Goal: Task Accomplishment & Management: Manage account settings

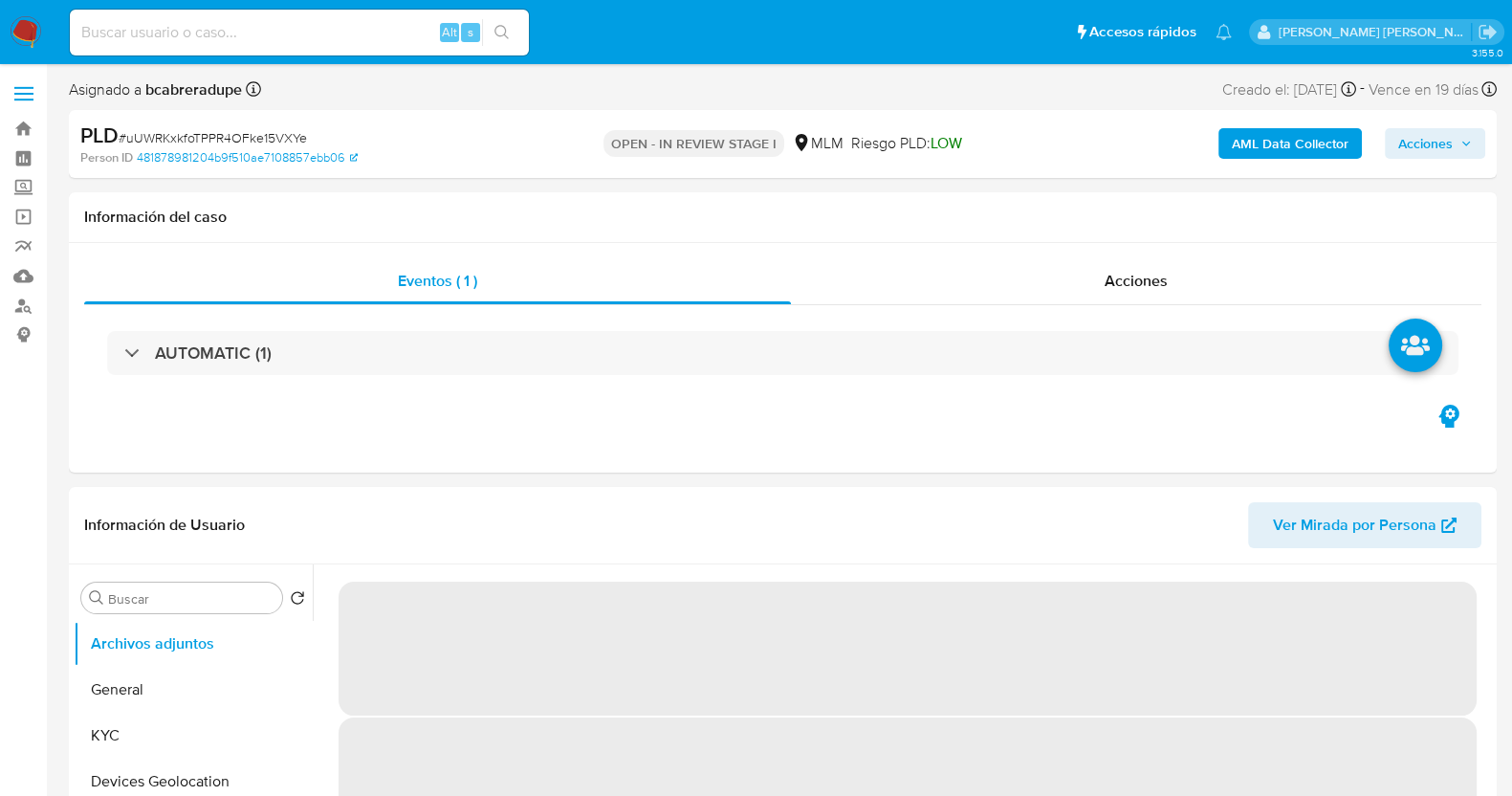
select select "10"
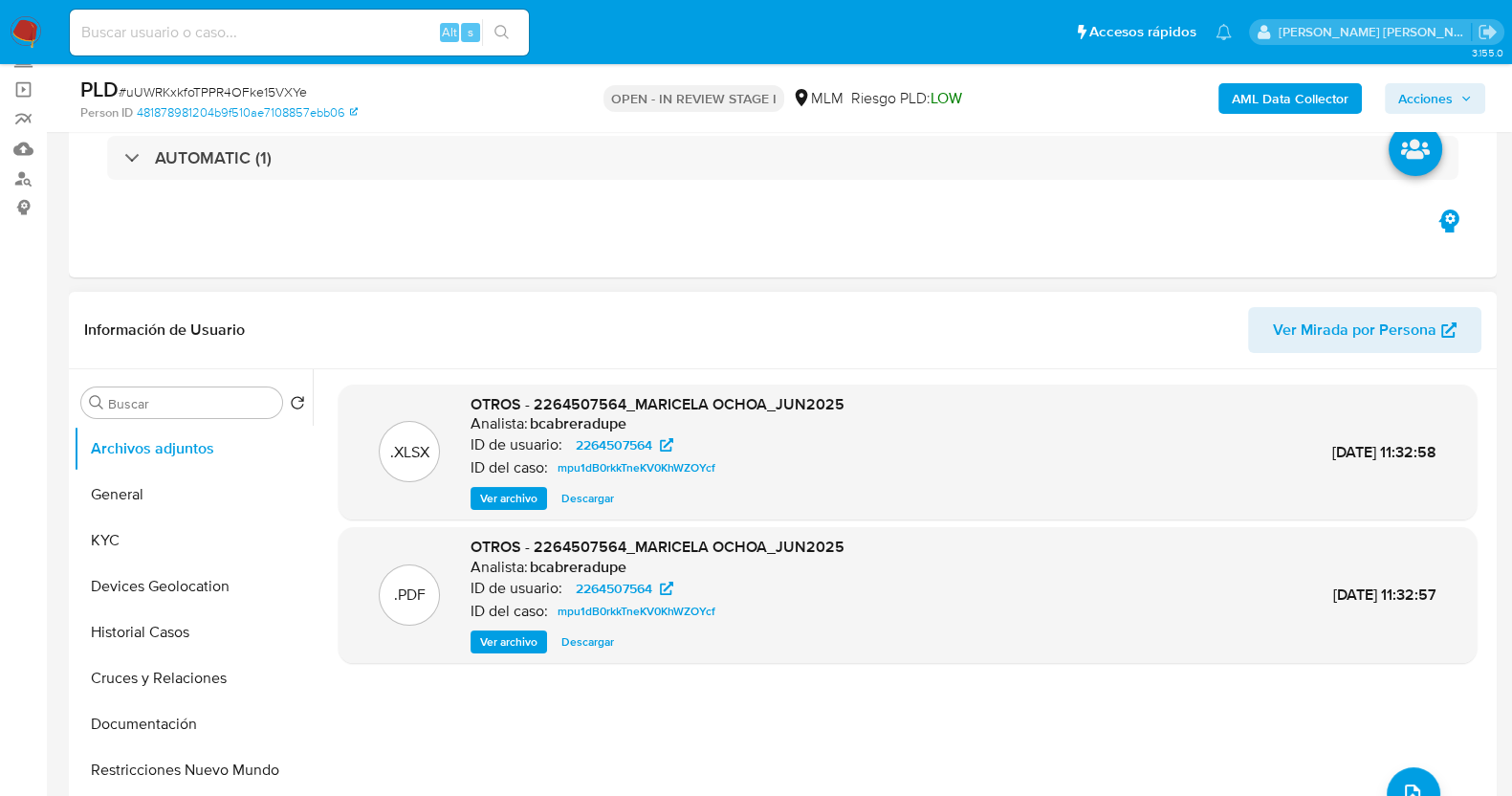
scroll to position [239, 0]
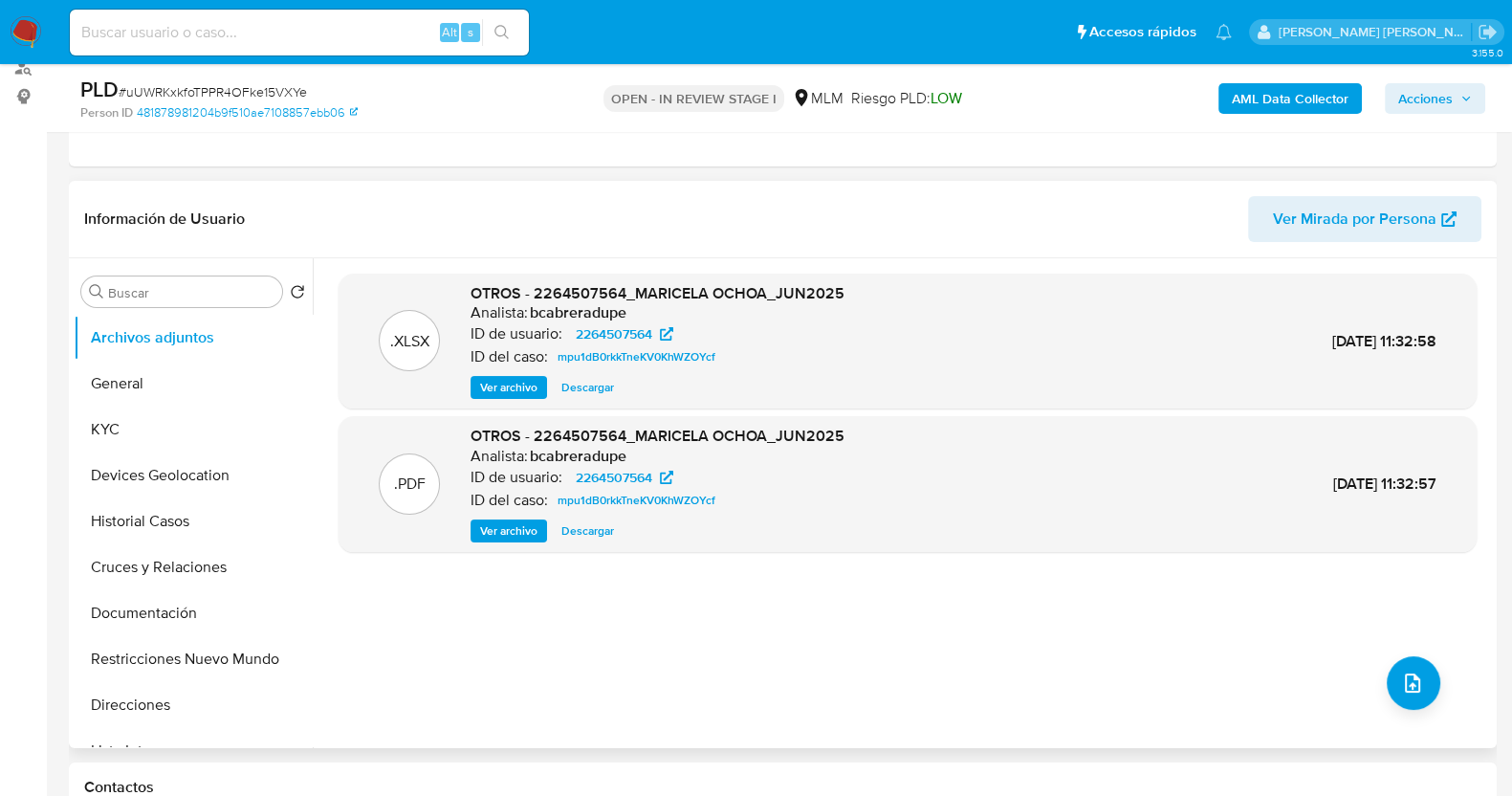
click at [712, 673] on div ".XLSX OTROS - 2264507564_MARICELA OCHOA_JUN2025 Analista: bcabreradupe ID de us…" at bounding box center [907, 503] width 1138 height 459
click at [154, 427] on button "KYC" at bounding box center [186, 429] width 224 height 46
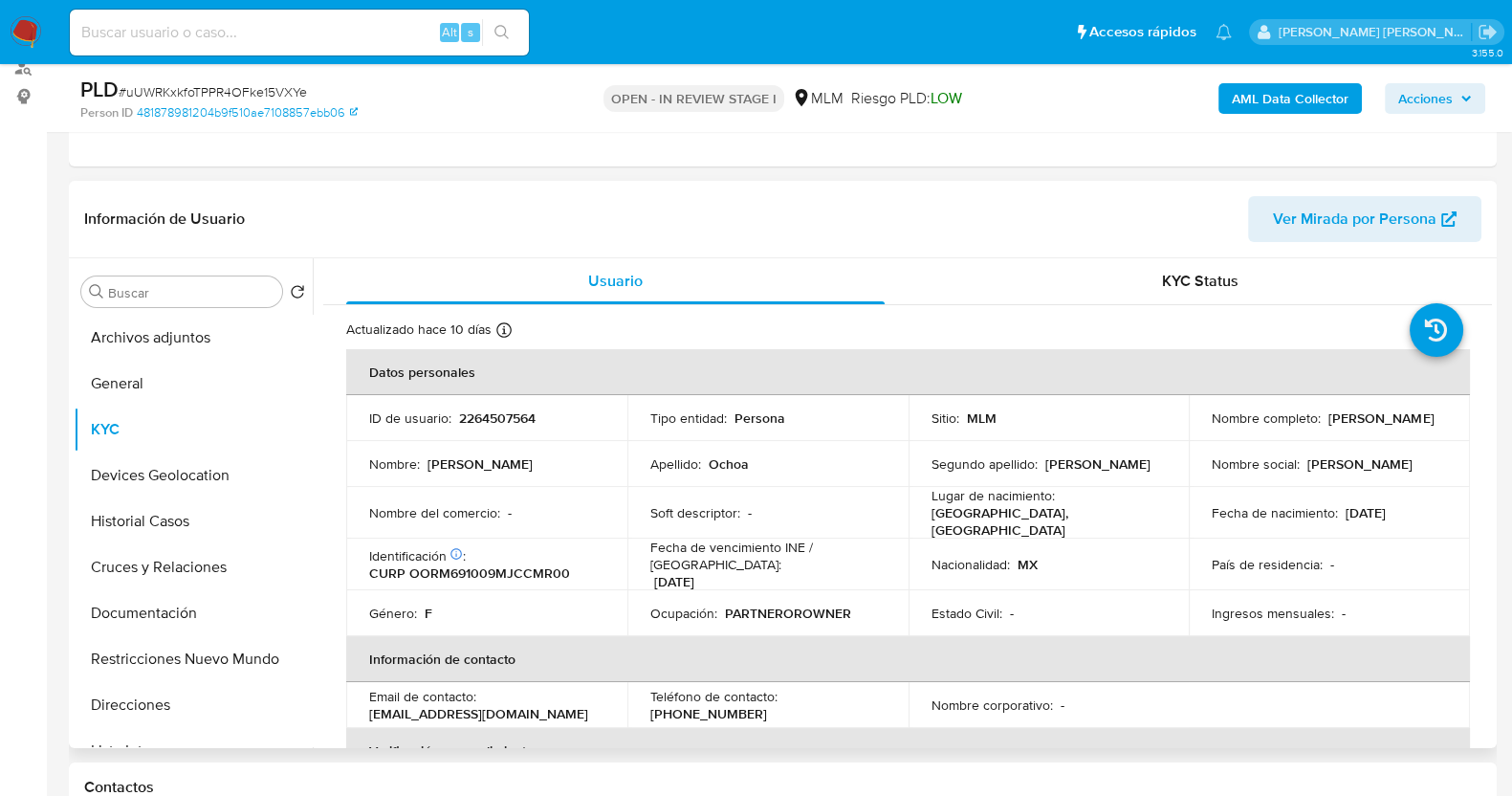
drag, startPoint x: 1204, startPoint y: 424, endPoint x: 1381, endPoint y: 432, distance: 177.2
click at [1381, 432] on td "Nombre completo : Maricela Ochoa Ramirez" at bounding box center [1329, 418] width 281 height 46
copy p "Maricela Ochoa Ramirez"
click at [153, 613] on button "Documentación" at bounding box center [186, 613] width 224 height 46
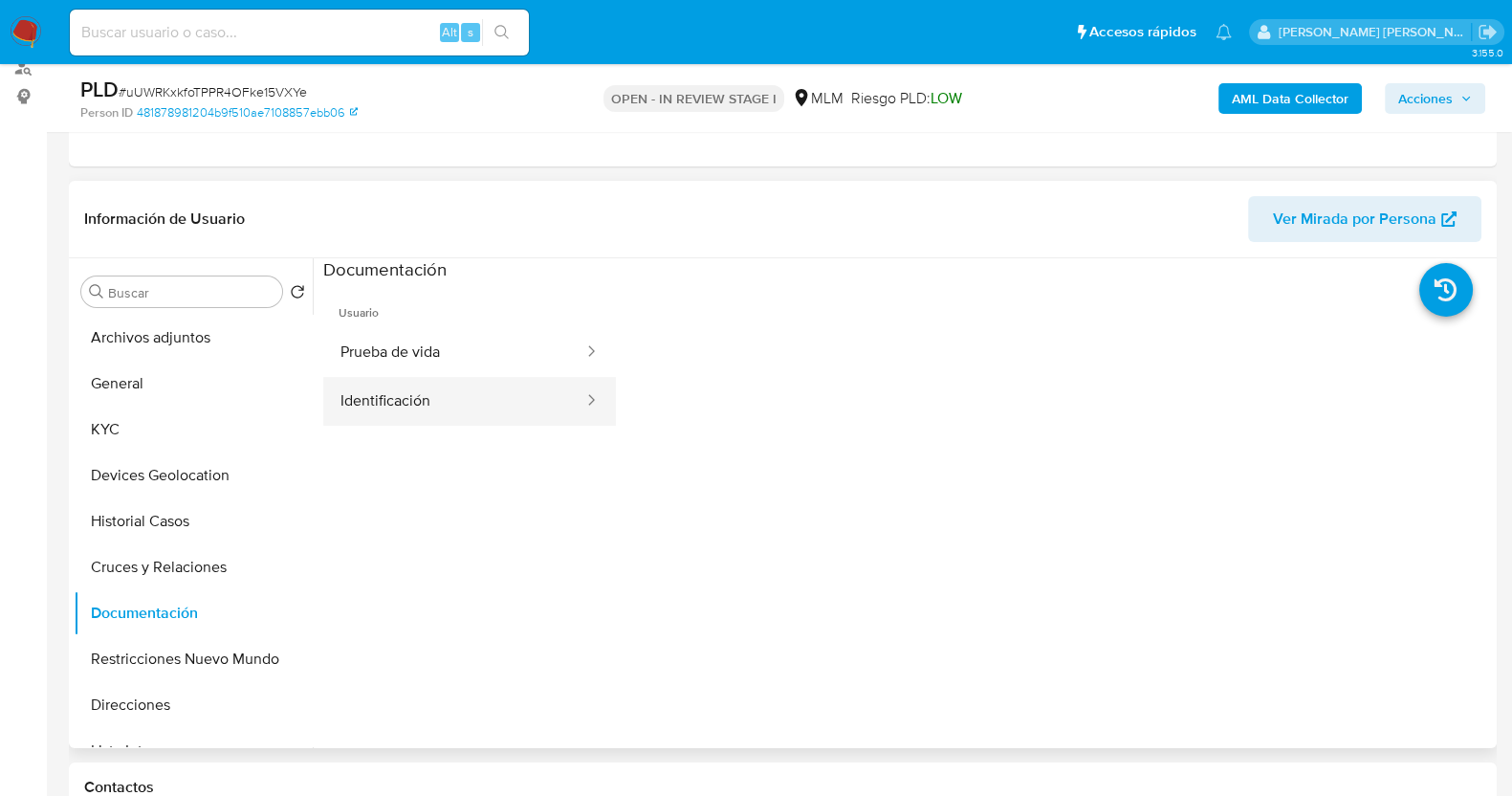
click at [491, 377] on button "Identificación" at bounding box center [454, 400] width 263 height 49
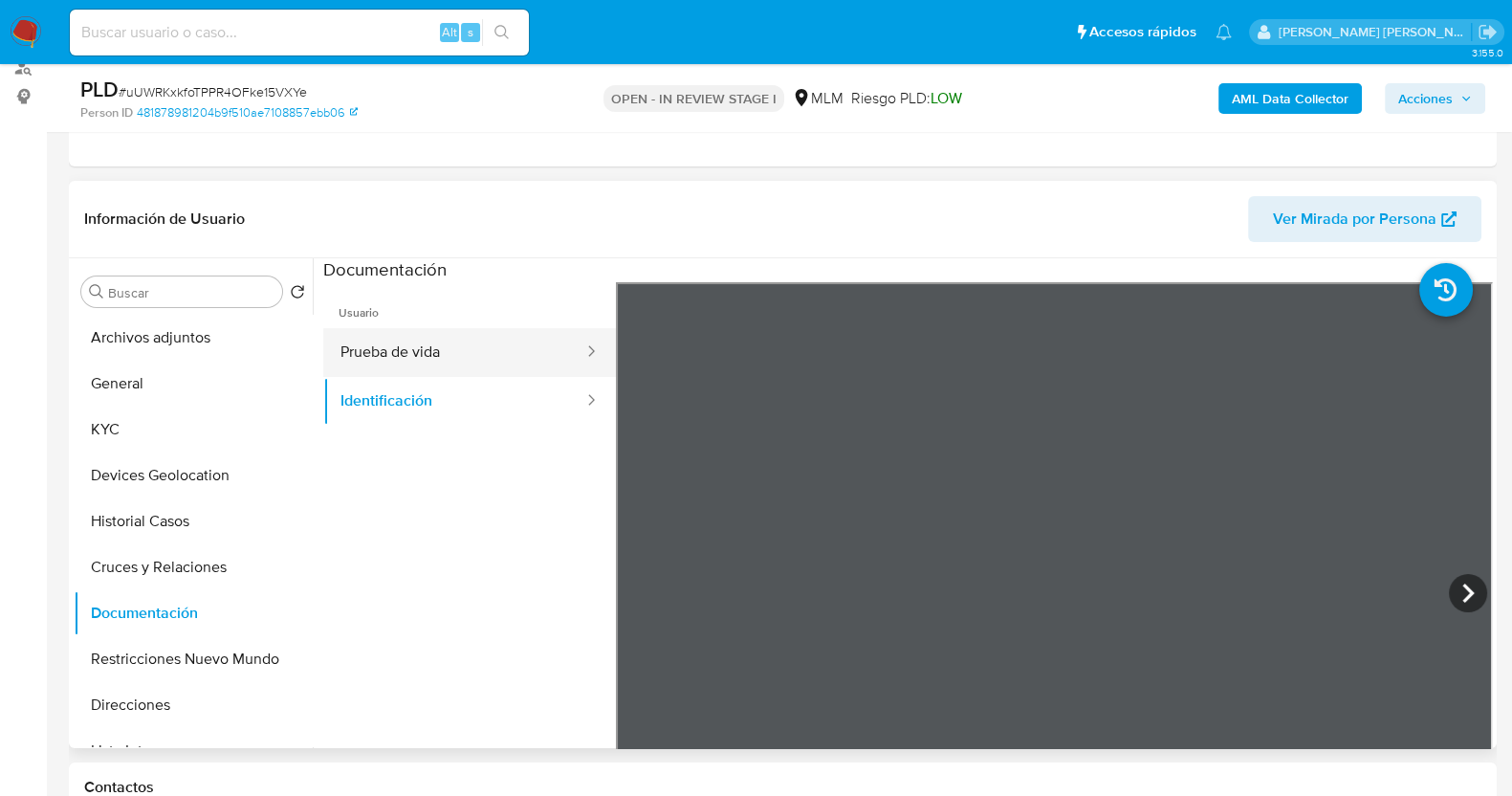
click at [493, 351] on button "Prueba de vida" at bounding box center [454, 352] width 263 height 49
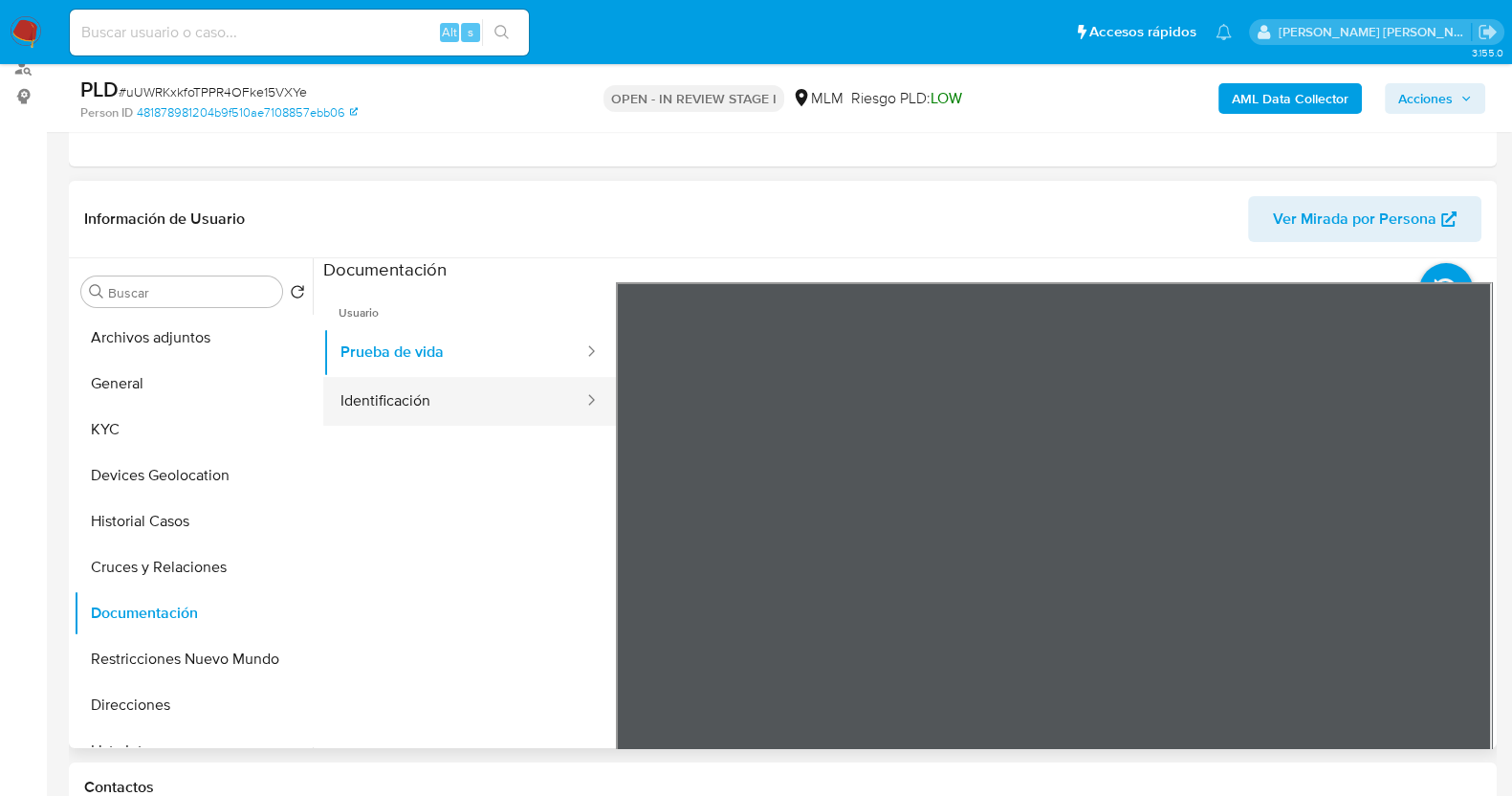
drag, startPoint x: 378, startPoint y: 376, endPoint x: 403, endPoint y: 396, distance: 32.0
click at [386, 389] on button "Identificación" at bounding box center [454, 400] width 263 height 49
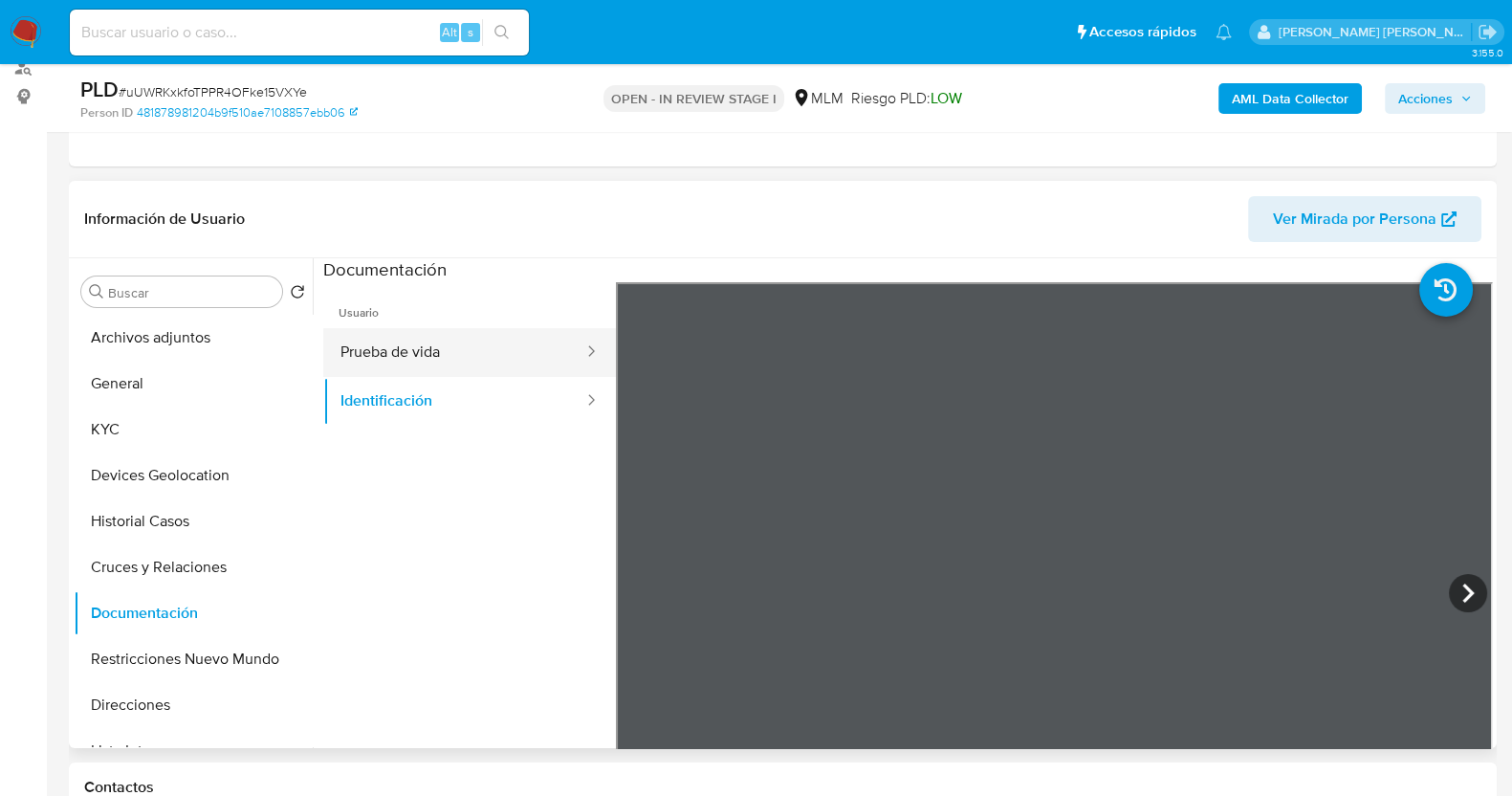
click at [470, 353] on button "Prueba de vida" at bounding box center [454, 352] width 263 height 49
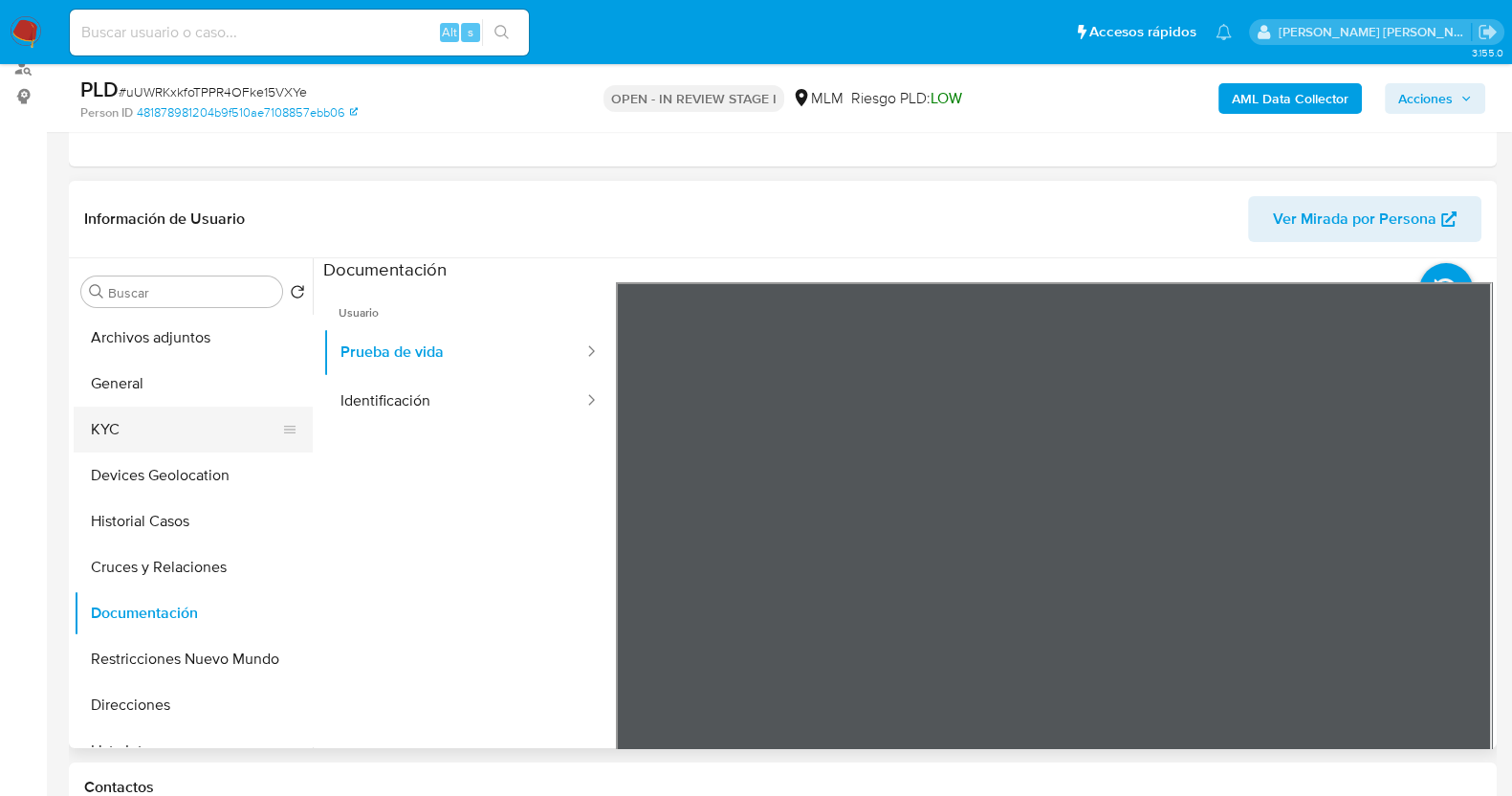
click at [143, 425] on button "KYC" at bounding box center [186, 429] width 224 height 46
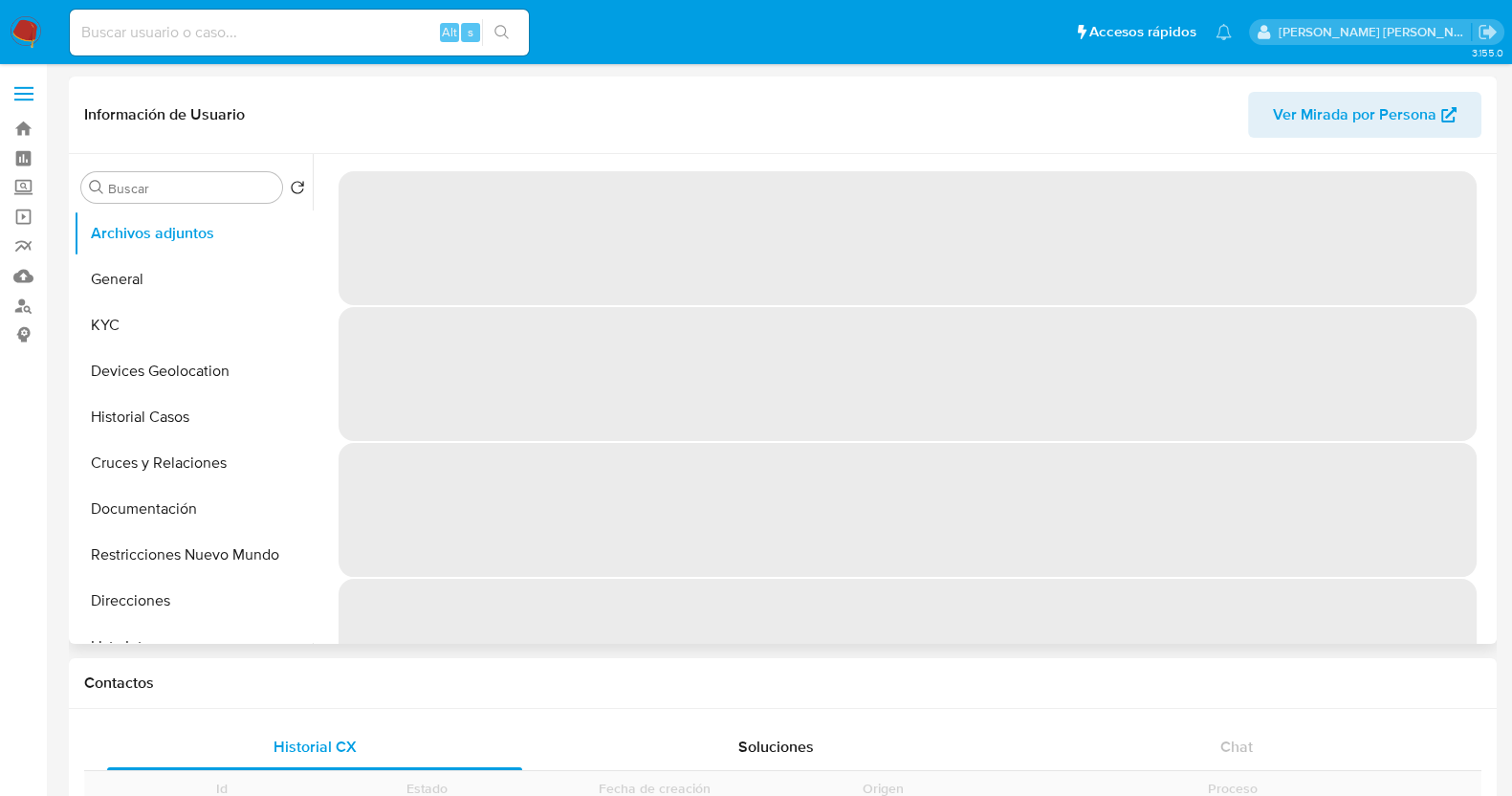
select select "10"
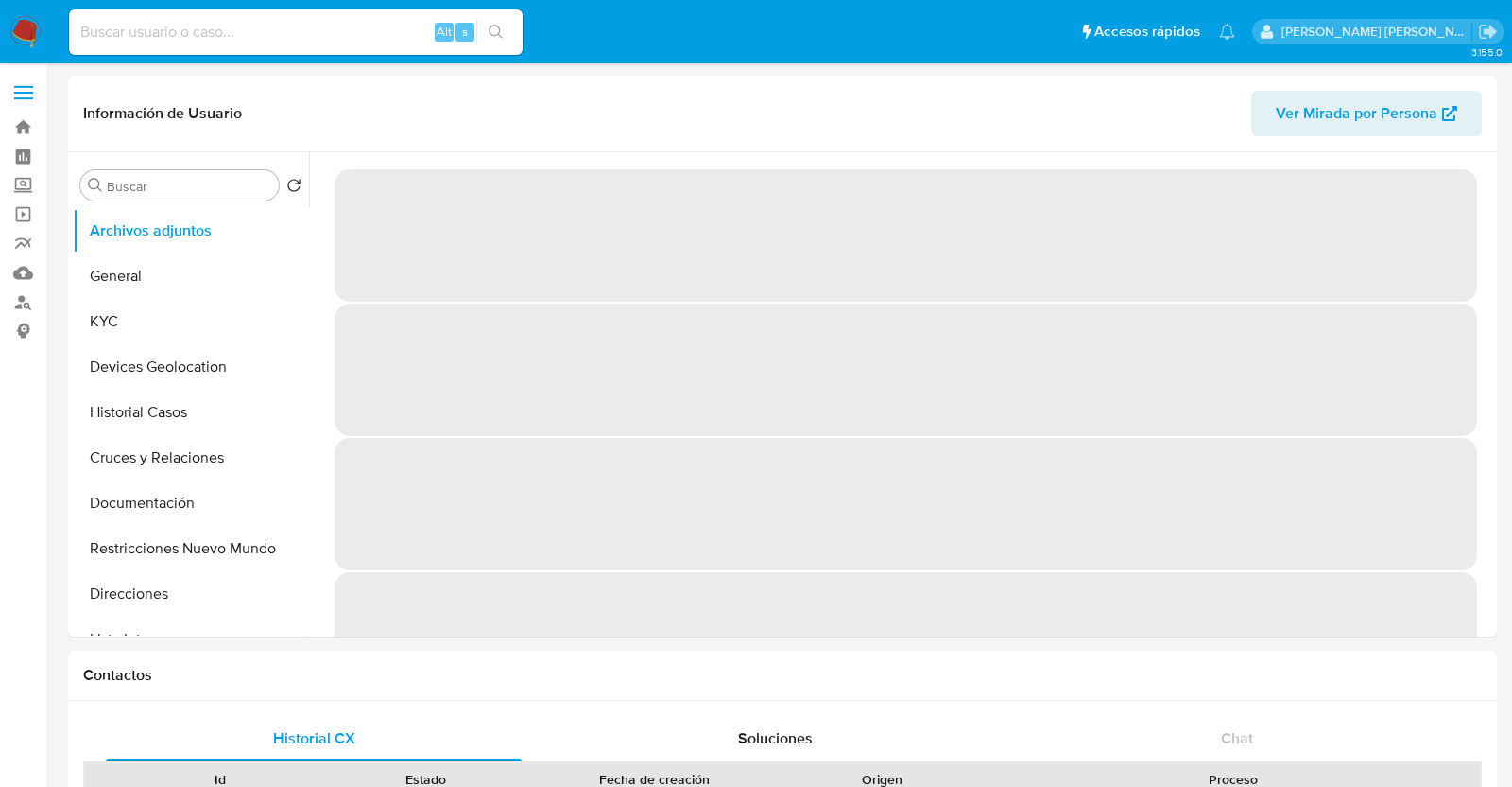
select select "10"
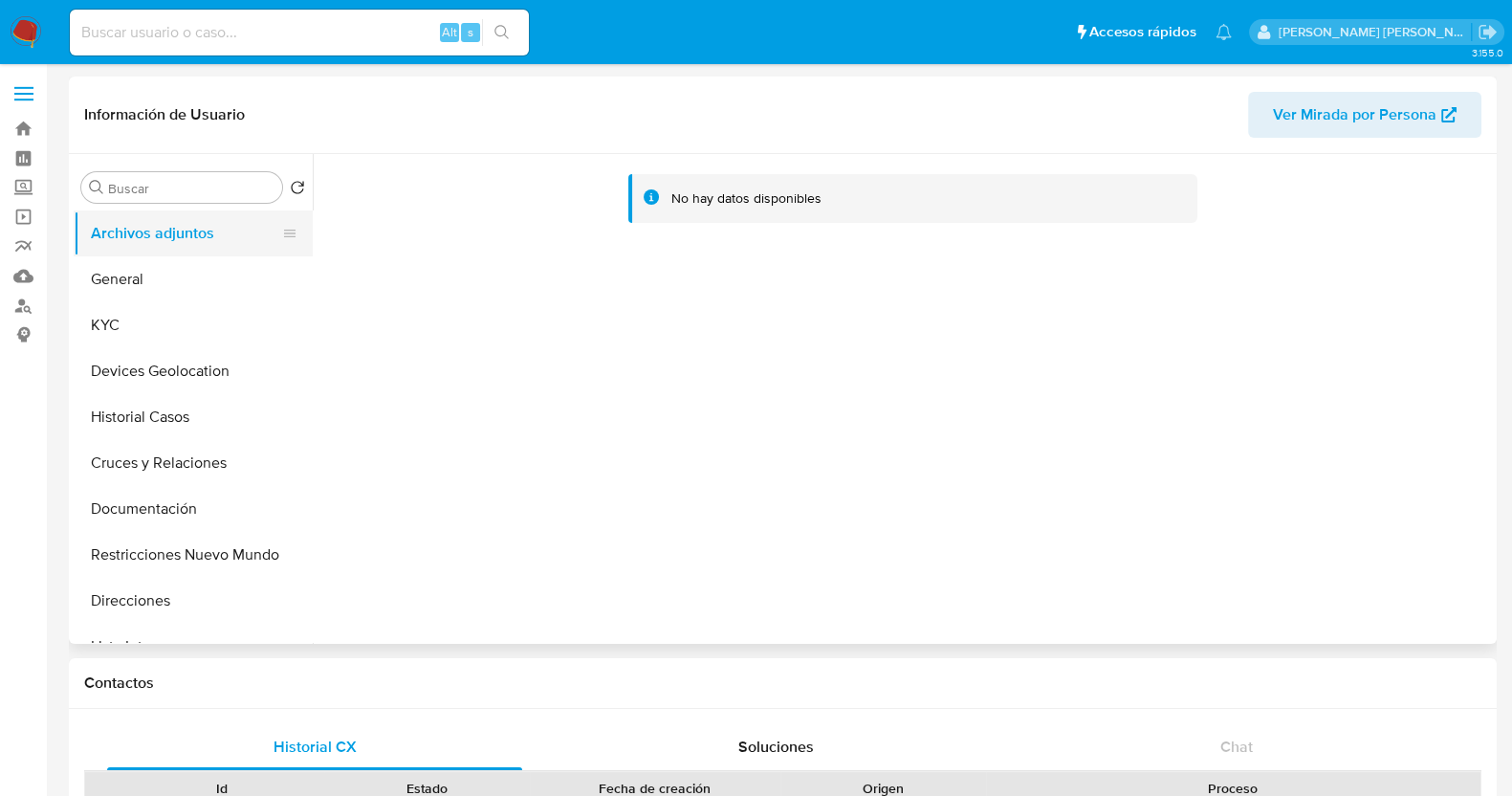
select select "10"
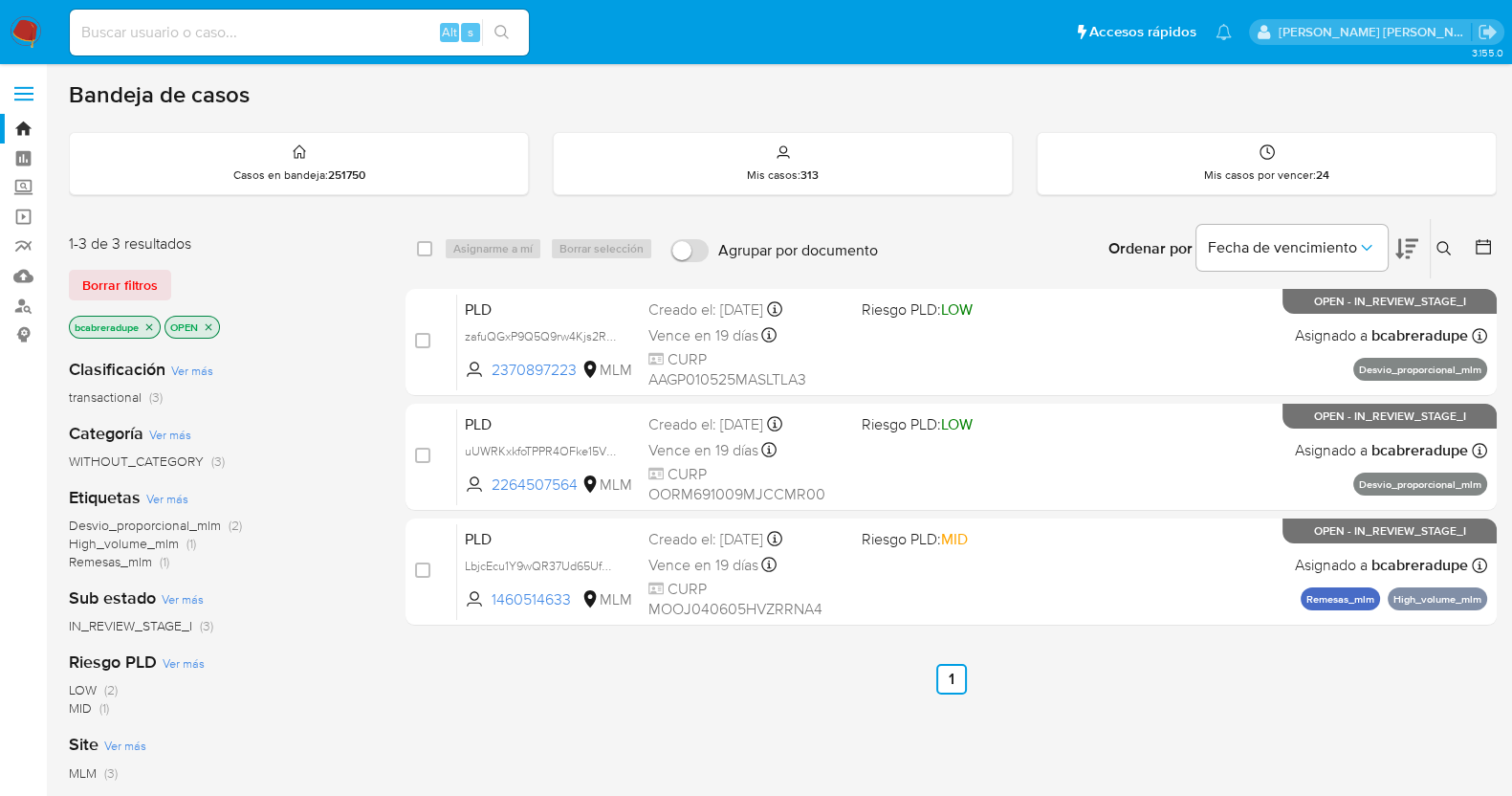
click at [150, 329] on icon "close-filter" at bounding box center [149, 327] width 11 height 11
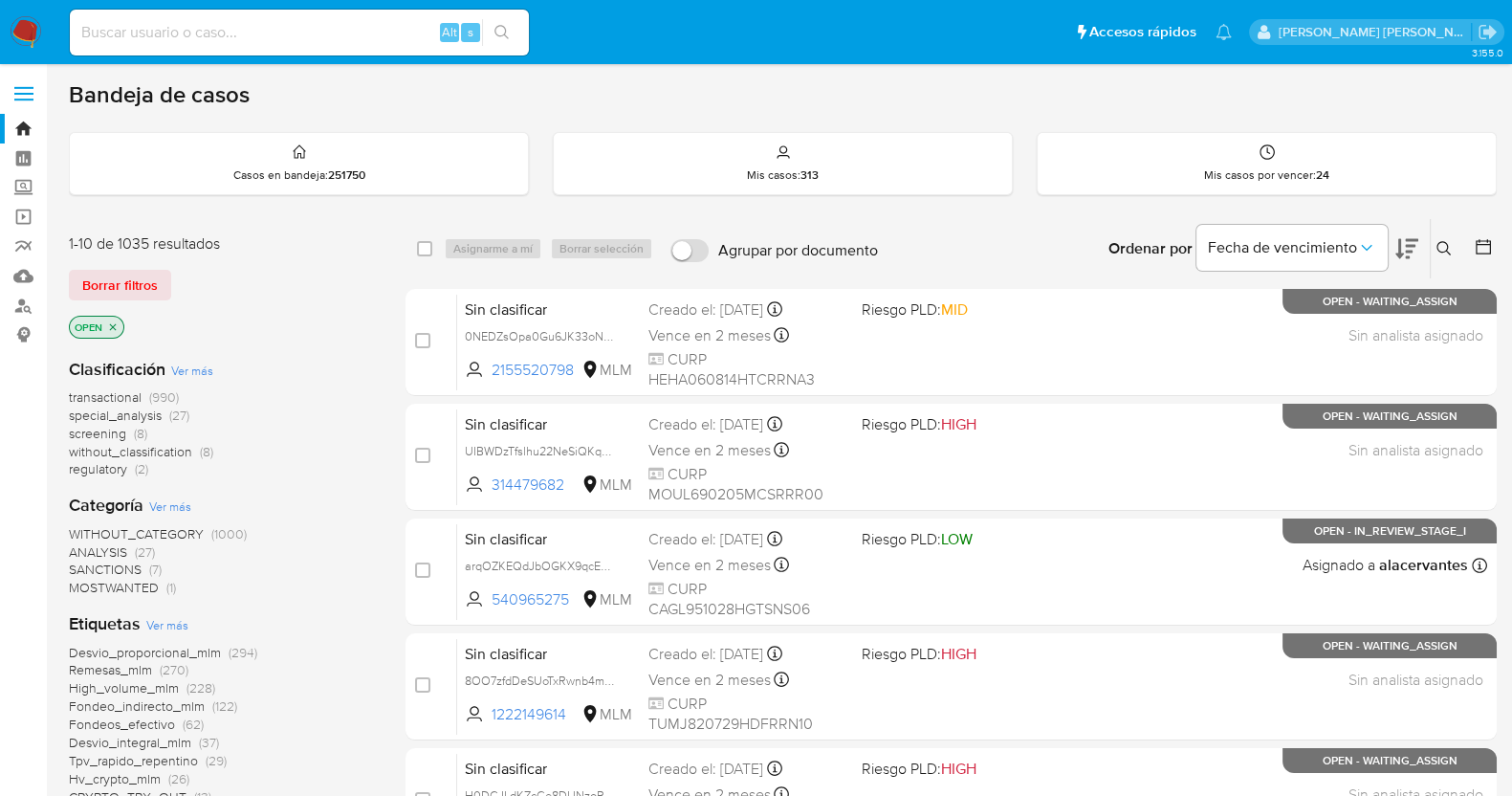
click at [1438, 245] on icon at bounding box center [1444, 249] width 15 height 15
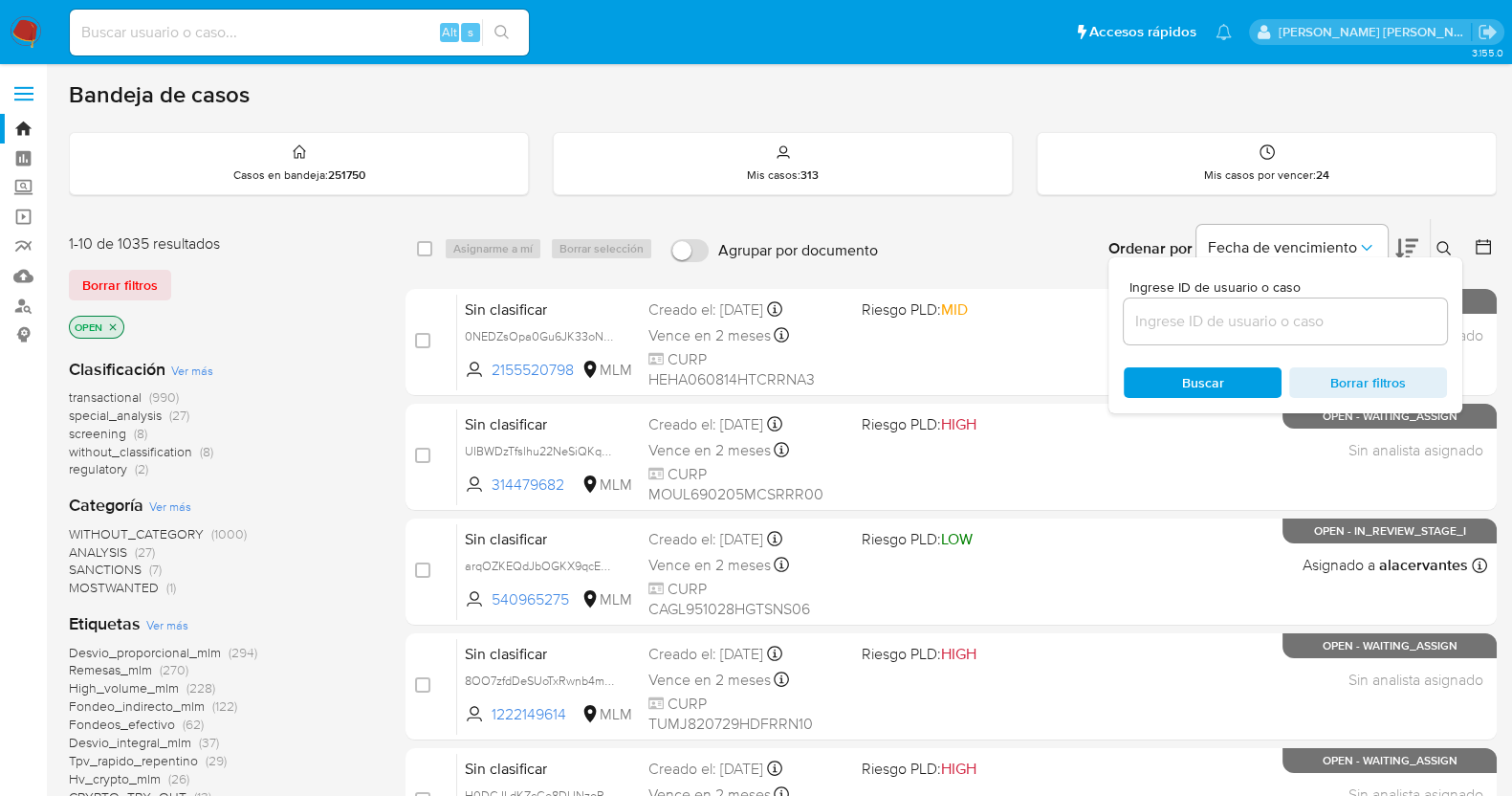
click at [1196, 308] on input at bounding box center [1285, 321] width 323 height 25
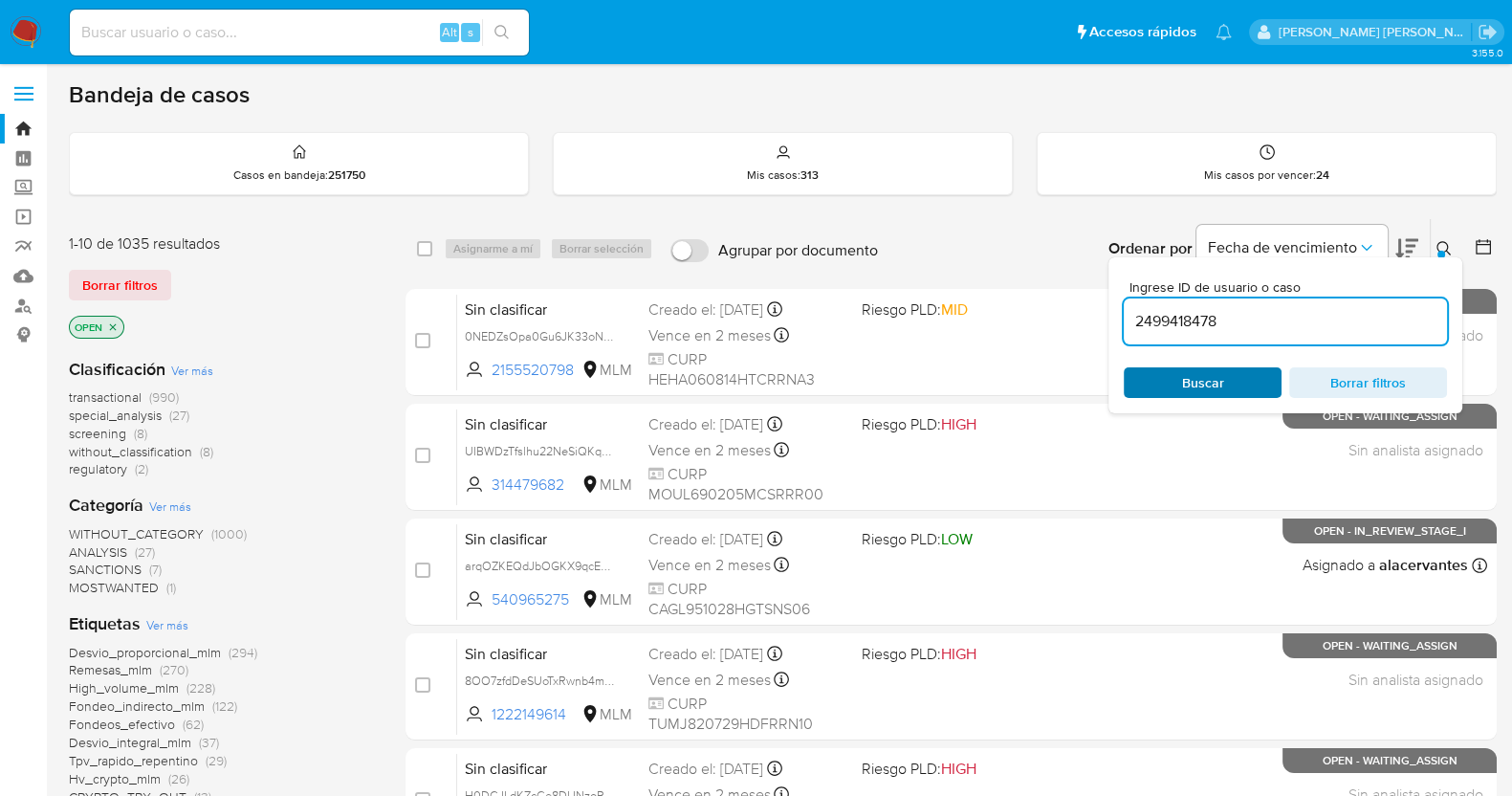
type input "2499418478"
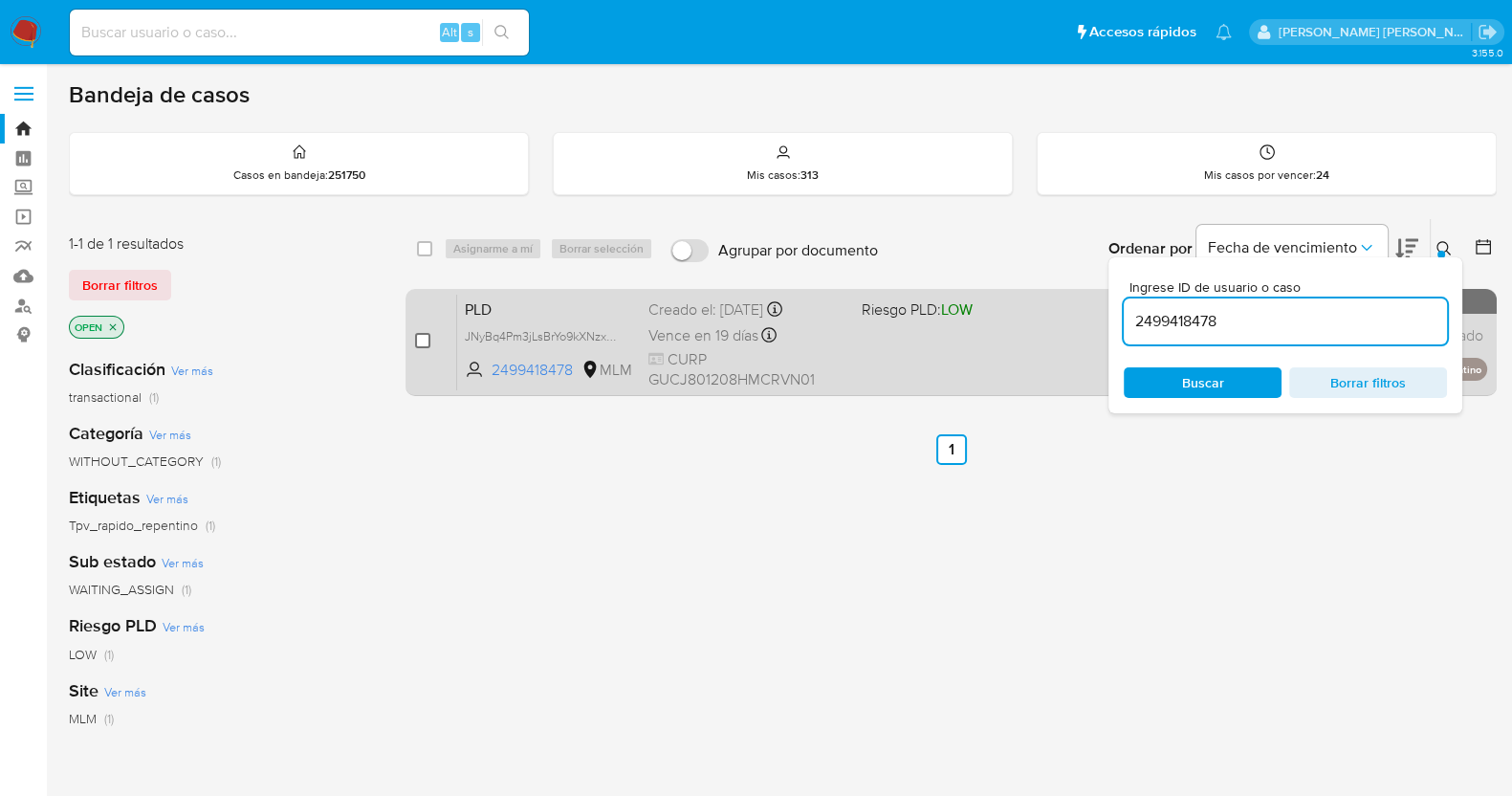
click at [423, 339] on input "checkbox" at bounding box center [423, 340] width 15 height 15
checkbox input "true"
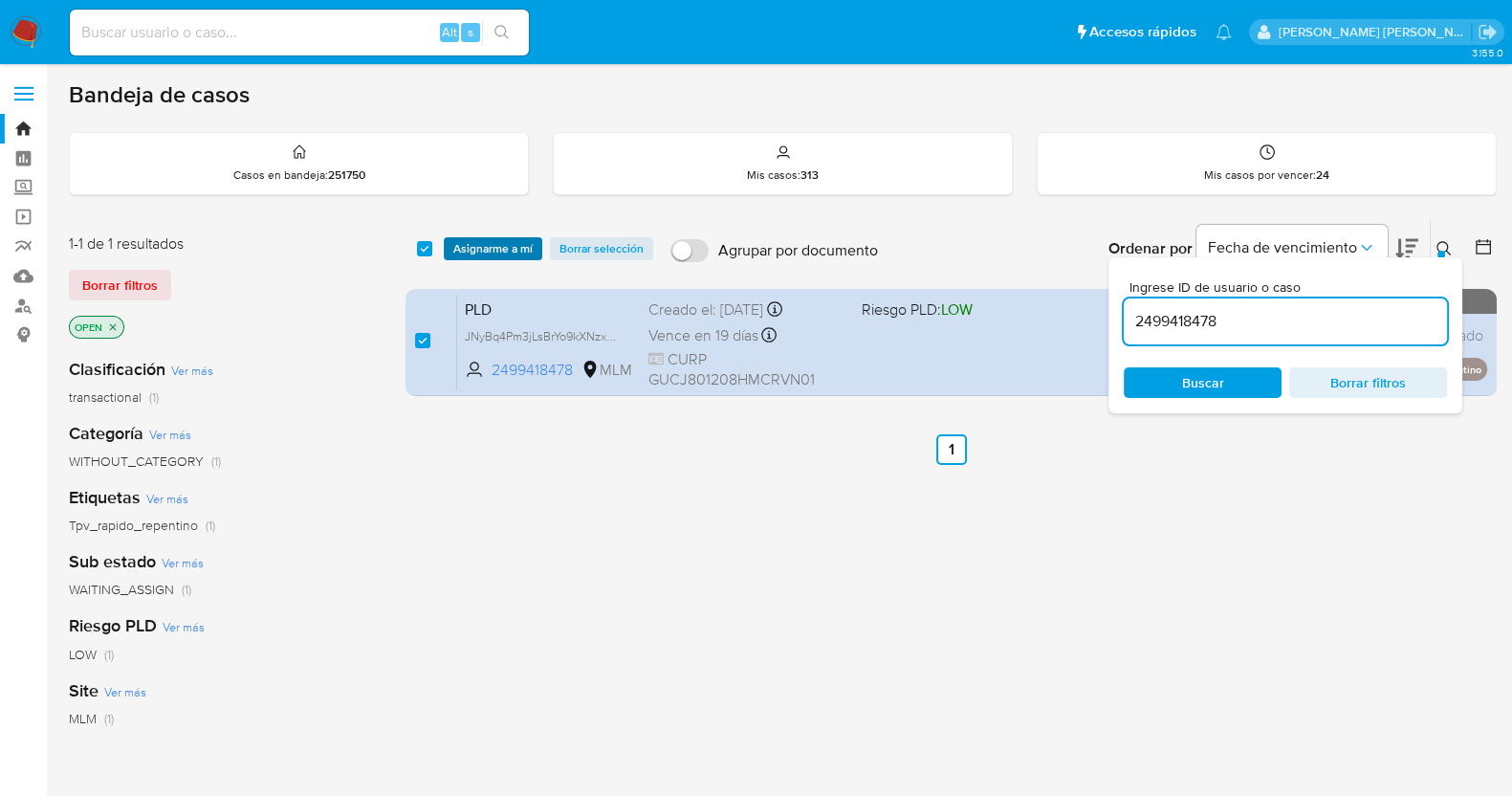
click at [512, 246] on span "Asignarme a mí" at bounding box center [493, 249] width 80 height 19
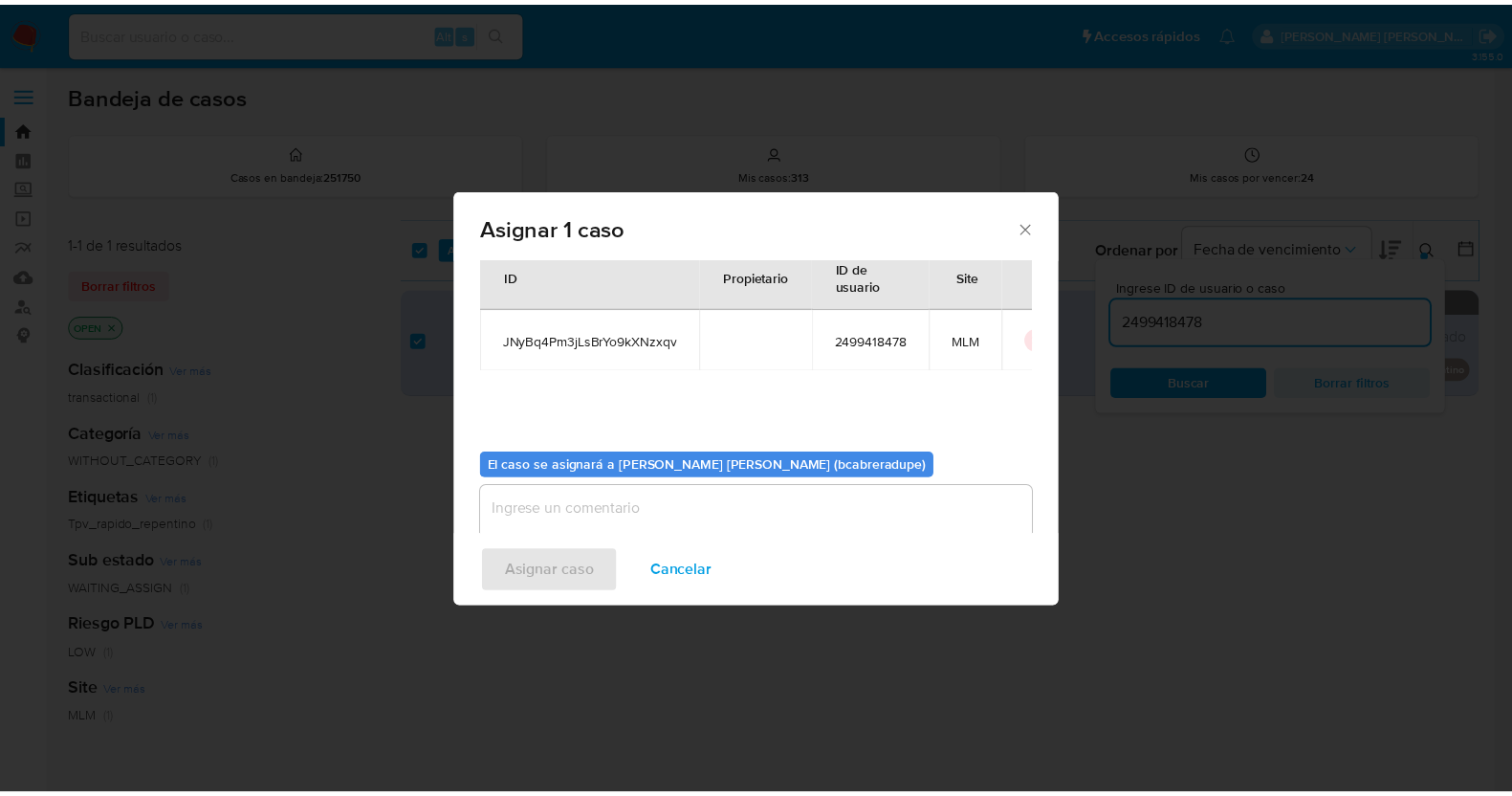
scroll to position [99, 0]
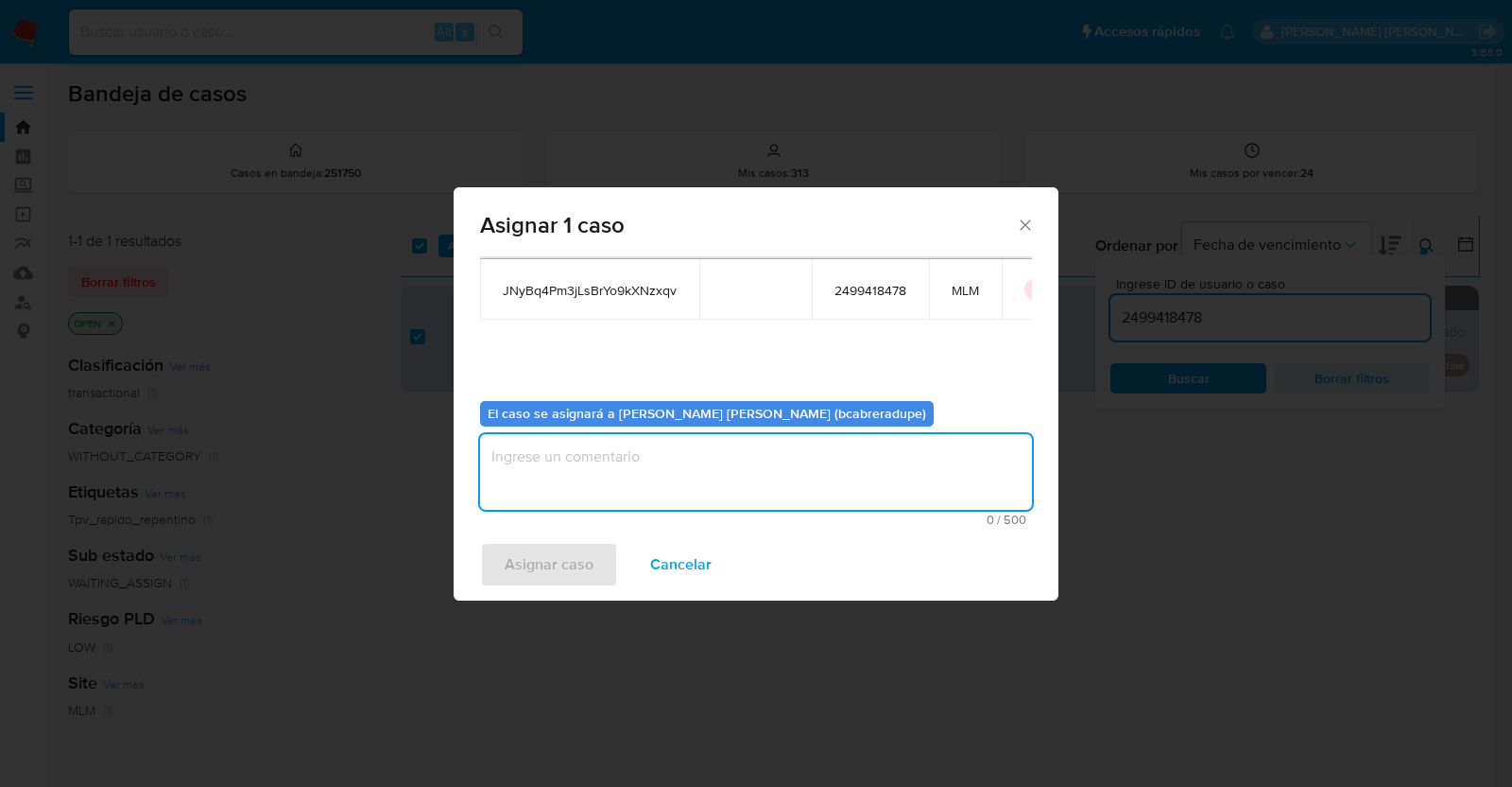
click at [752, 479] on textarea "assign-modal" at bounding box center [756, 472] width 552 height 76
type textarea "BJCD"
click at [548, 565] on span "Asignar caso" at bounding box center [549, 564] width 89 height 42
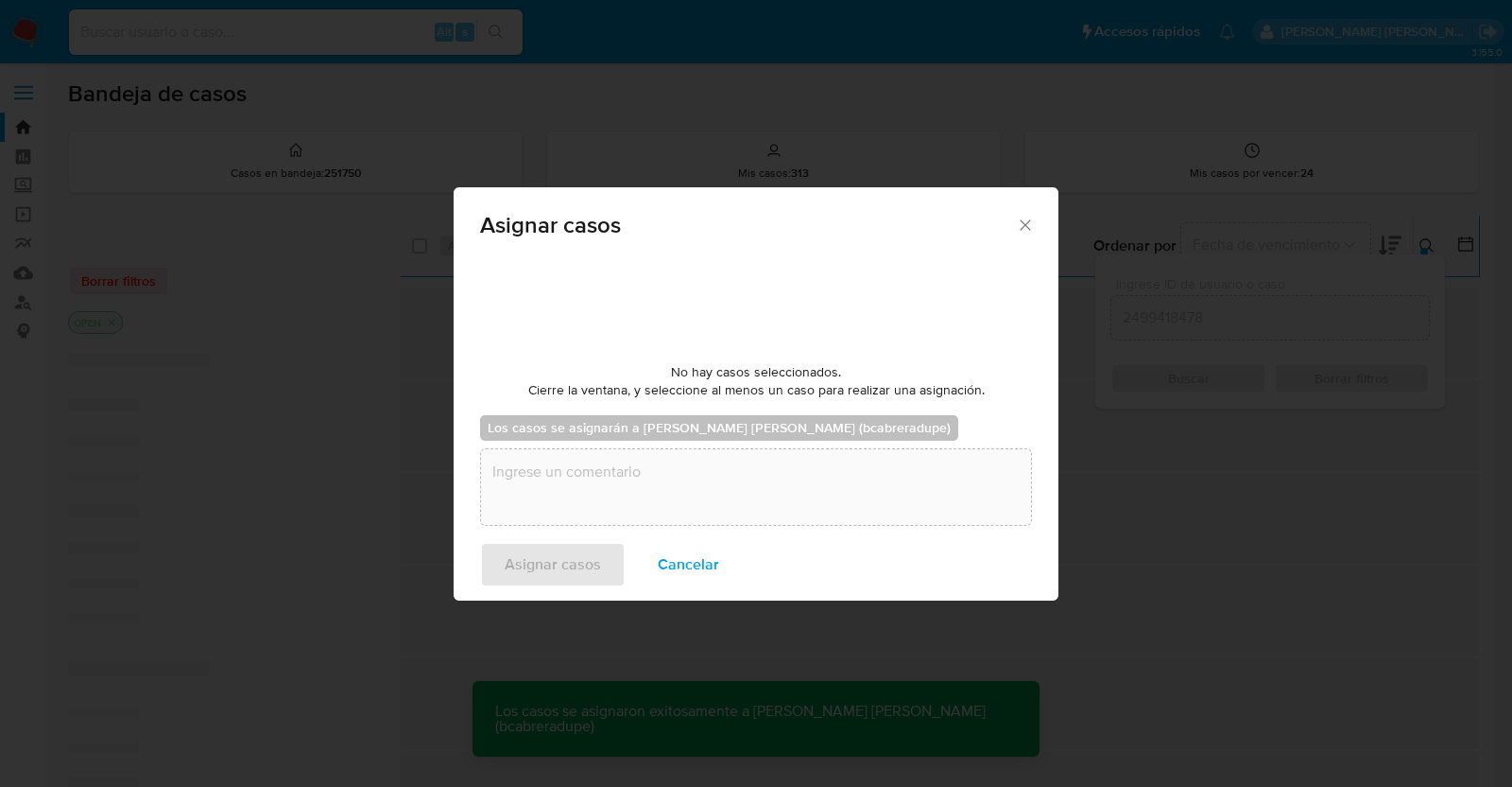
checkbox input "false"
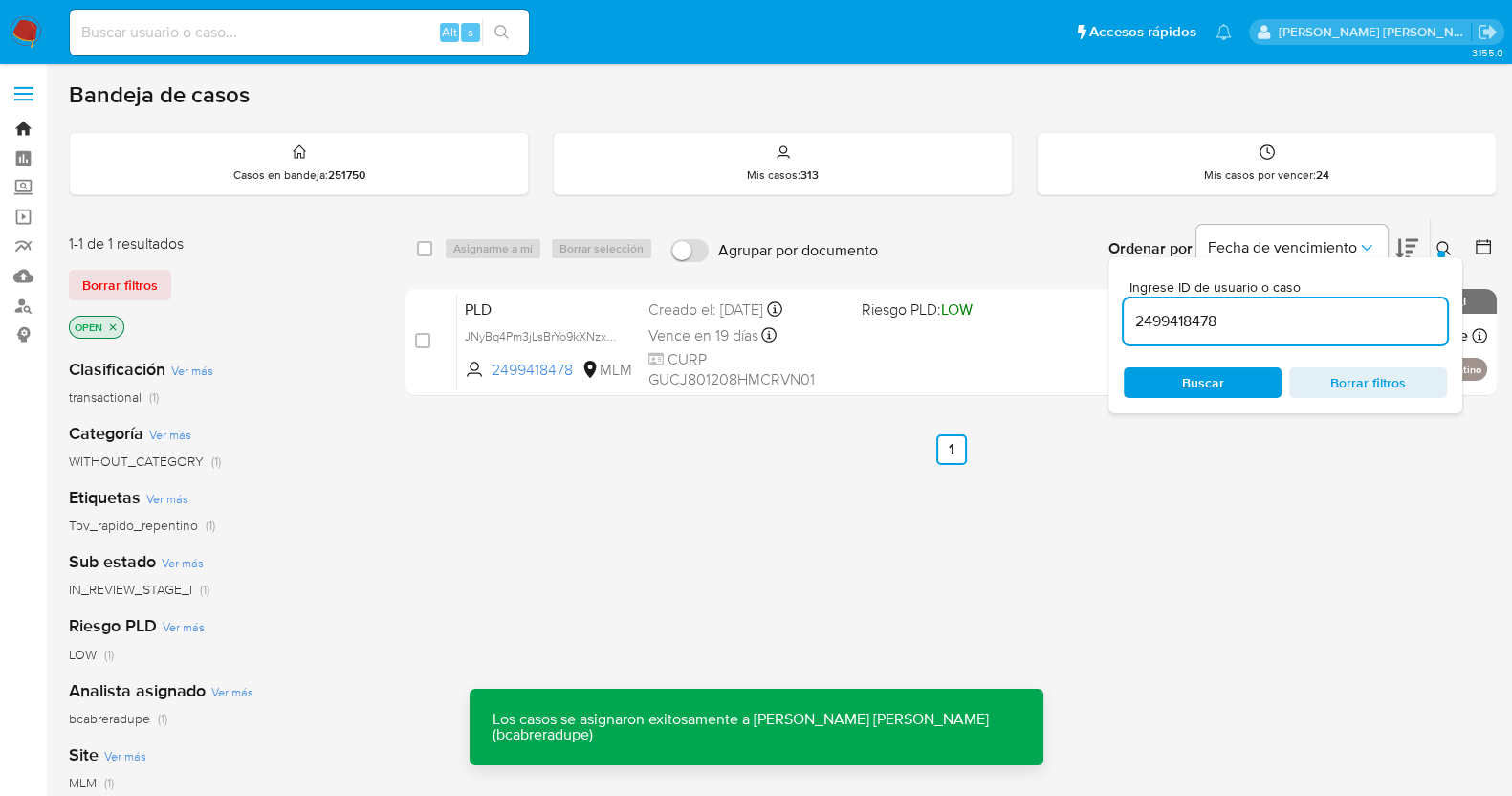
click at [26, 126] on link "Bandeja" at bounding box center [114, 128] width 228 height 30
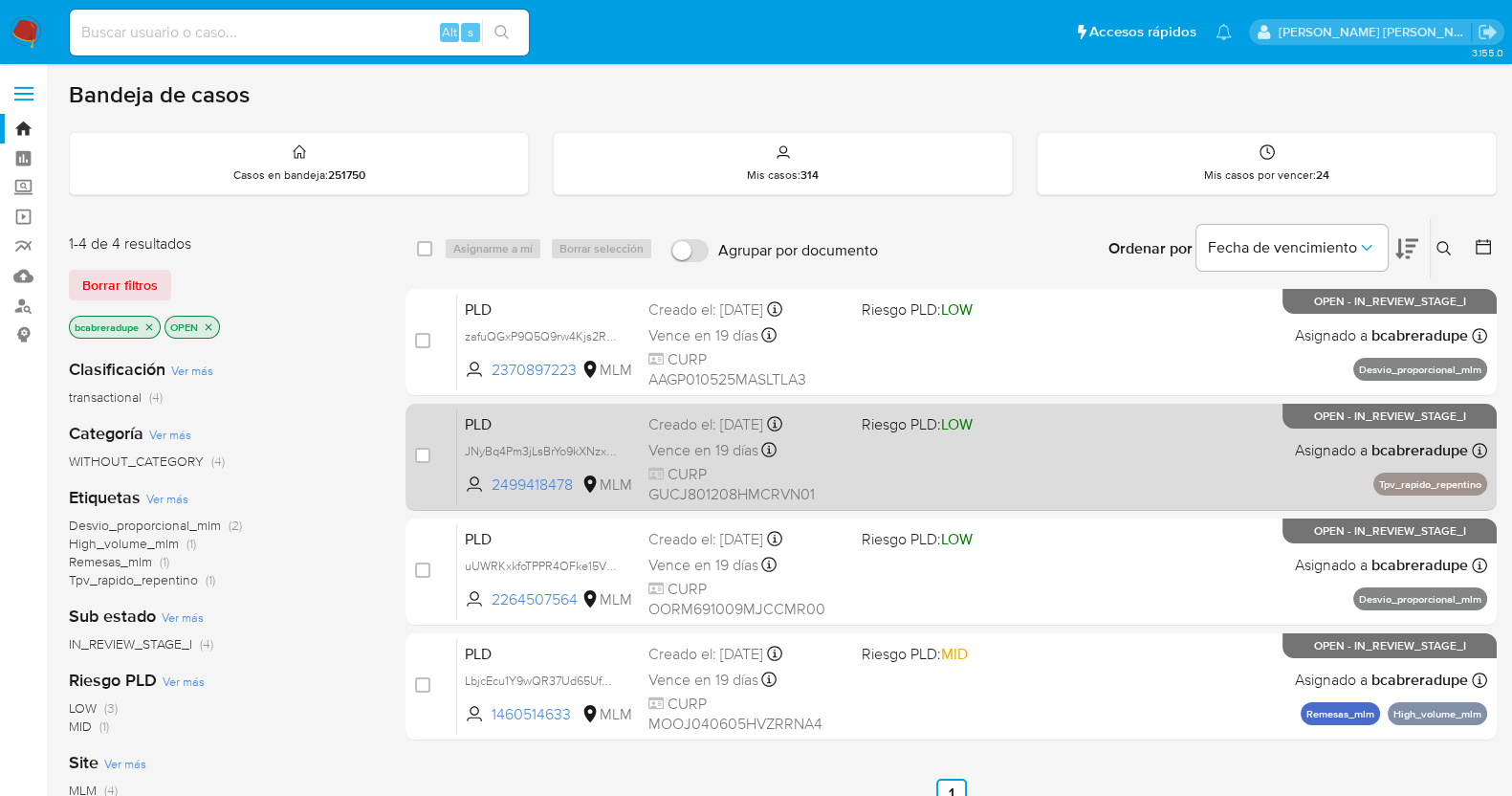
click at [702, 440] on span "Vence en 19 días" at bounding box center [703, 450] width 110 height 21
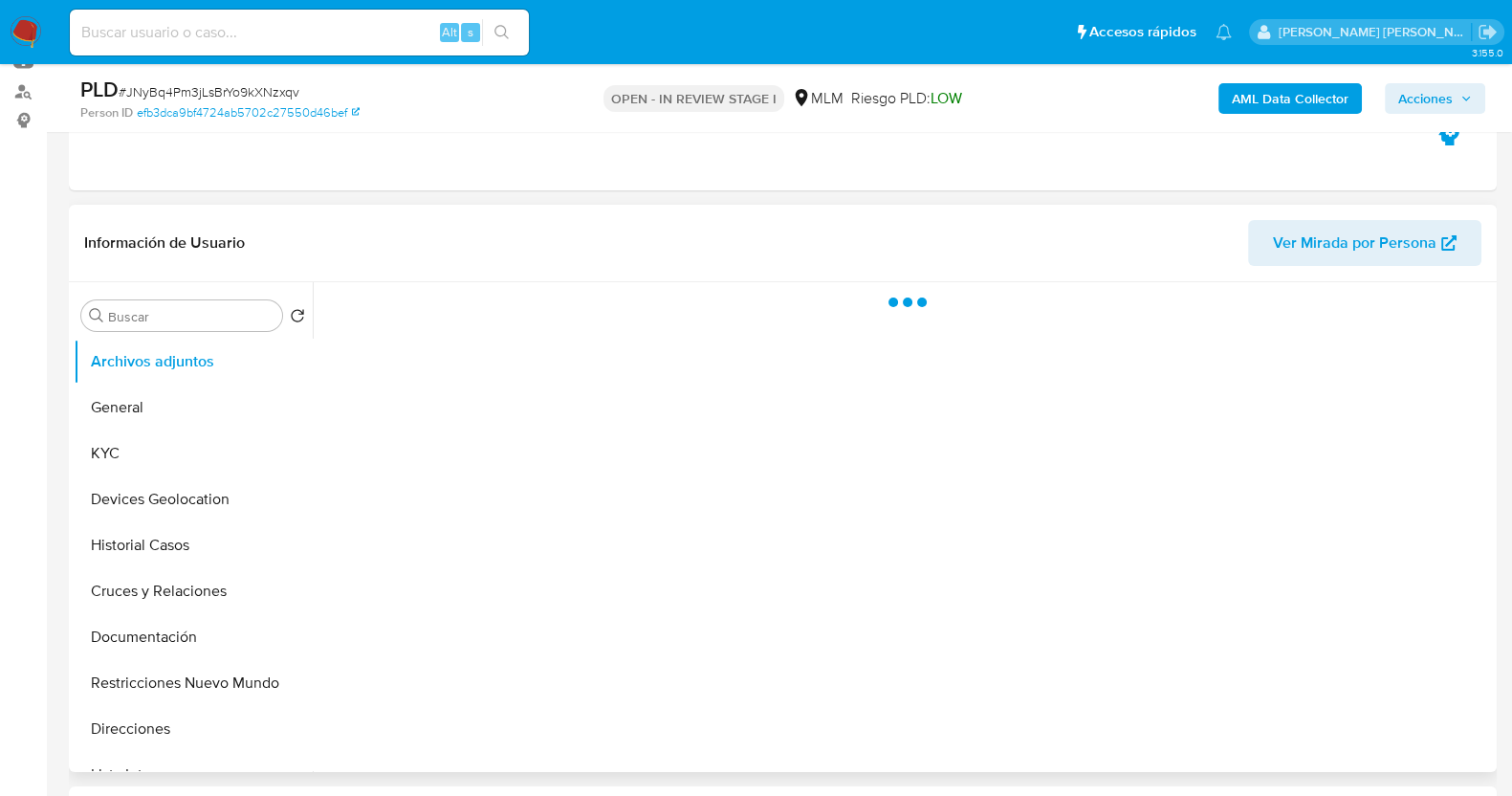
scroll to position [358, 0]
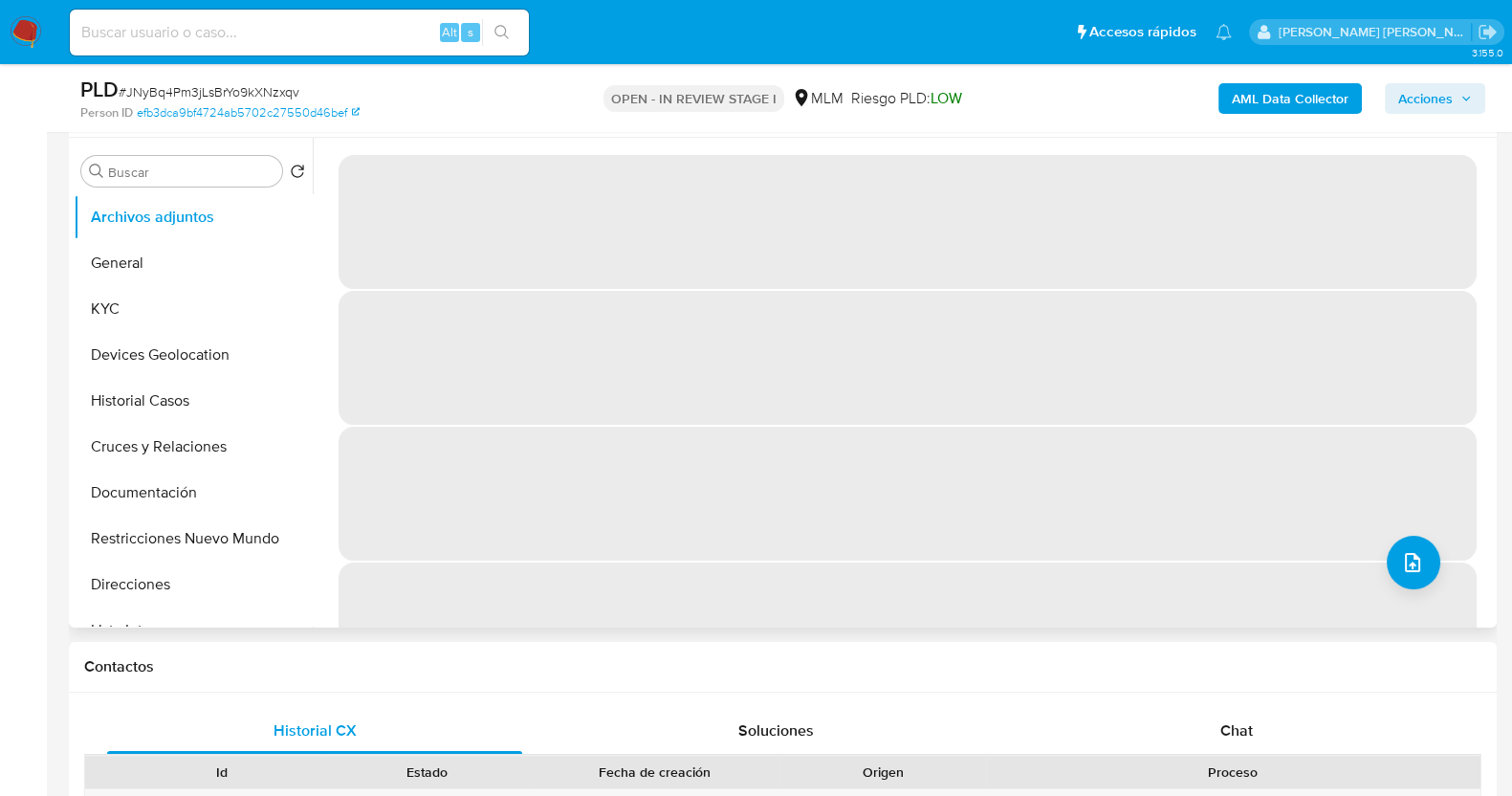
select select "10"
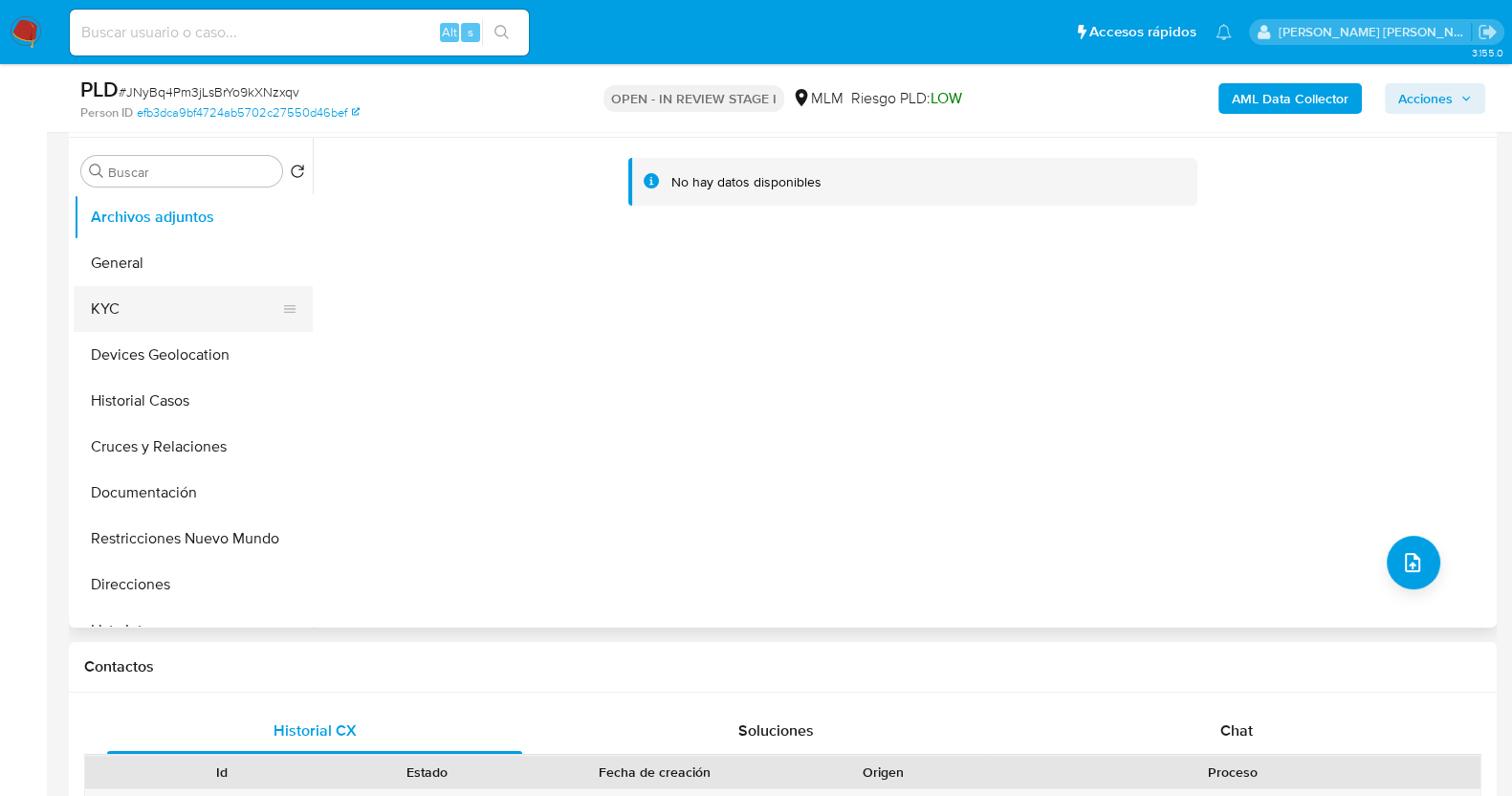
click at [149, 304] on button "KYC" at bounding box center [186, 308] width 224 height 46
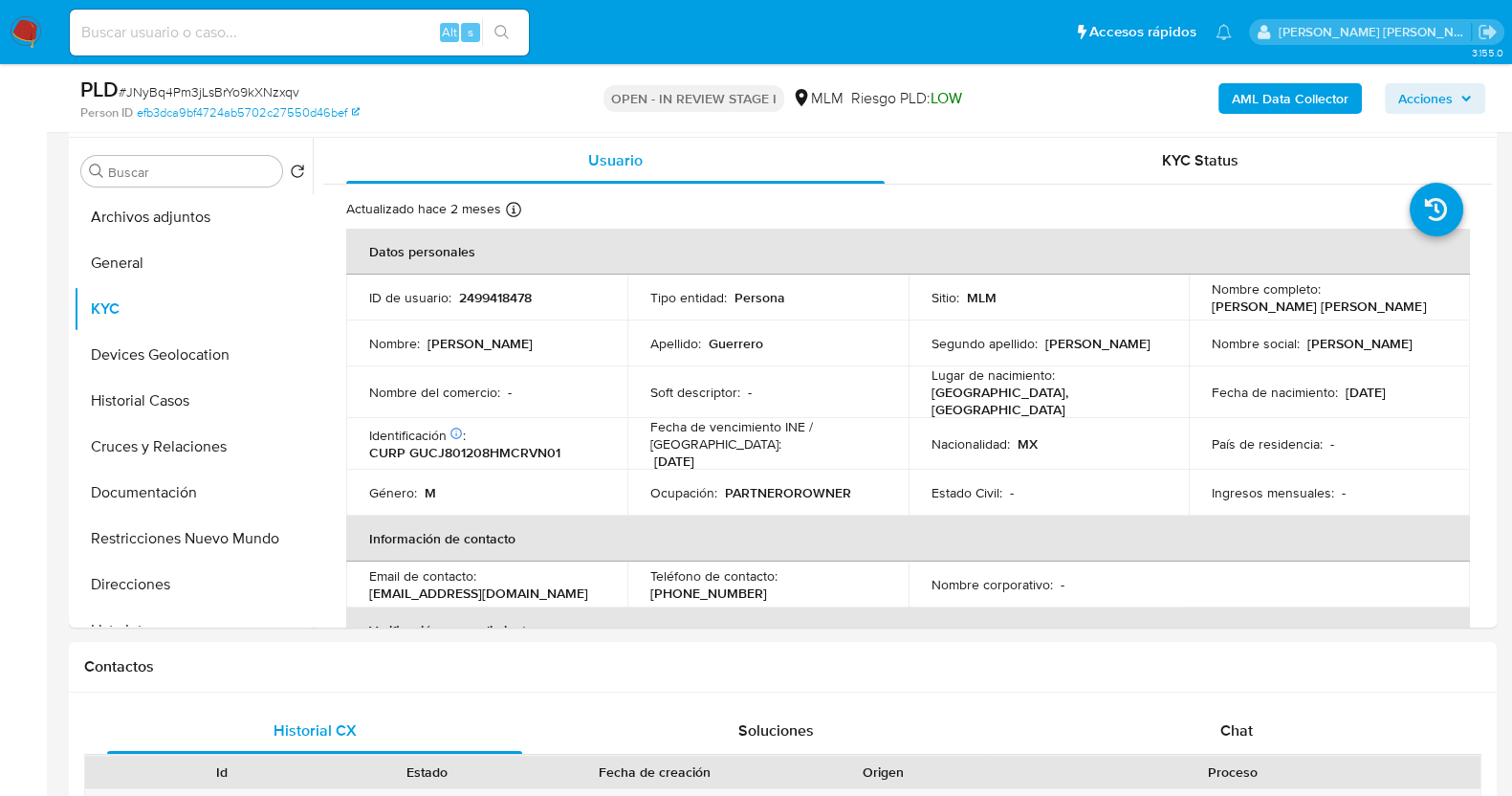
click at [506, 284] on td "ID de usuario : 2499418478" at bounding box center [486, 297] width 281 height 46
click at [506, 298] on p "2499418478" at bounding box center [495, 297] width 73 height 17
copy p "2499418478"
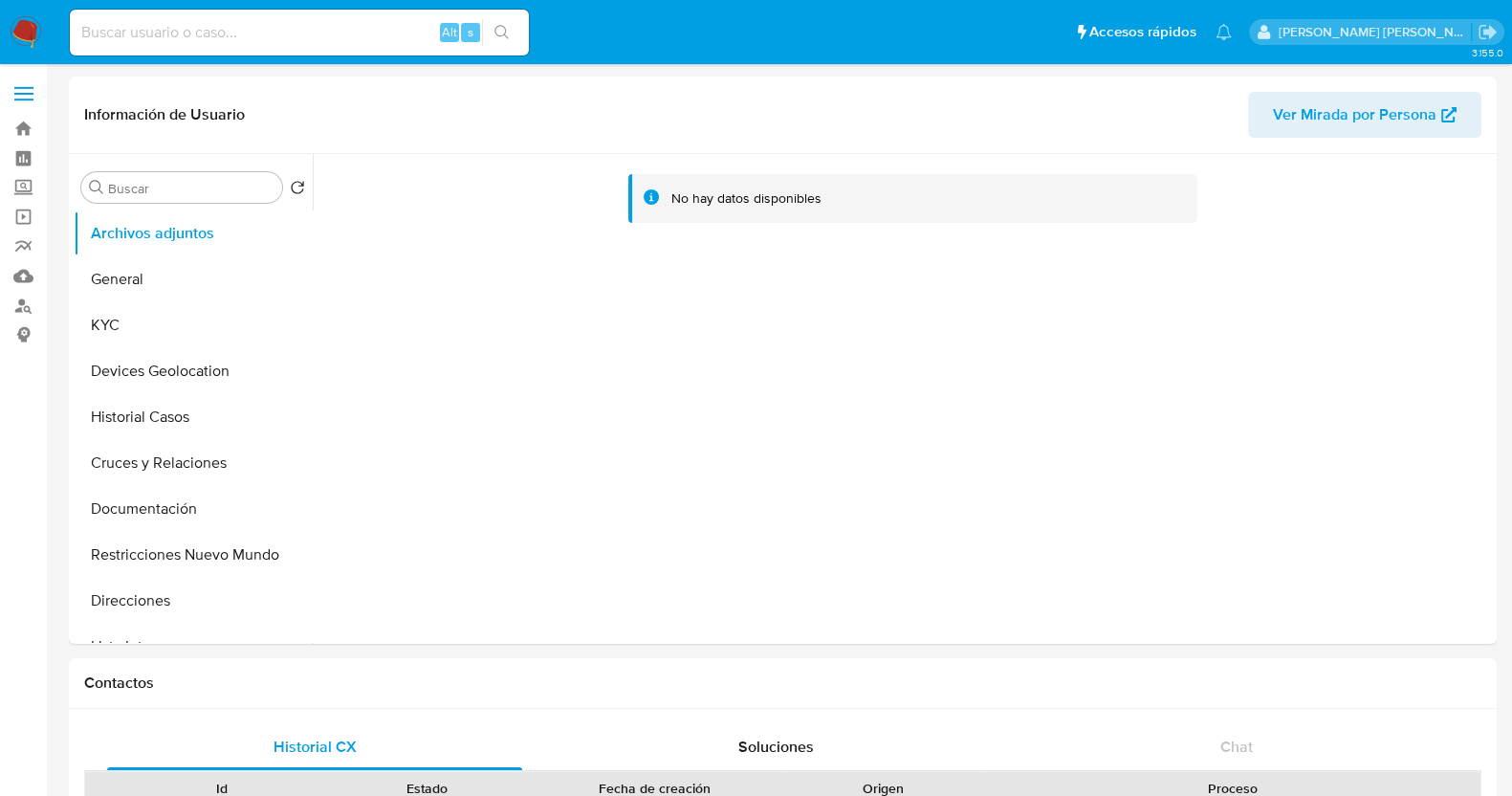
select select "10"
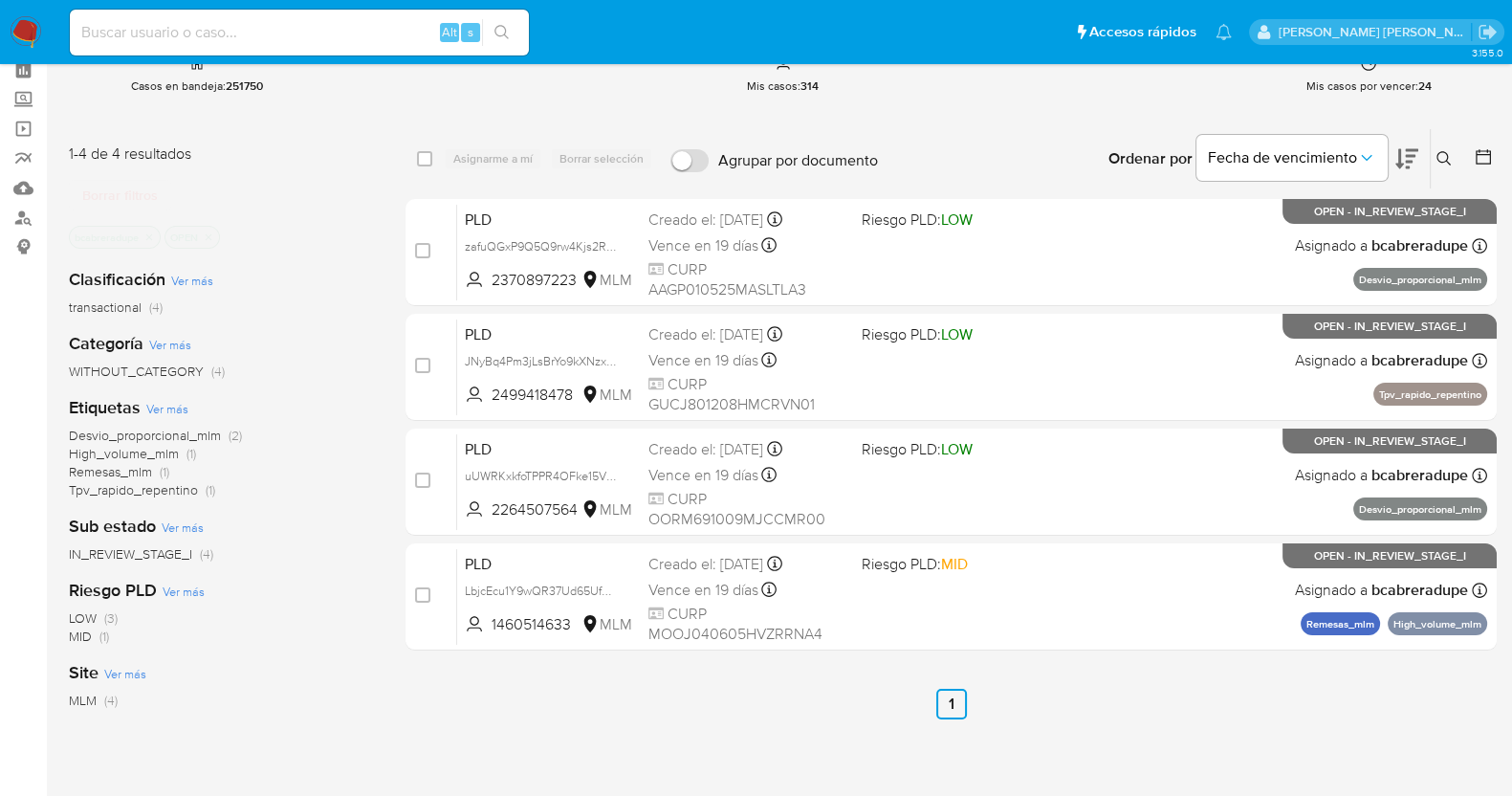
scroll to position [119, 0]
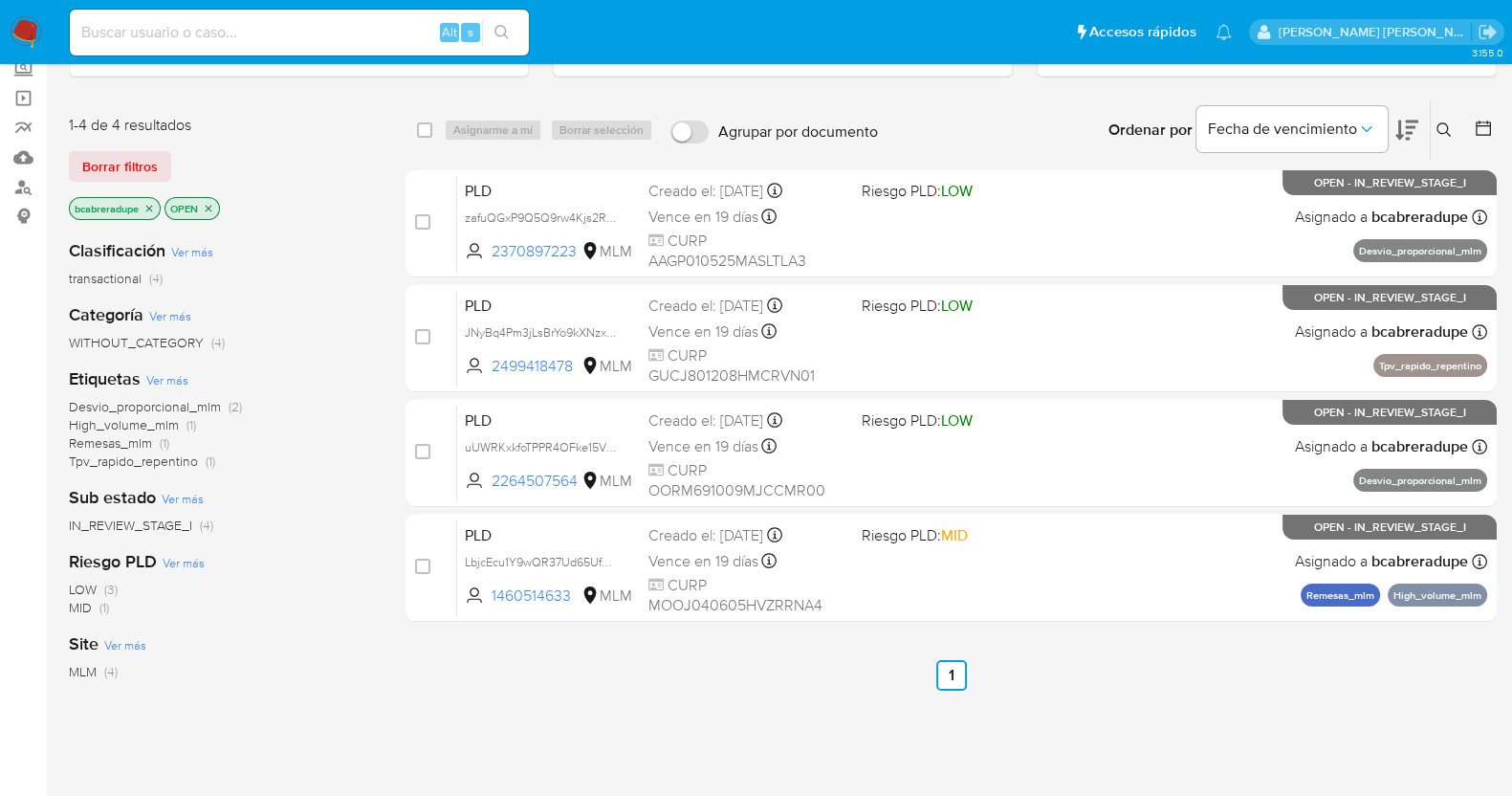
click at [210, 209] on icon "close-filter" at bounding box center [209, 209] width 11 height 11
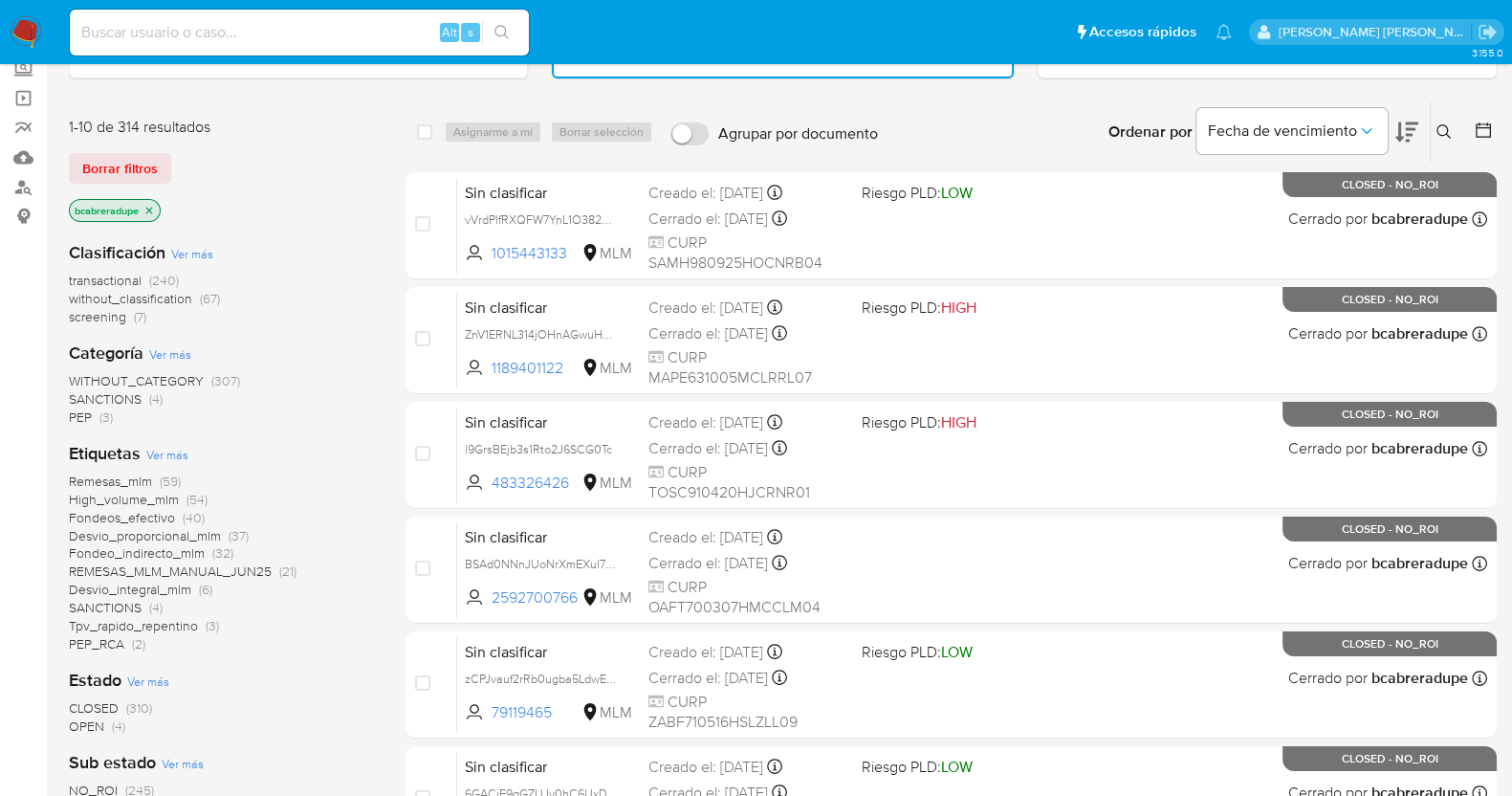
click at [146, 208] on icon "close-filter" at bounding box center [149, 211] width 11 height 11
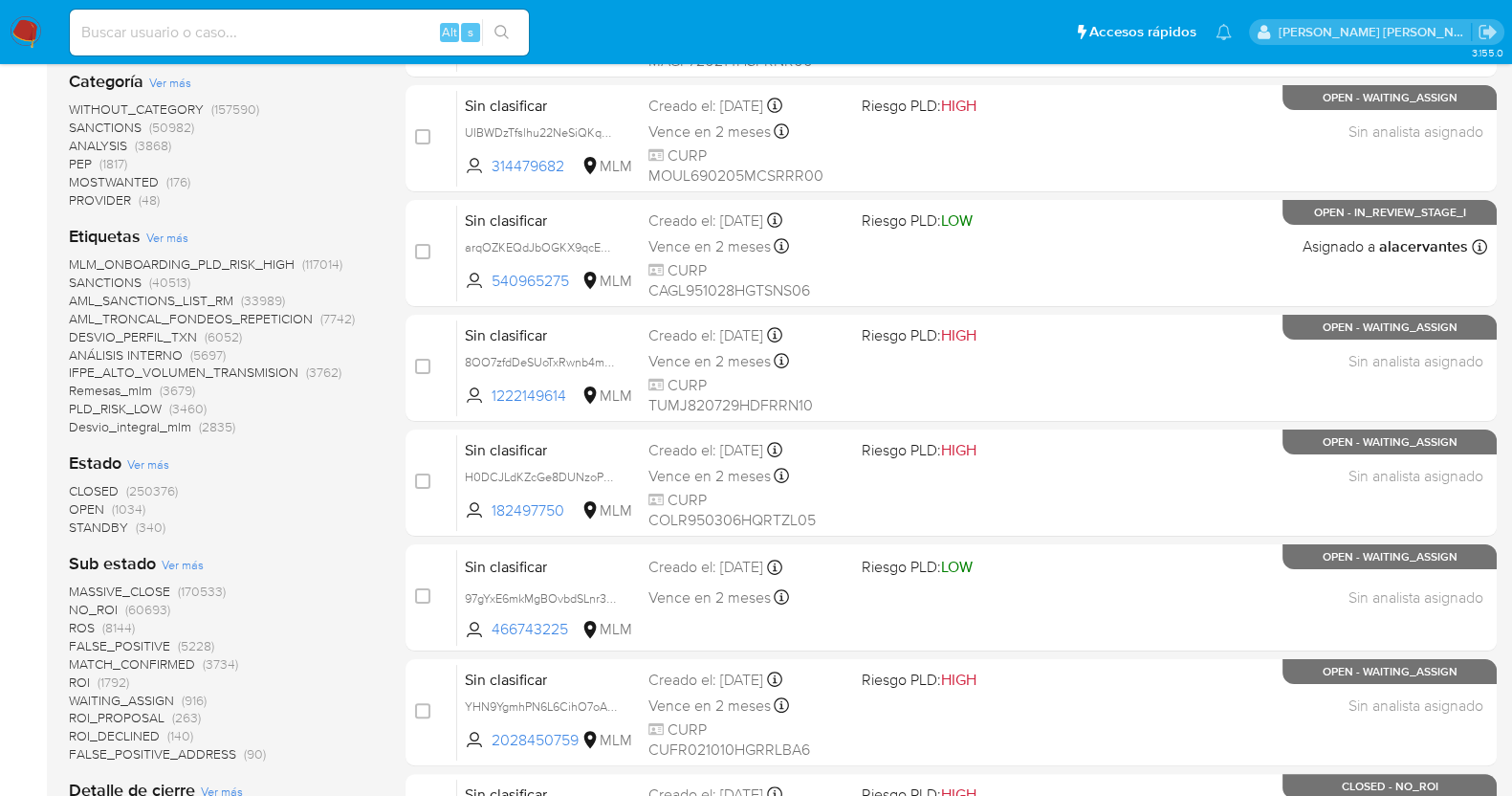
scroll to position [196, 0]
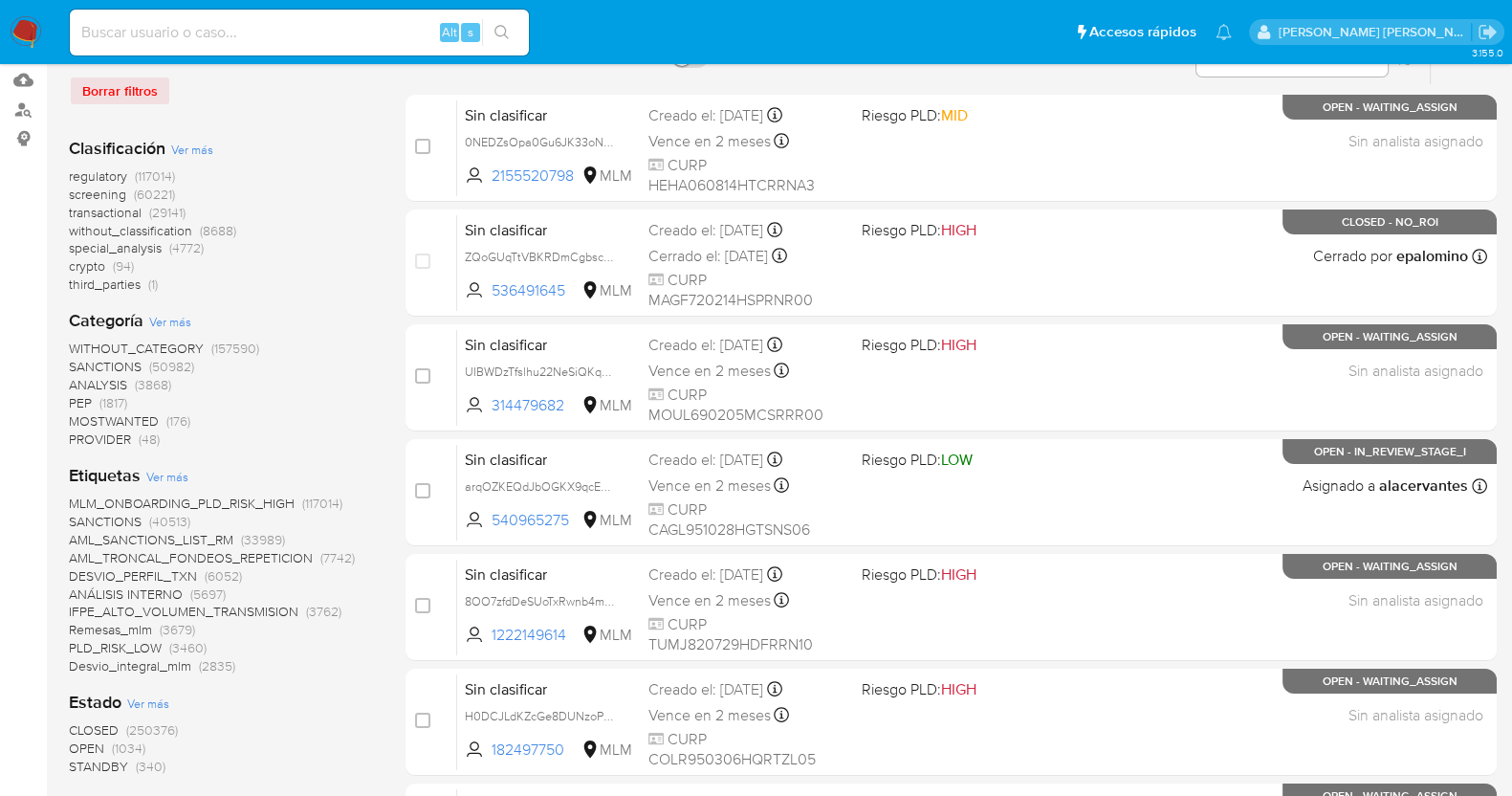
click at [105, 728] on span "CLOSED" at bounding box center [94, 730] width 50 height 19
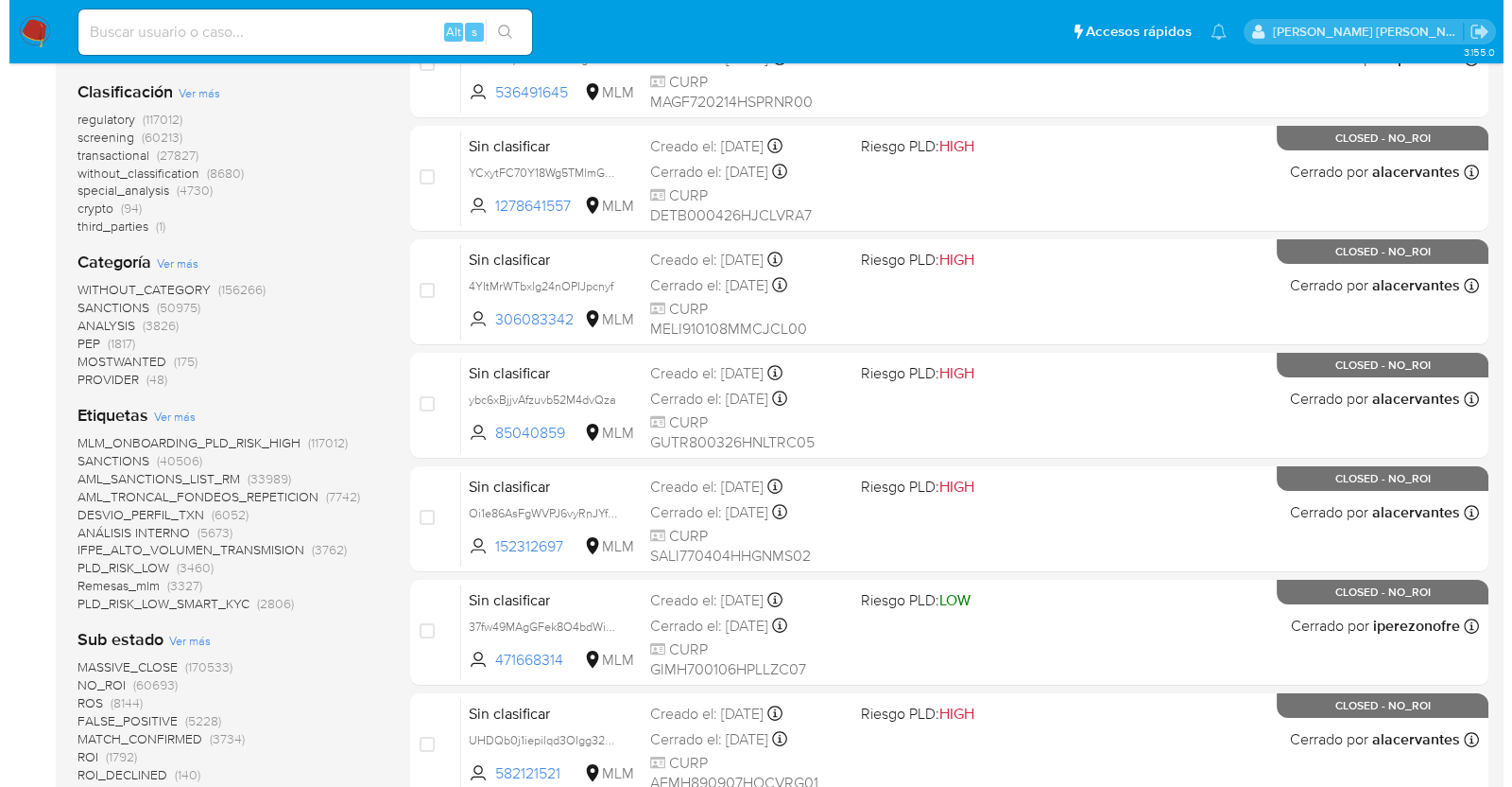
scroll to position [312, 0]
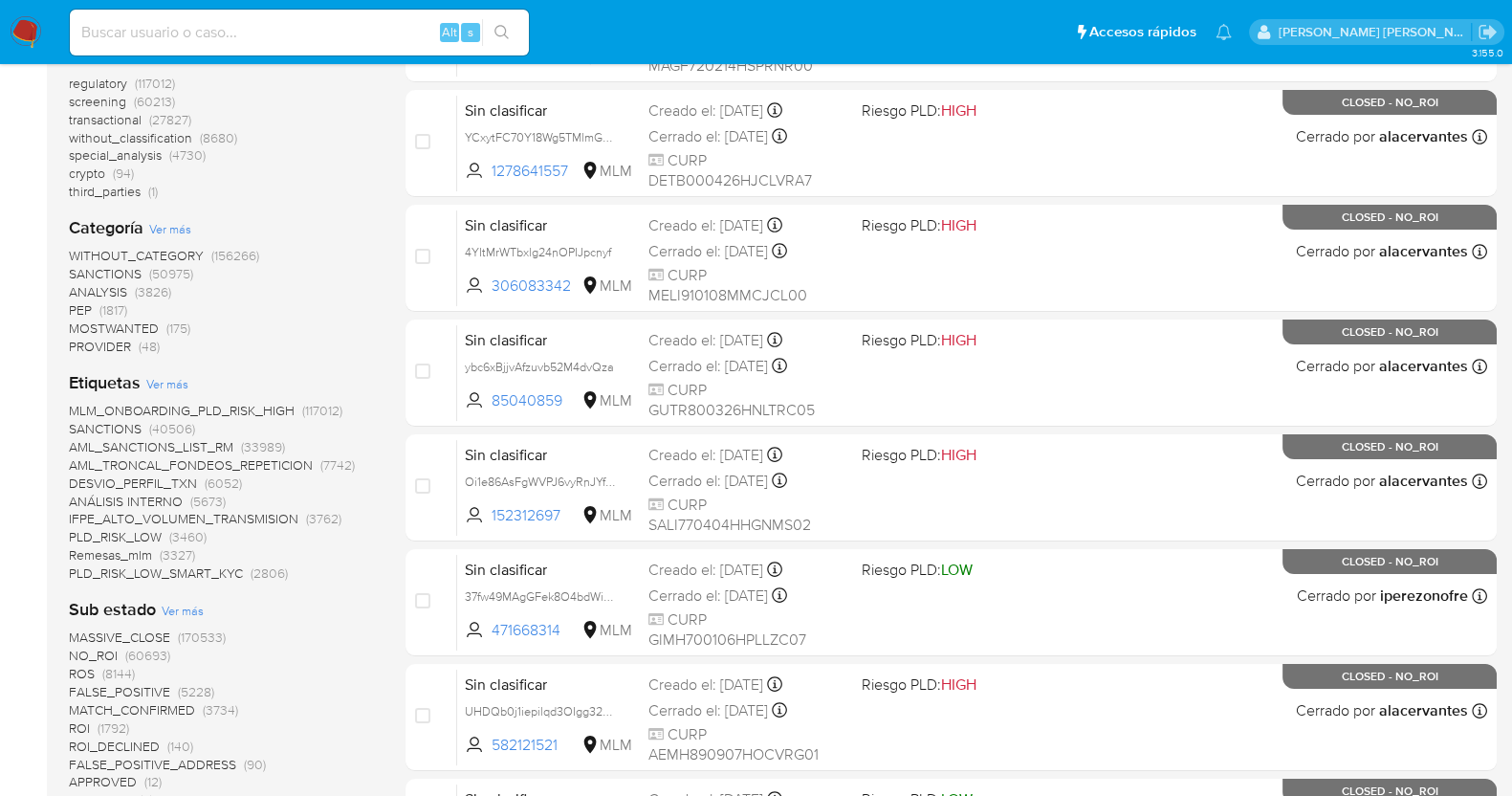
click at [167, 379] on span "Ver más" at bounding box center [168, 383] width 42 height 17
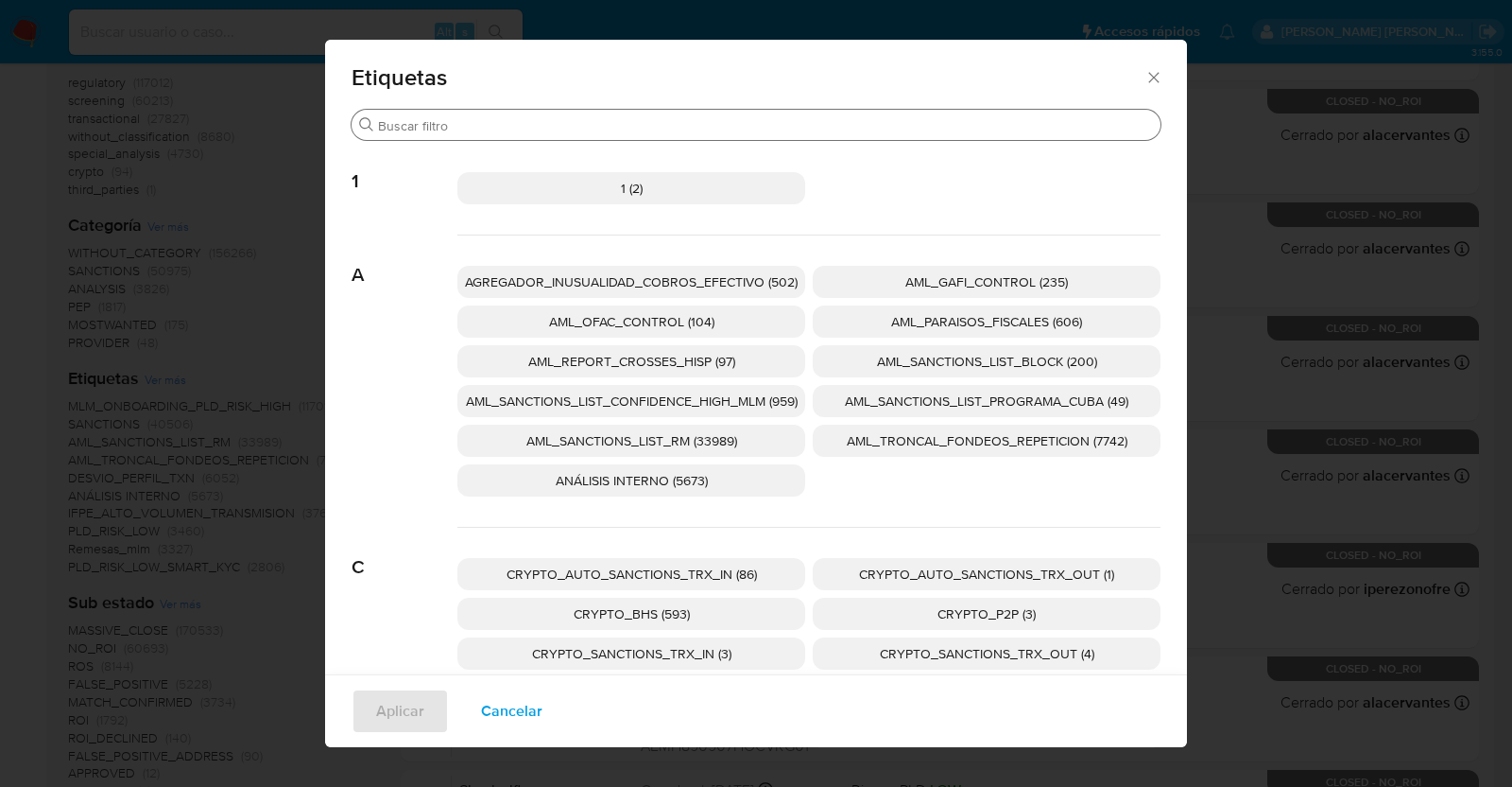
click at [707, 120] on input "Buscar" at bounding box center [765, 126] width 775 height 17
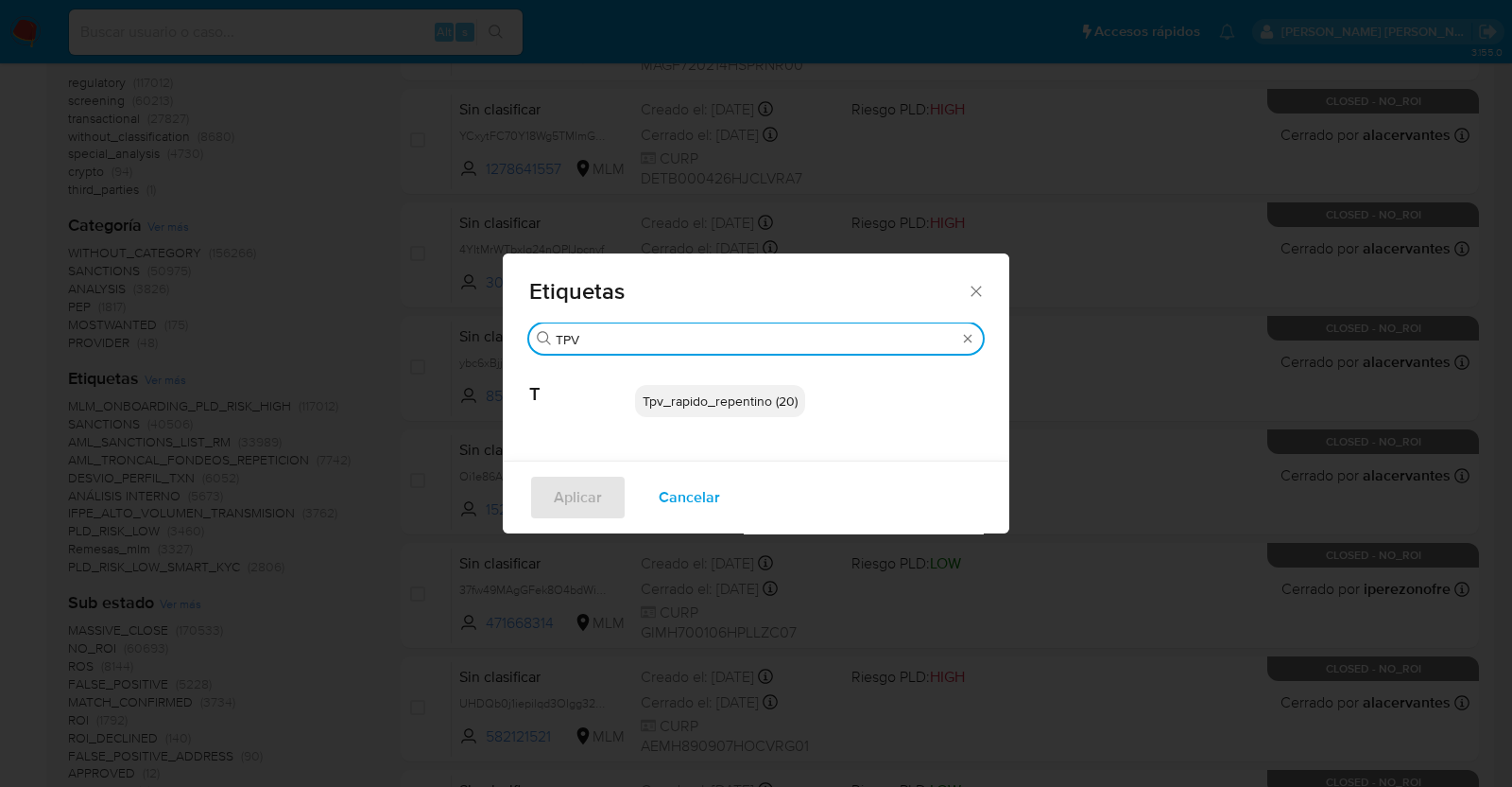
type input "TPV"
click at [719, 396] on span "Tpv_rapido_repentino (20)" at bounding box center [720, 401] width 155 height 19
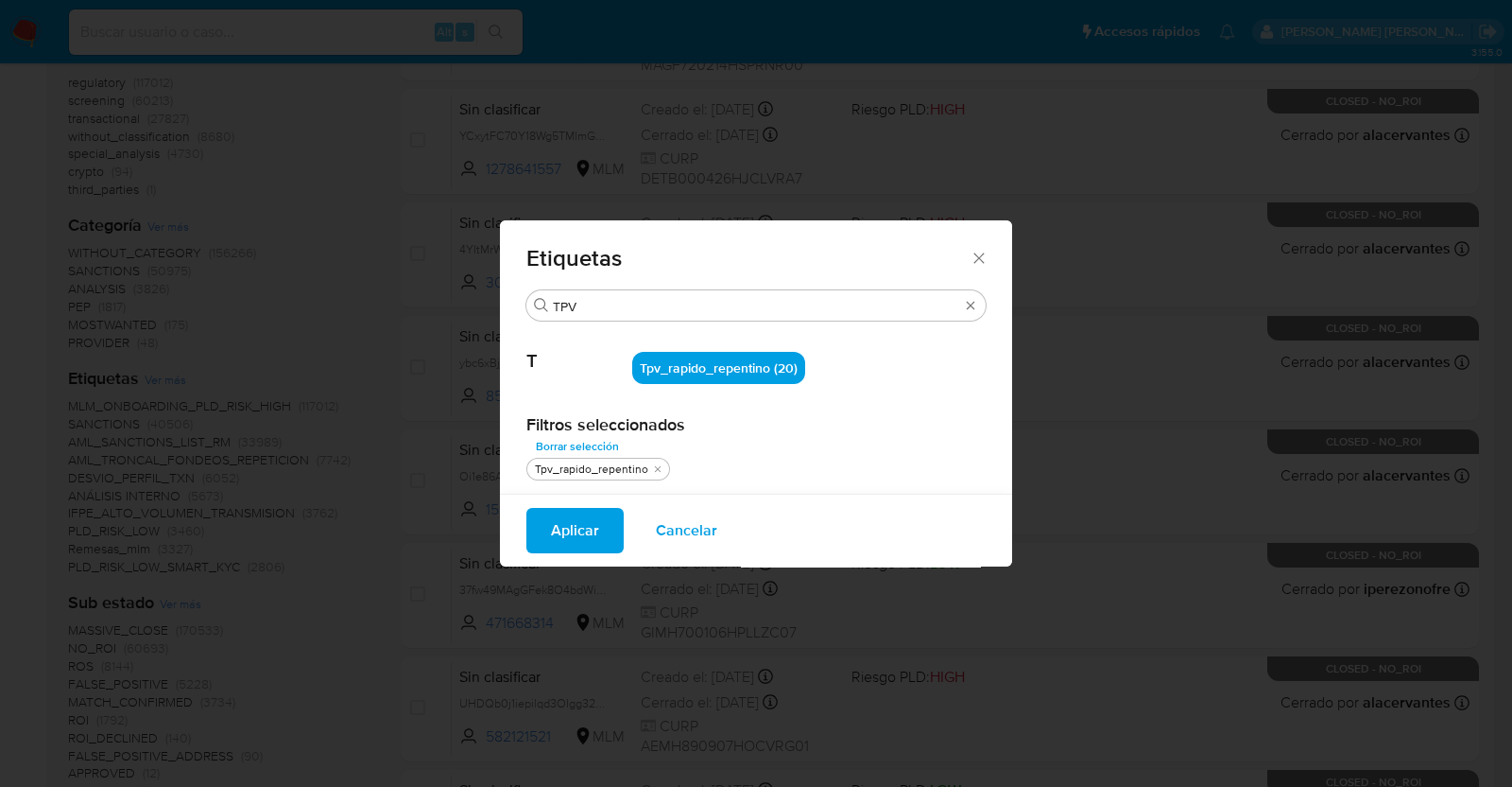
click at [585, 533] on span "Aplicar" at bounding box center [575, 530] width 48 height 42
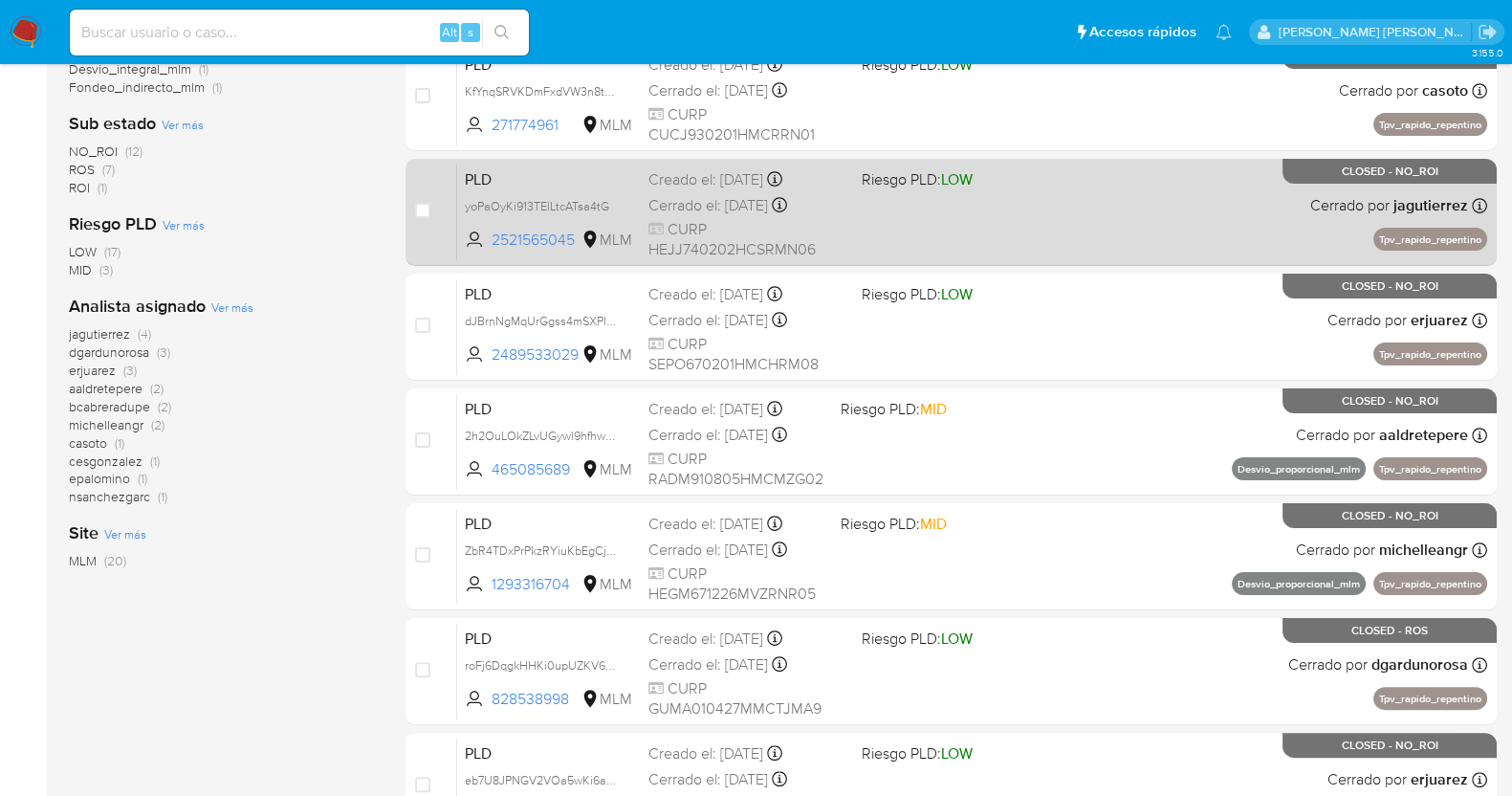
scroll to position [477, 0]
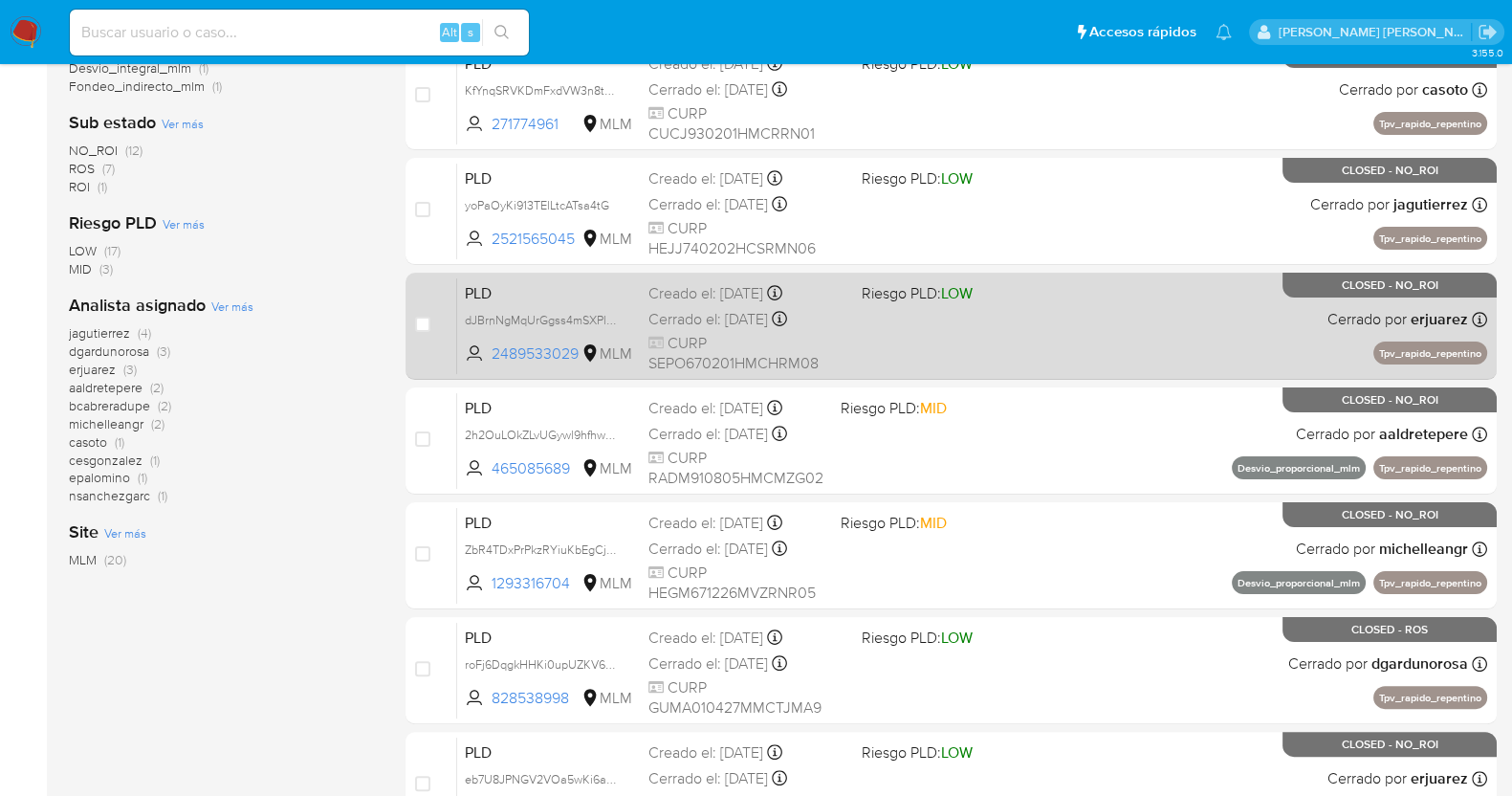
click at [770, 308] on div "Cerrado el: 11/08/2025 Cerrado el: 11/08/2025 08:12:07" at bounding box center [747, 319] width 198 height 21
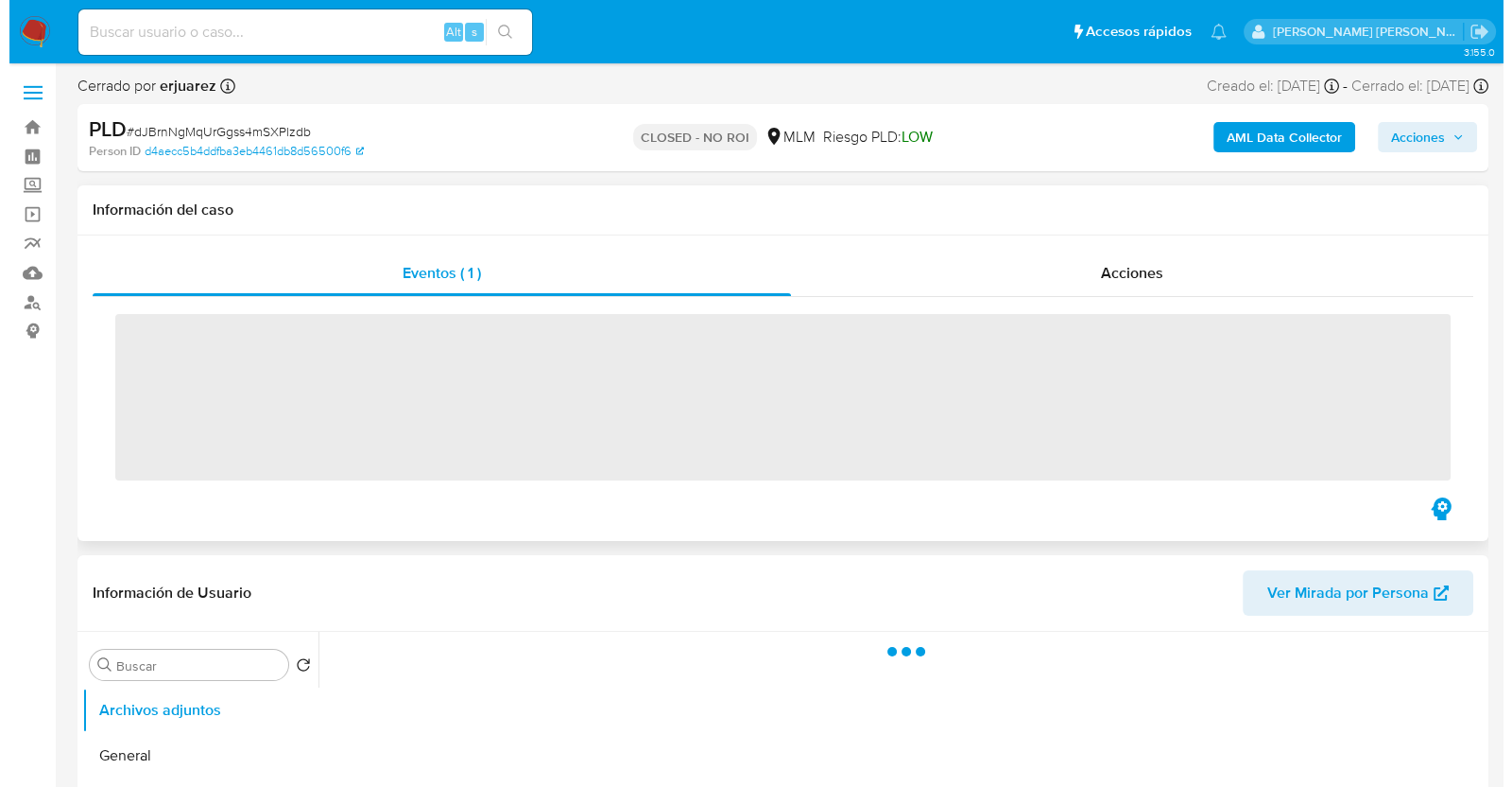
scroll to position [236, 0]
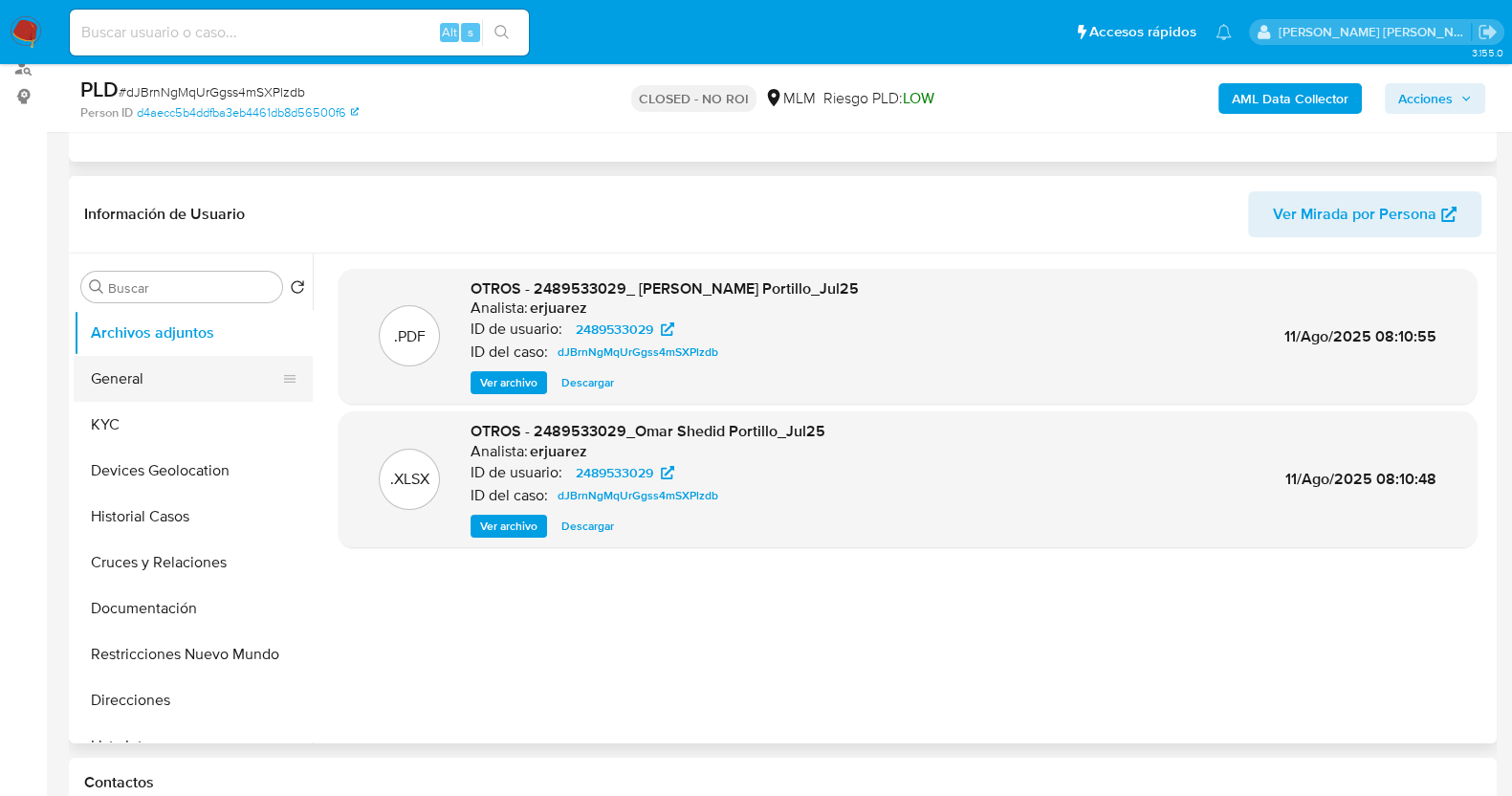
select select "10"
click at [503, 389] on span "Ver archivo" at bounding box center [509, 382] width 57 height 19
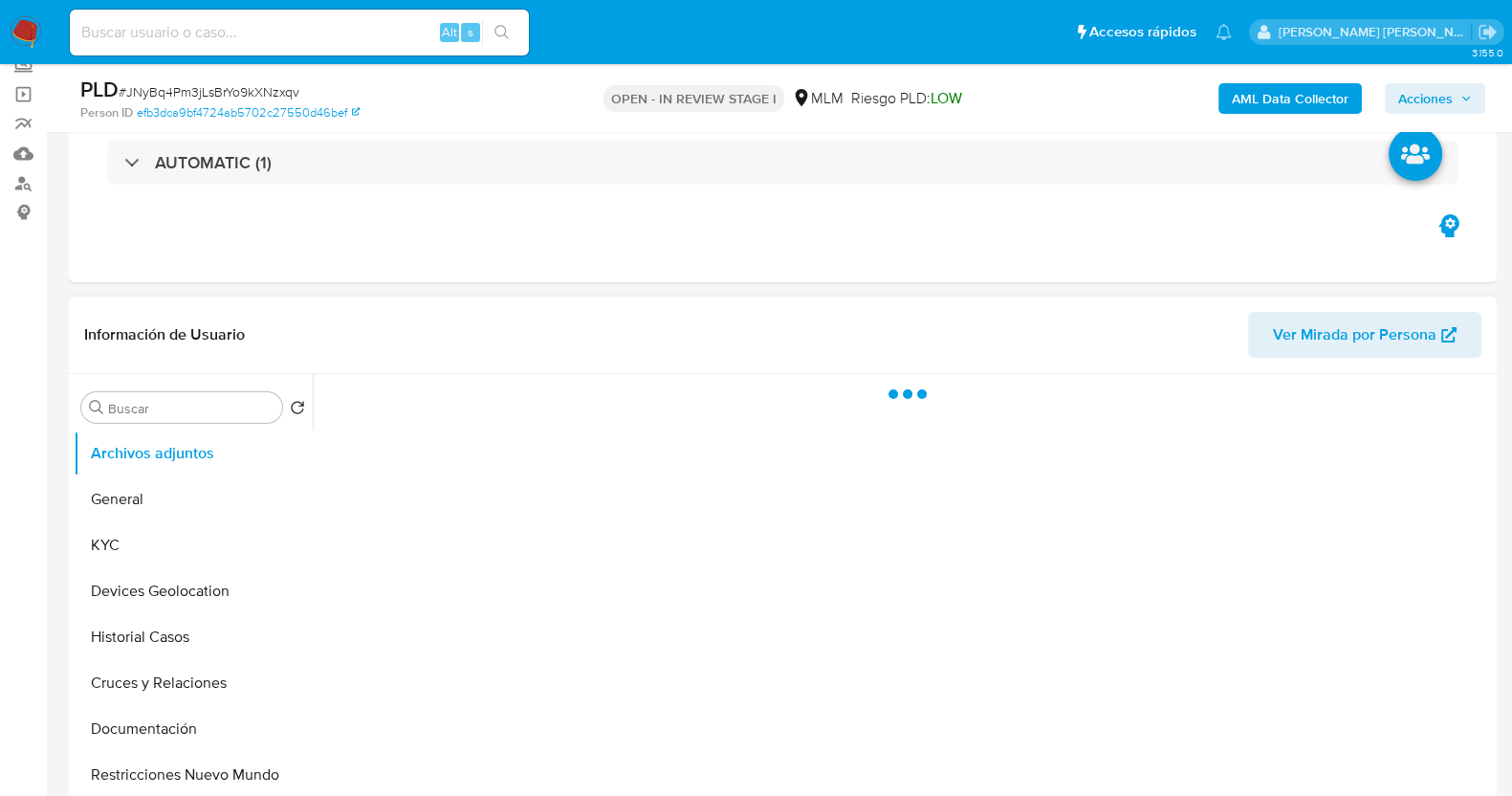
scroll to position [239, 0]
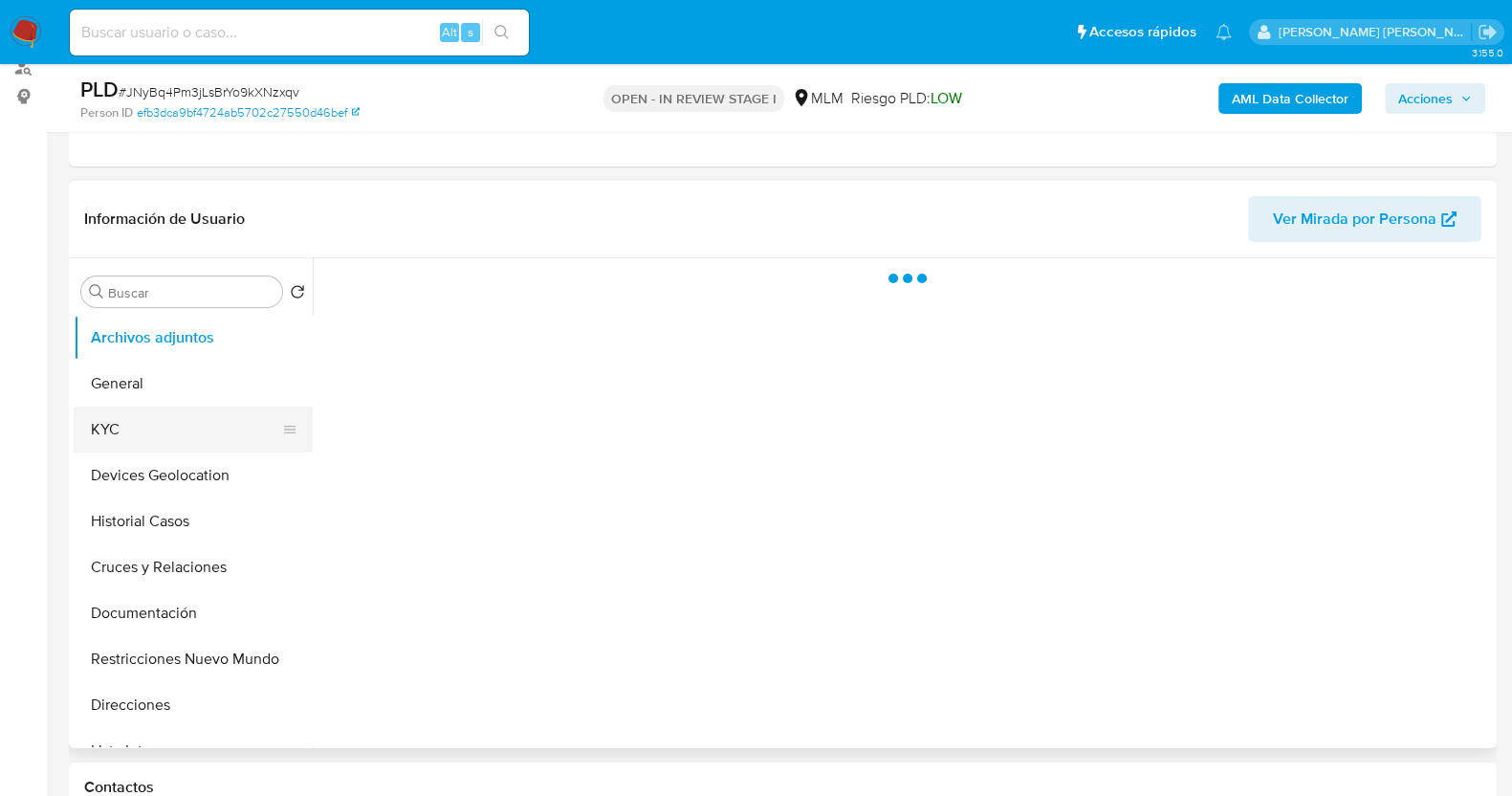
click at [137, 437] on button "KYC" at bounding box center [186, 429] width 224 height 46
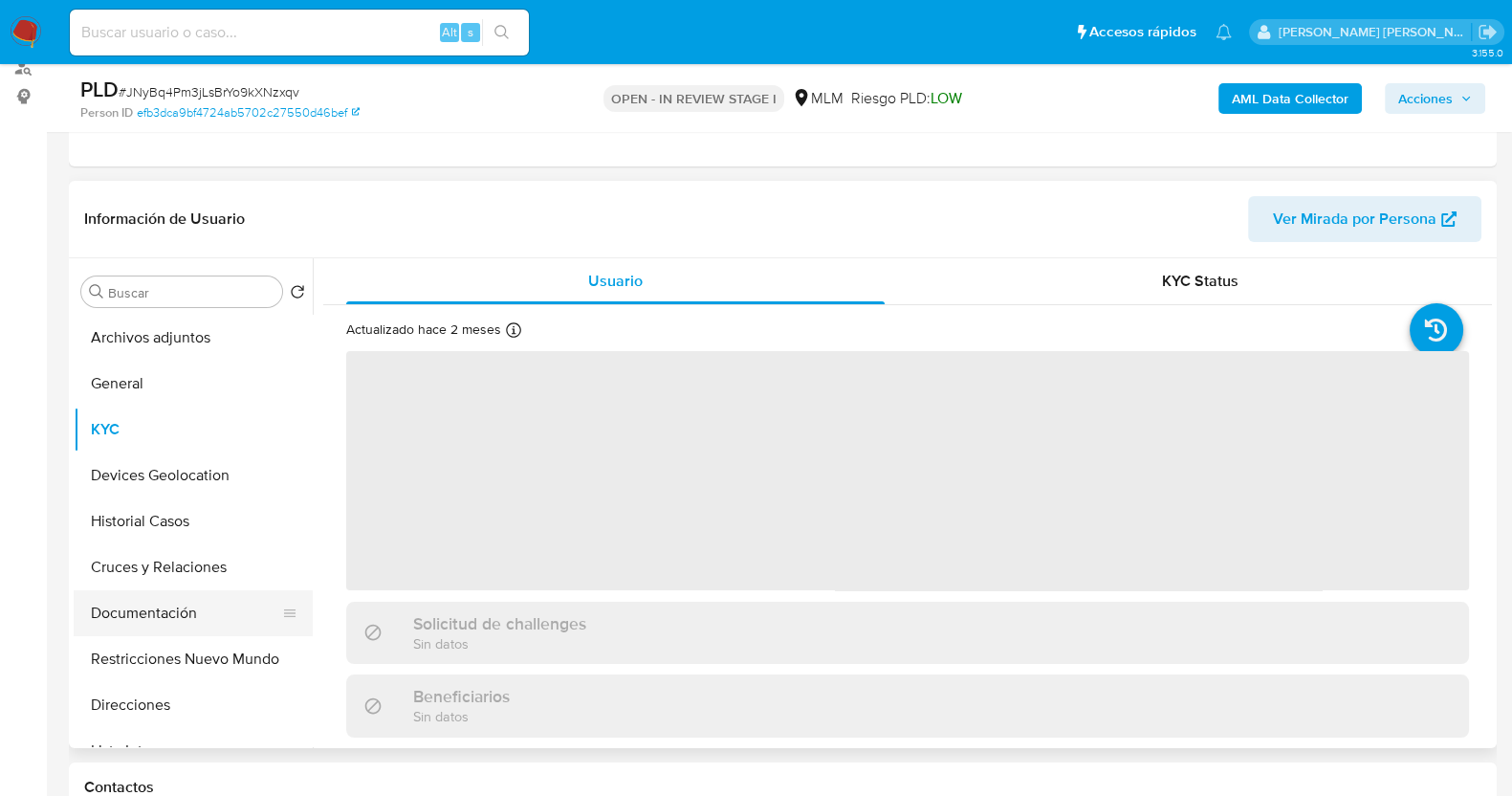
select select "10"
click at [158, 624] on button "Documentación" at bounding box center [186, 613] width 224 height 46
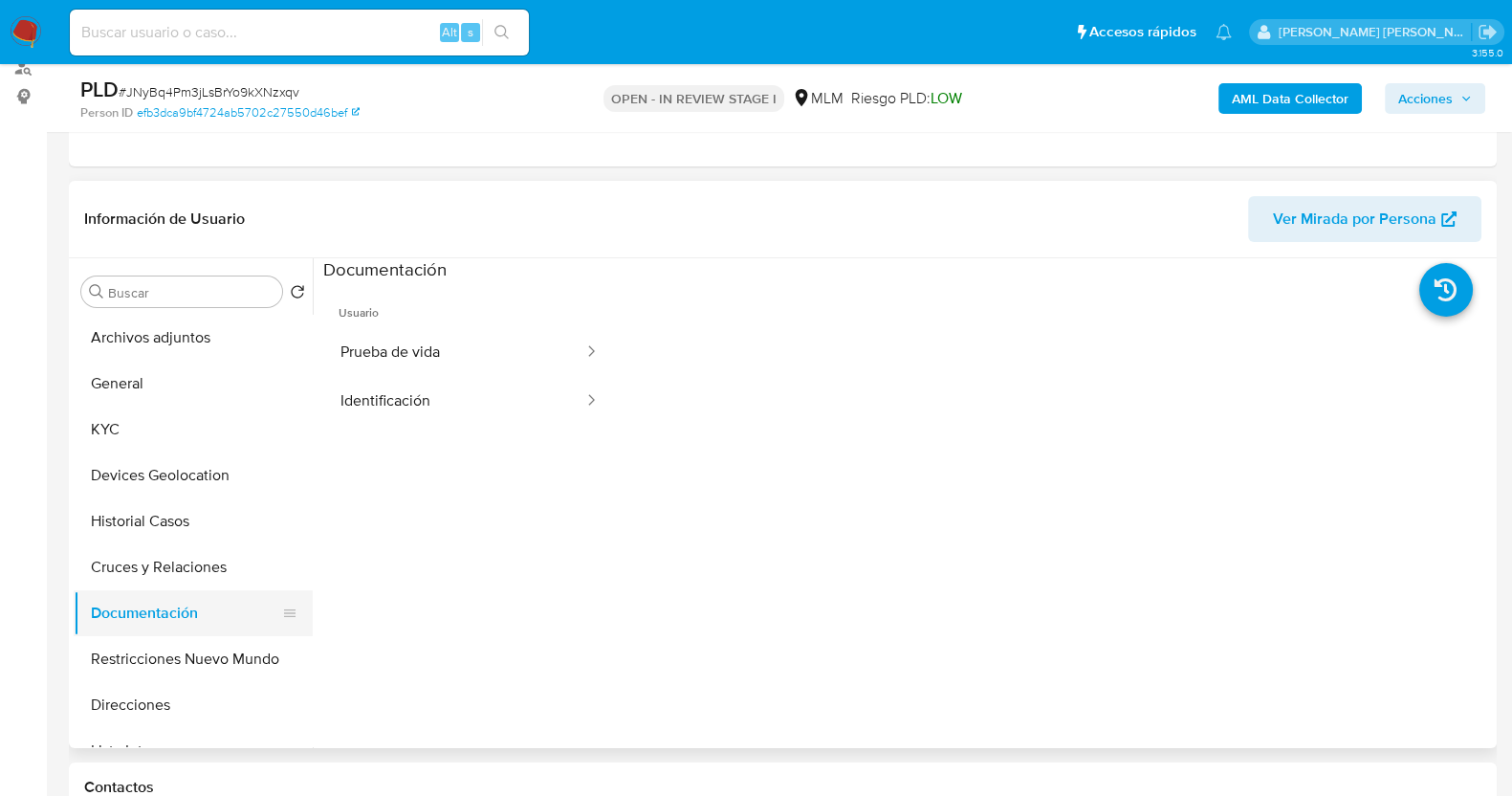
drag, startPoint x: 145, startPoint y: 705, endPoint x: 296, endPoint y: 613, distance: 176.8
click at [148, 705] on button "Direcciones" at bounding box center [194, 705] width 240 height 46
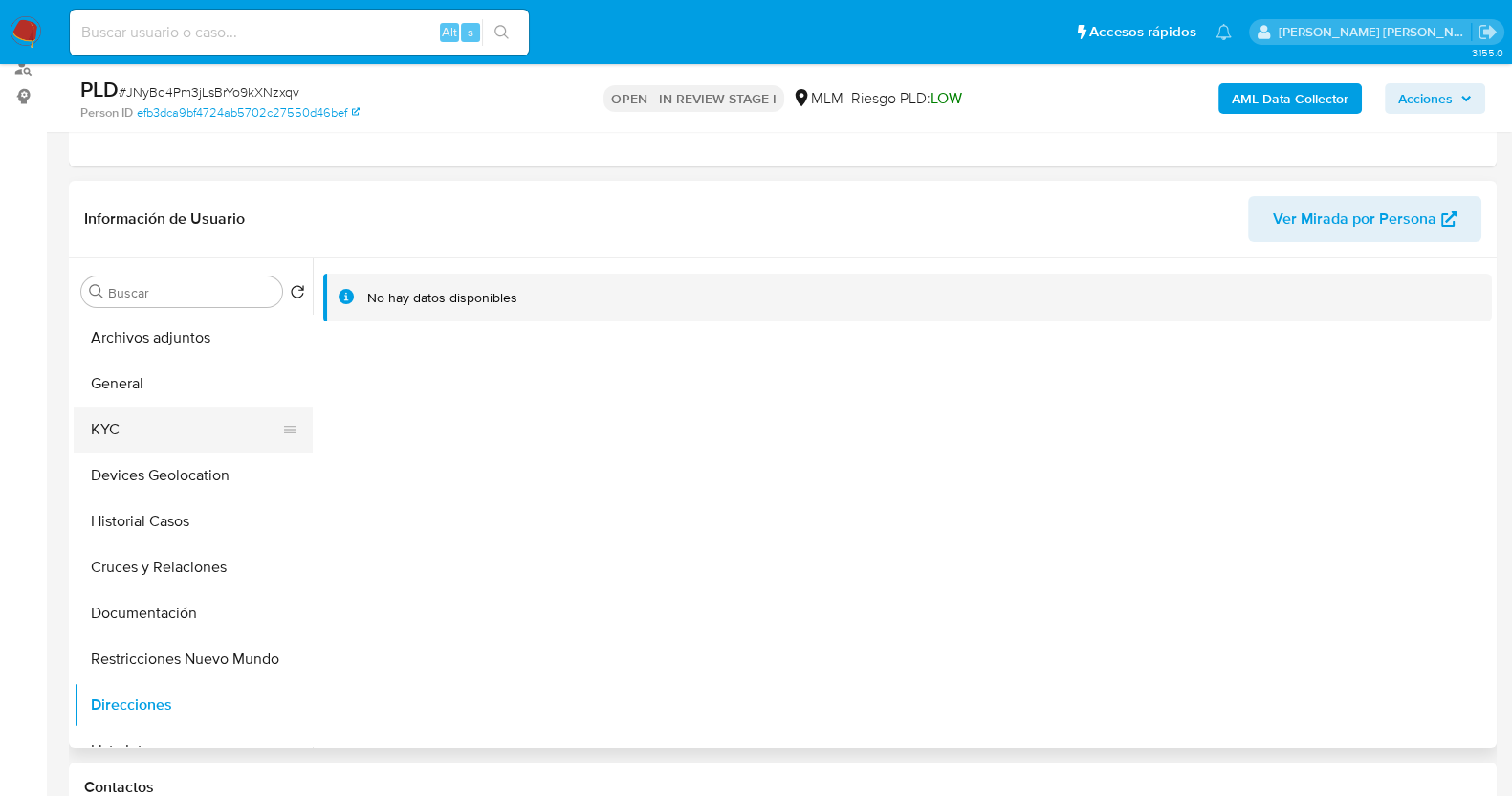
click at [168, 437] on button "KYC" at bounding box center [186, 429] width 224 height 46
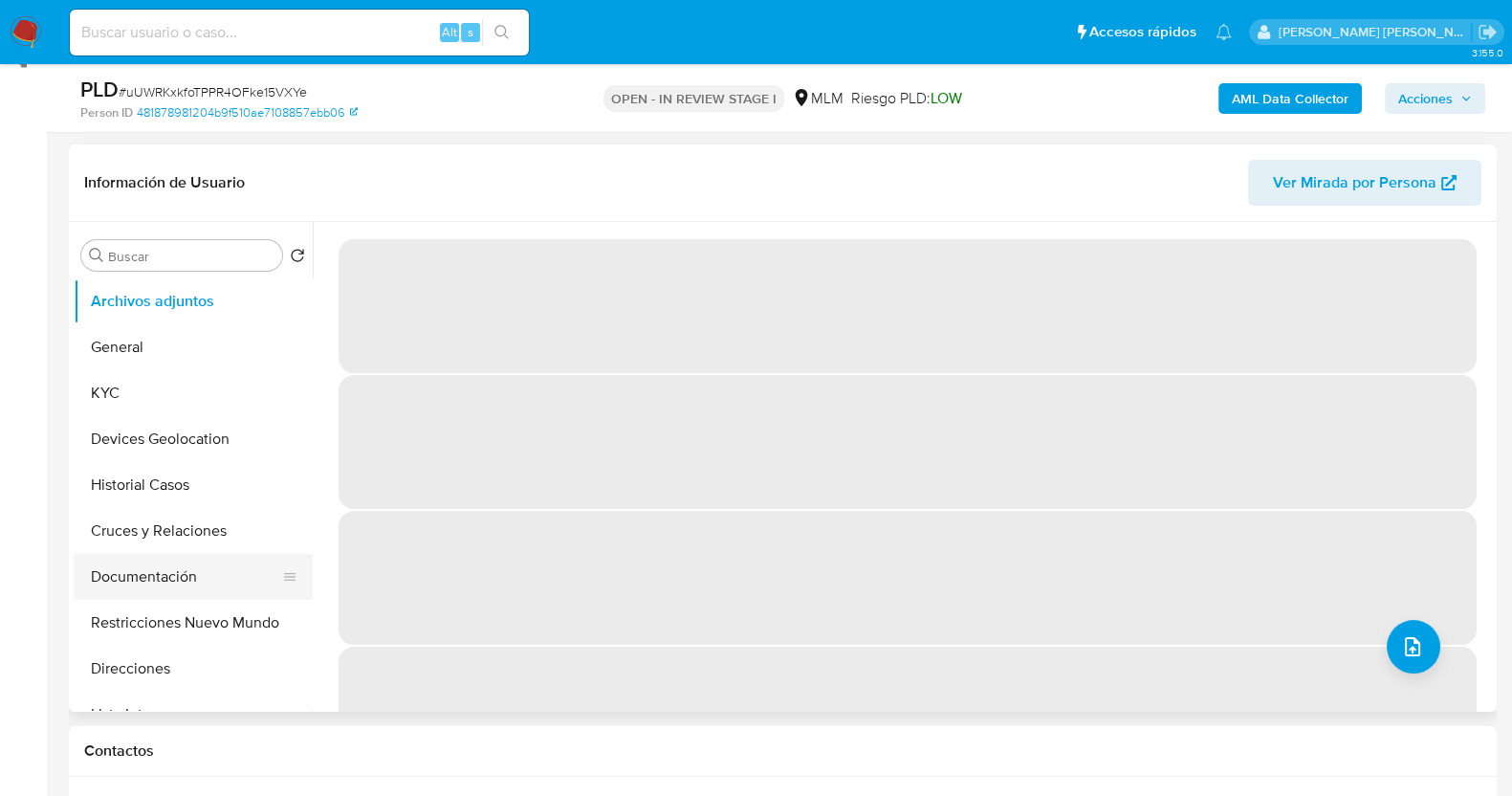
scroll to position [358, 0]
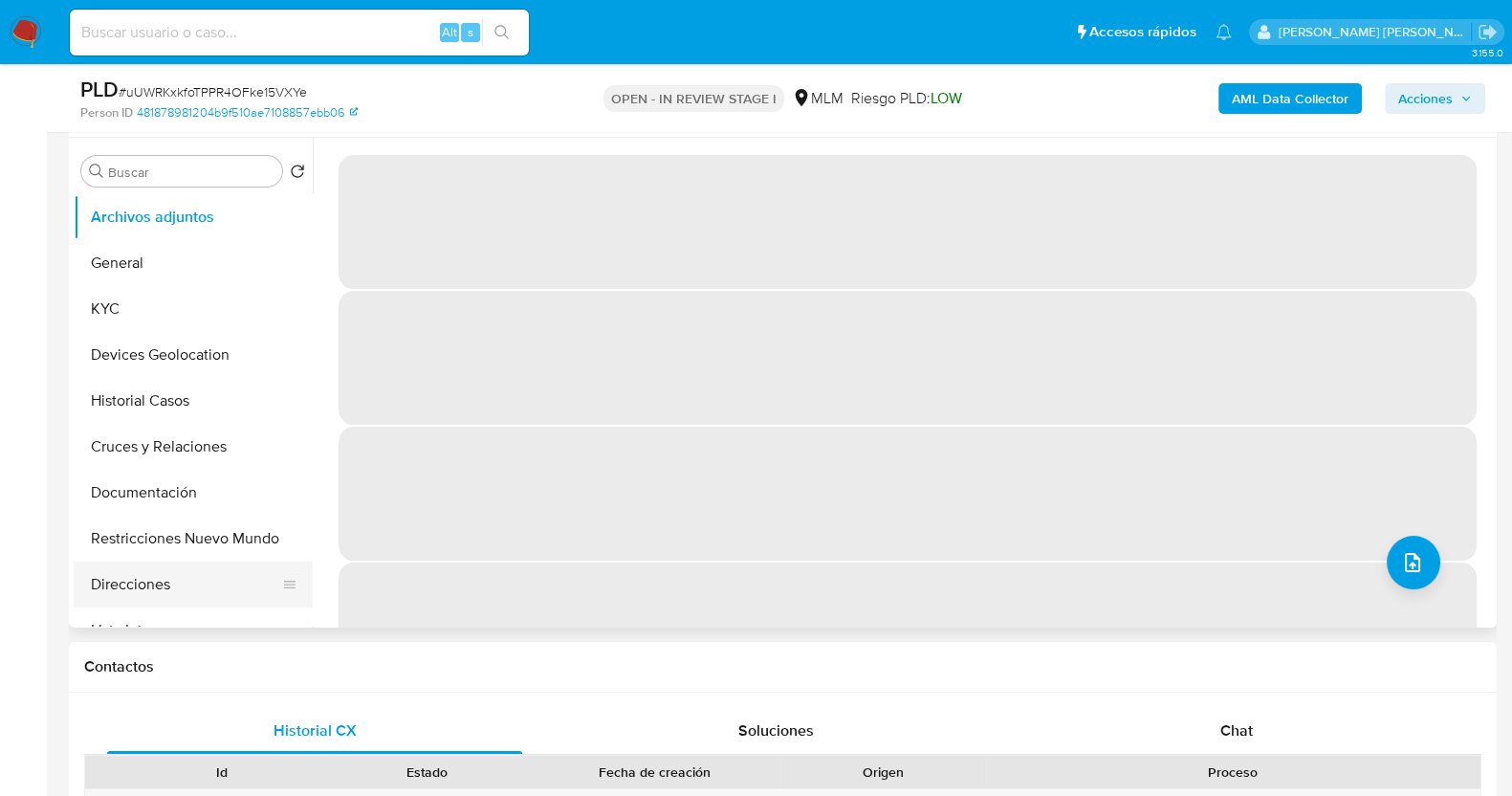
select select "10"
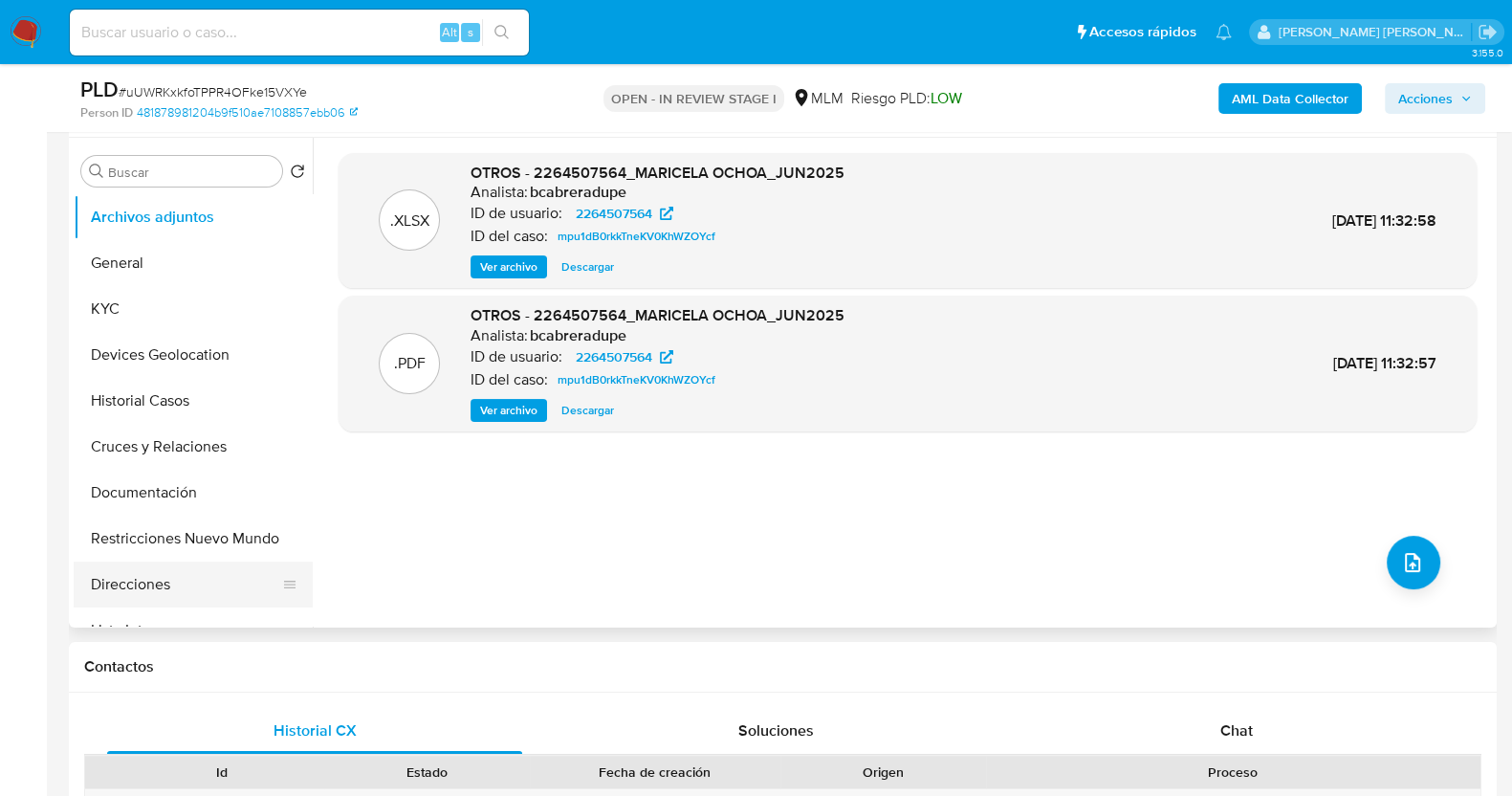
click at [134, 579] on button "Direcciones" at bounding box center [186, 584] width 224 height 46
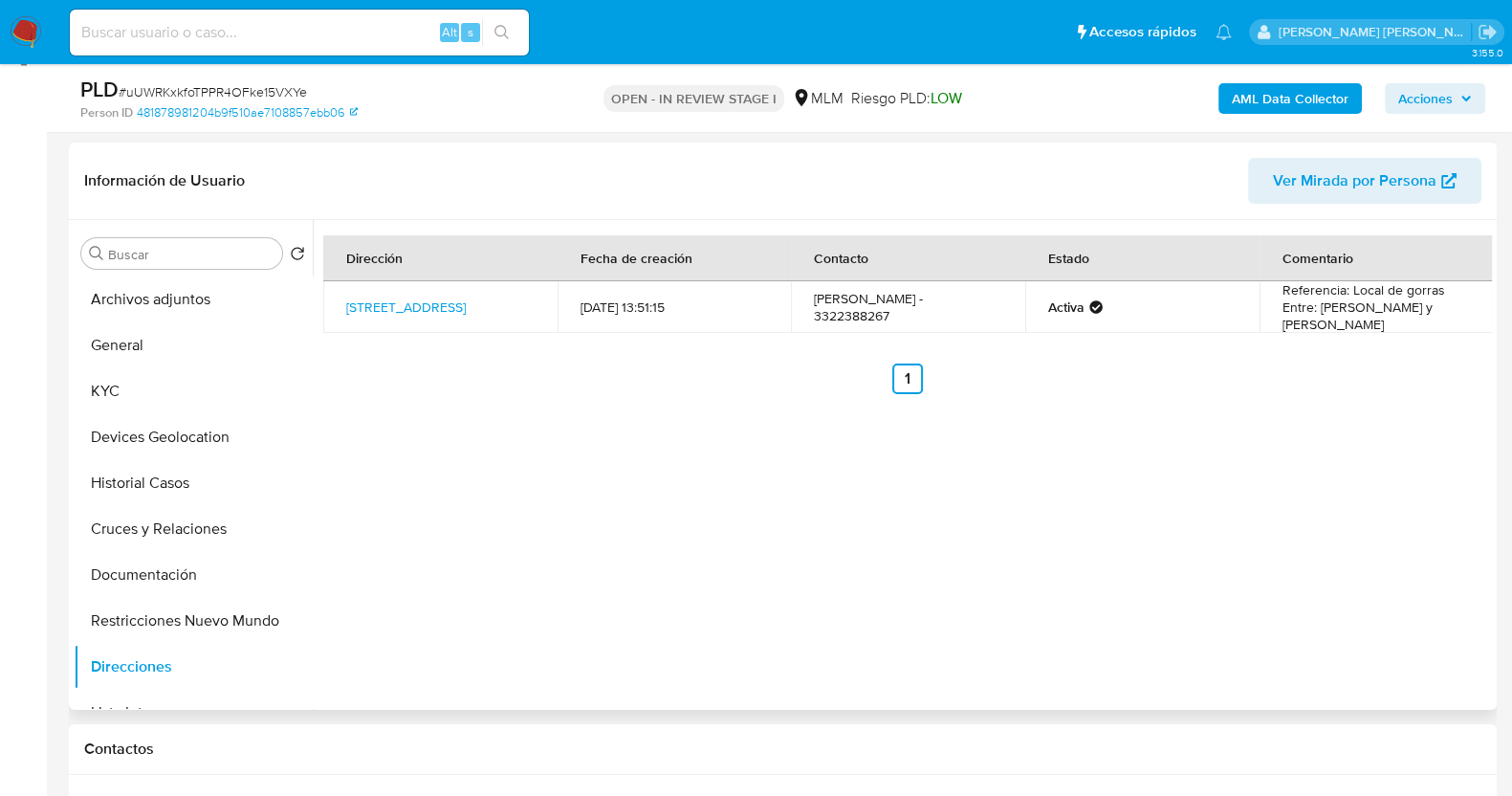
scroll to position [239, 0]
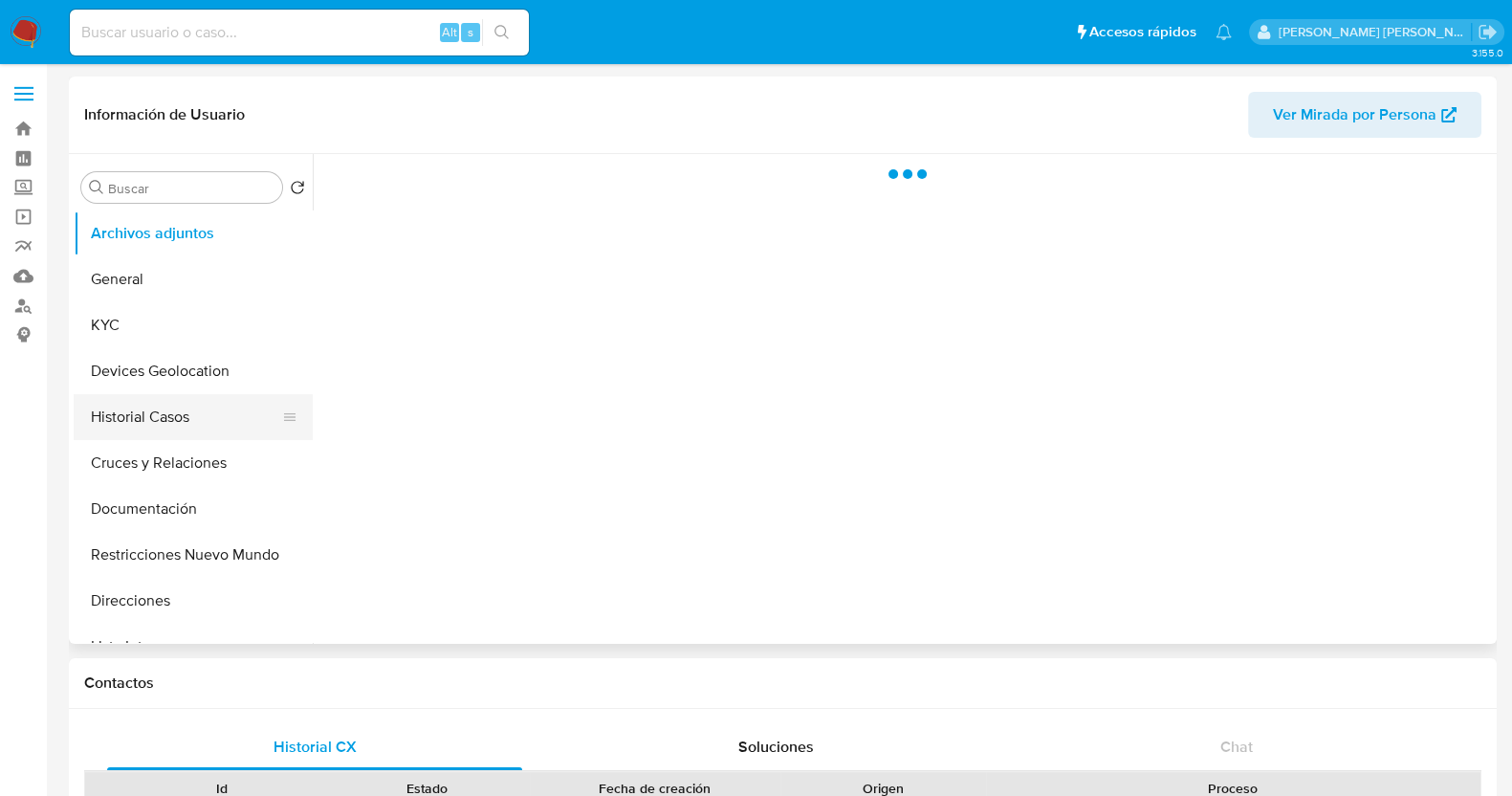
click at [144, 424] on button "Historial Casos" at bounding box center [186, 417] width 224 height 46
select select "10"
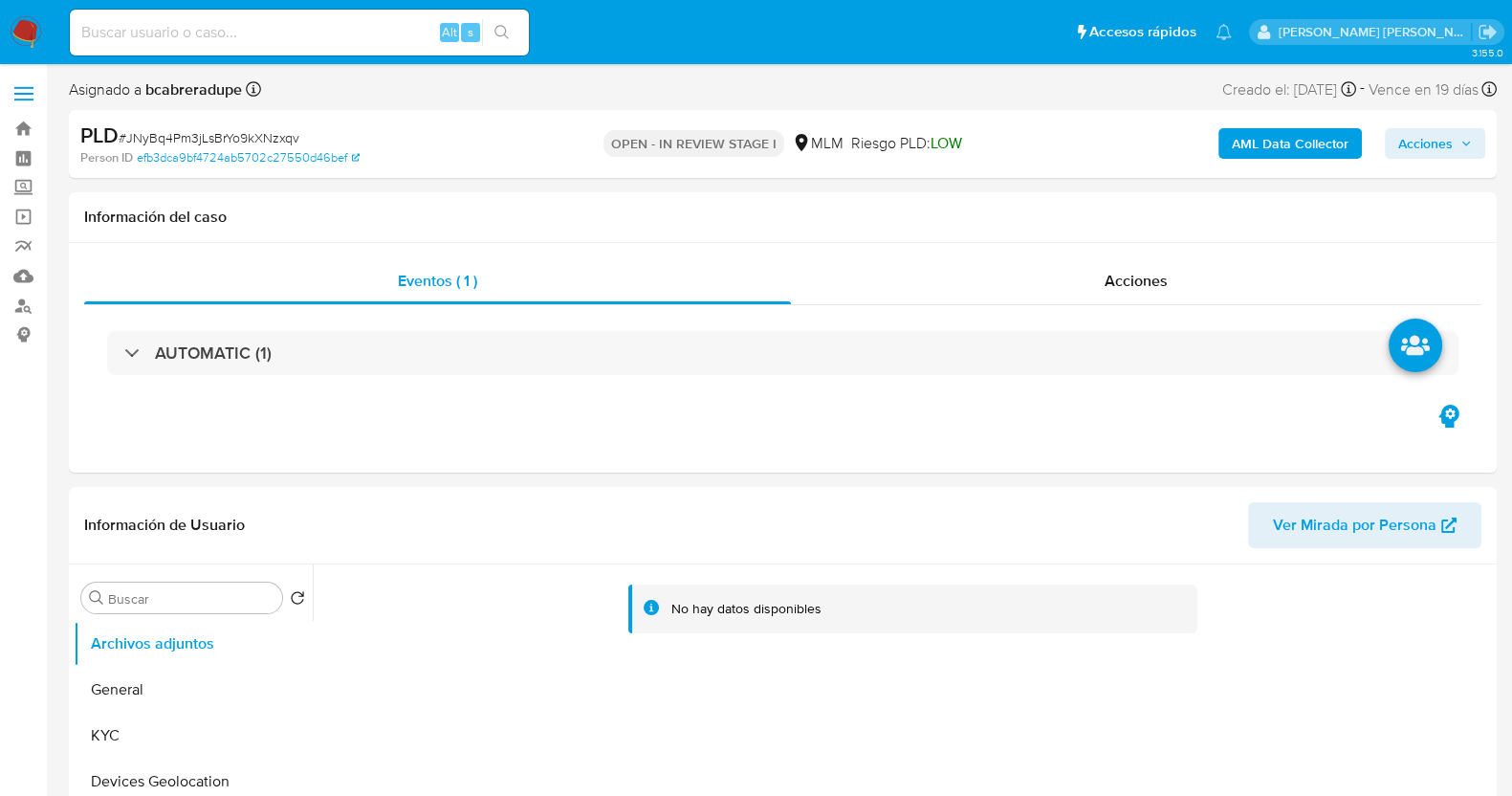
select select "10"
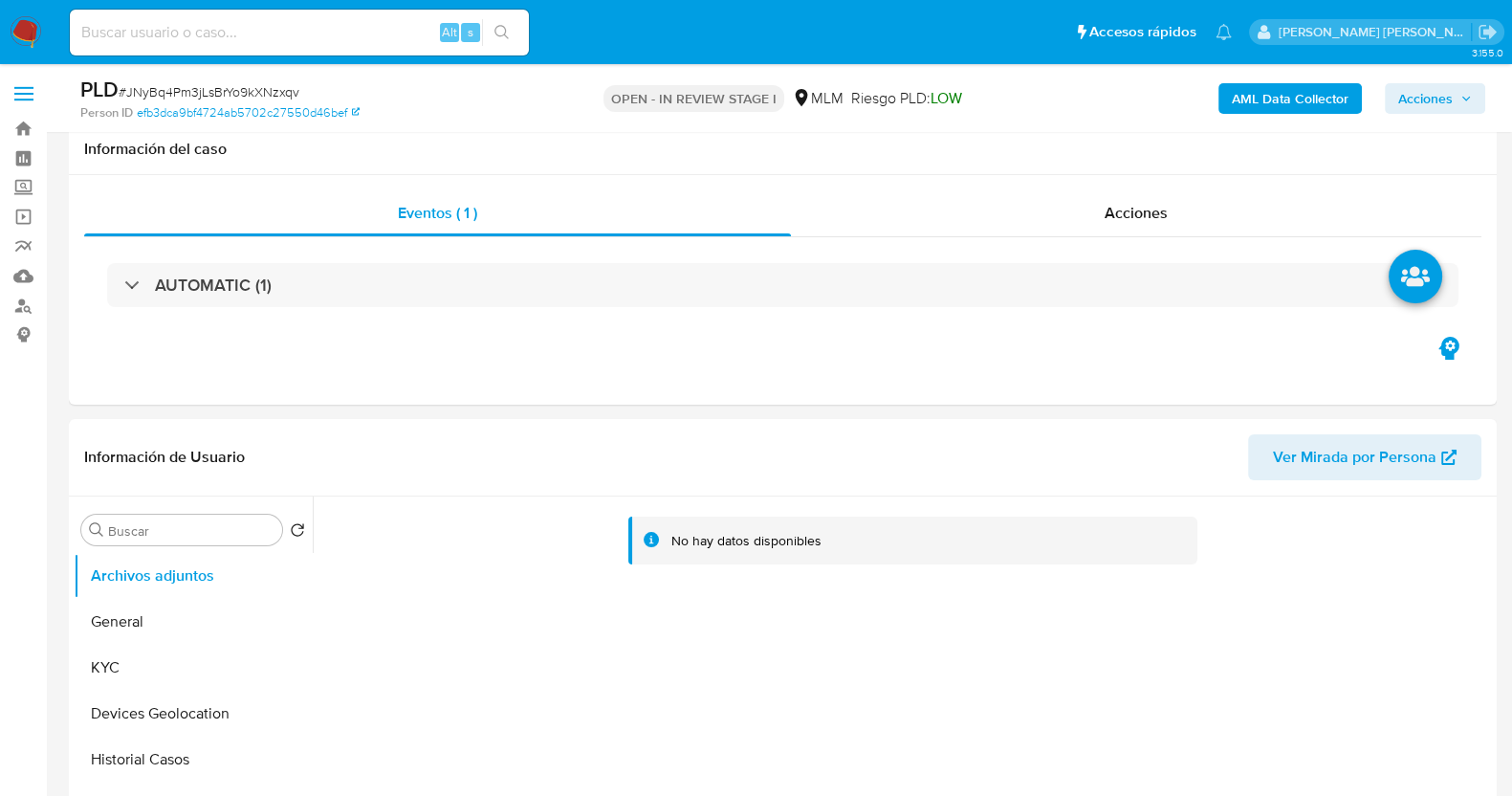
scroll to position [119, 0]
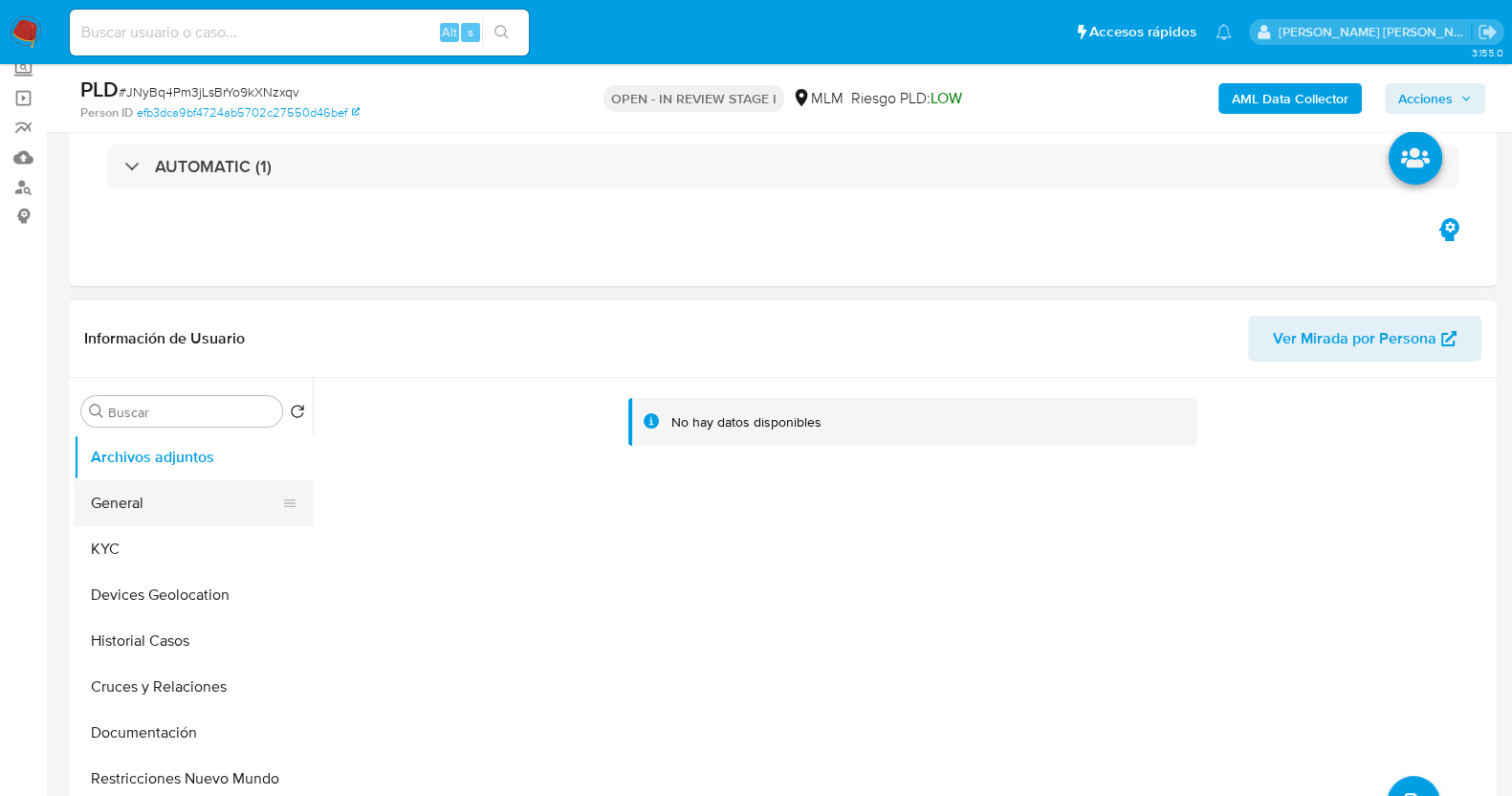
drag, startPoint x: 149, startPoint y: 550, endPoint x: 213, endPoint y: 513, distance: 73.9
click at [153, 550] on button "KYC" at bounding box center [194, 549] width 240 height 46
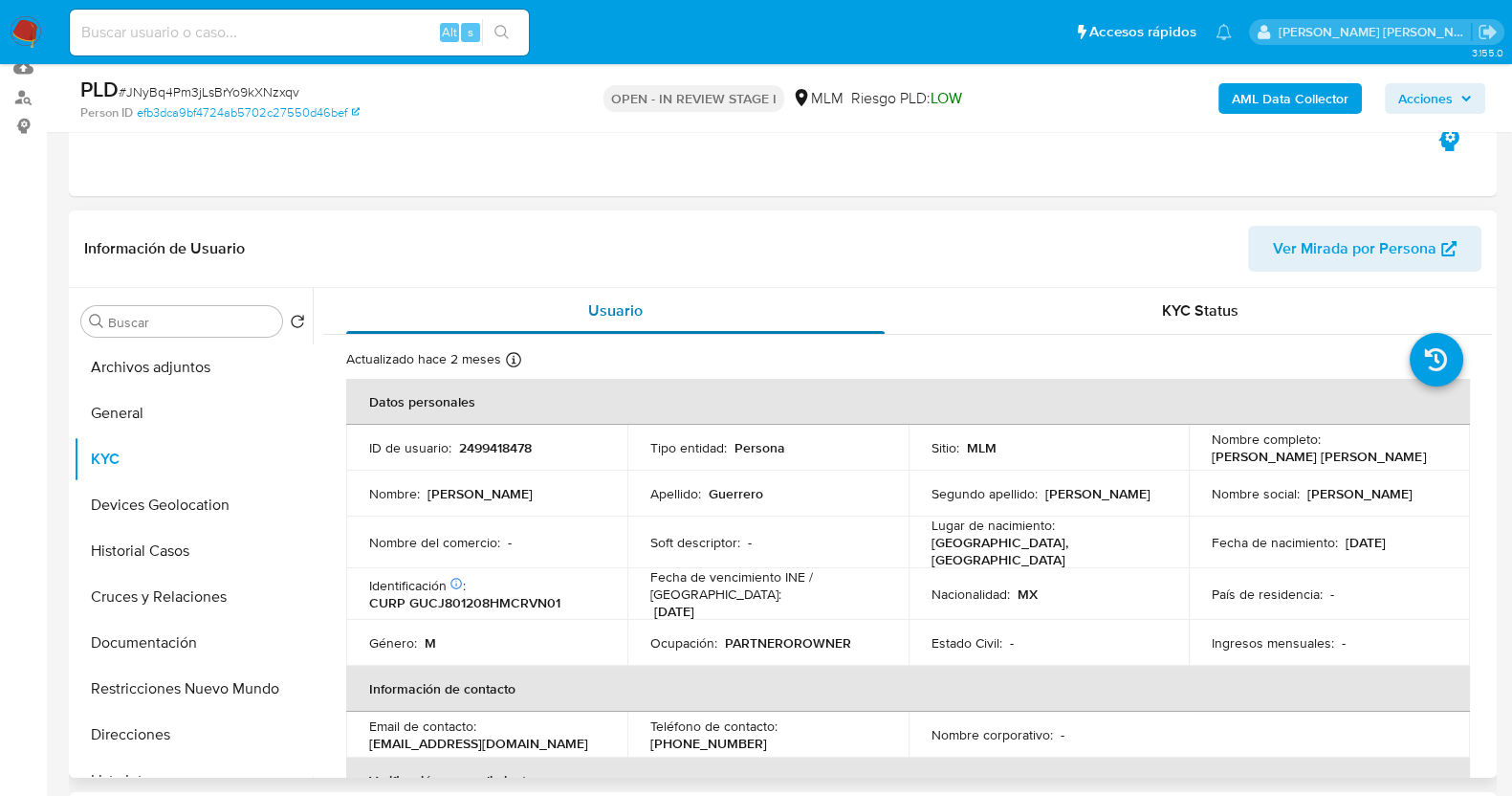
scroll to position [239, 0]
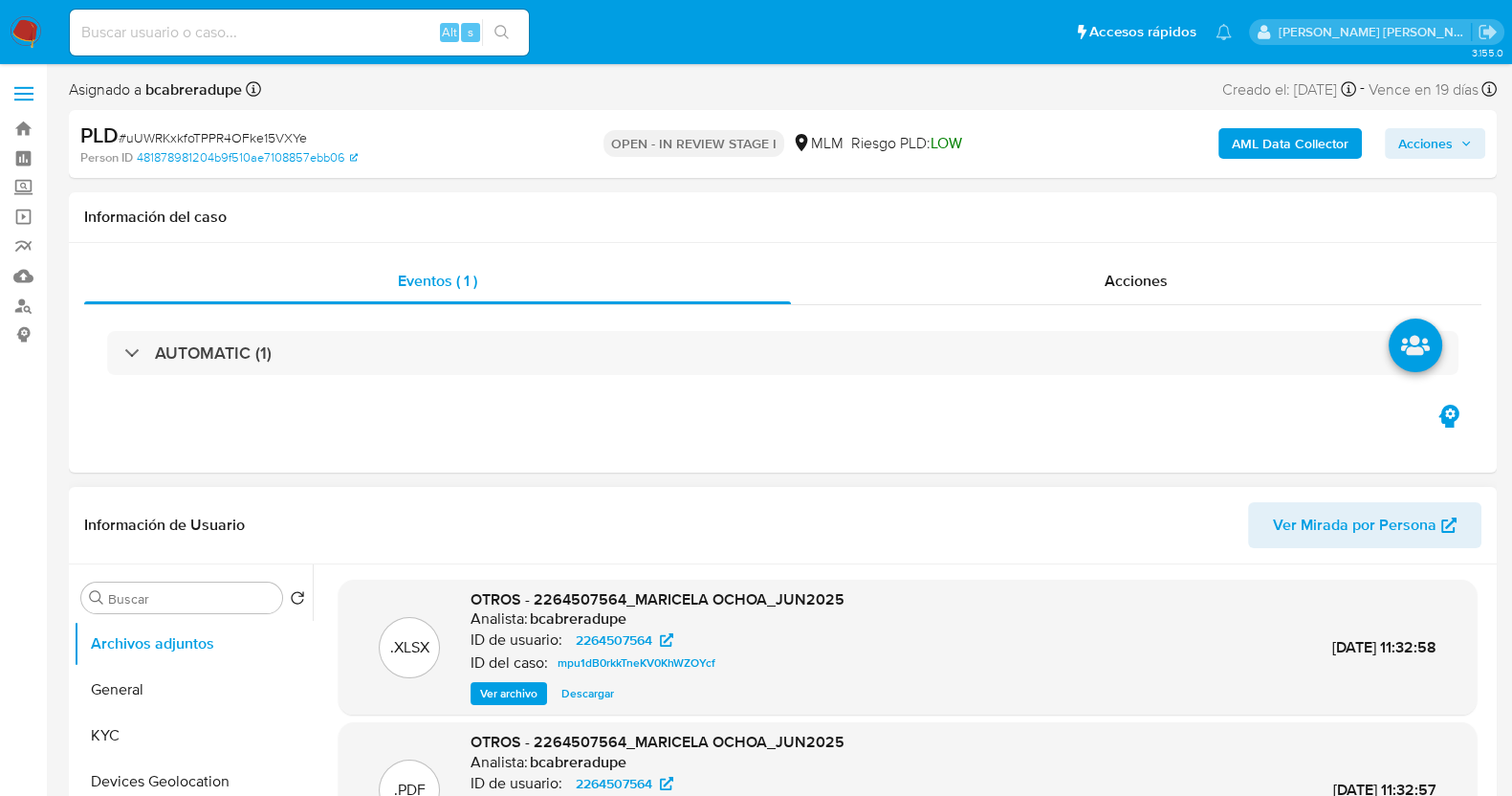
select select "10"
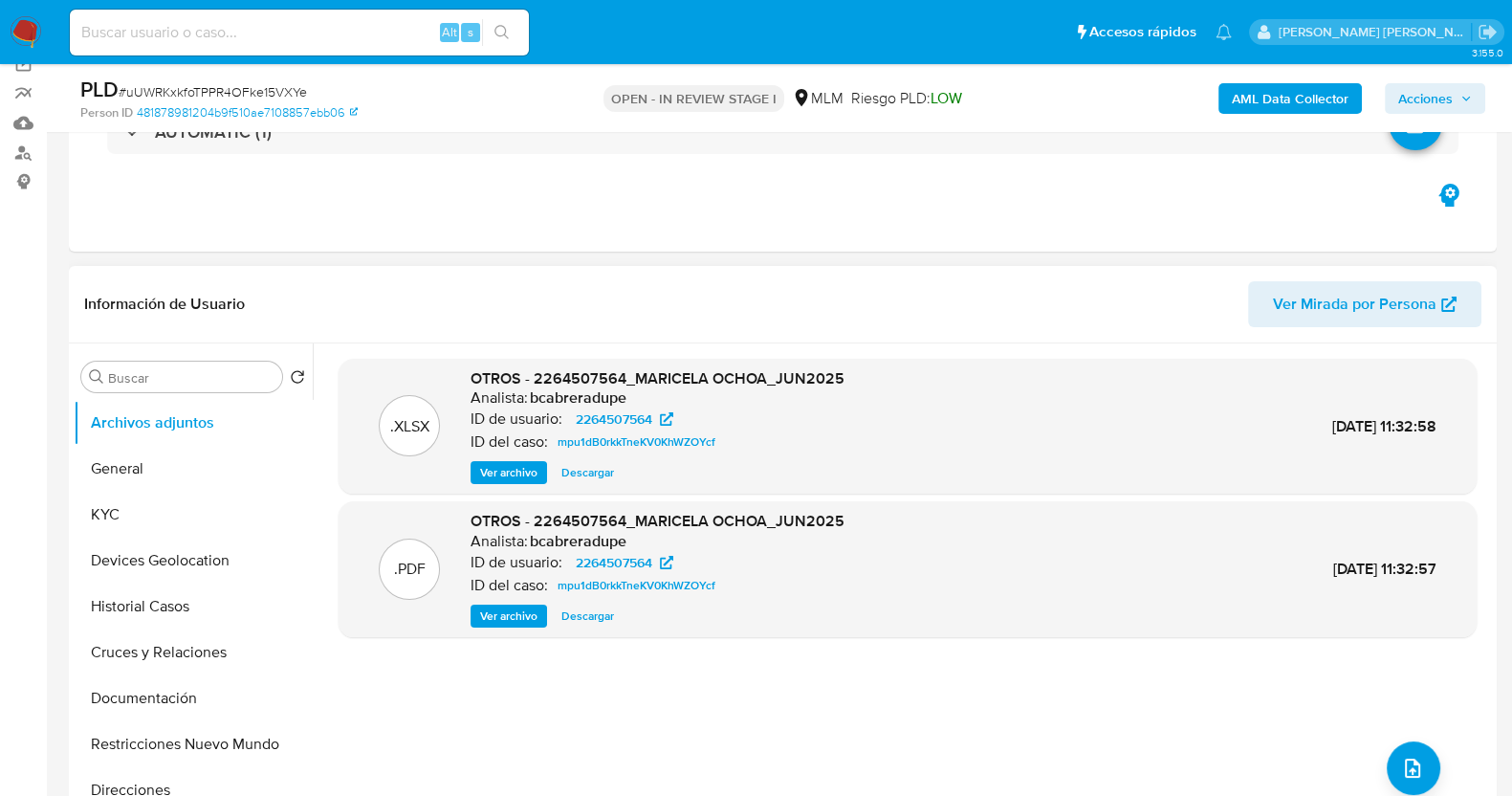
scroll to position [239, 0]
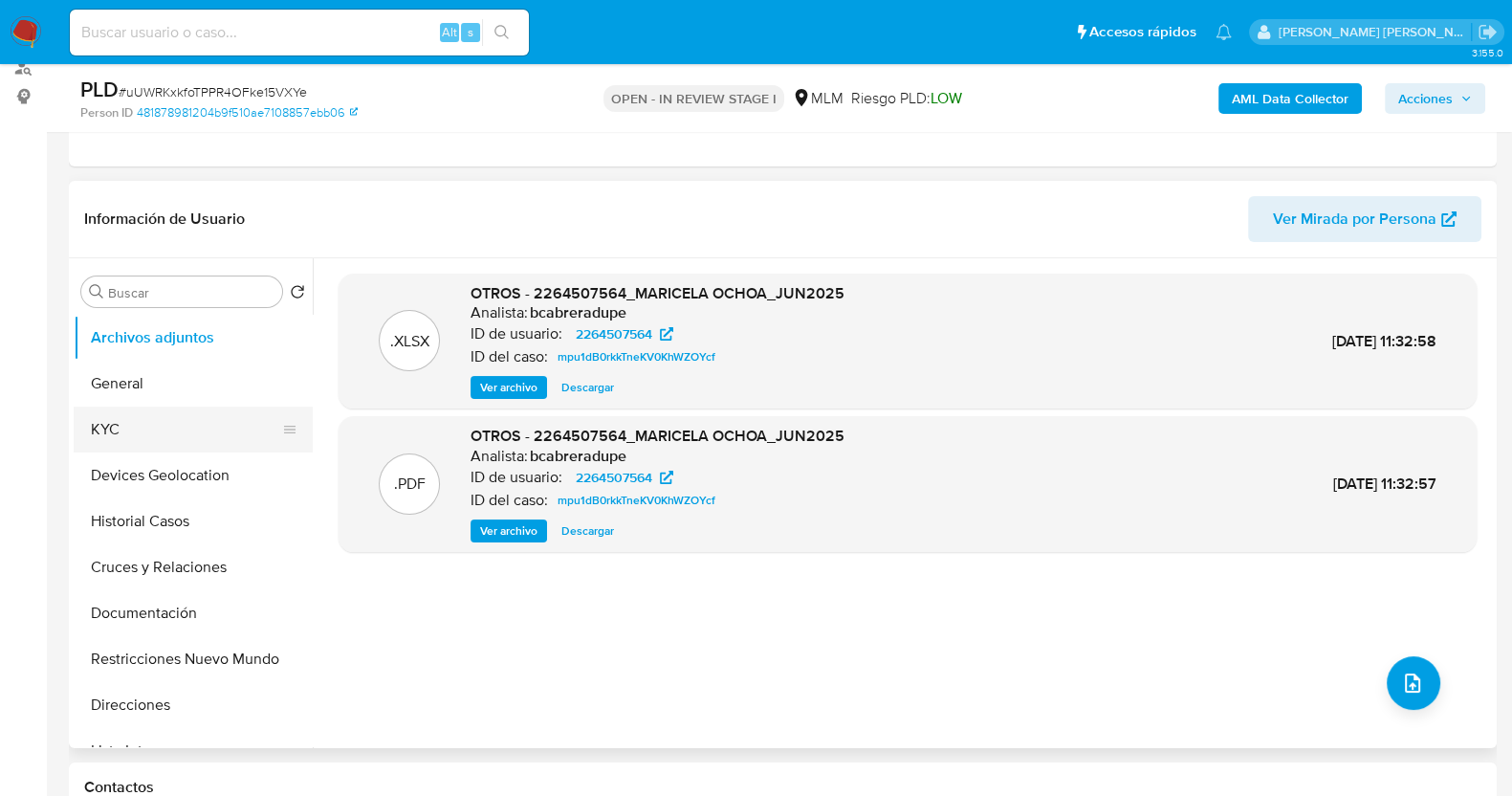
click at [149, 427] on button "KYC" at bounding box center [186, 429] width 224 height 46
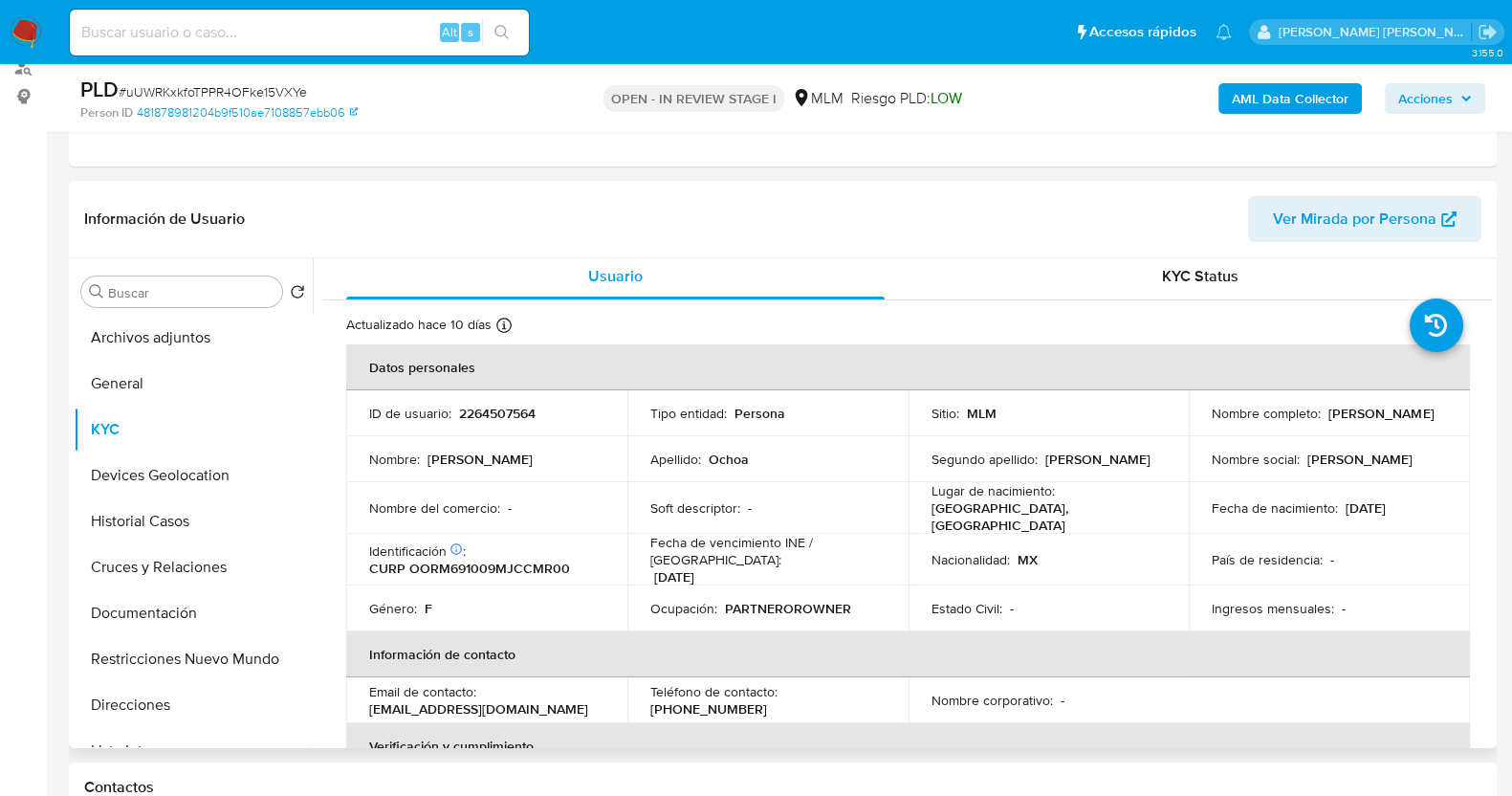
scroll to position [4, 0]
click at [789, 451] on div "Apellido : Ochoa" at bounding box center [768, 460] width 236 height 17
click at [951, 437] on td "Segundo apellido : Ramirez" at bounding box center [1048, 460] width 281 height 46
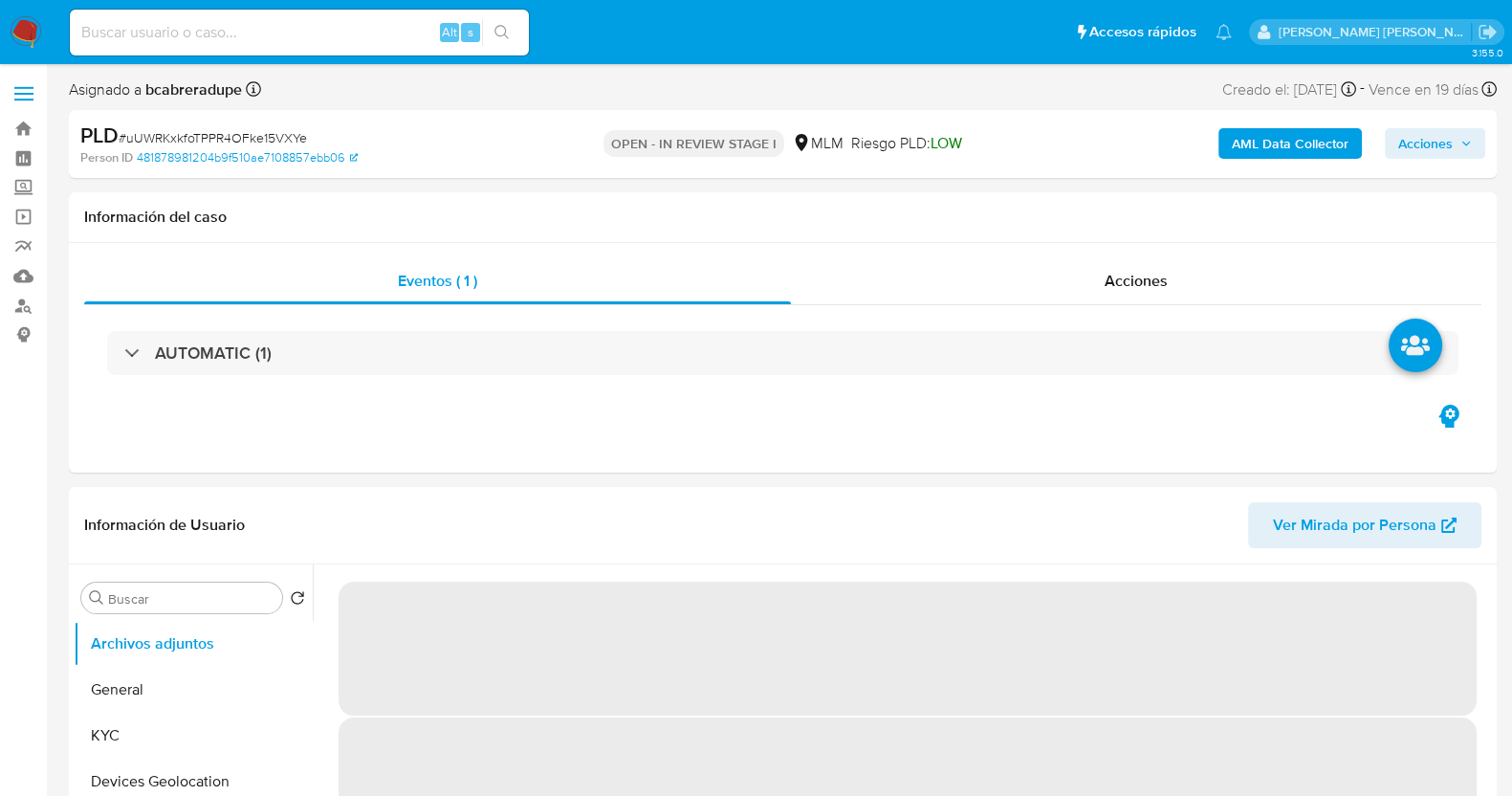
select select "10"
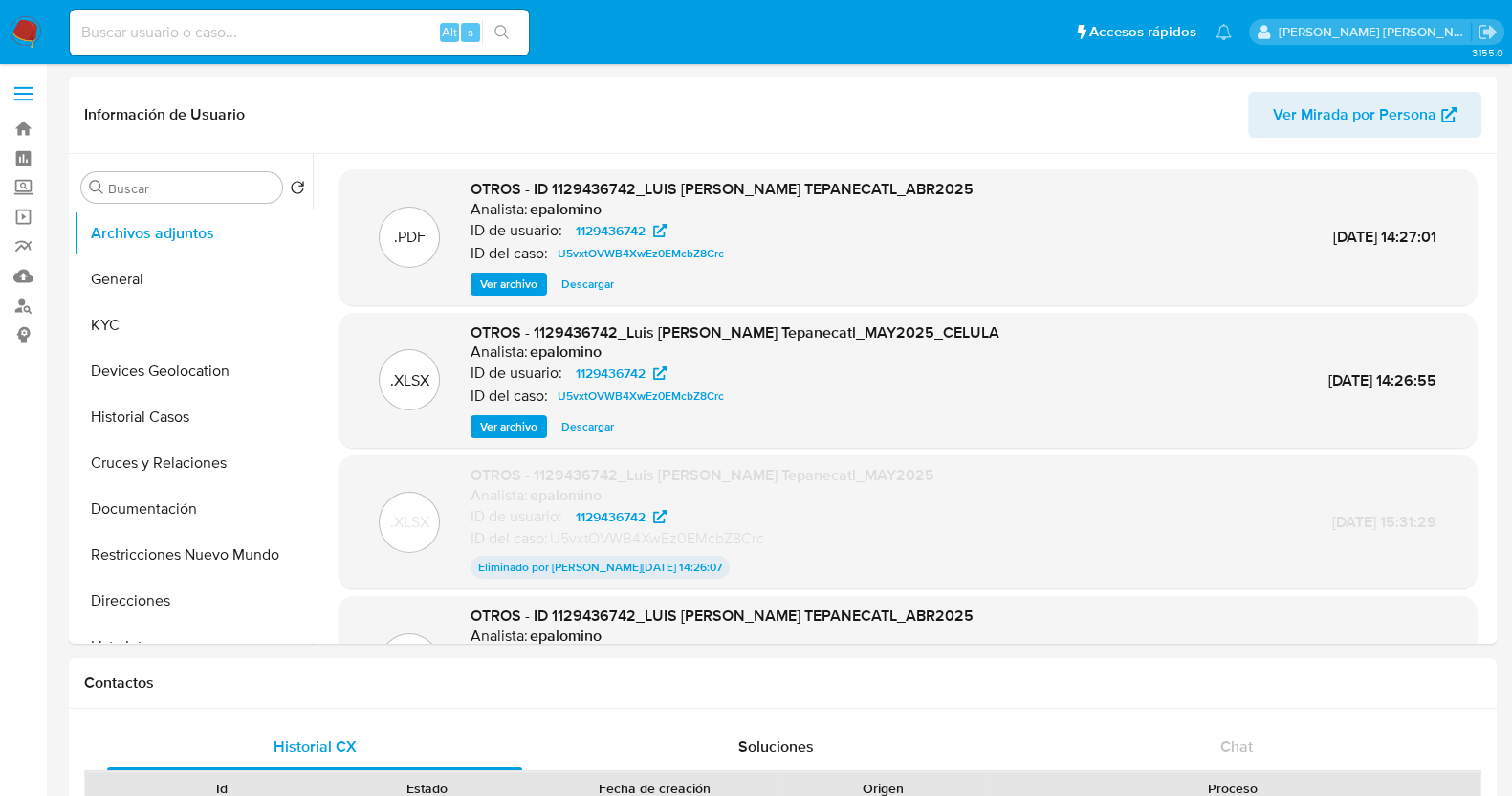
select select "10"
drag, startPoint x: 153, startPoint y: 422, endPoint x: 171, endPoint y: 428, distance: 19.0
click at [153, 421] on button "Historial Casos" at bounding box center [186, 417] width 224 height 46
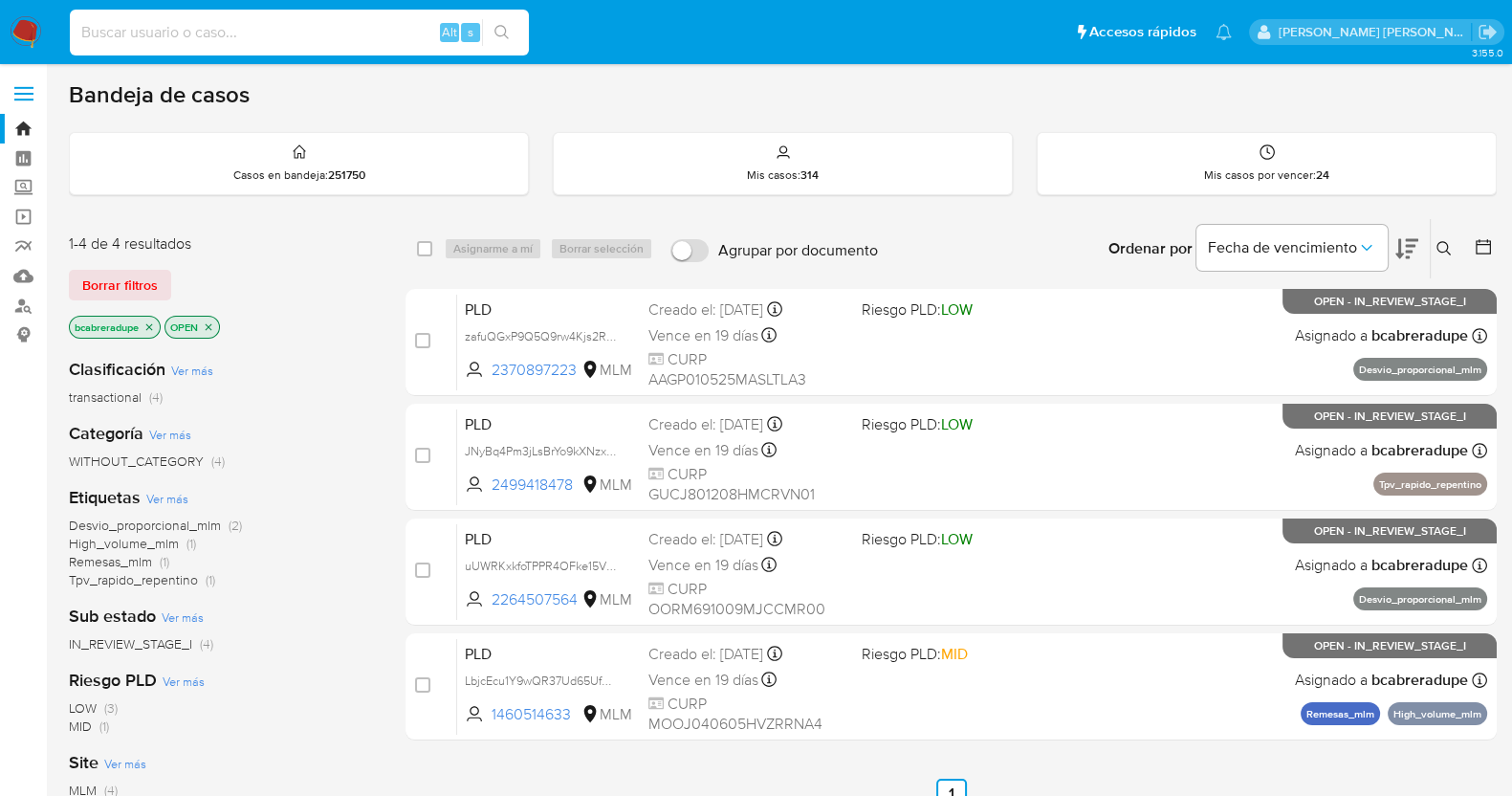
click at [290, 35] on input at bounding box center [299, 33] width 459 height 25
paste input "1395914958"
type input "1395914958"
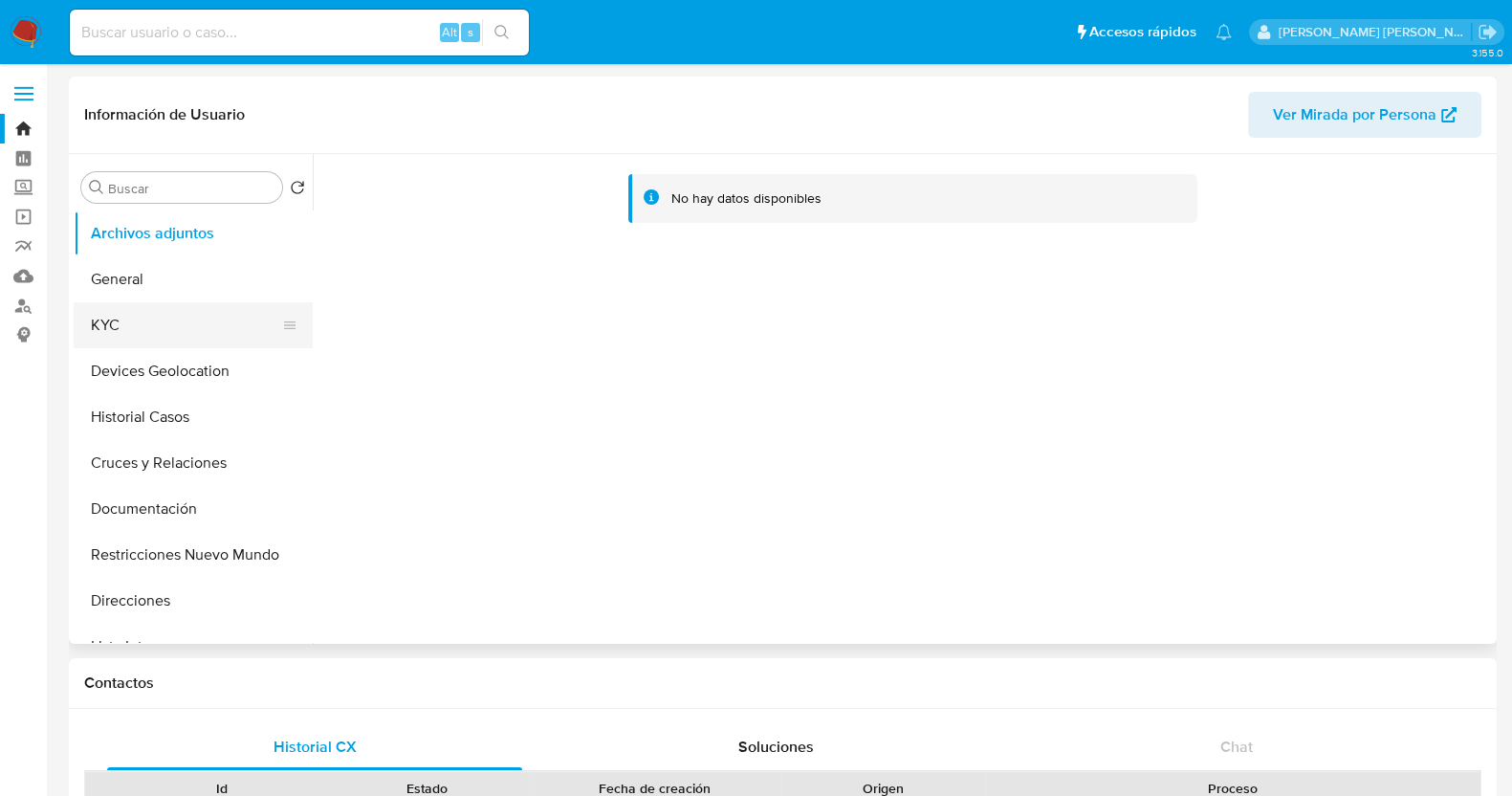
select select "10"
click at [206, 418] on button "Historial Casos" at bounding box center [186, 417] width 224 height 46
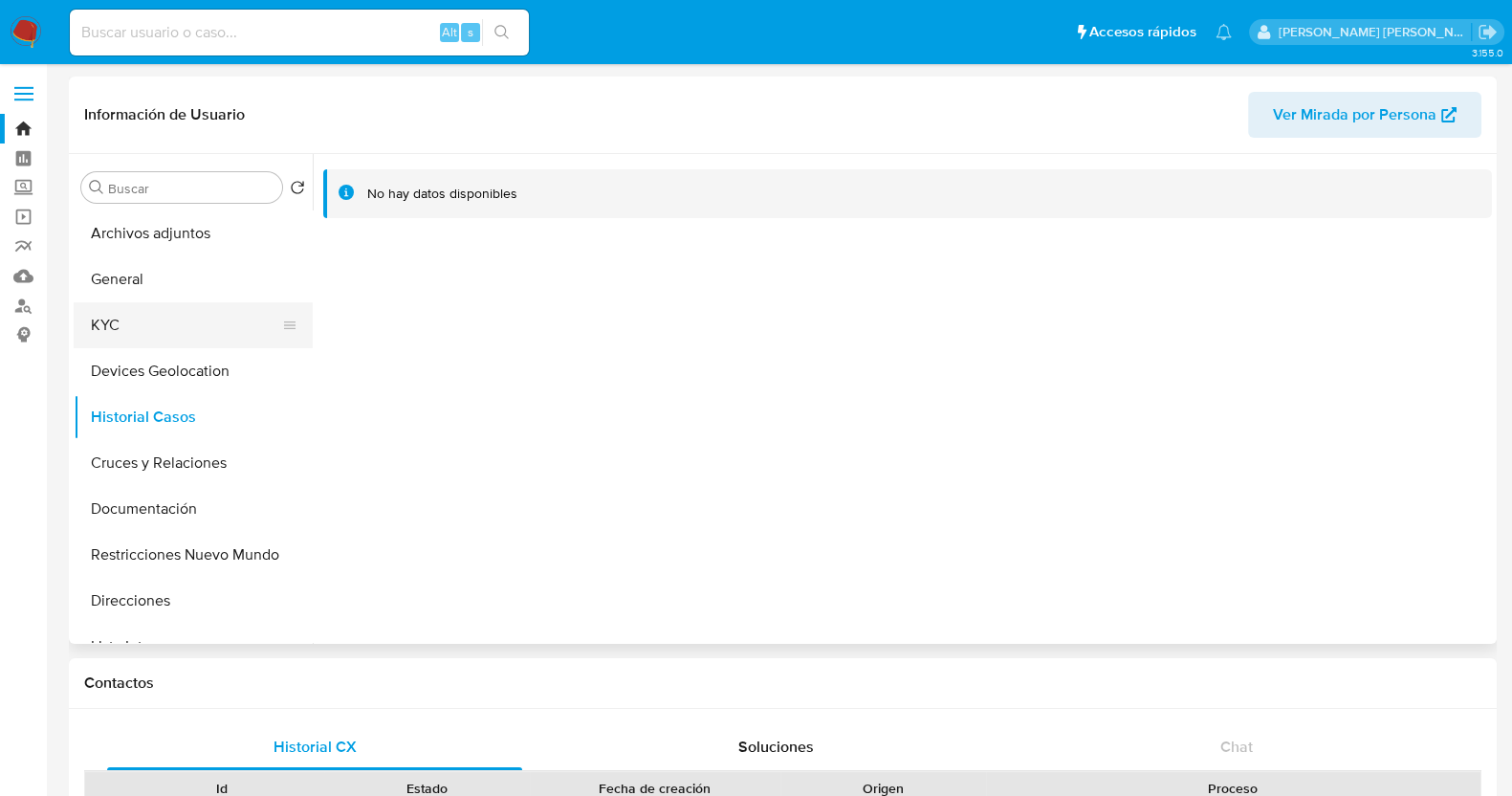
click at [160, 328] on button "KYC" at bounding box center [186, 325] width 224 height 46
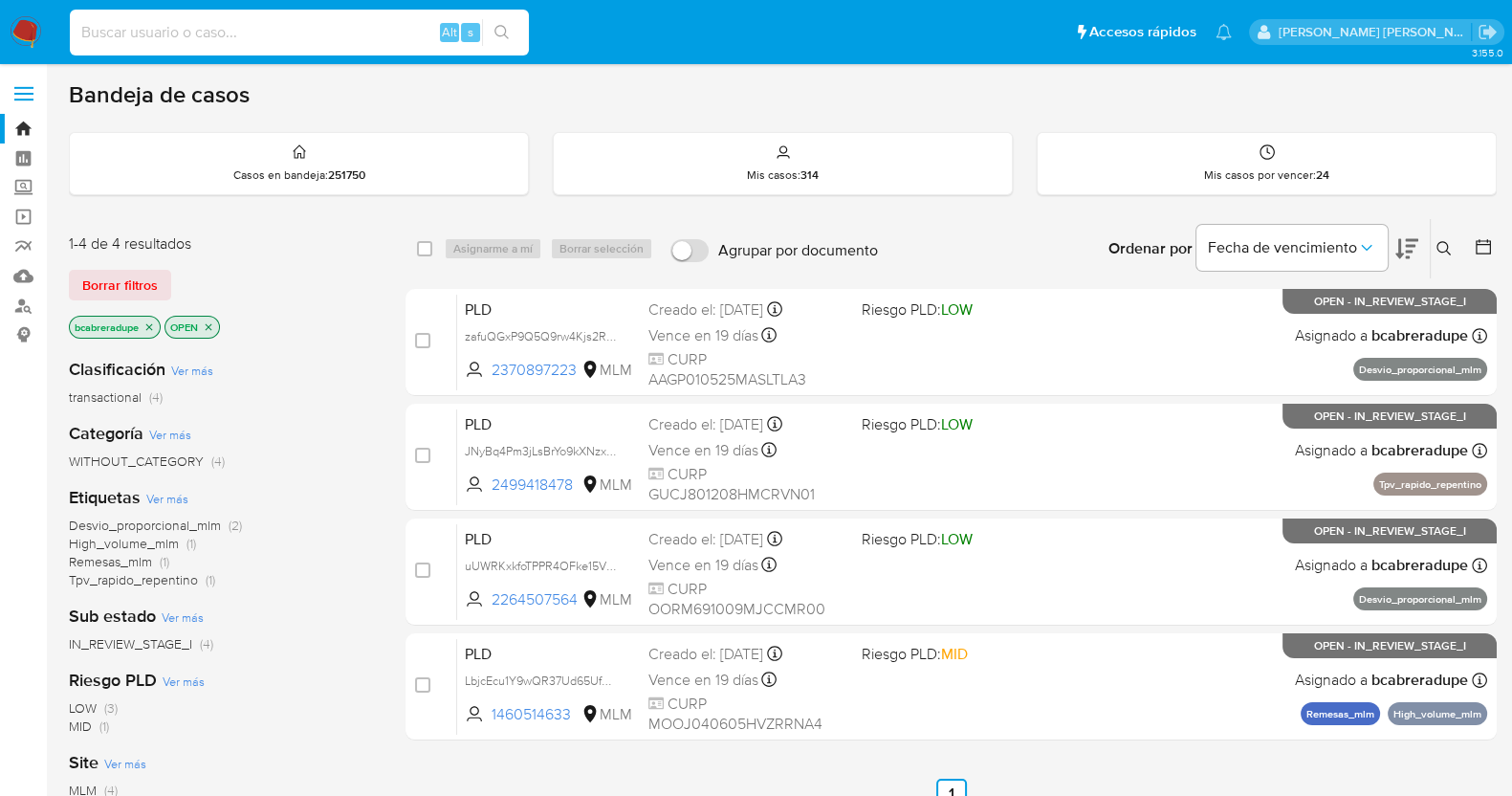
drag, startPoint x: 319, startPoint y: 38, endPoint x: 336, endPoint y: 52, distance: 22.0
click at [317, 38] on input at bounding box center [299, 33] width 459 height 25
paste input "2113403923"
type input "2113403923"
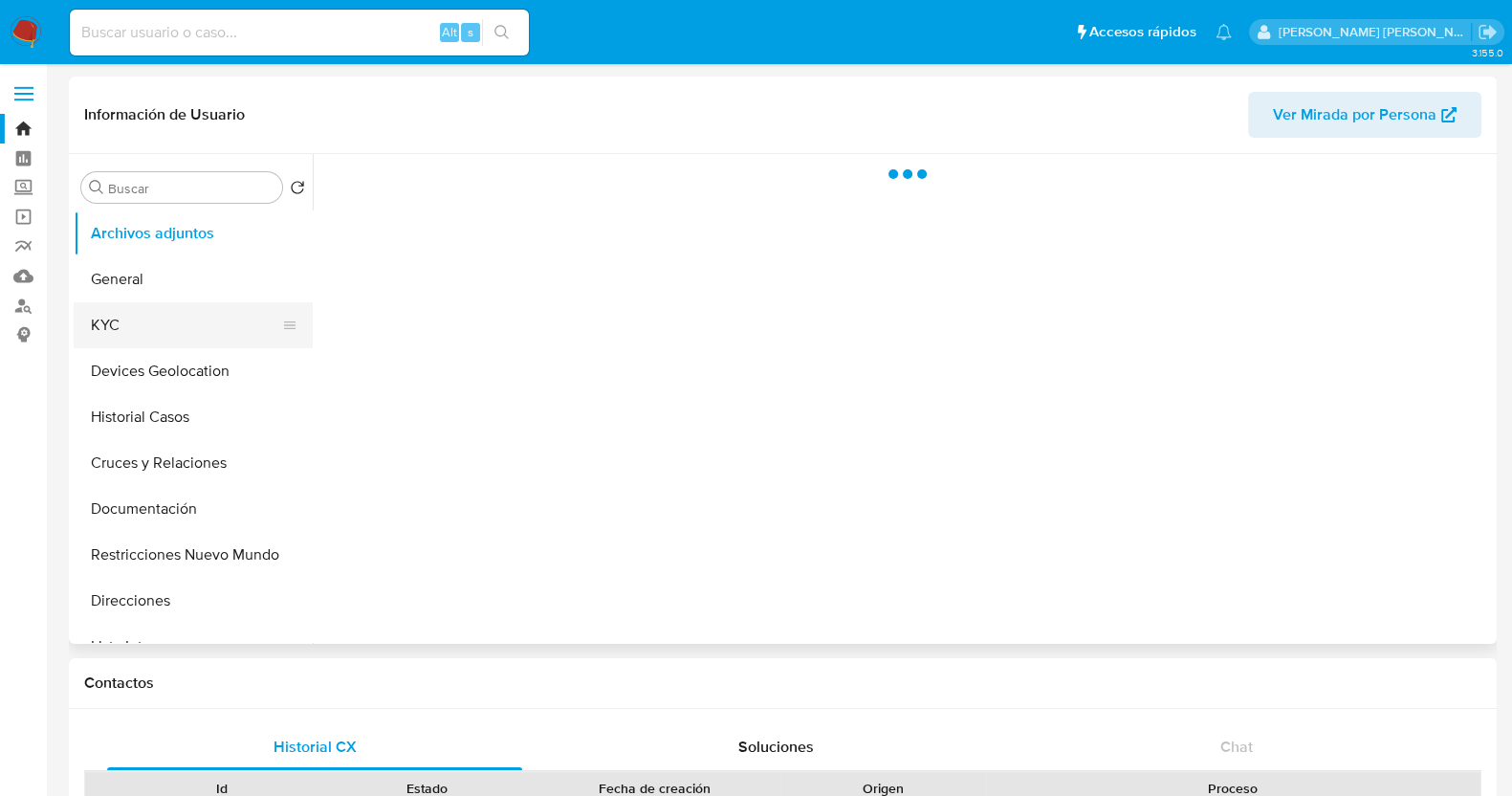
click at [158, 311] on button "KYC" at bounding box center [186, 325] width 224 height 46
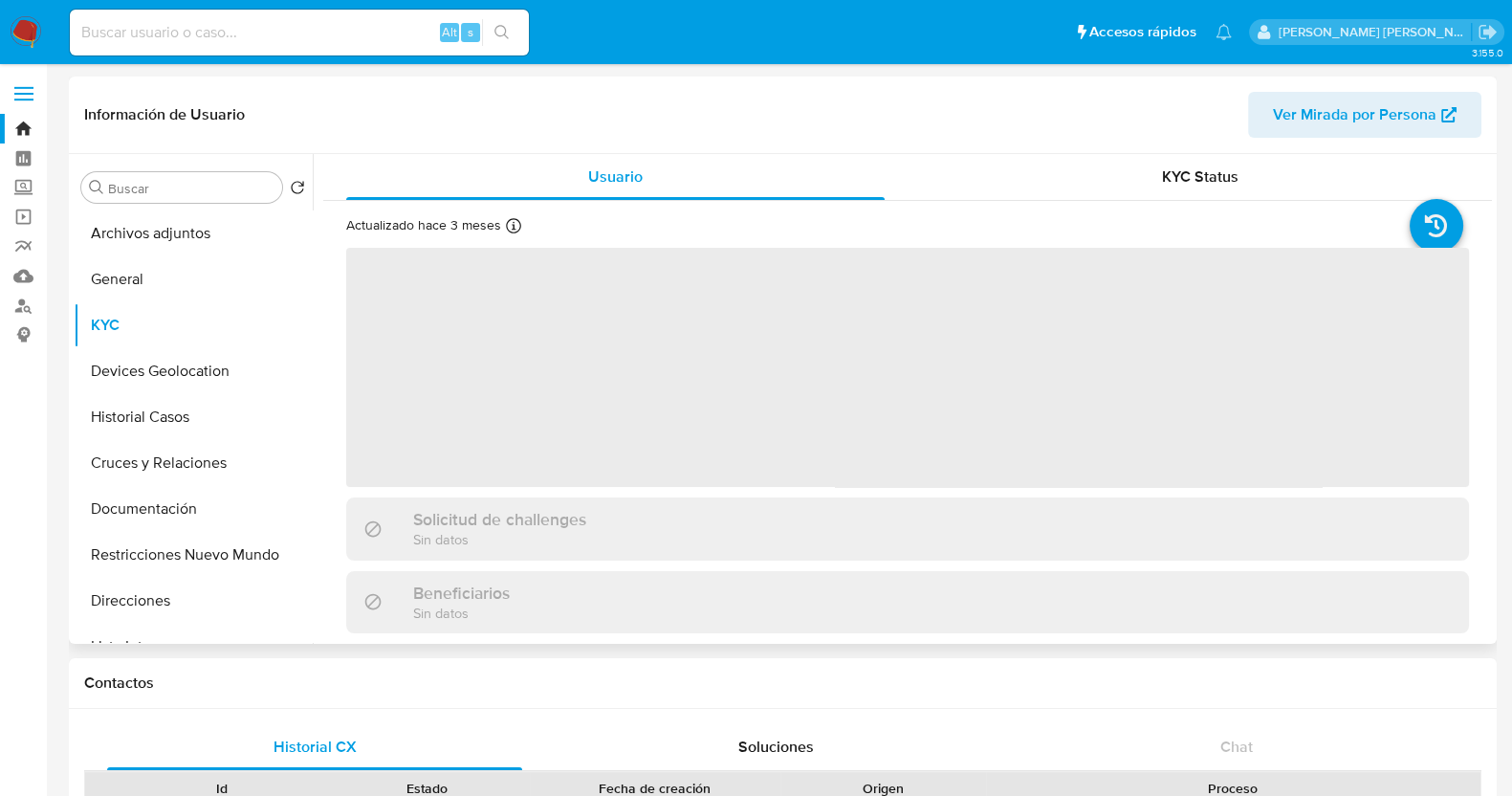
select select "10"
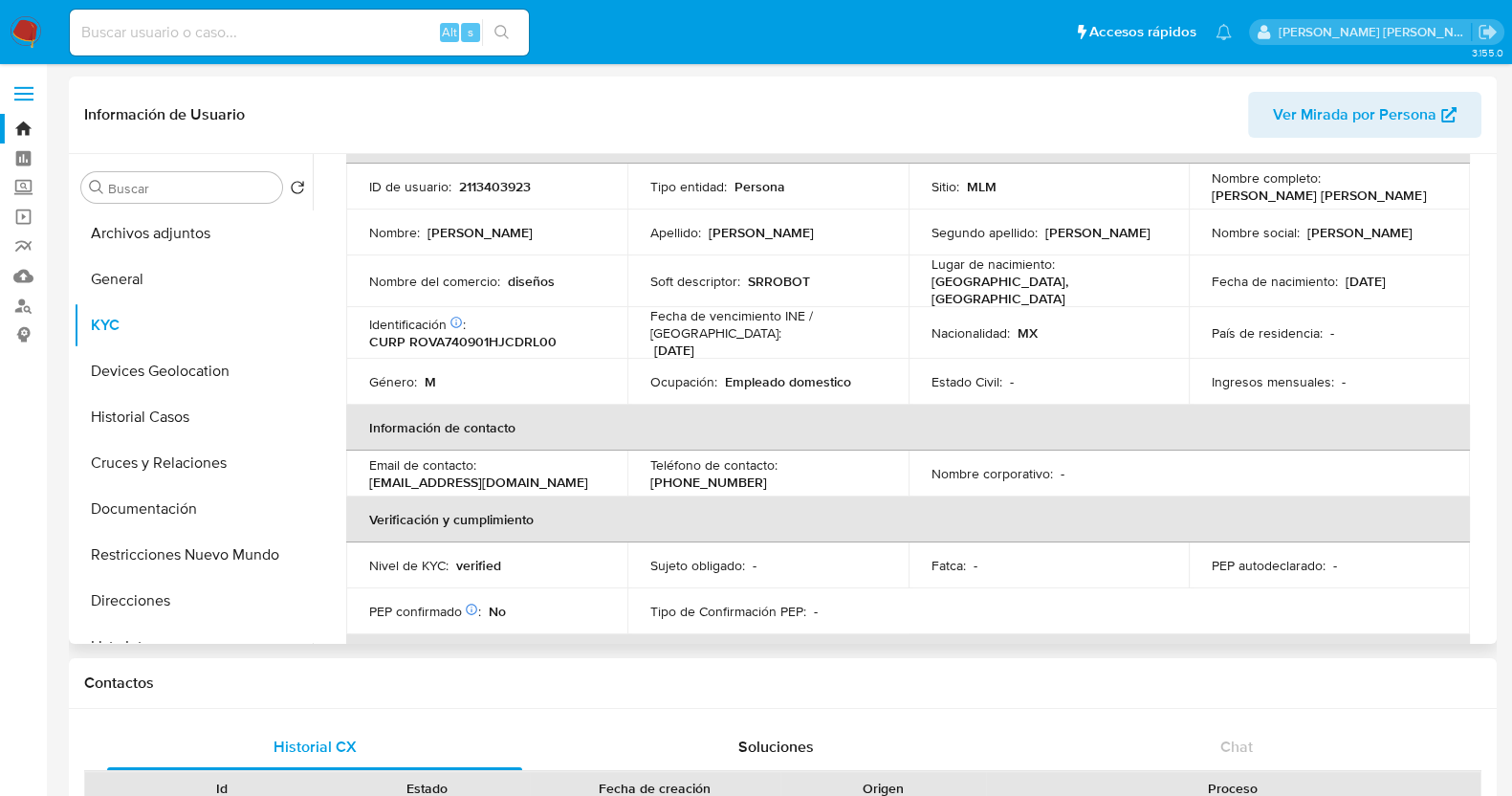
scroll to position [125, 0]
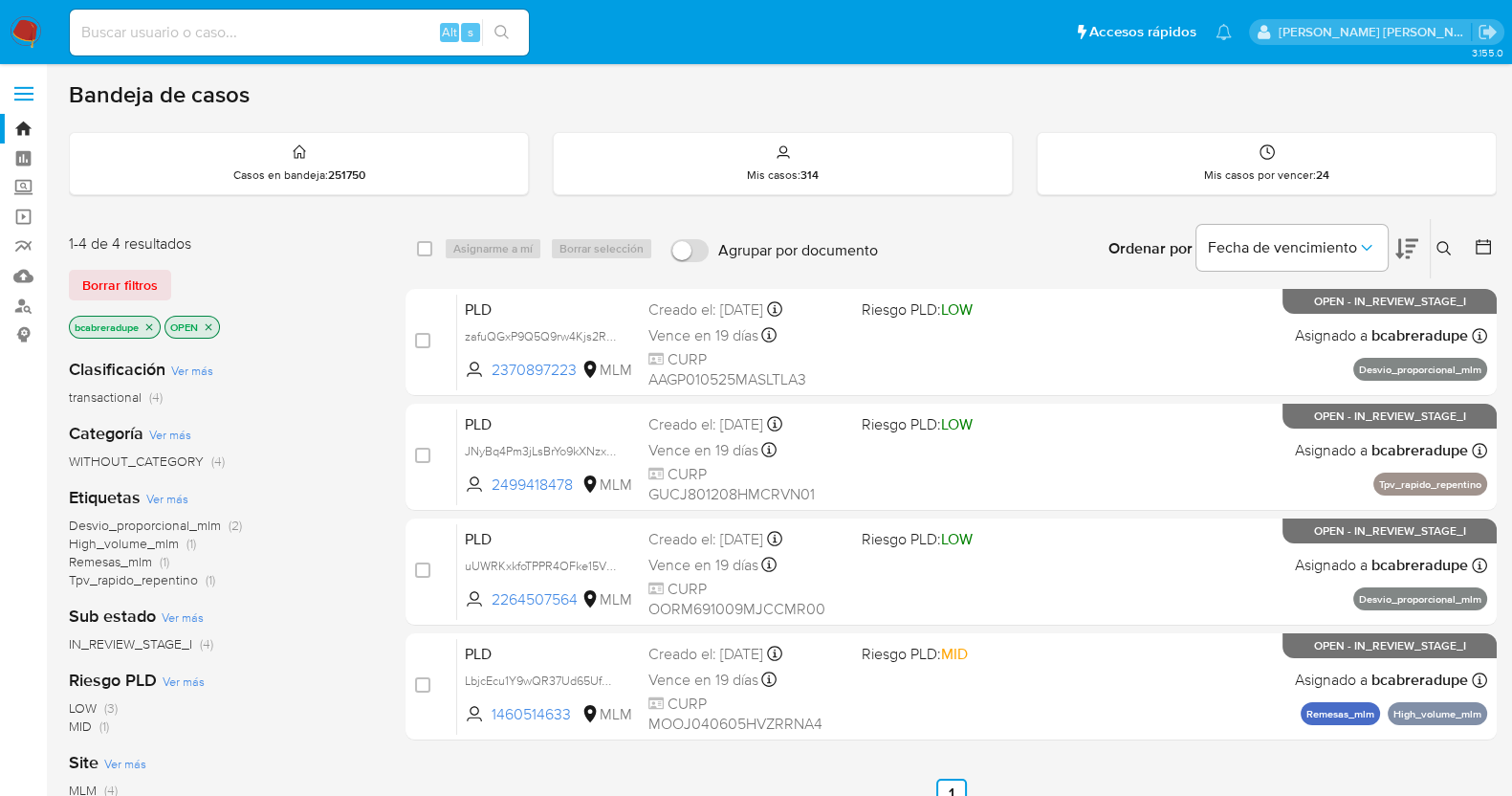
click at [375, 37] on input at bounding box center [299, 33] width 459 height 25
paste input "1204887494"
type input "1204887494"
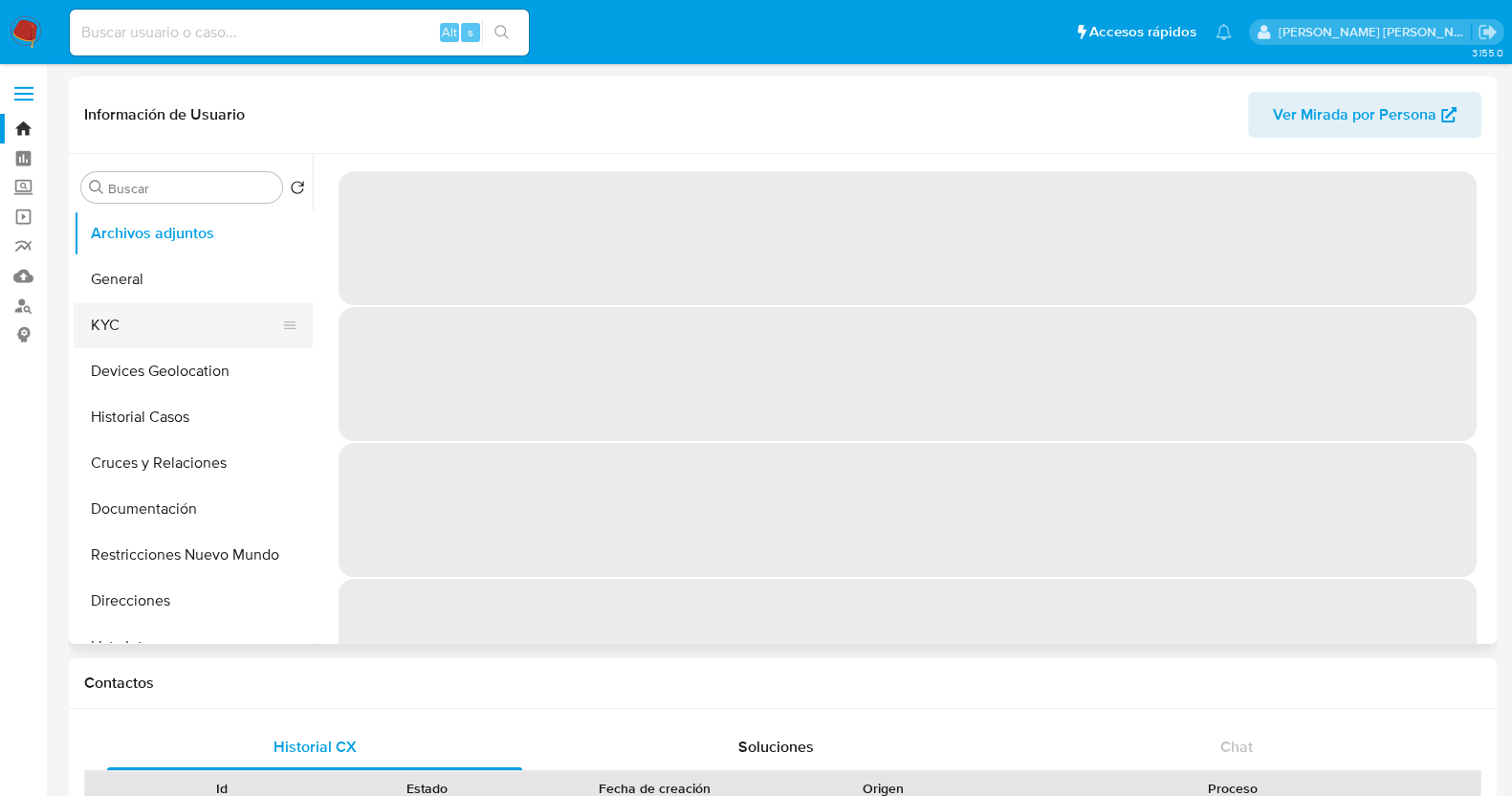
click at [149, 324] on button "KYC" at bounding box center [186, 325] width 224 height 46
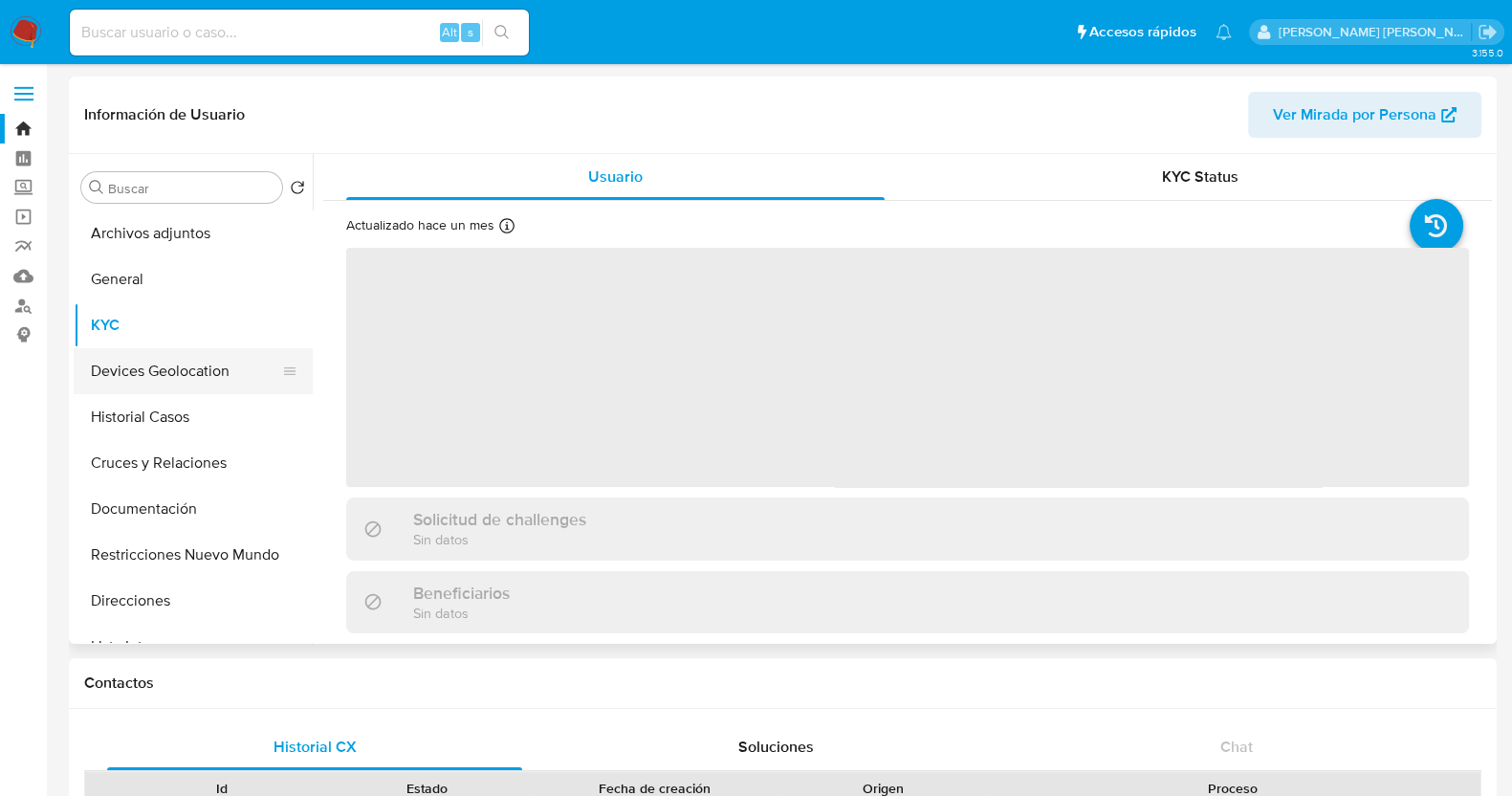
select select "10"
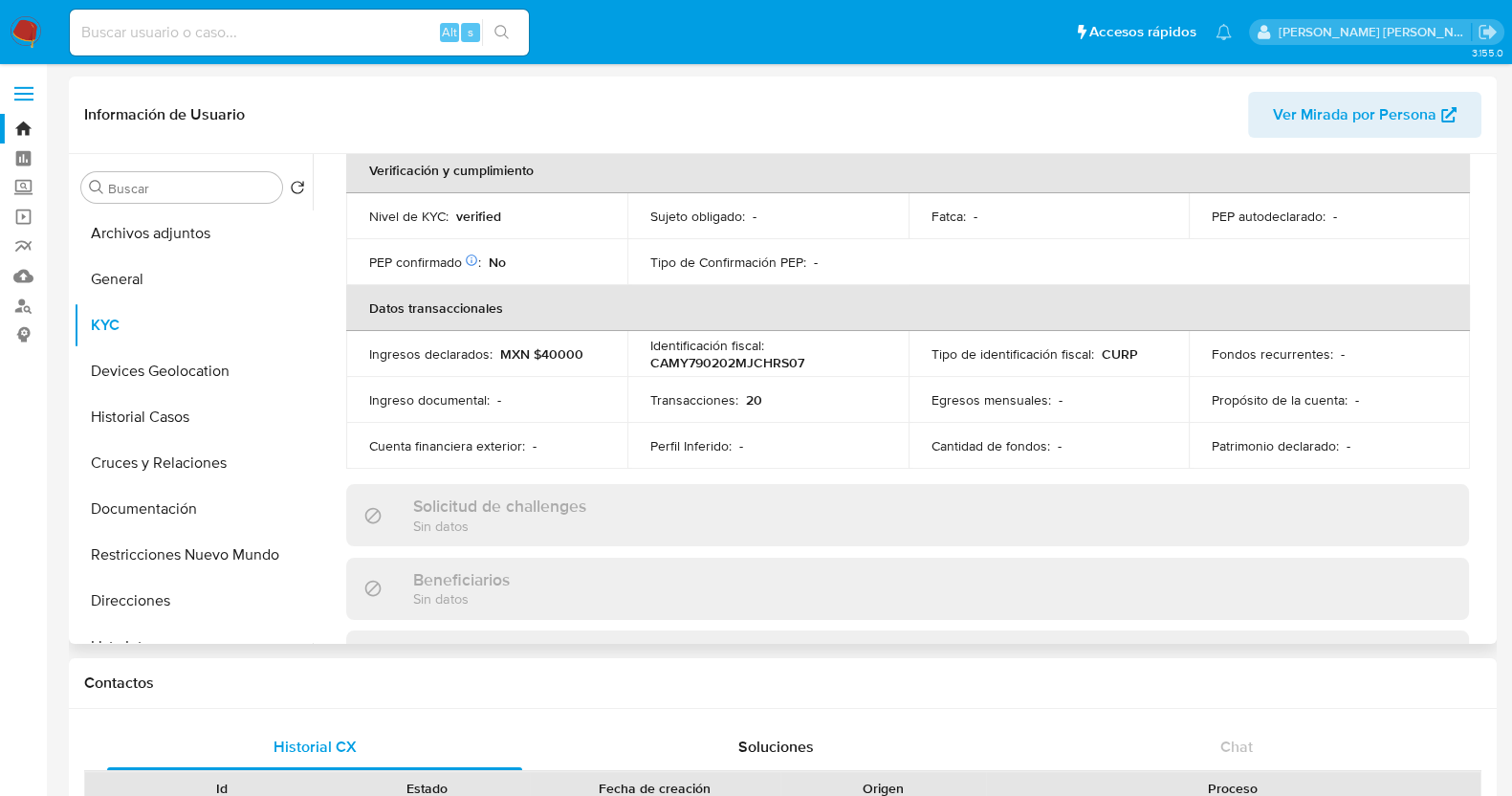
scroll to position [119, 0]
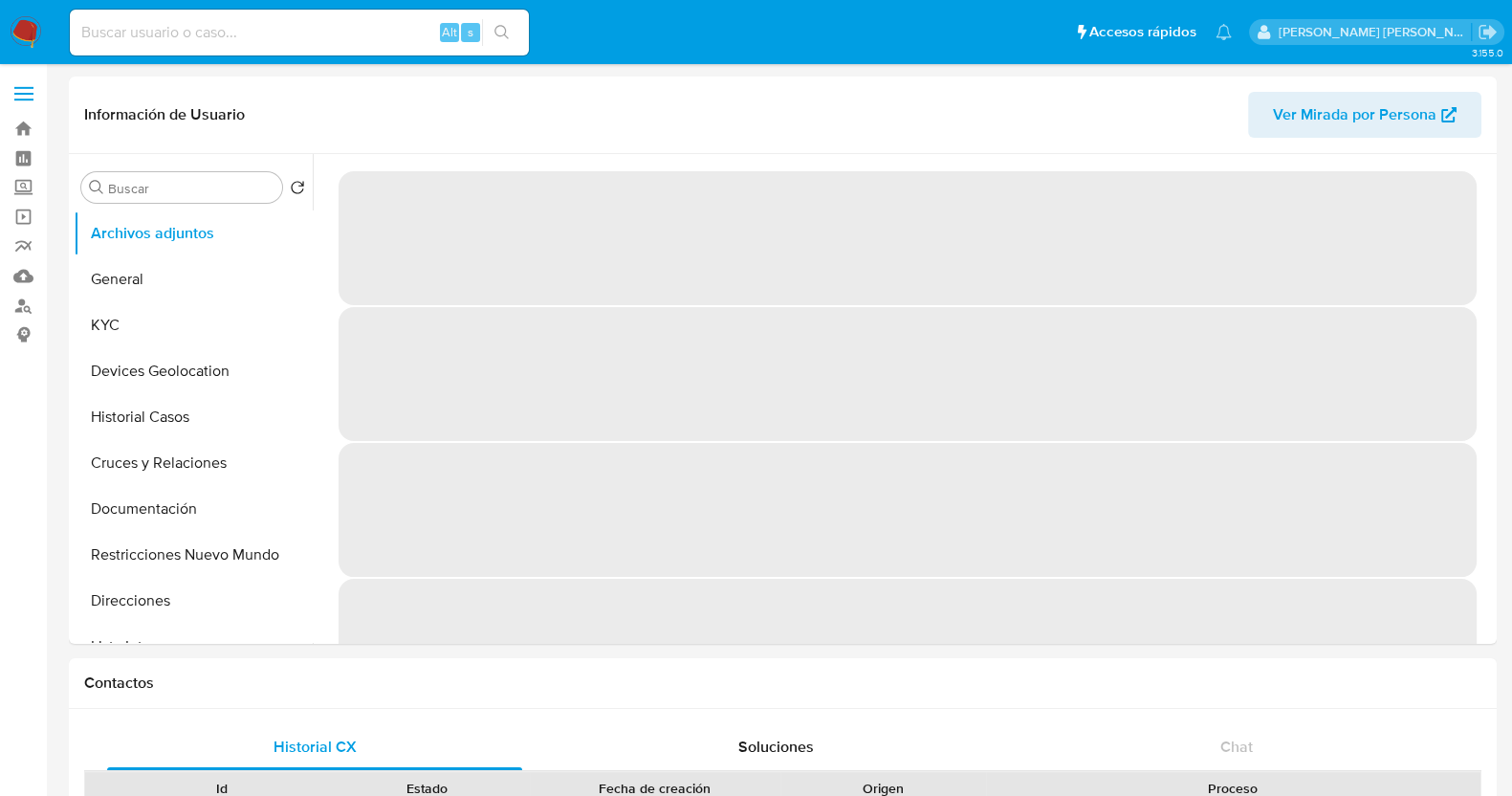
select select "10"
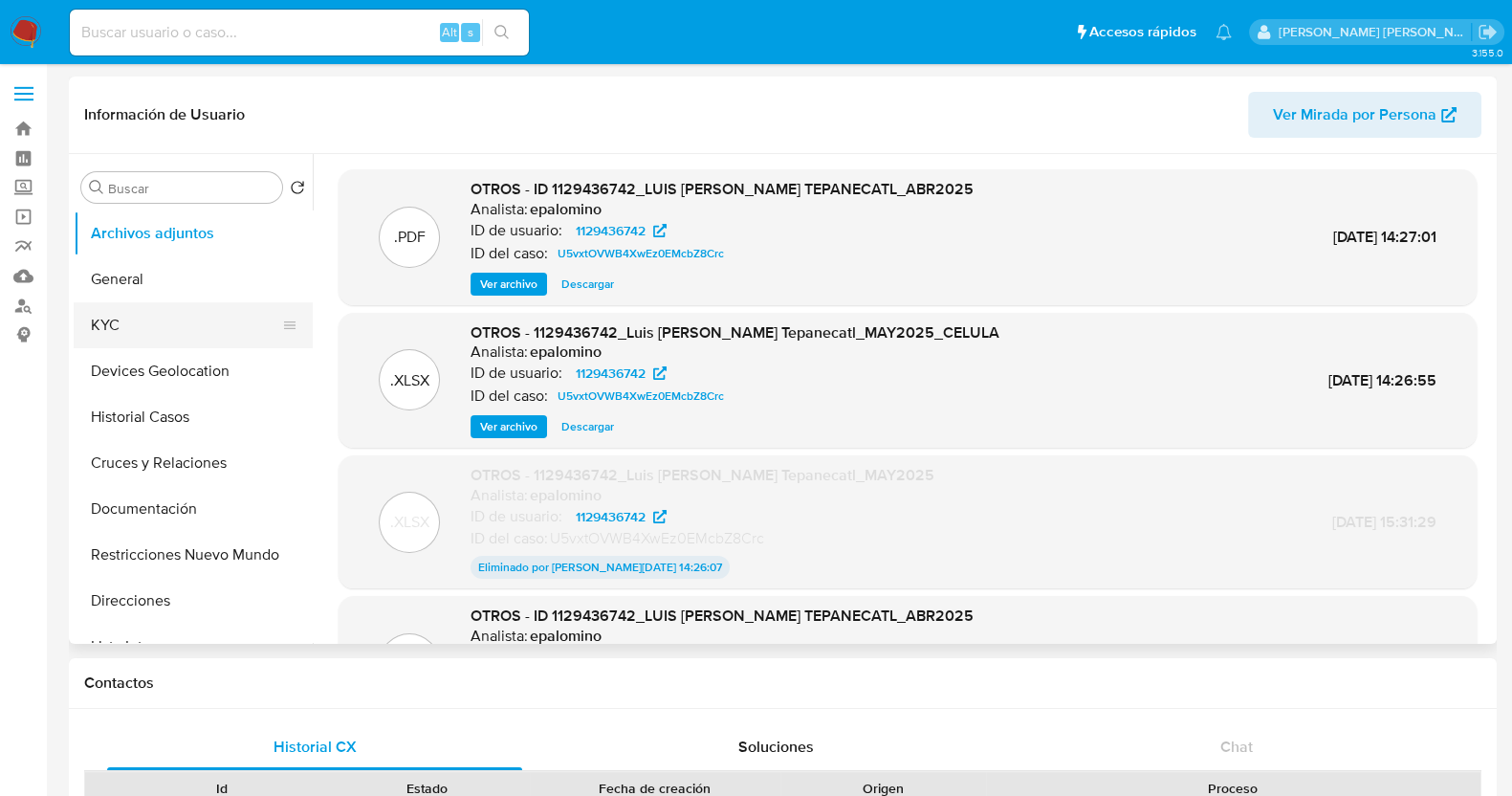
click at [143, 337] on button "KYC" at bounding box center [186, 325] width 224 height 46
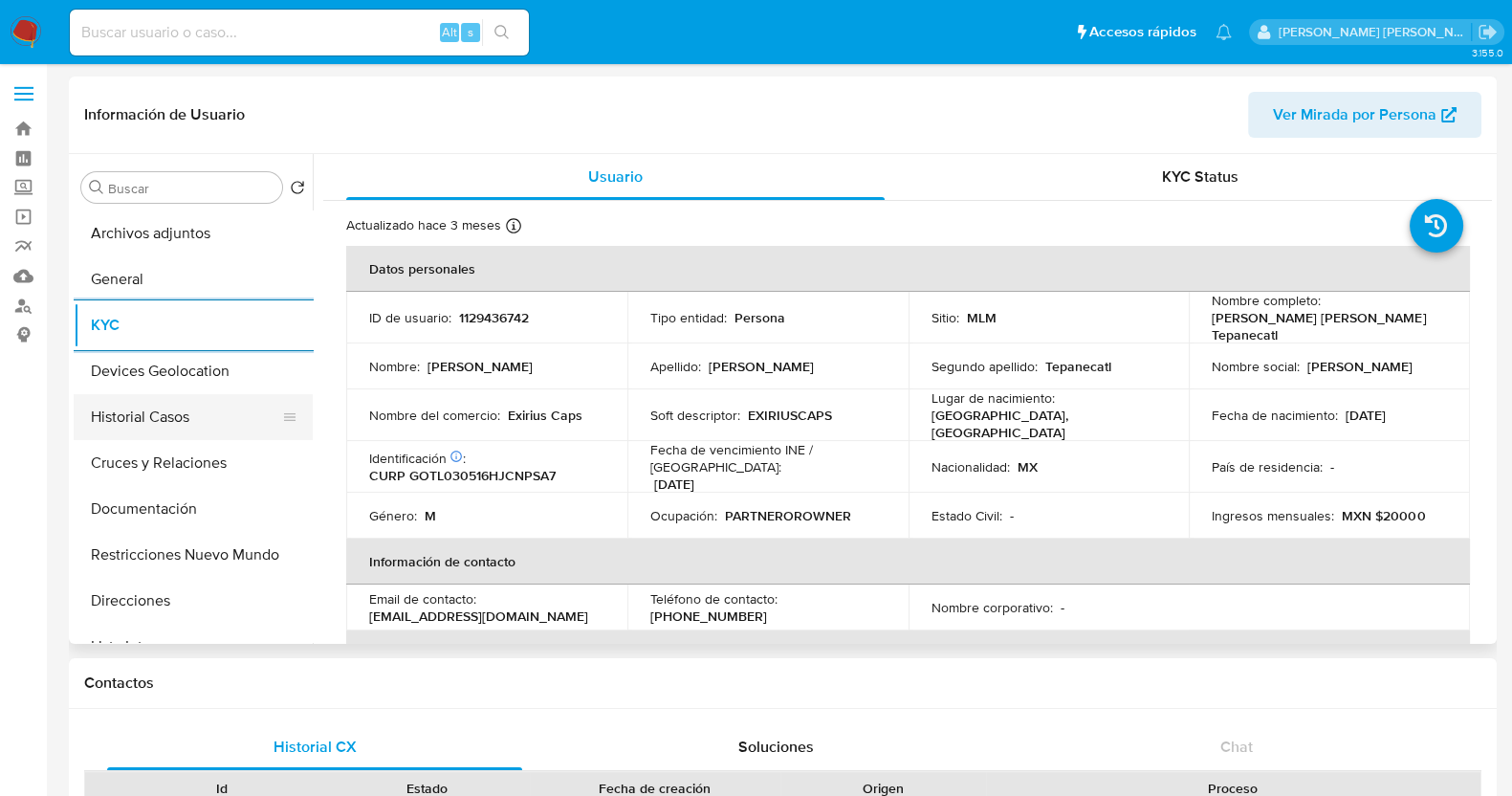
click at [170, 410] on button "Historial Casos" at bounding box center [186, 417] width 224 height 46
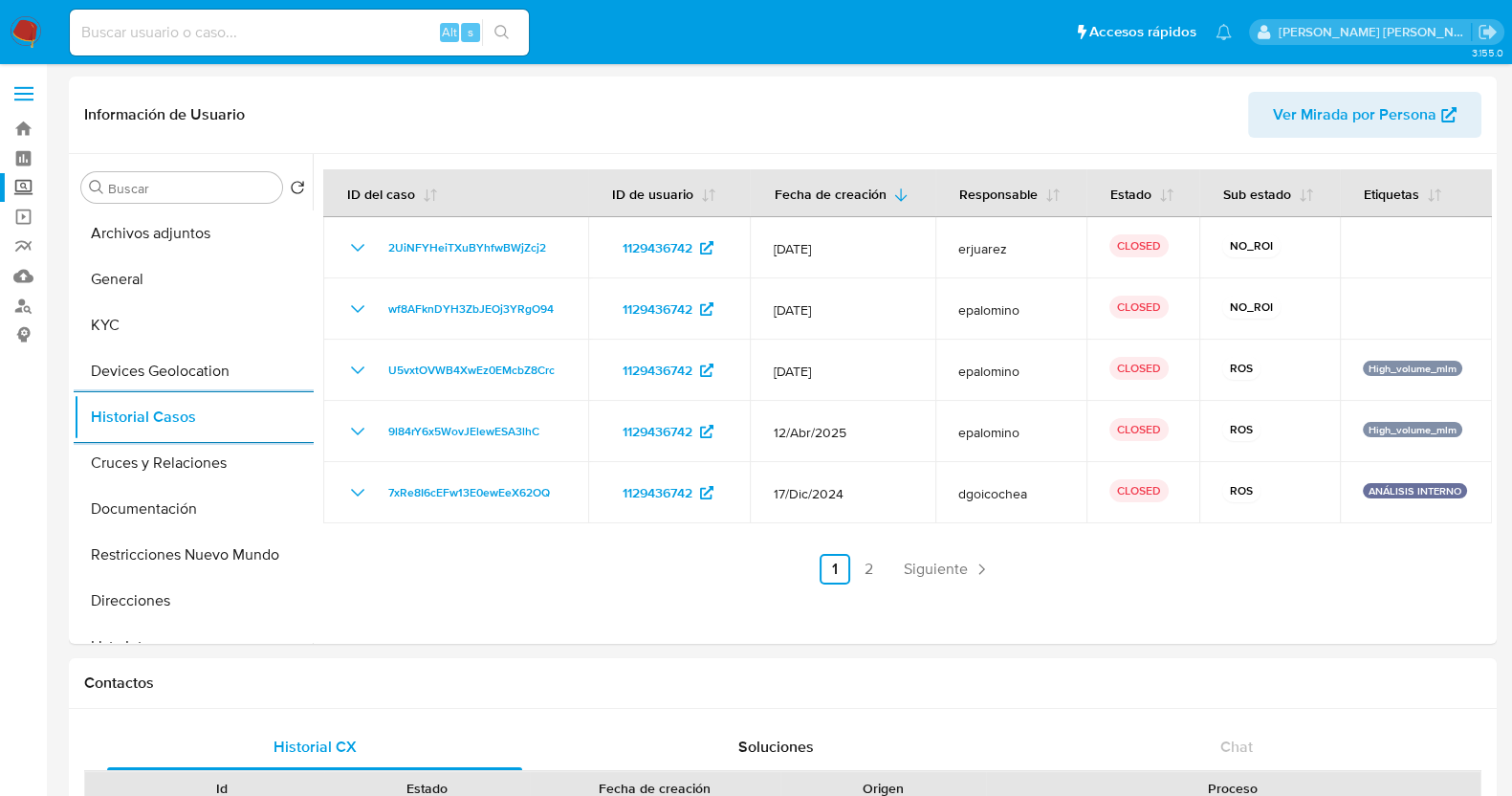
click at [34, 191] on label "Screening" at bounding box center [114, 188] width 228 height 30
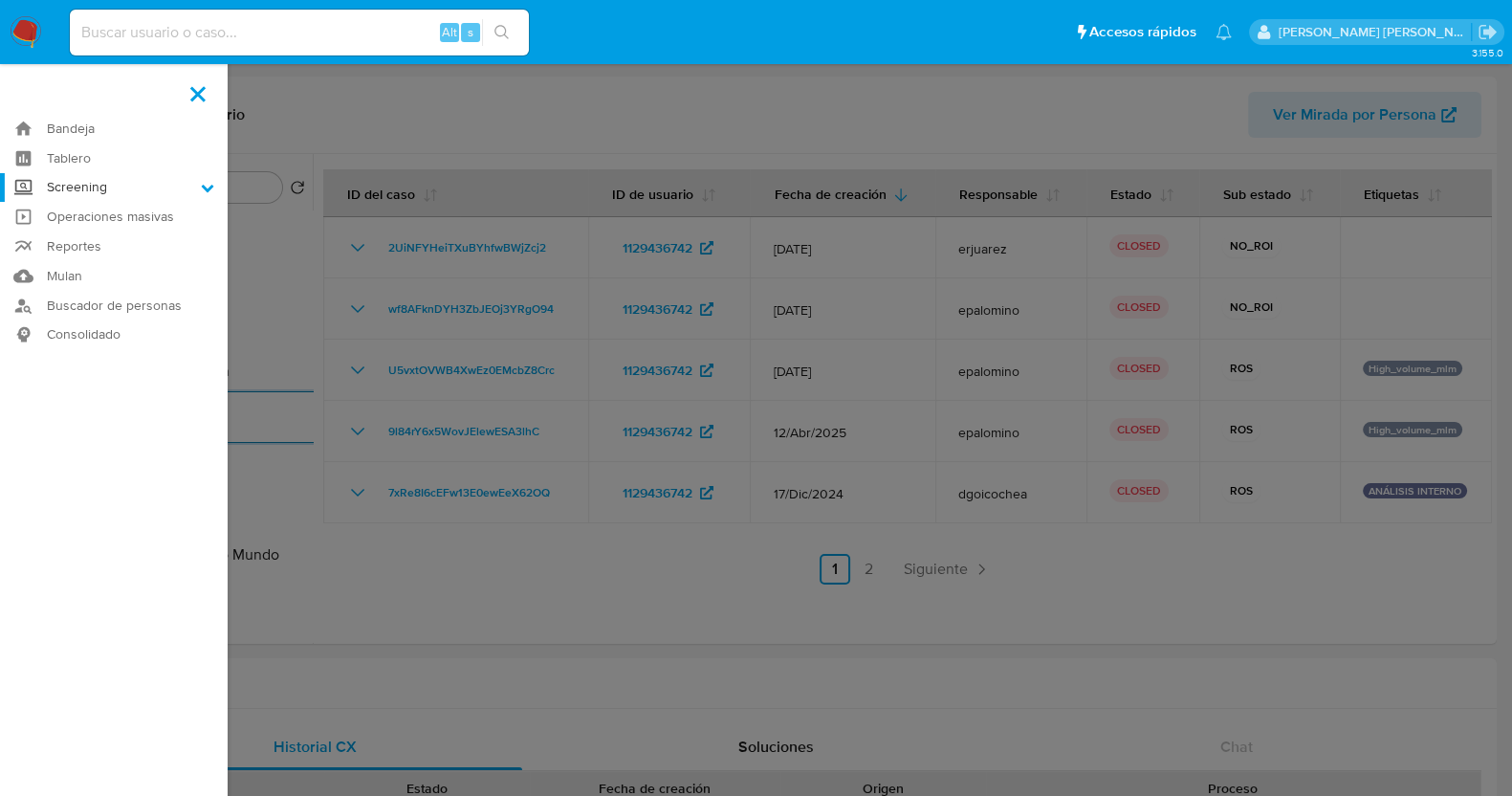
click at [0, 0] on input "Screening" at bounding box center [0, 0] width 0 height 0
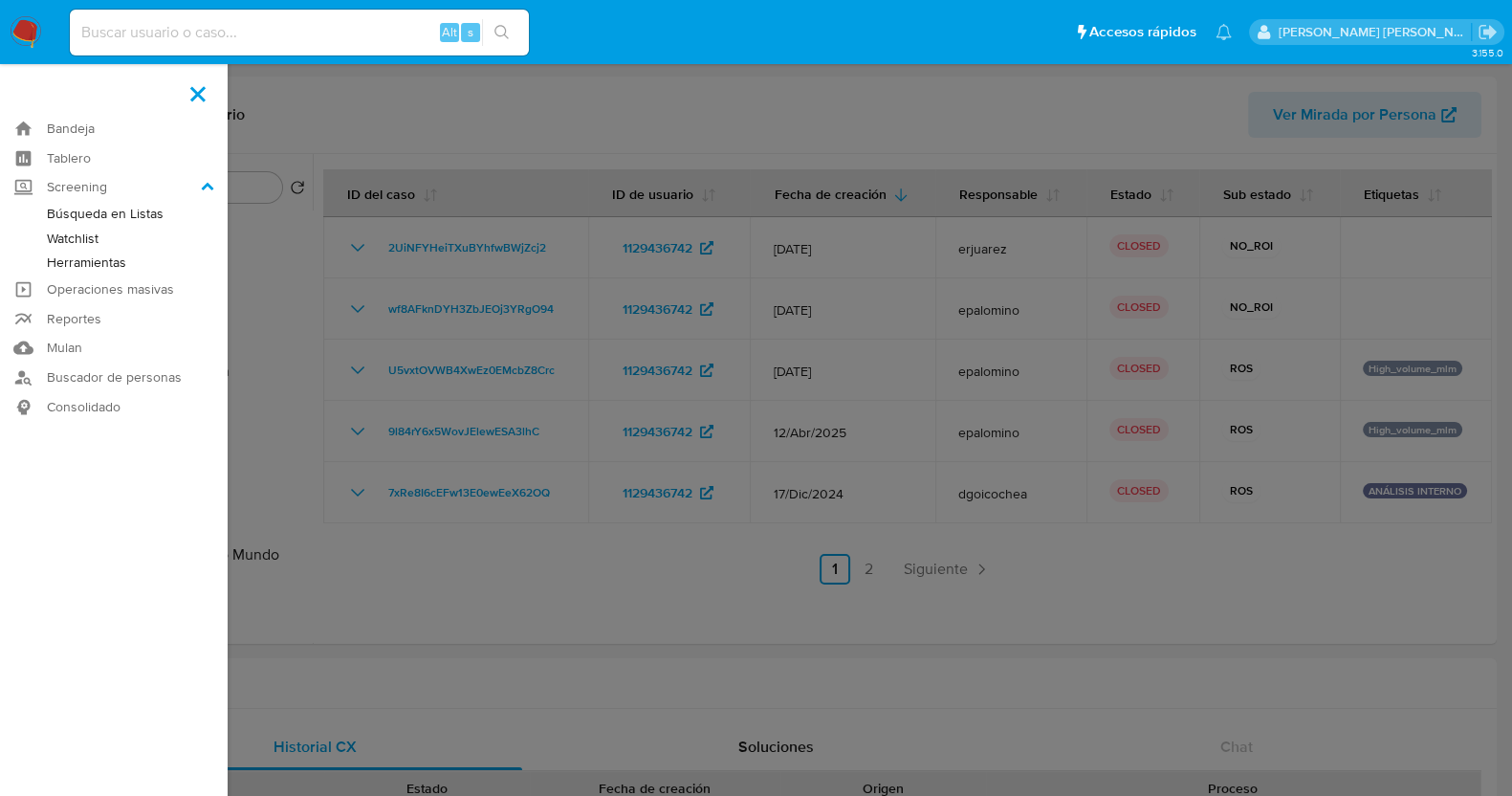
click at [100, 263] on link "Herramientas" at bounding box center [114, 262] width 228 height 24
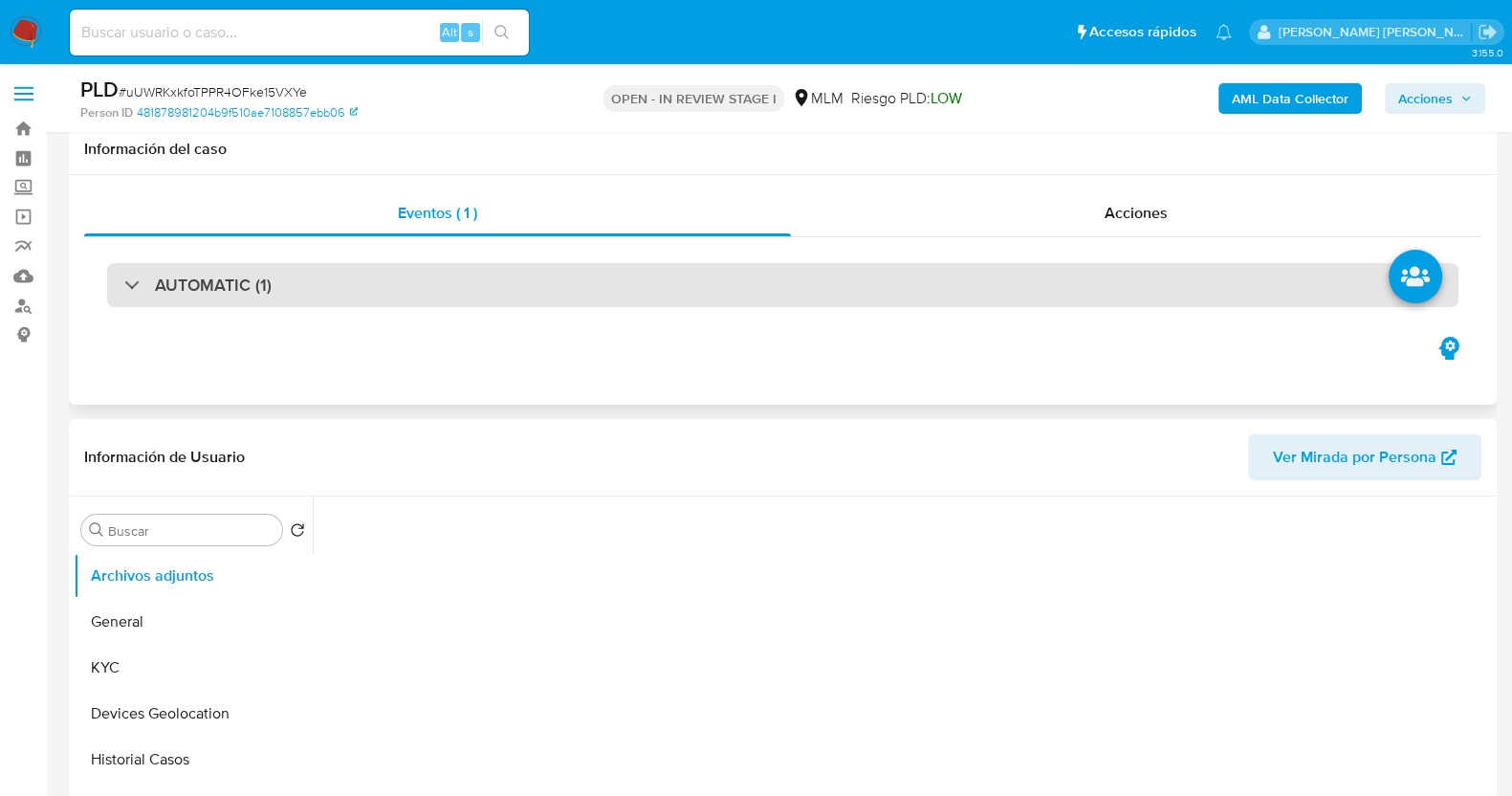
scroll to position [239, 0]
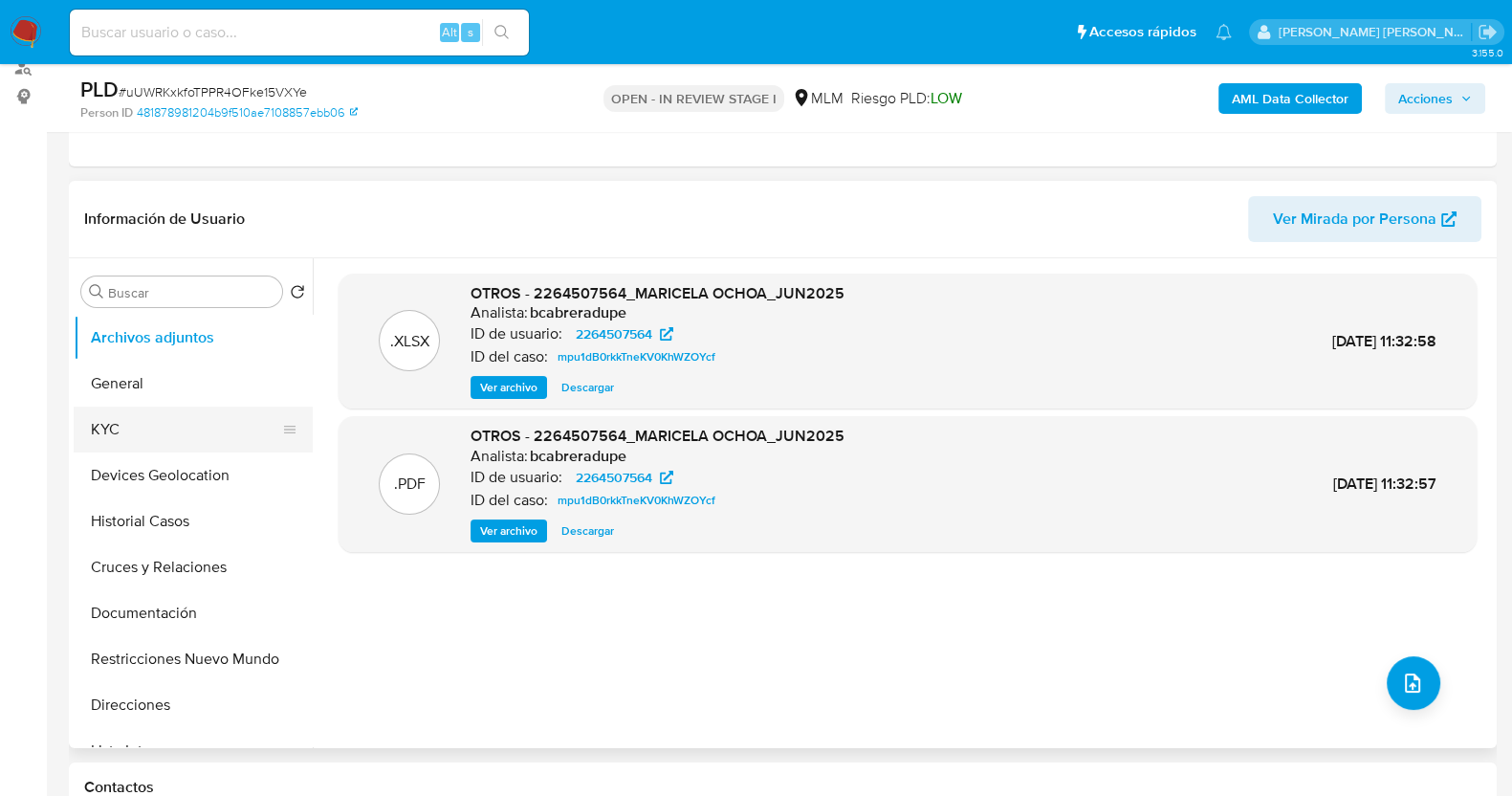
click at [148, 422] on button "KYC" at bounding box center [186, 429] width 224 height 46
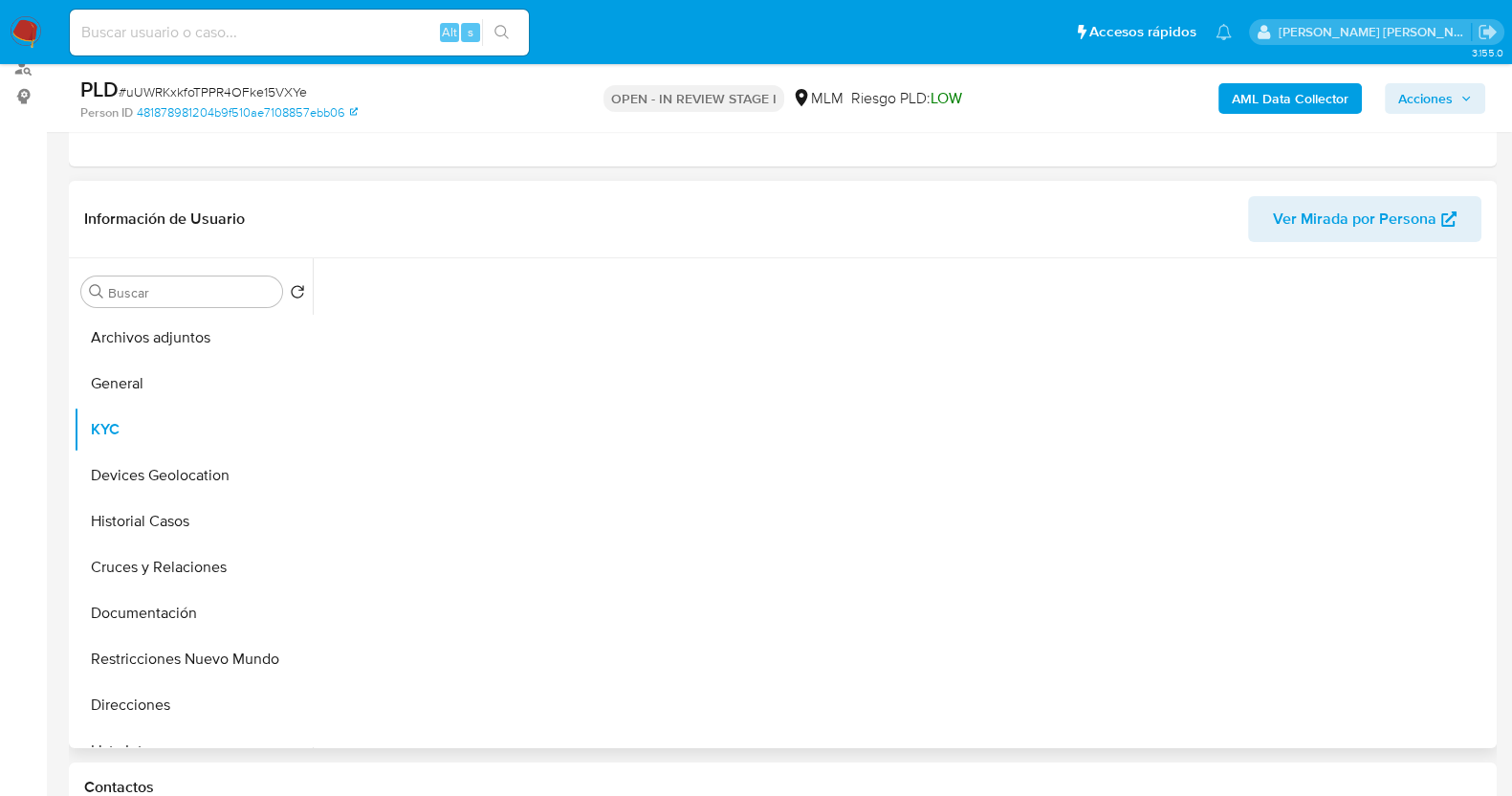
select select "10"
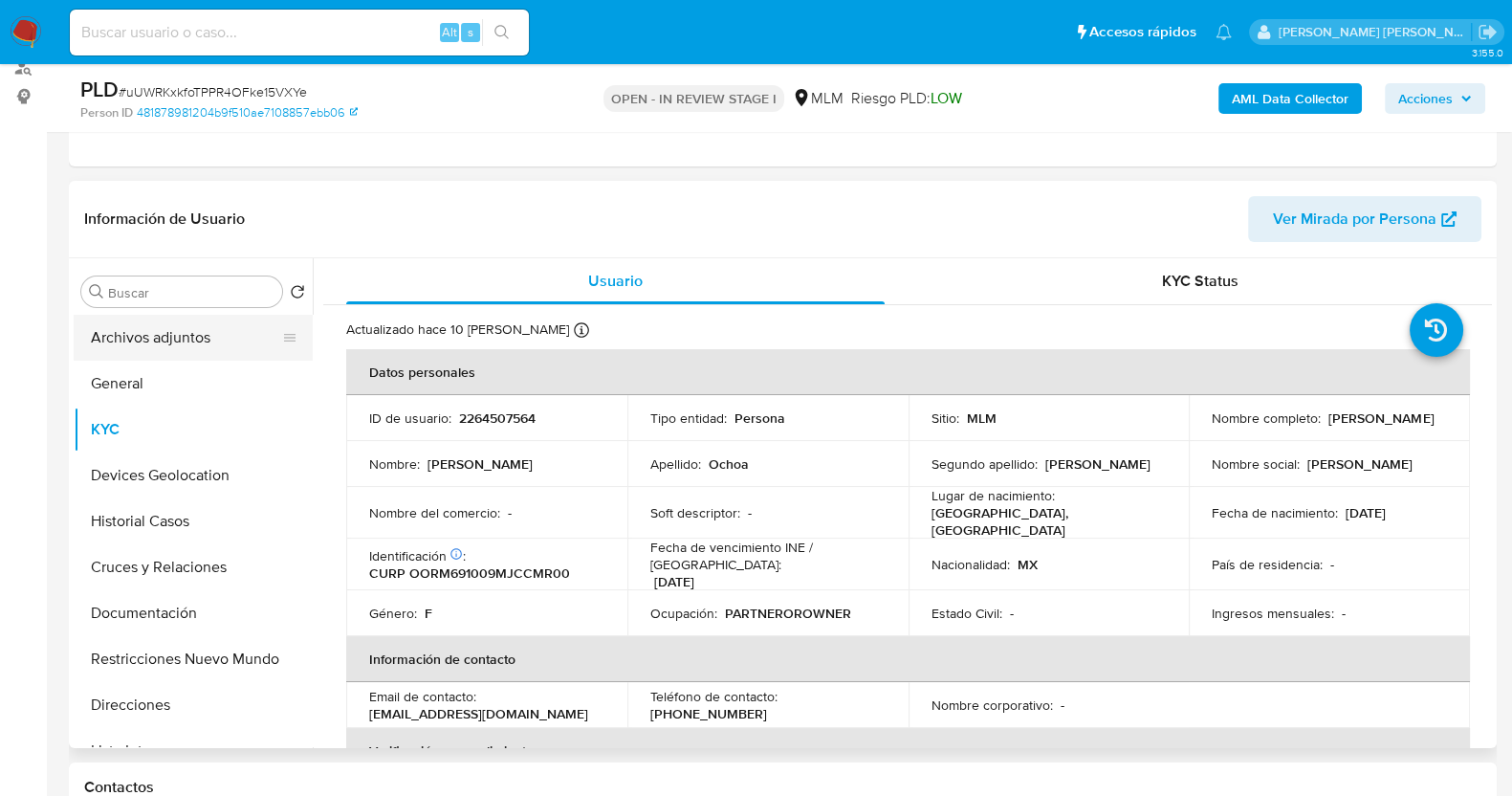
click at [187, 342] on button "Archivos adjuntos" at bounding box center [186, 337] width 224 height 46
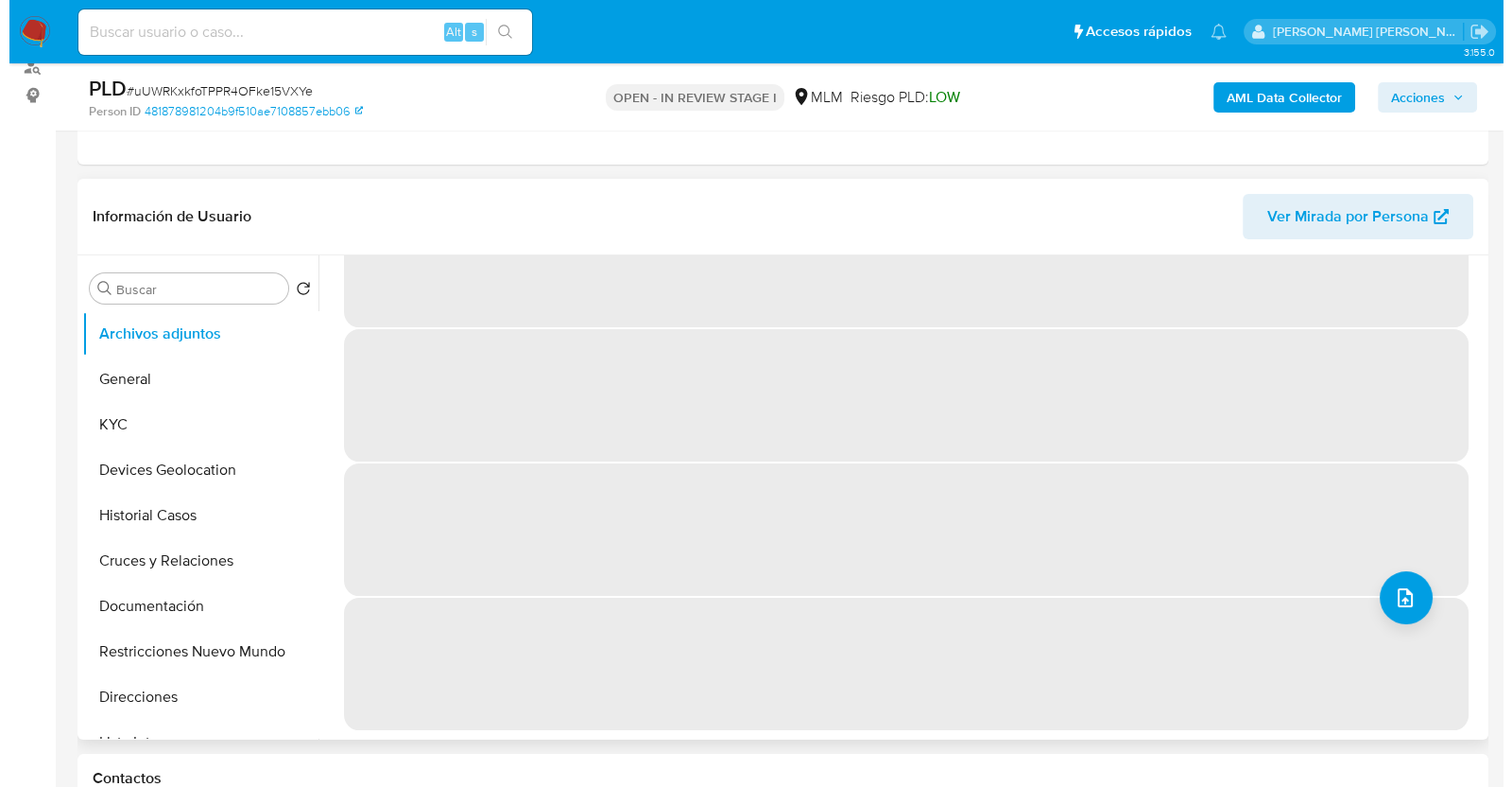
scroll to position [0, 0]
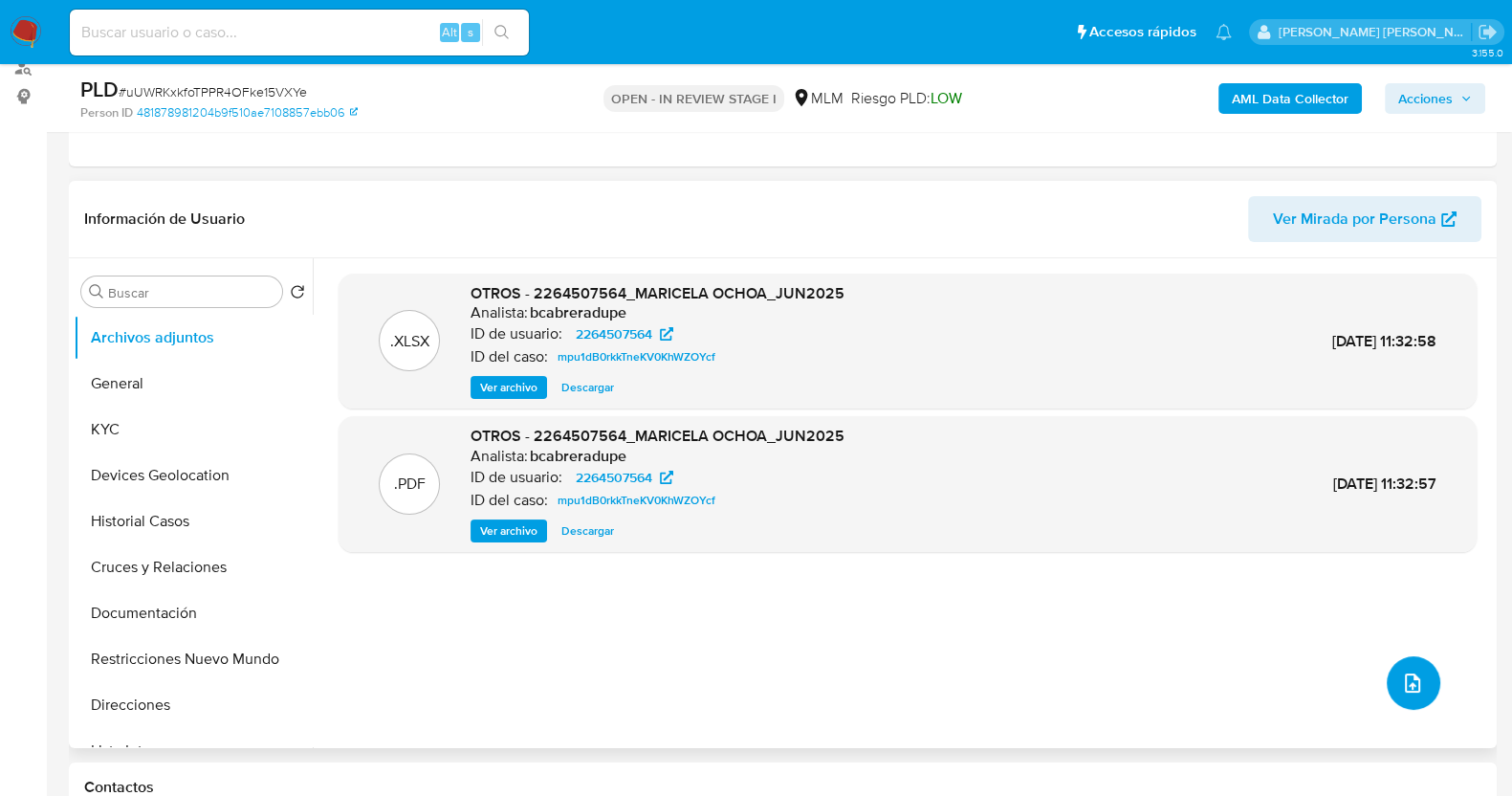
click at [1410, 675] on icon "upload-file" at bounding box center [1412, 683] width 15 height 19
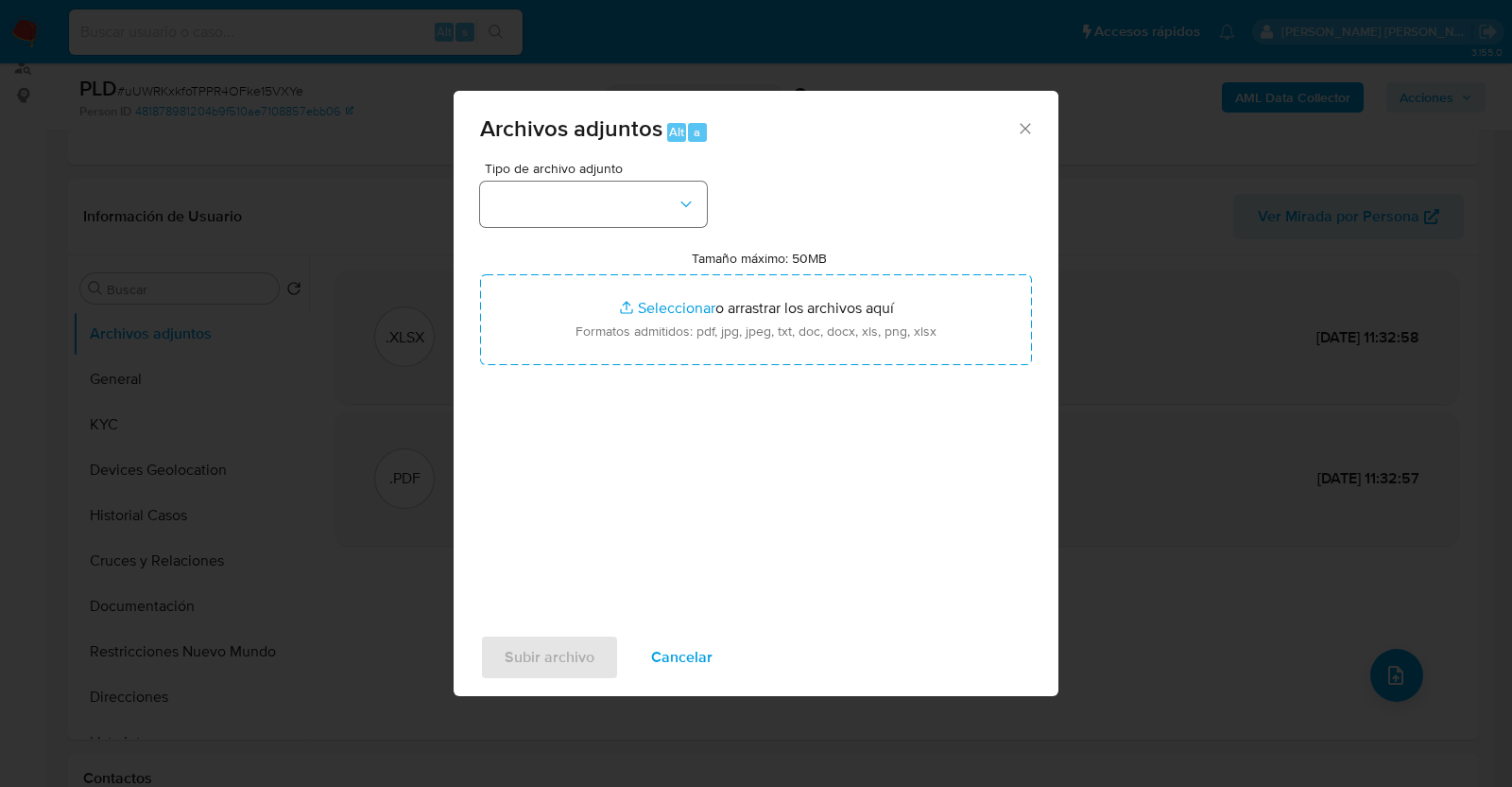
click at [706, 203] on div "Tipo de archivo adjunto Tamaño máximo: 50MB Seleccionar archivos Seleccionar o …" at bounding box center [756, 385] width 552 height 446
click at [695, 200] on icon "button" at bounding box center [686, 205] width 19 height 19
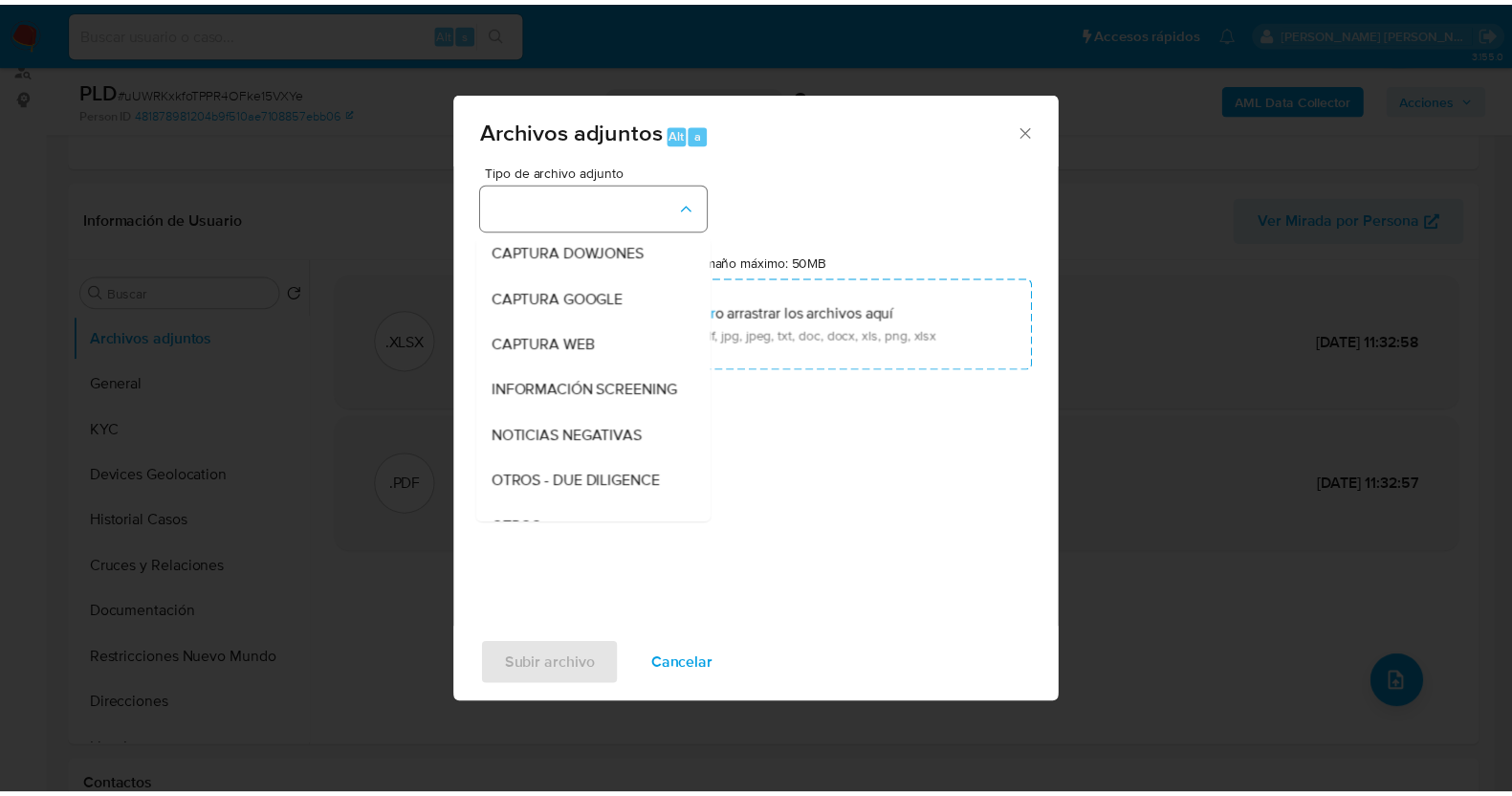
scroll to position [100, 0]
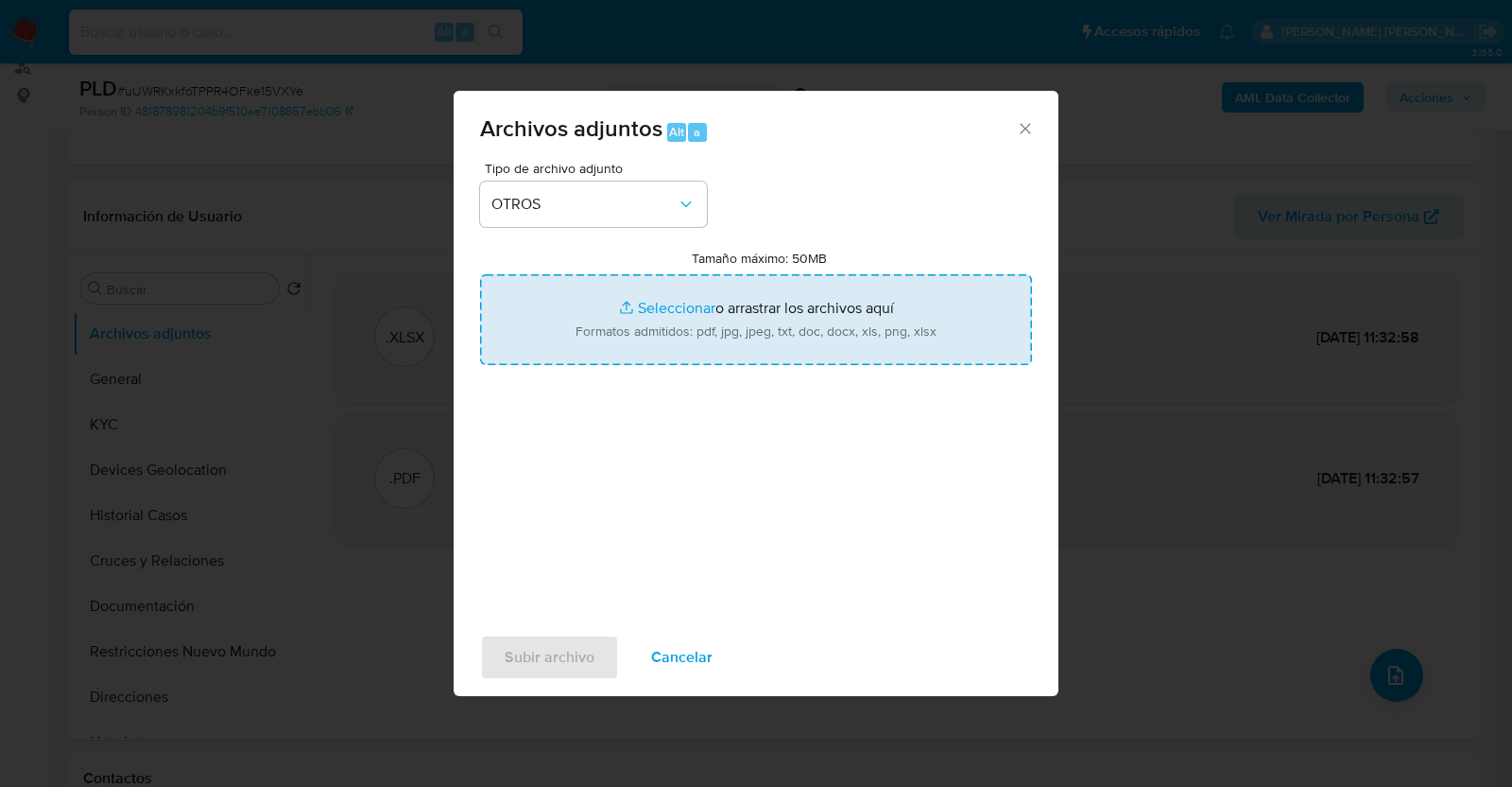
type input "C:\fakepath\2264507564_MARICELA OCHOA_JUL2025.pdf"
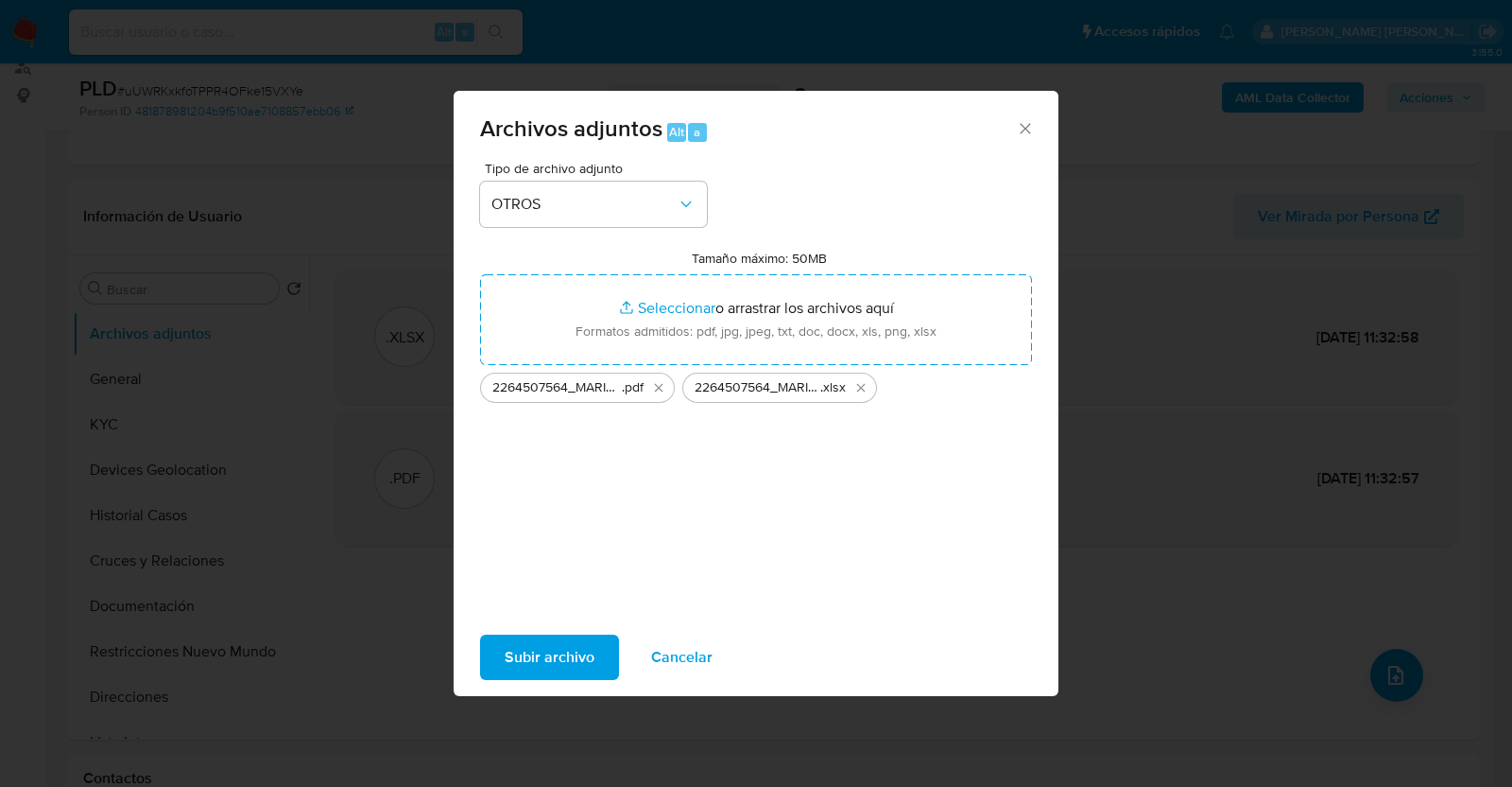
click at [553, 648] on span "Subir archivo" at bounding box center [549, 657] width 90 height 42
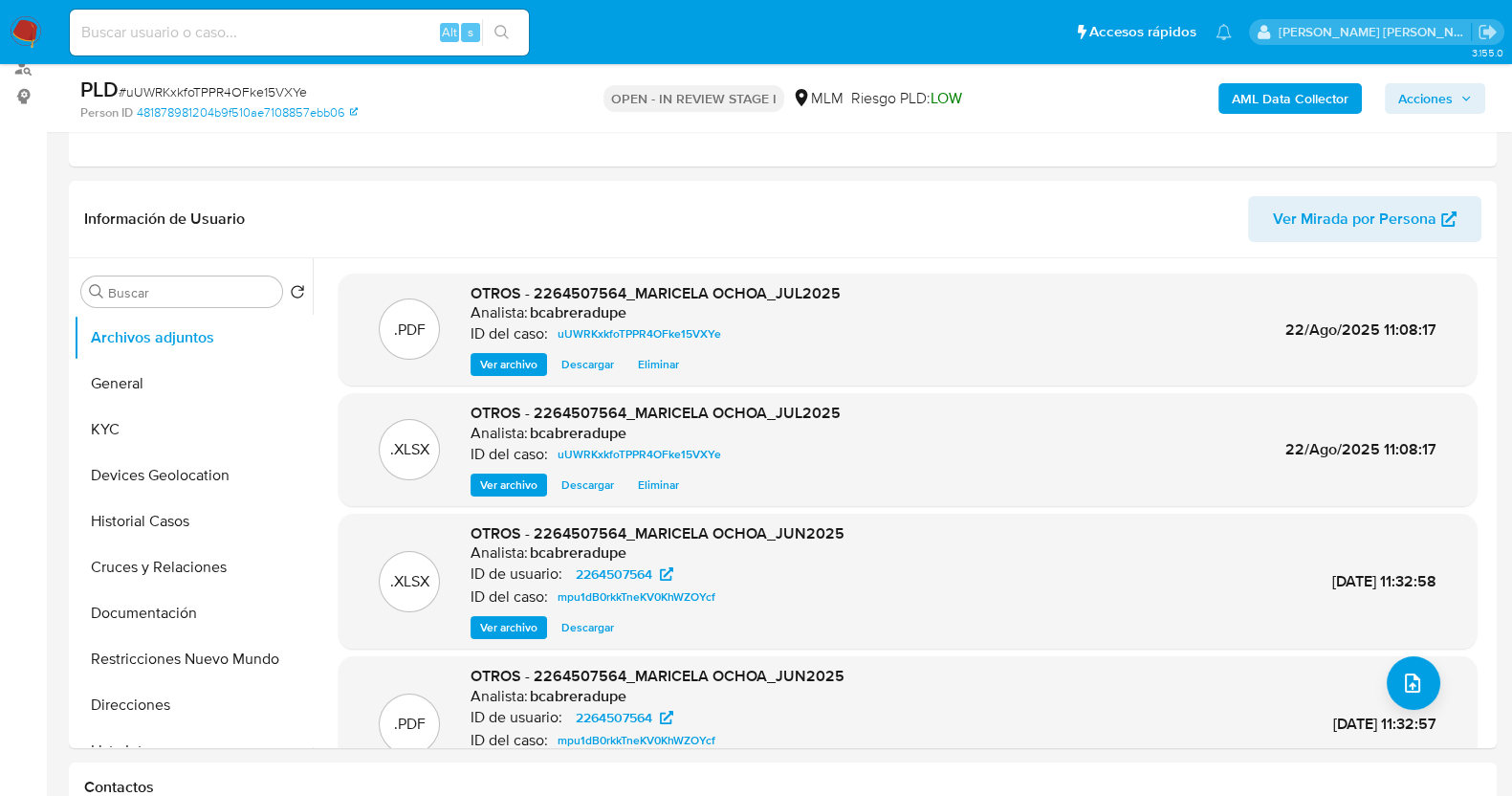
click at [1463, 98] on icon "button" at bounding box center [1466, 99] width 11 height 11
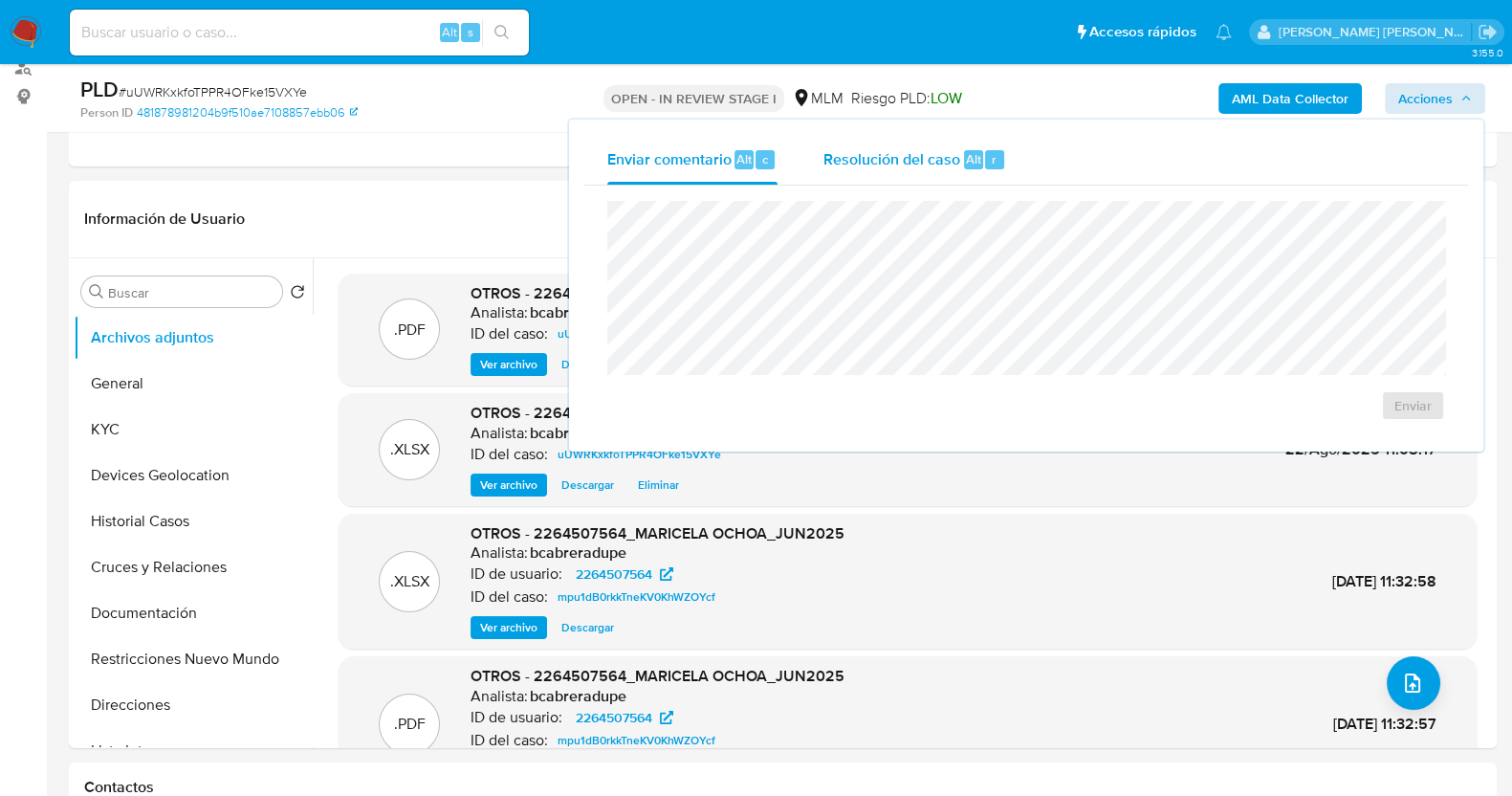
click at [869, 163] on span "Resolución del caso" at bounding box center [891, 158] width 137 height 22
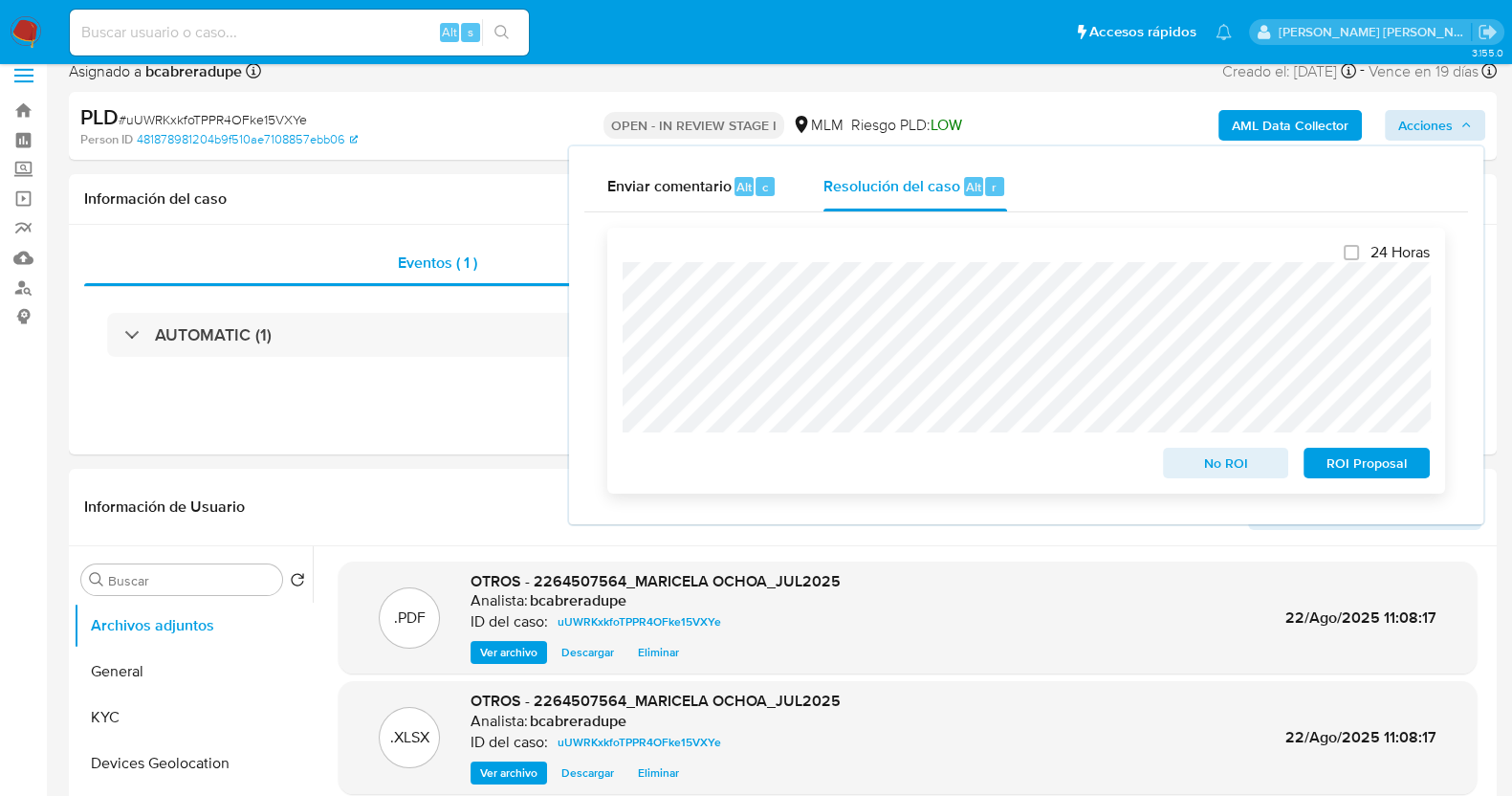
scroll to position [0, 0]
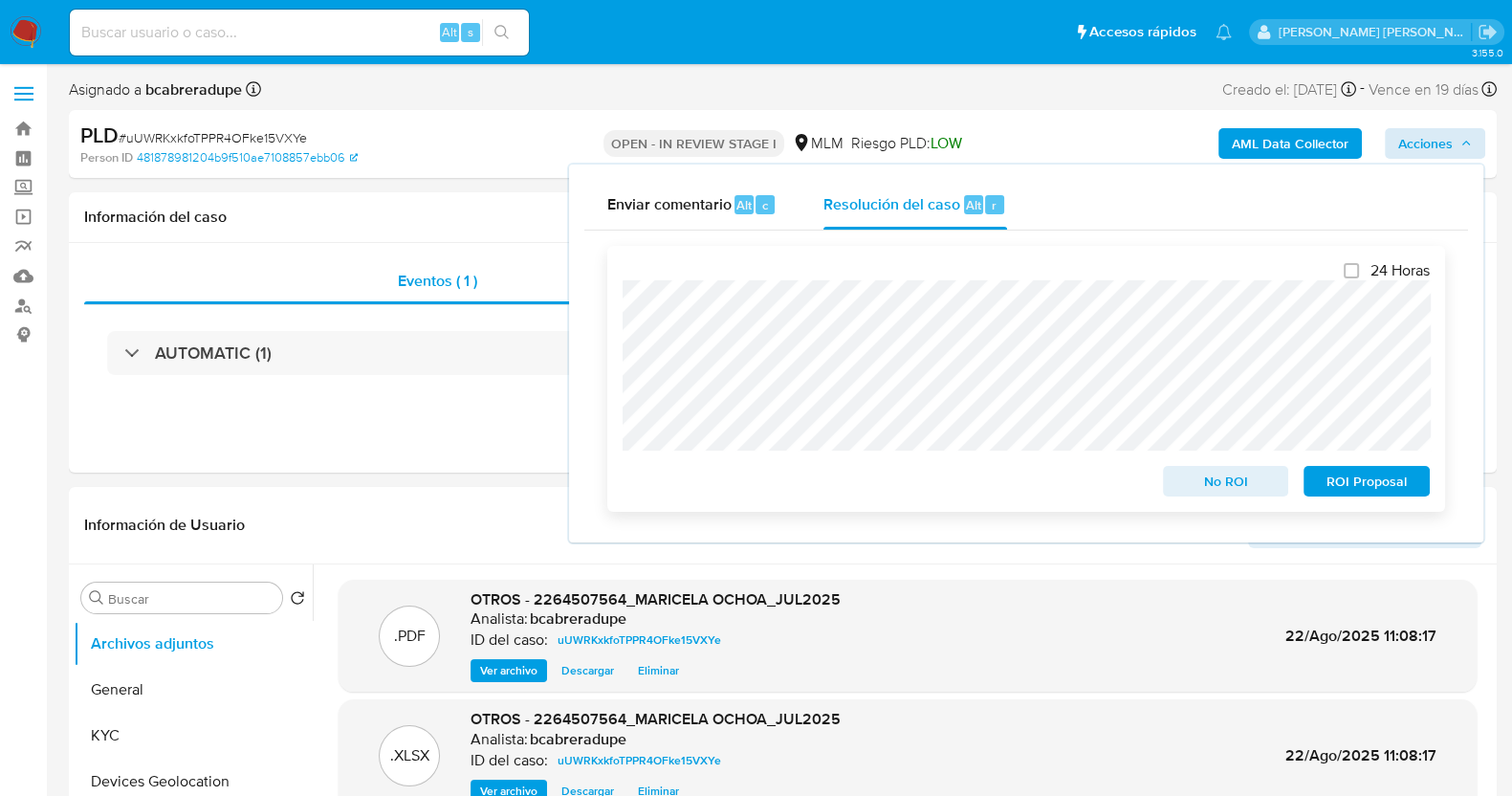
click at [1363, 484] on span "ROI Proposal" at bounding box center [1367, 481] width 100 height 27
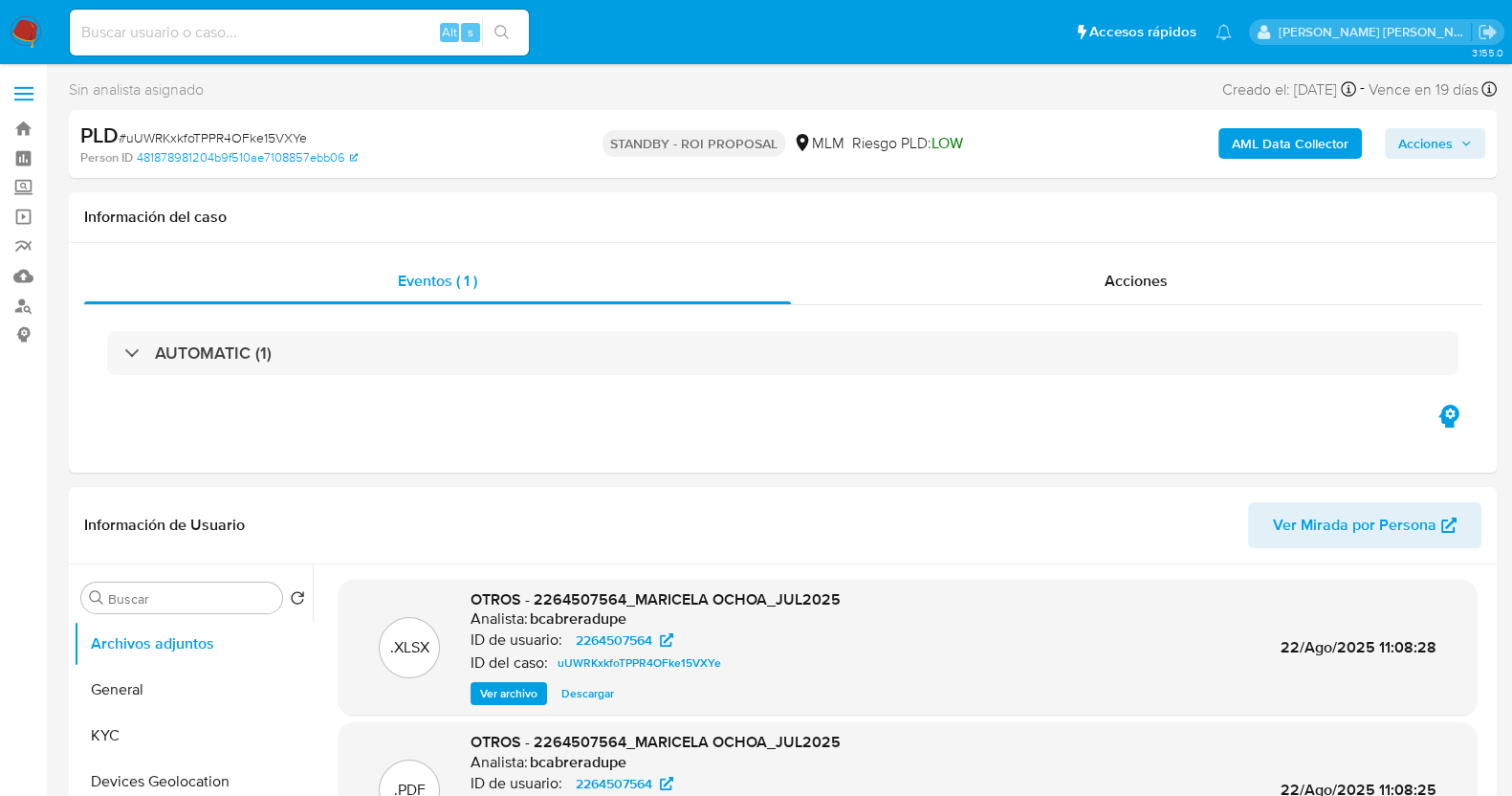
select select "10"
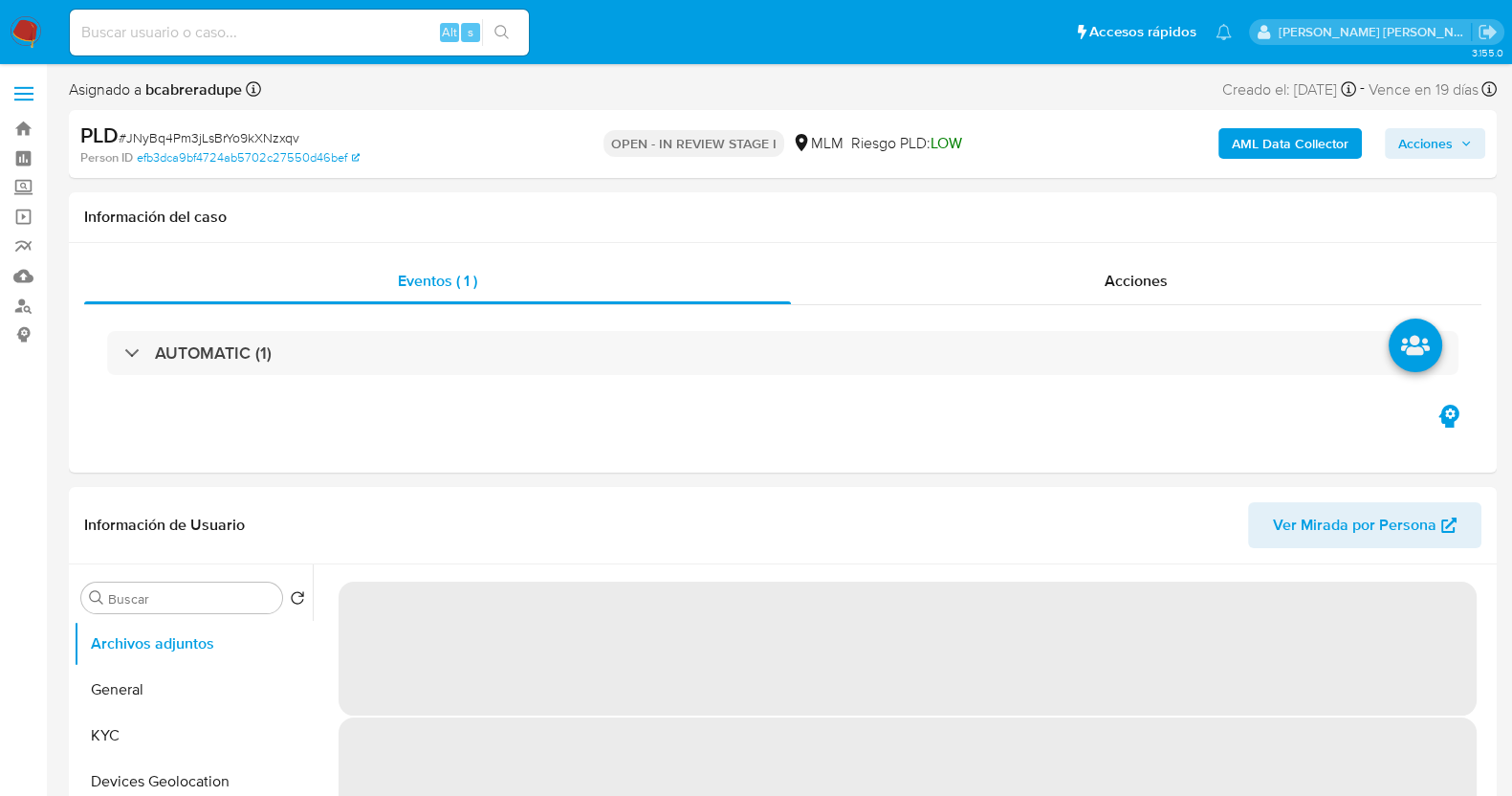
select select "10"
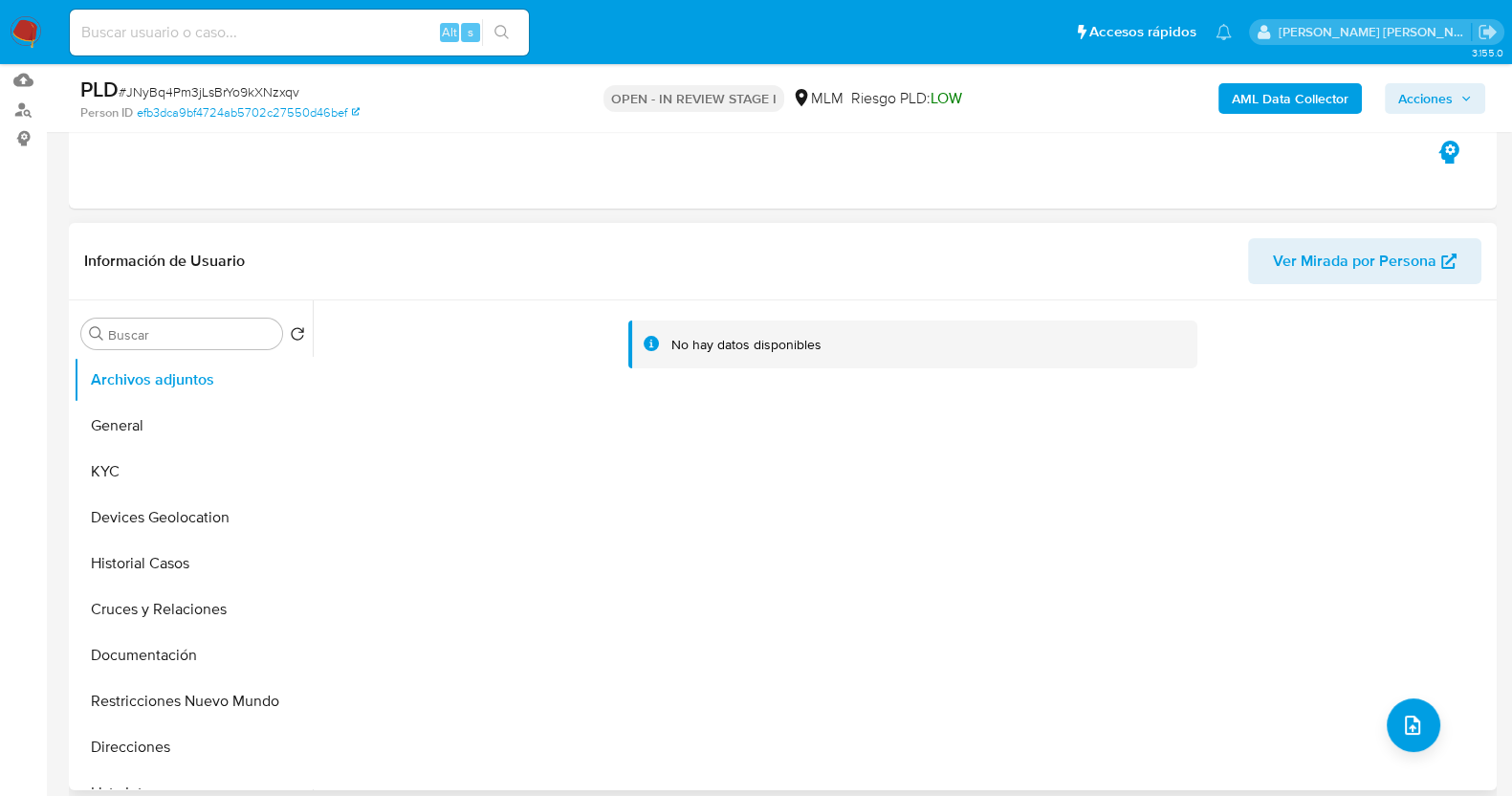
scroll to position [358, 0]
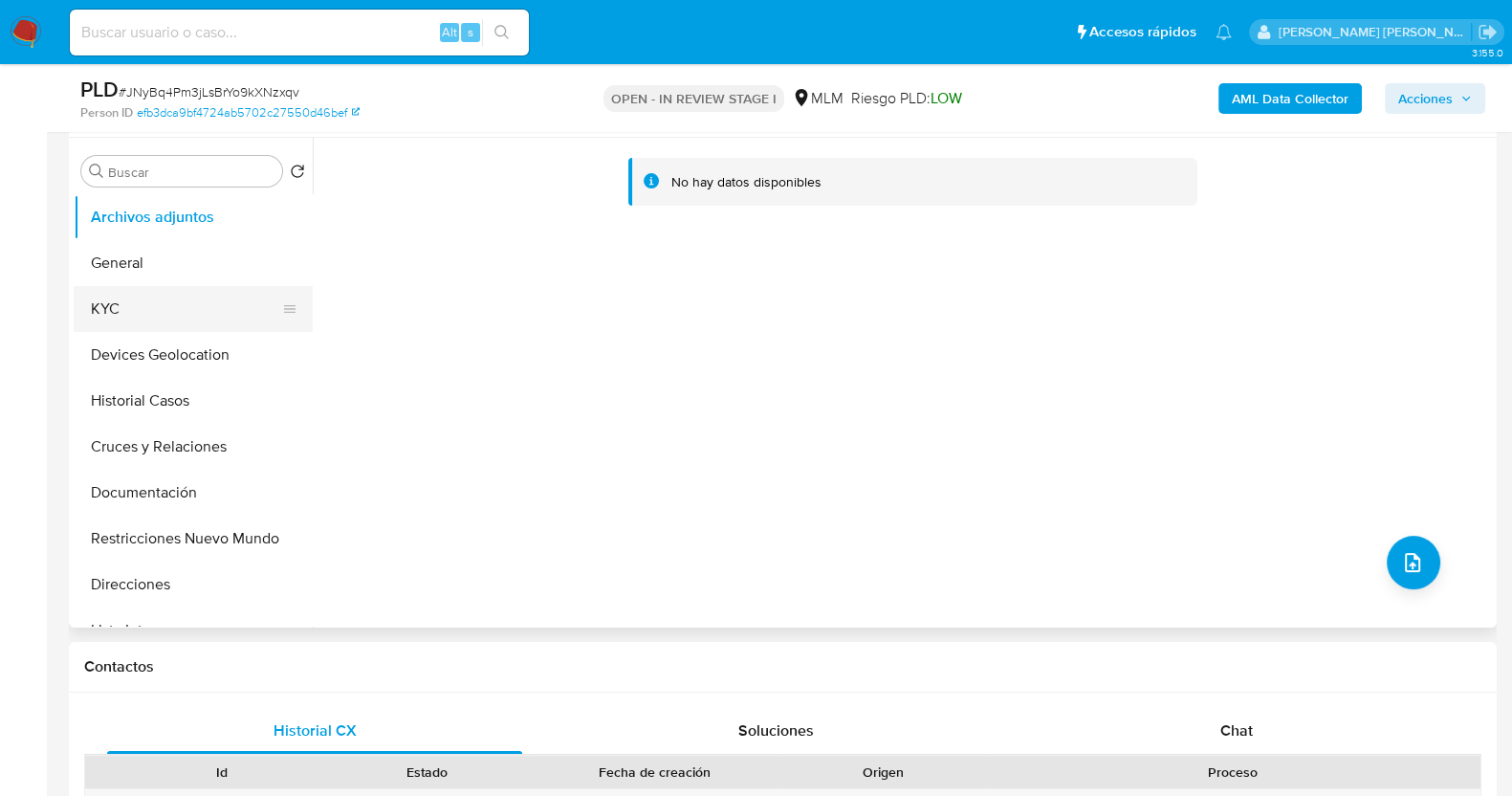
click at [115, 295] on button "KYC" at bounding box center [186, 308] width 224 height 46
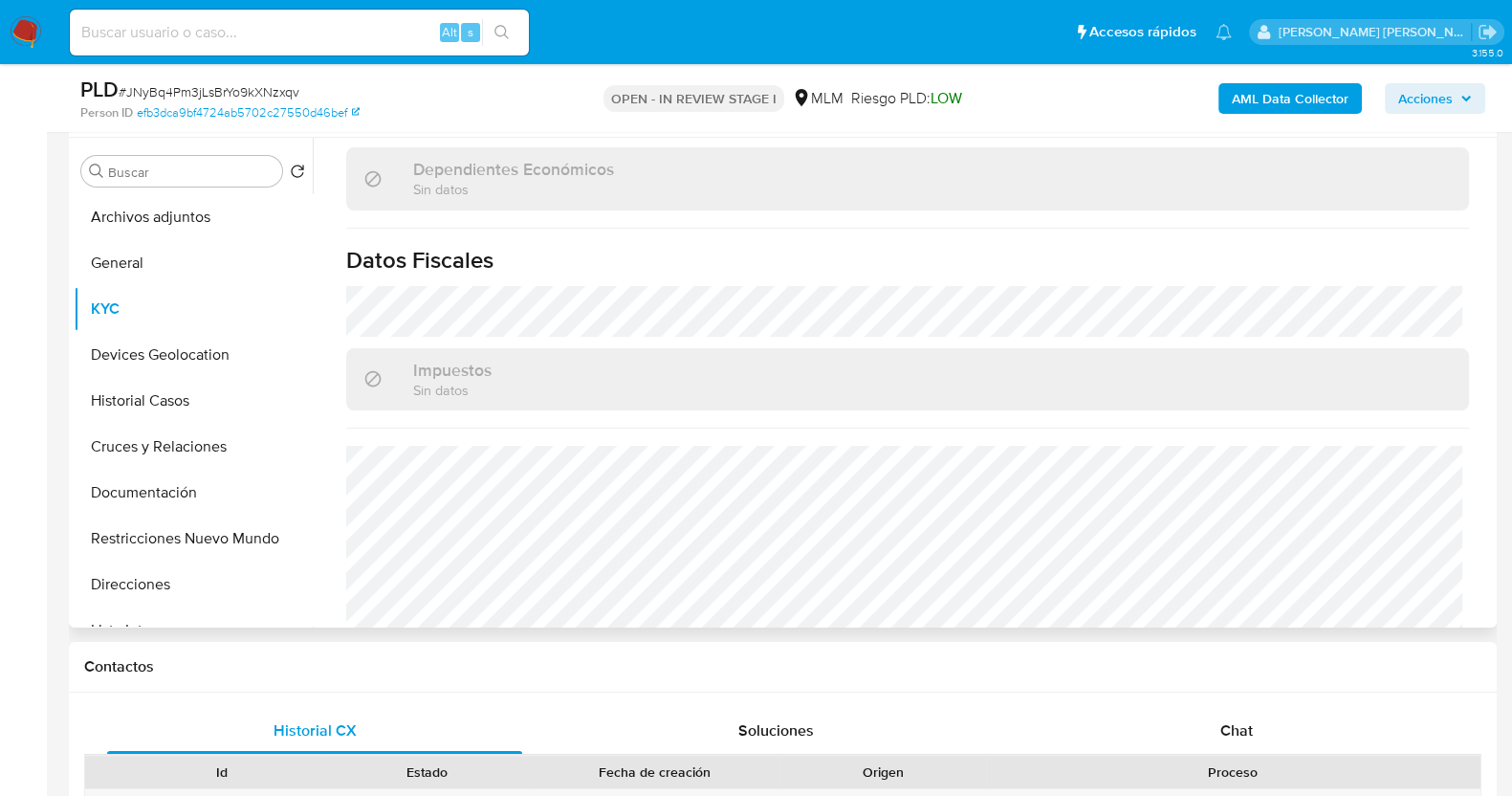
scroll to position [1201, 0]
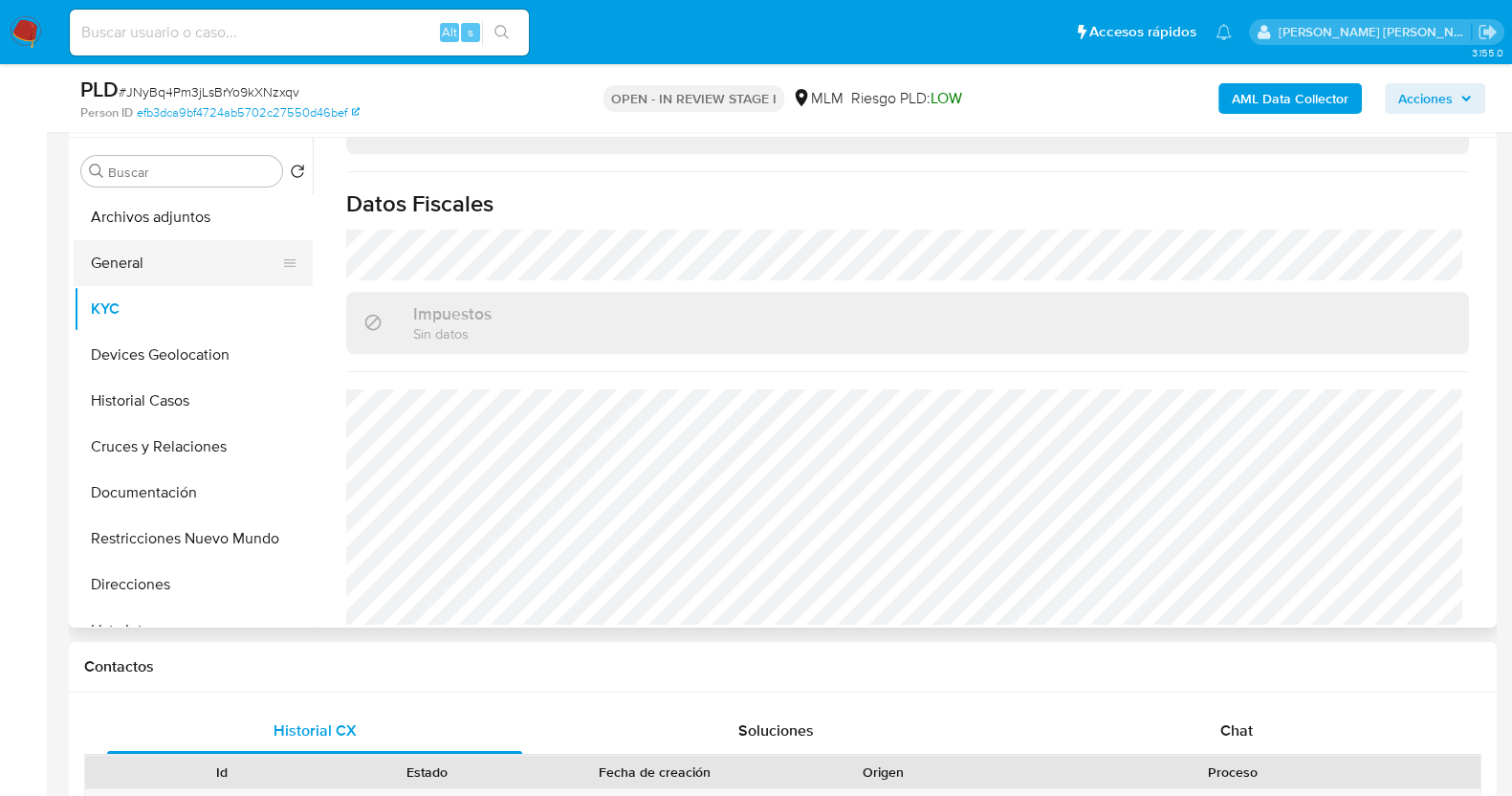
drag, startPoint x: 151, startPoint y: 278, endPoint x: 175, endPoint y: 278, distance: 24.0
click at [151, 278] on button "General" at bounding box center [186, 263] width 224 height 46
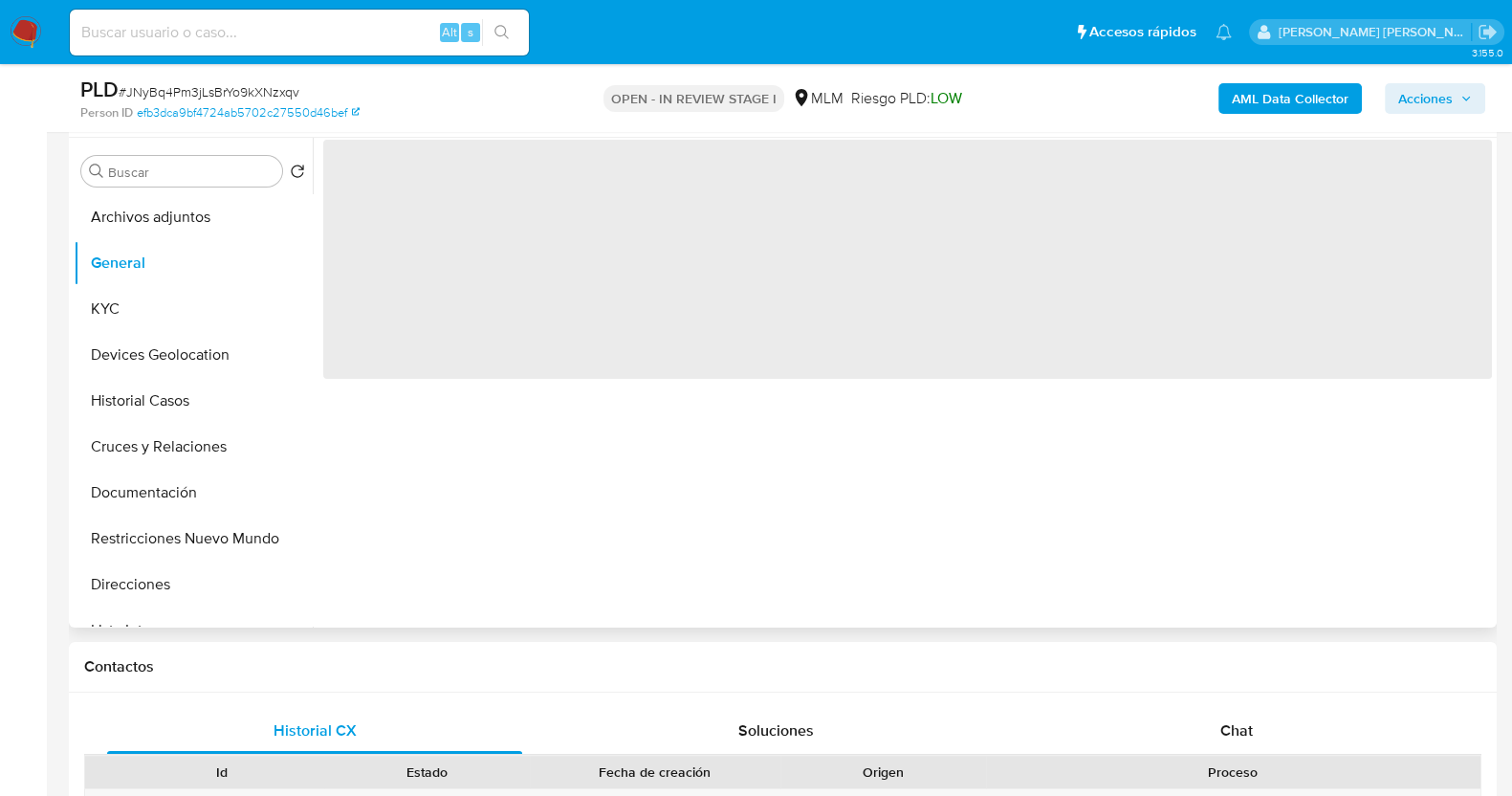
scroll to position [0, 0]
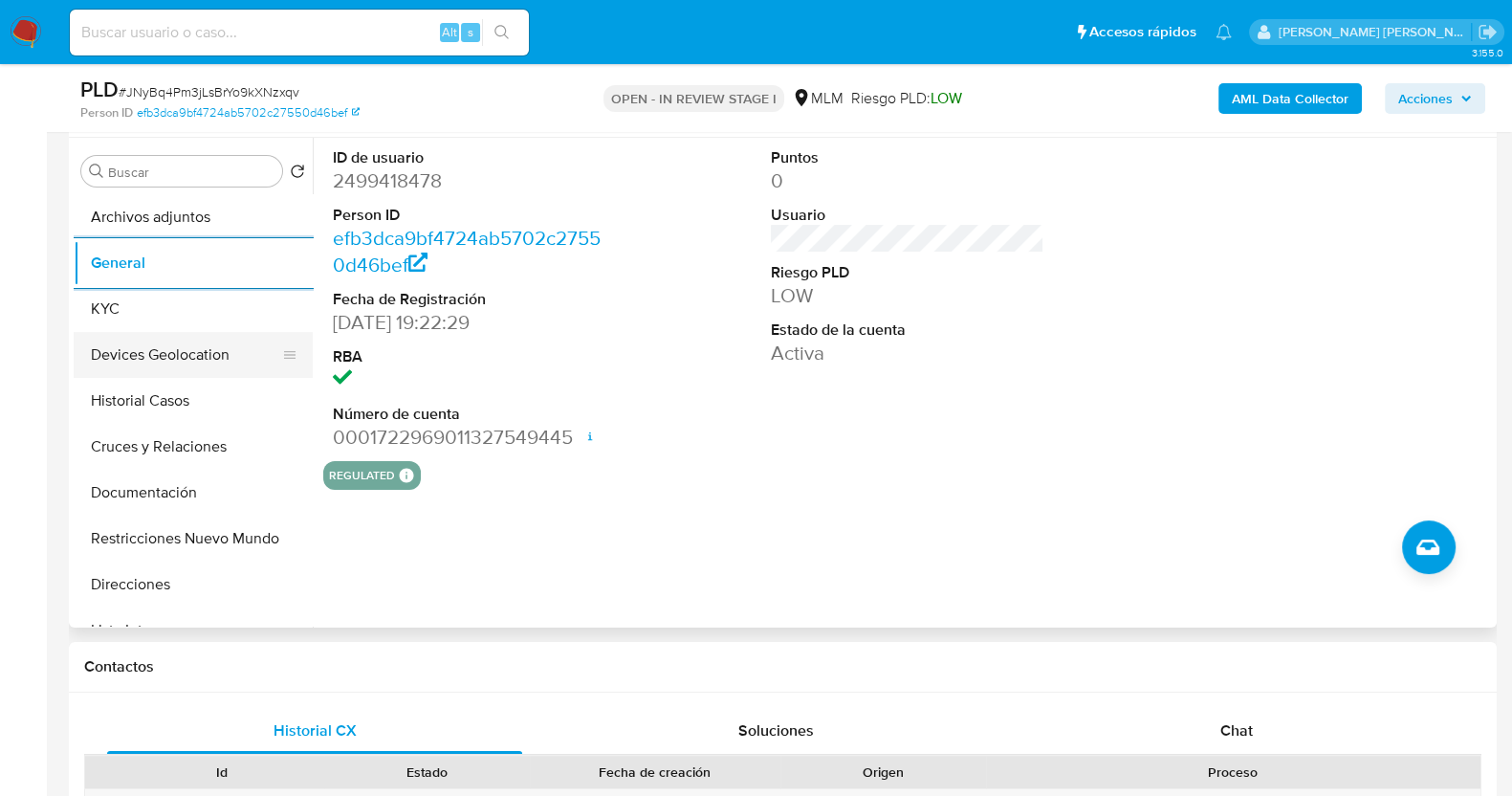
click at [201, 358] on button "Devices Geolocation" at bounding box center [186, 354] width 224 height 46
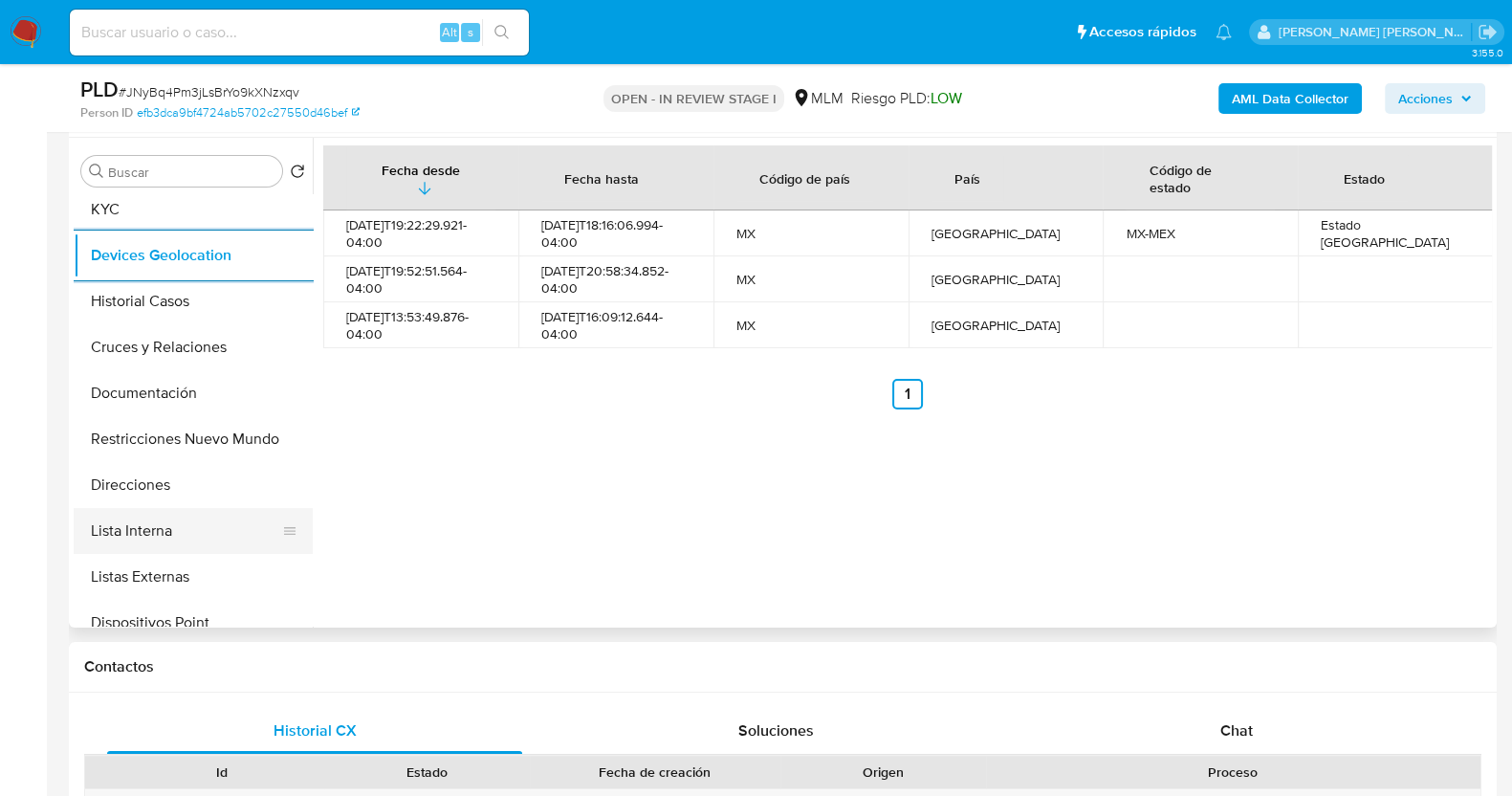
scroll to position [239, 0]
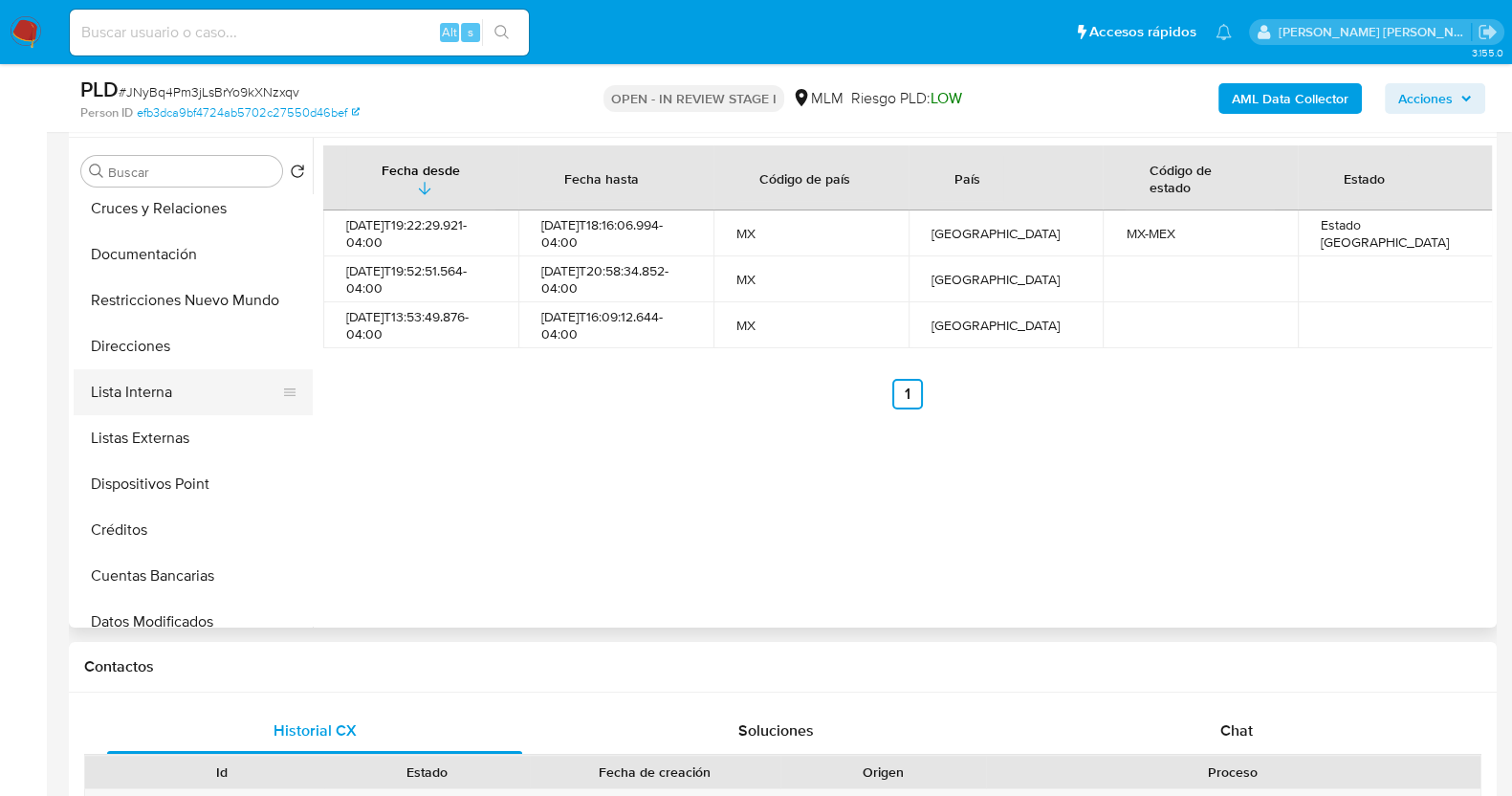
click at [175, 401] on button "Lista Interna" at bounding box center [186, 392] width 224 height 46
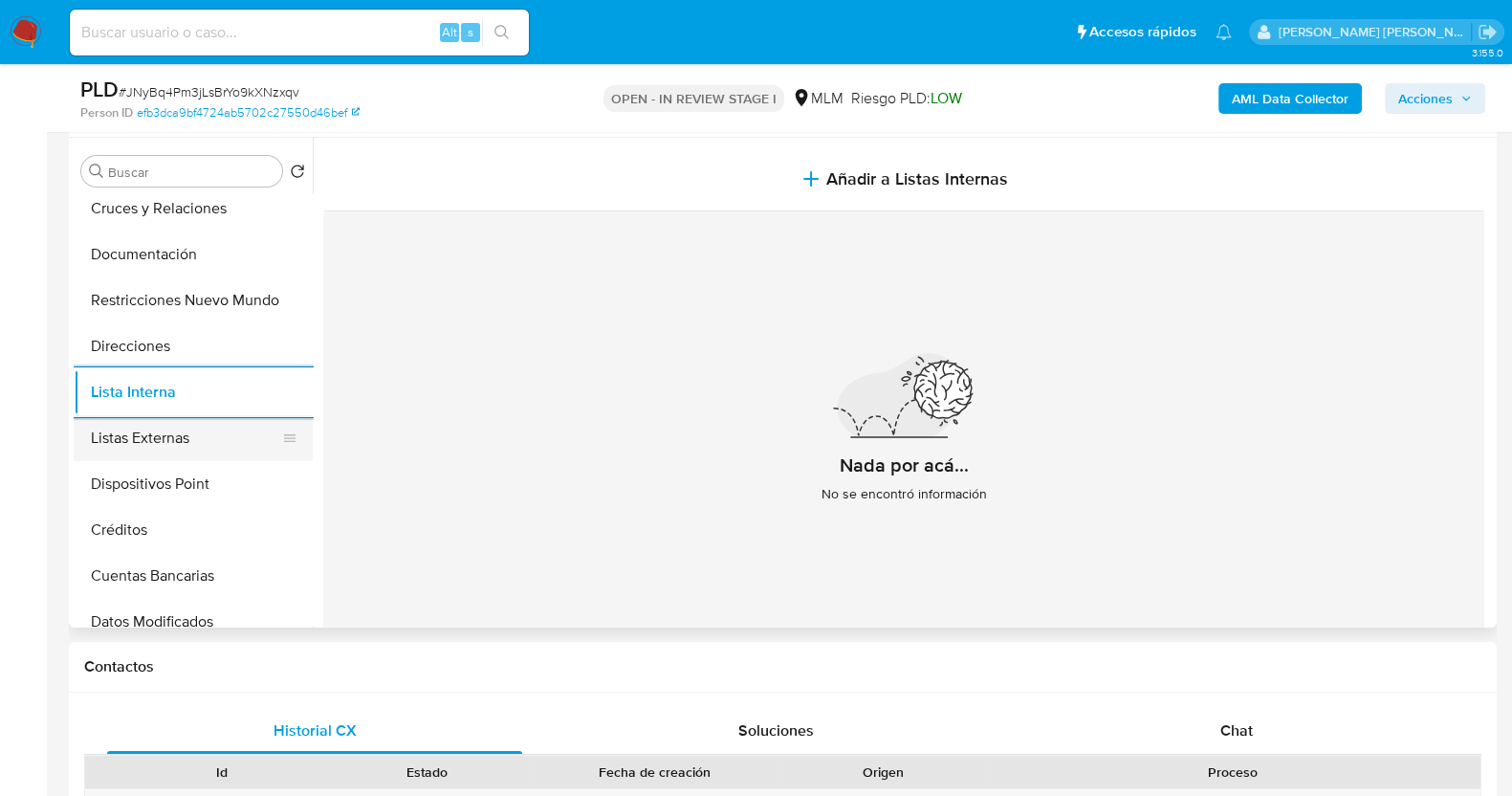
click at [151, 432] on button "Listas Externas" at bounding box center [186, 438] width 224 height 46
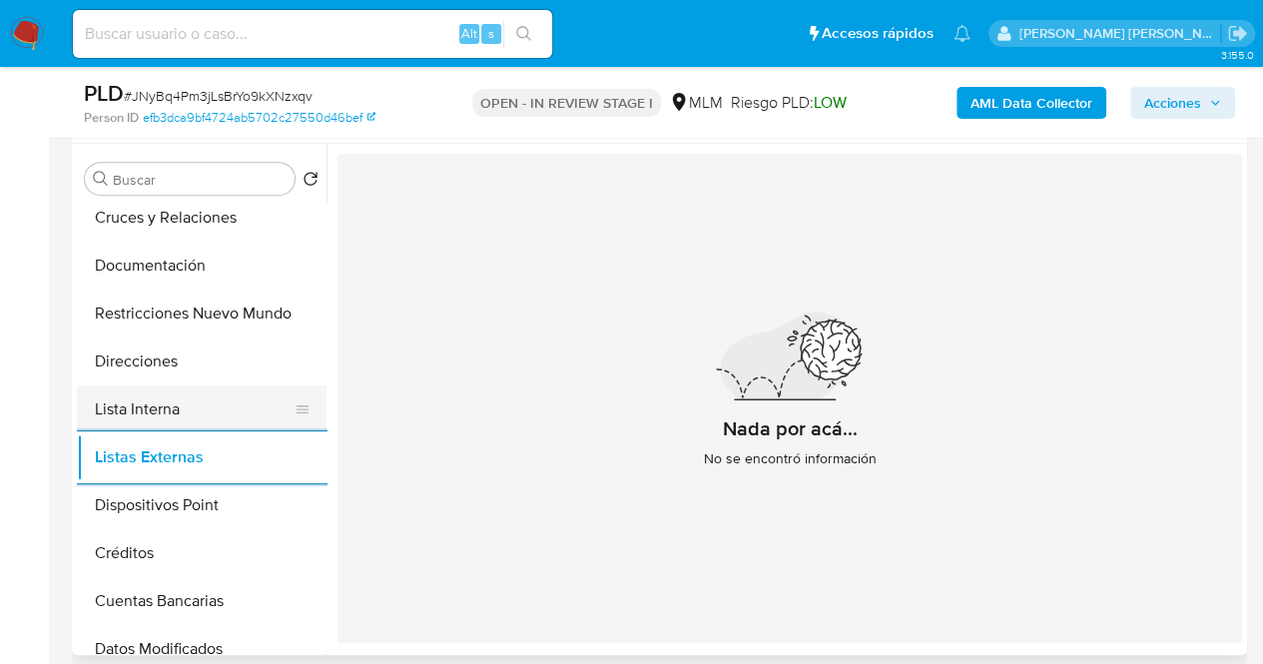
scroll to position [250, 0]
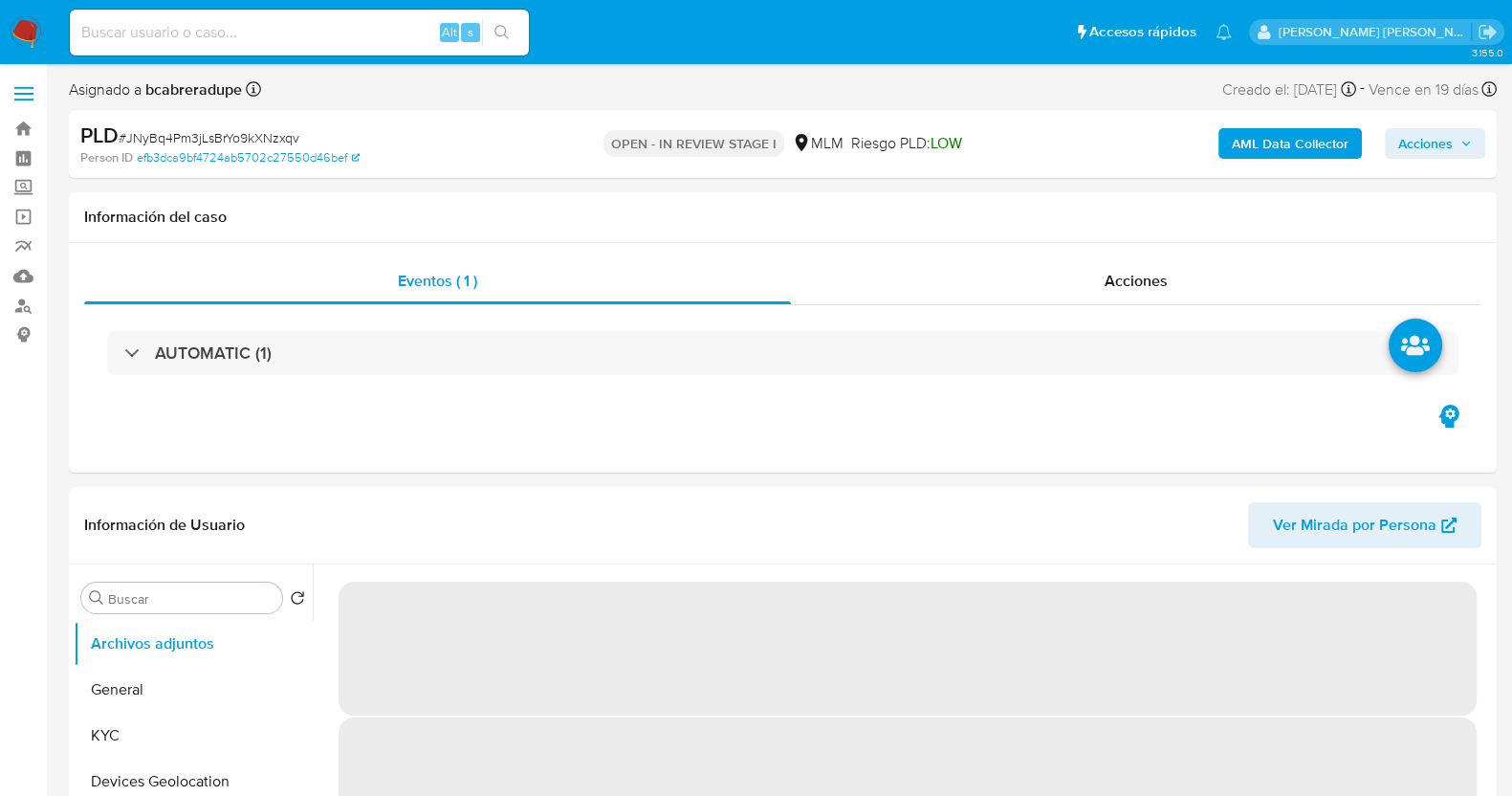
select select "10"
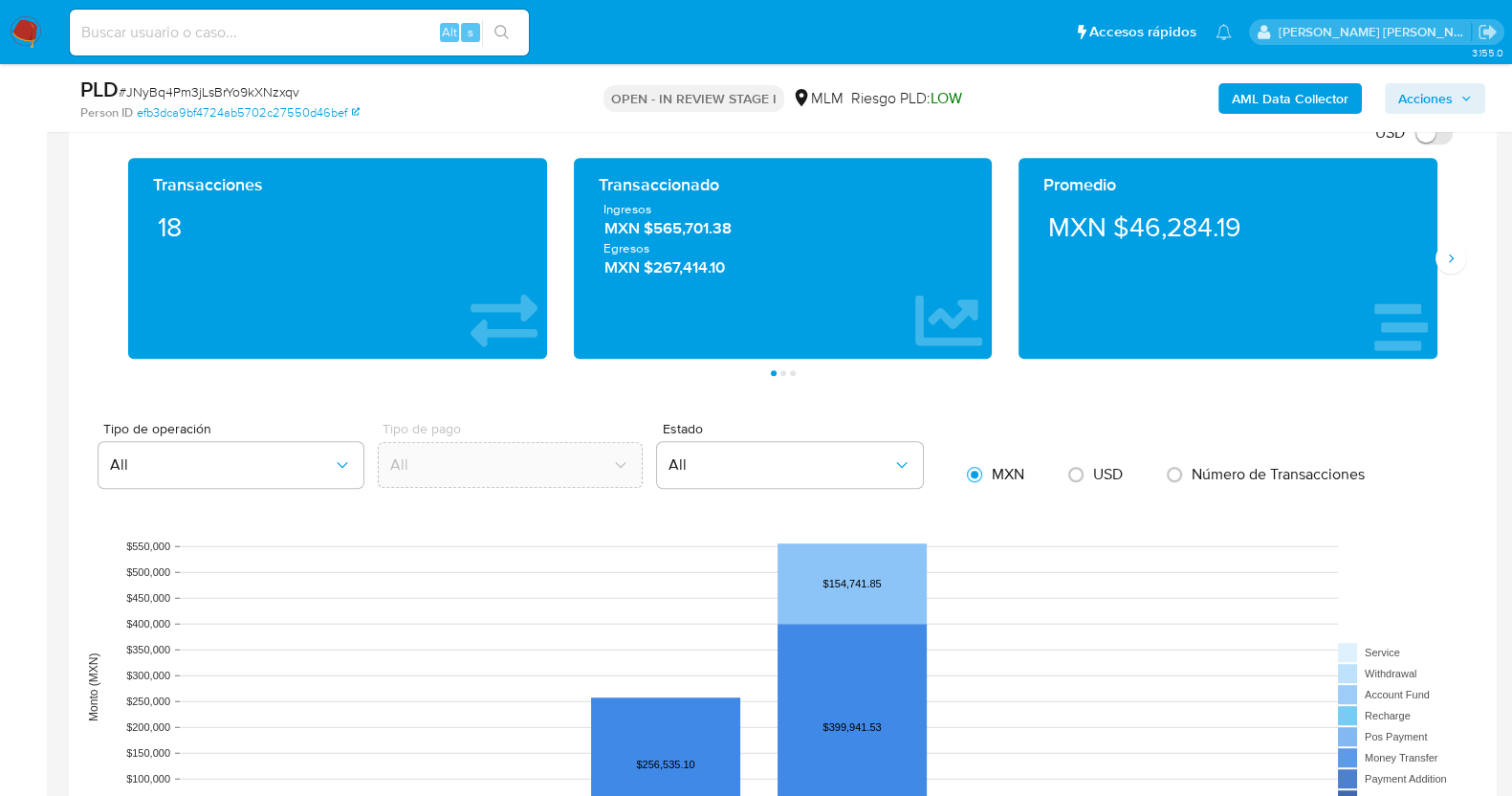
scroll to position [1387, 0]
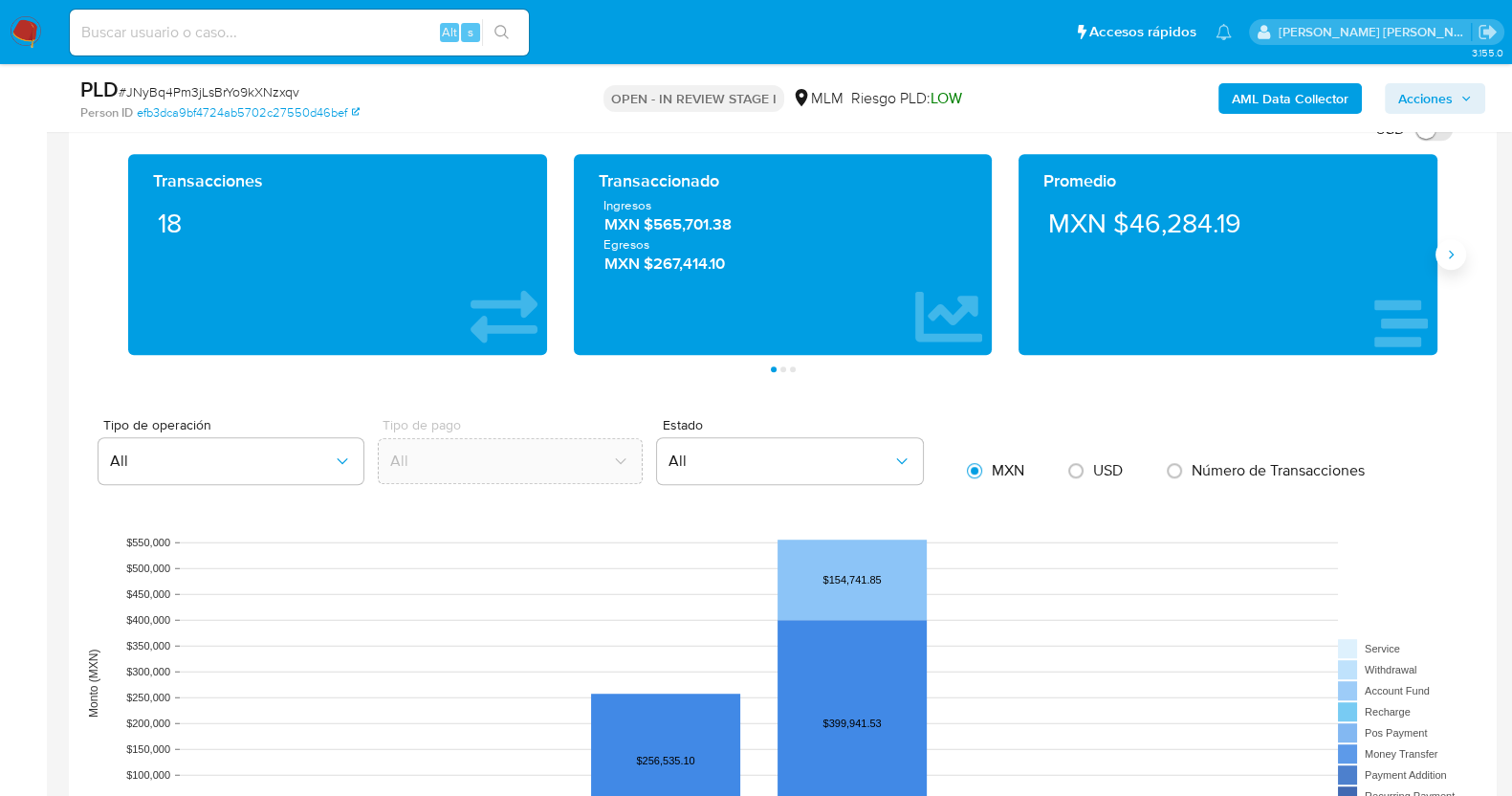
click at [1448, 247] on icon "Siguiente" at bounding box center [1451, 255] width 15 height 15
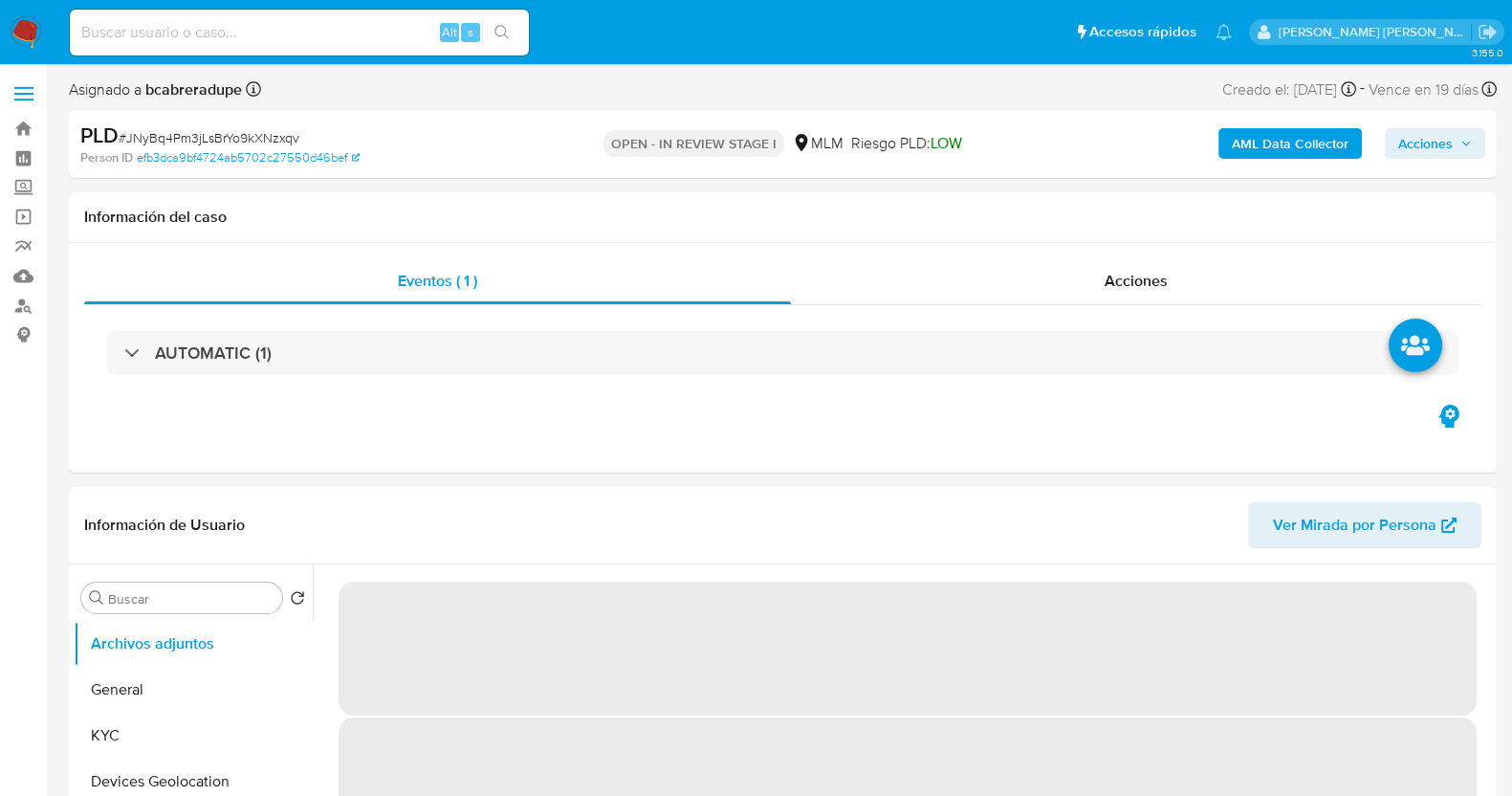
select select "10"
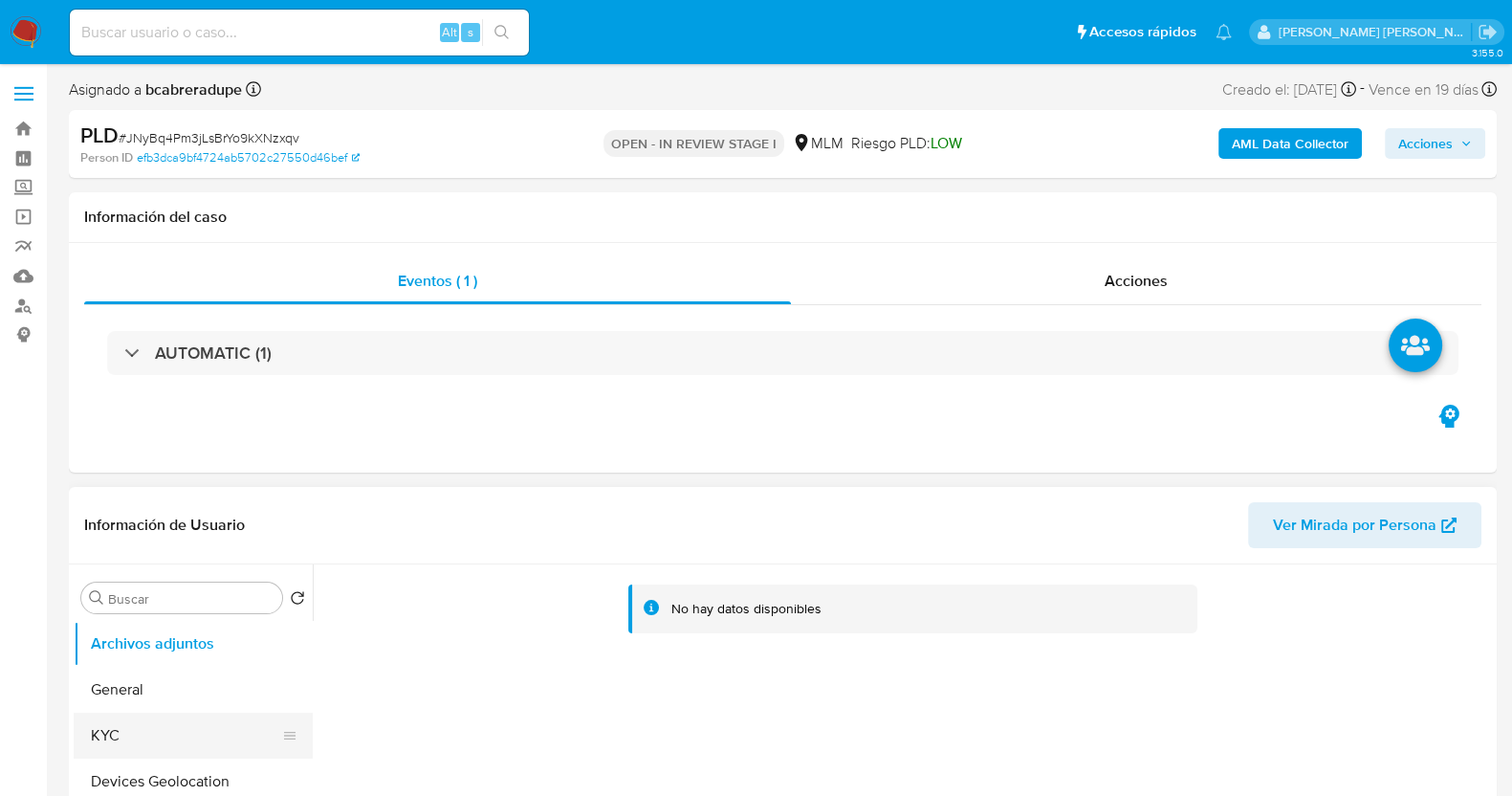
click at [139, 718] on button "KYC" at bounding box center [186, 736] width 224 height 46
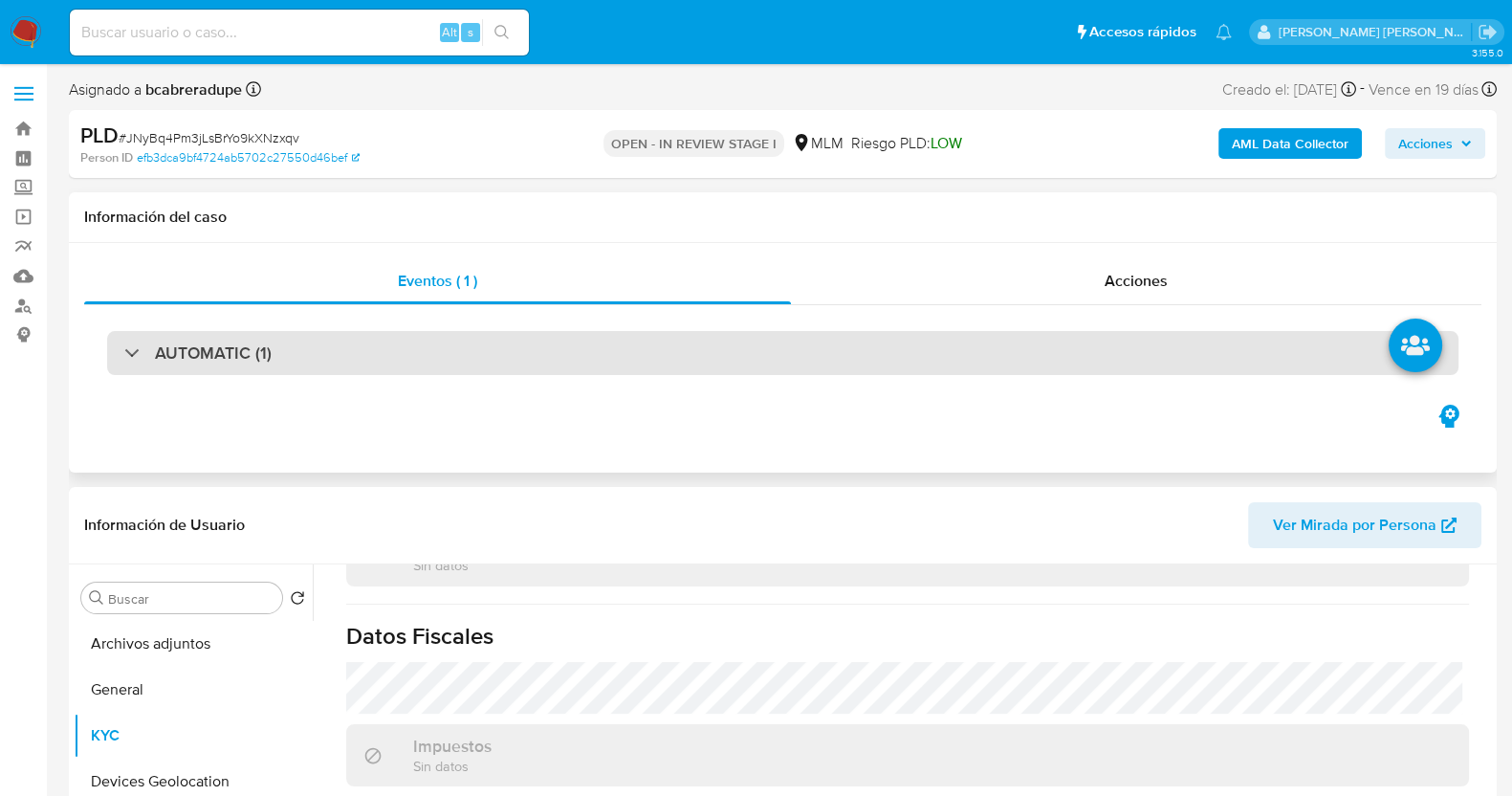
click at [163, 362] on h3 "AUTOMATIC (1)" at bounding box center [214, 353] width 117 height 21
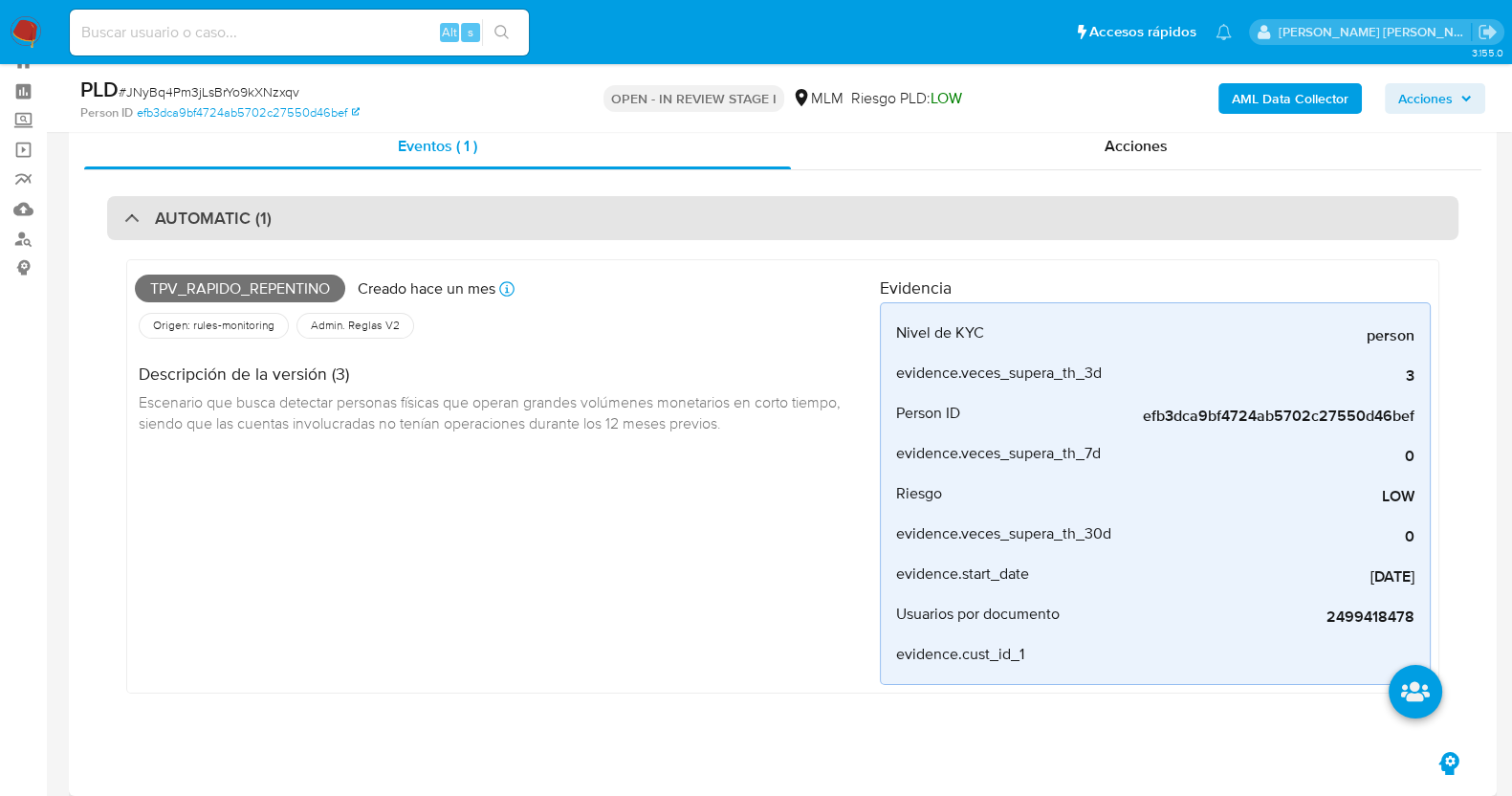
scroll to position [119, 0]
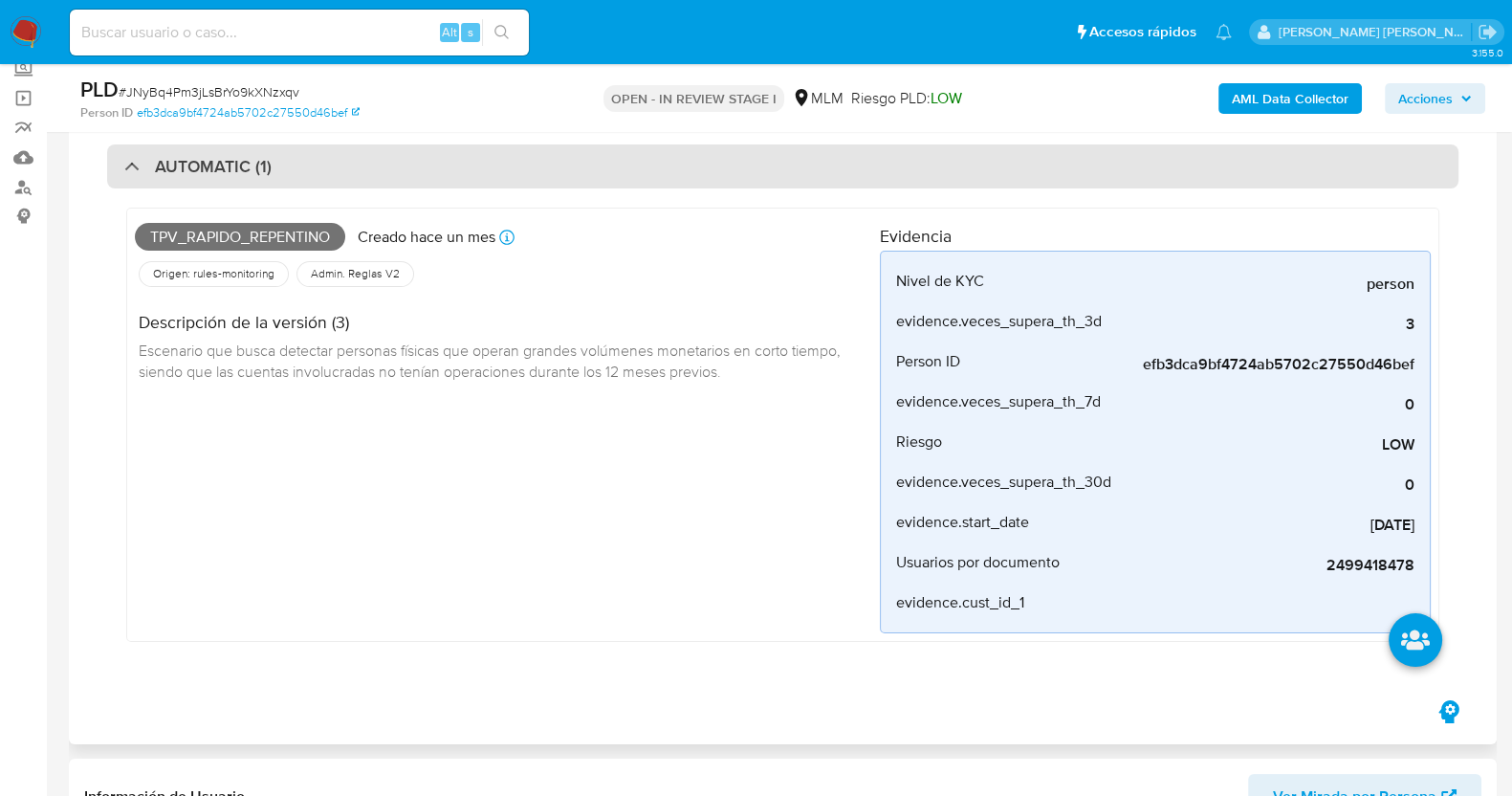
click at [192, 161] on h3 "AUTOMATIC (1)" at bounding box center [214, 167] width 117 height 21
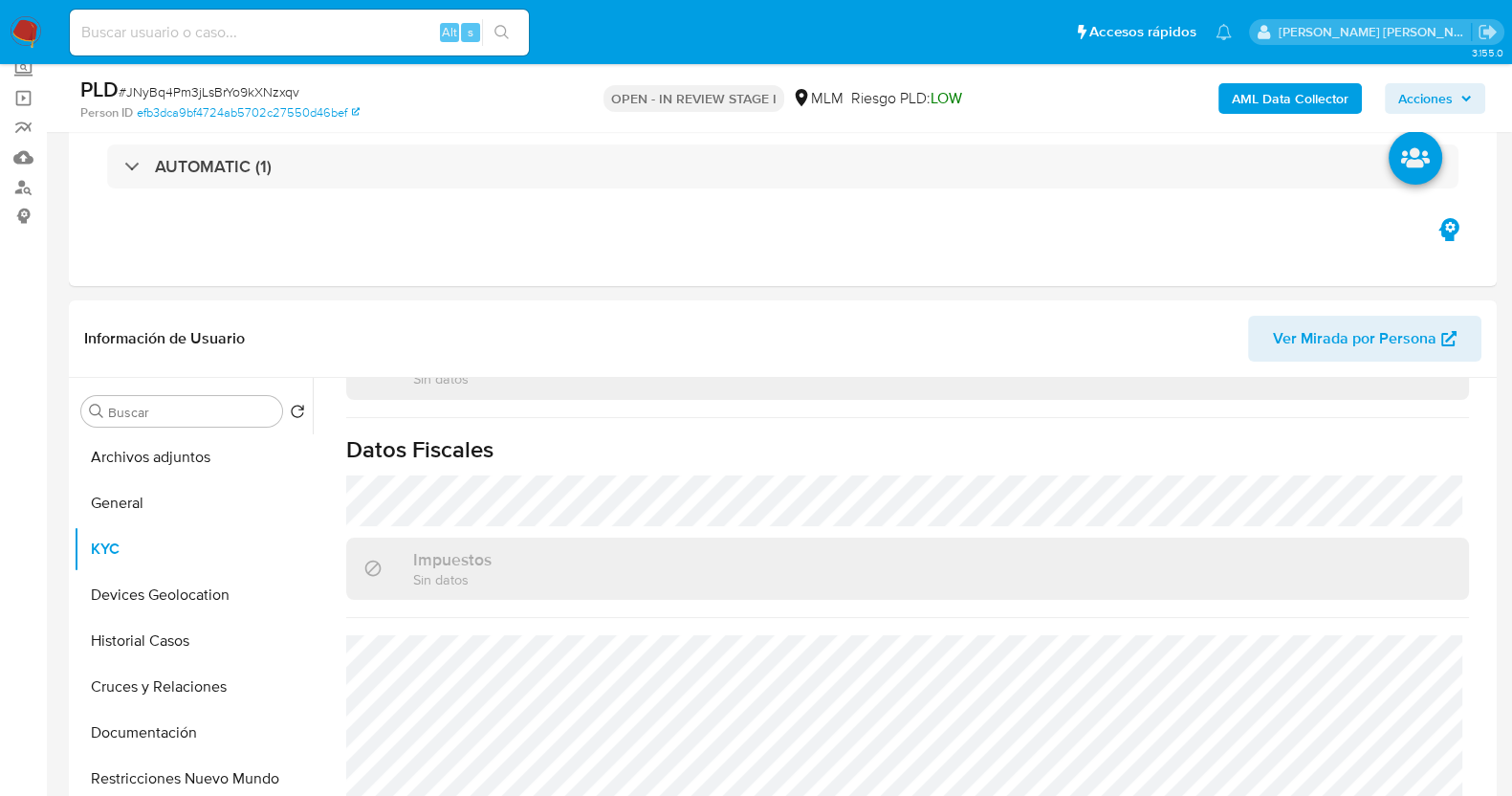
scroll to position [239, 0]
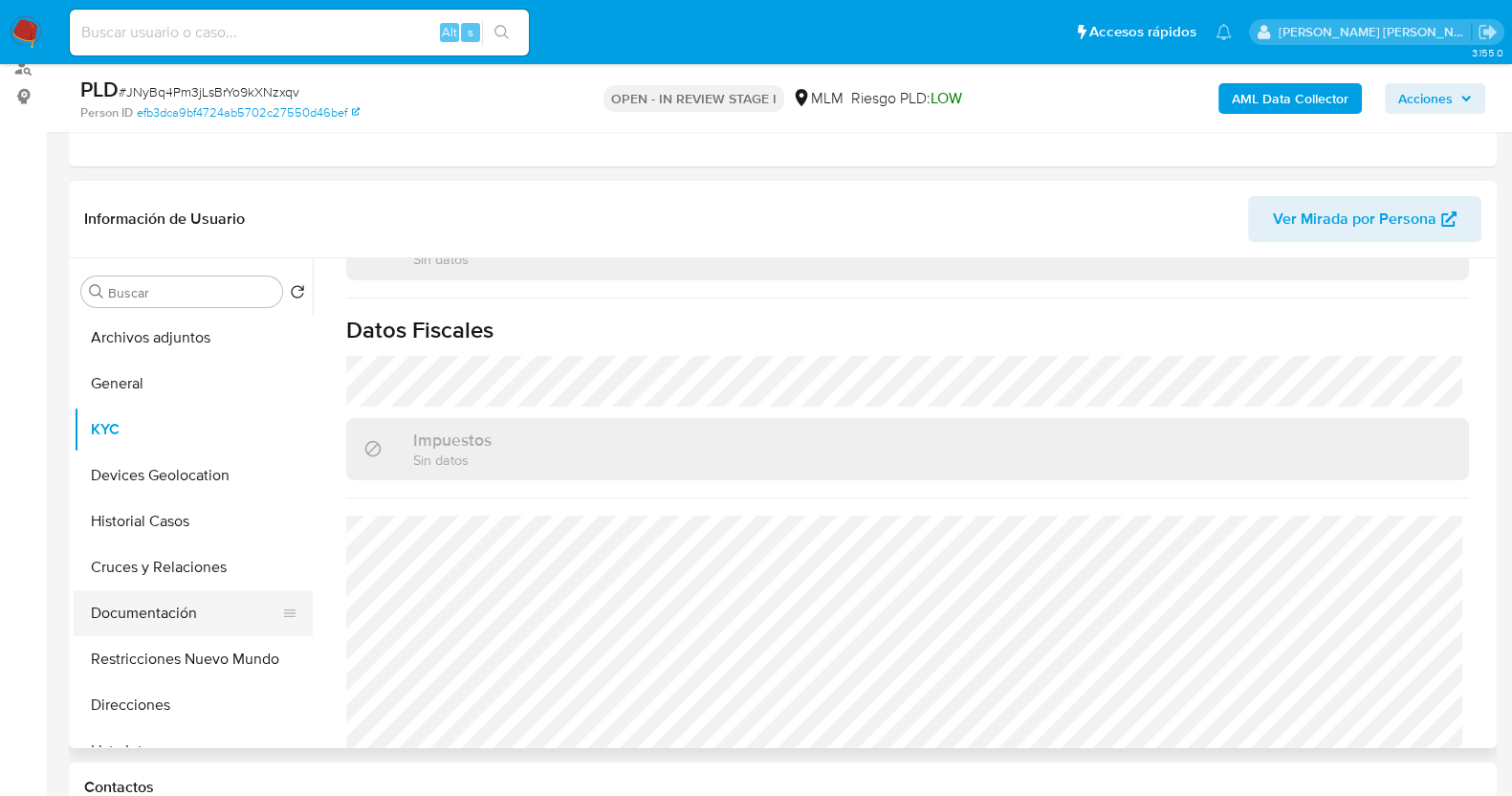
click at [147, 609] on button "Documentación" at bounding box center [186, 613] width 224 height 46
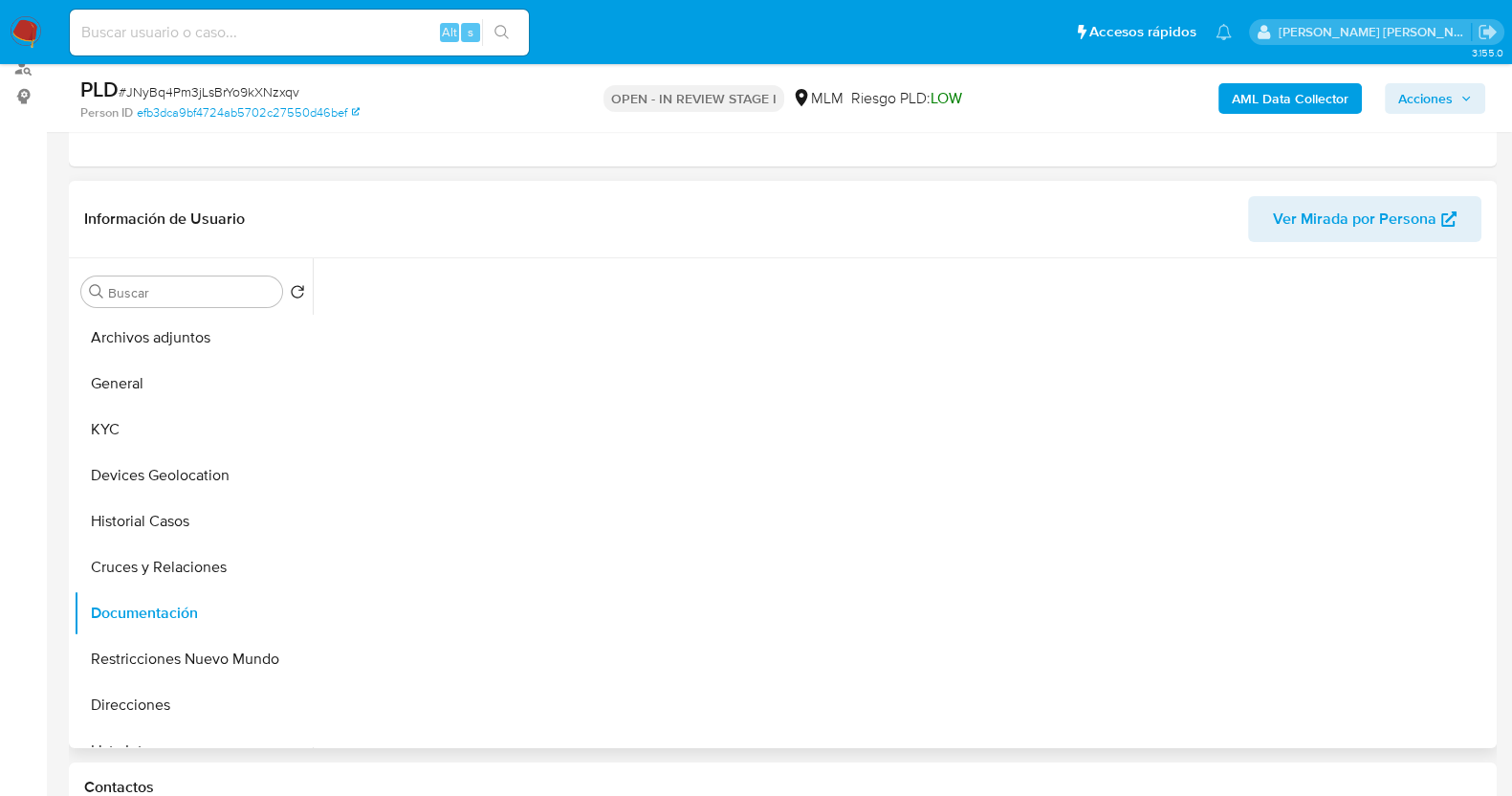
scroll to position [0, 0]
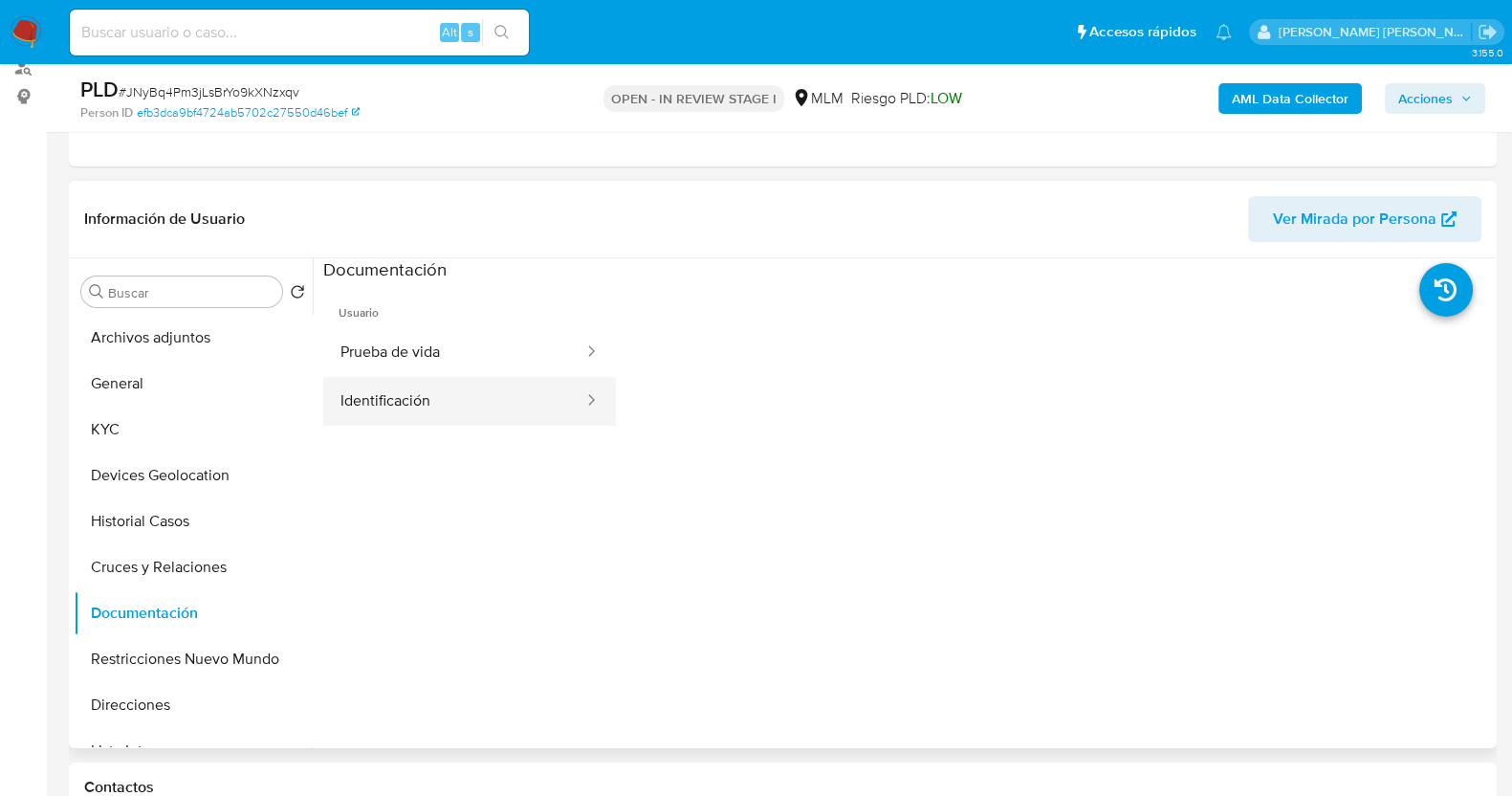
click at [427, 416] on button "Identificación" at bounding box center [454, 400] width 263 height 49
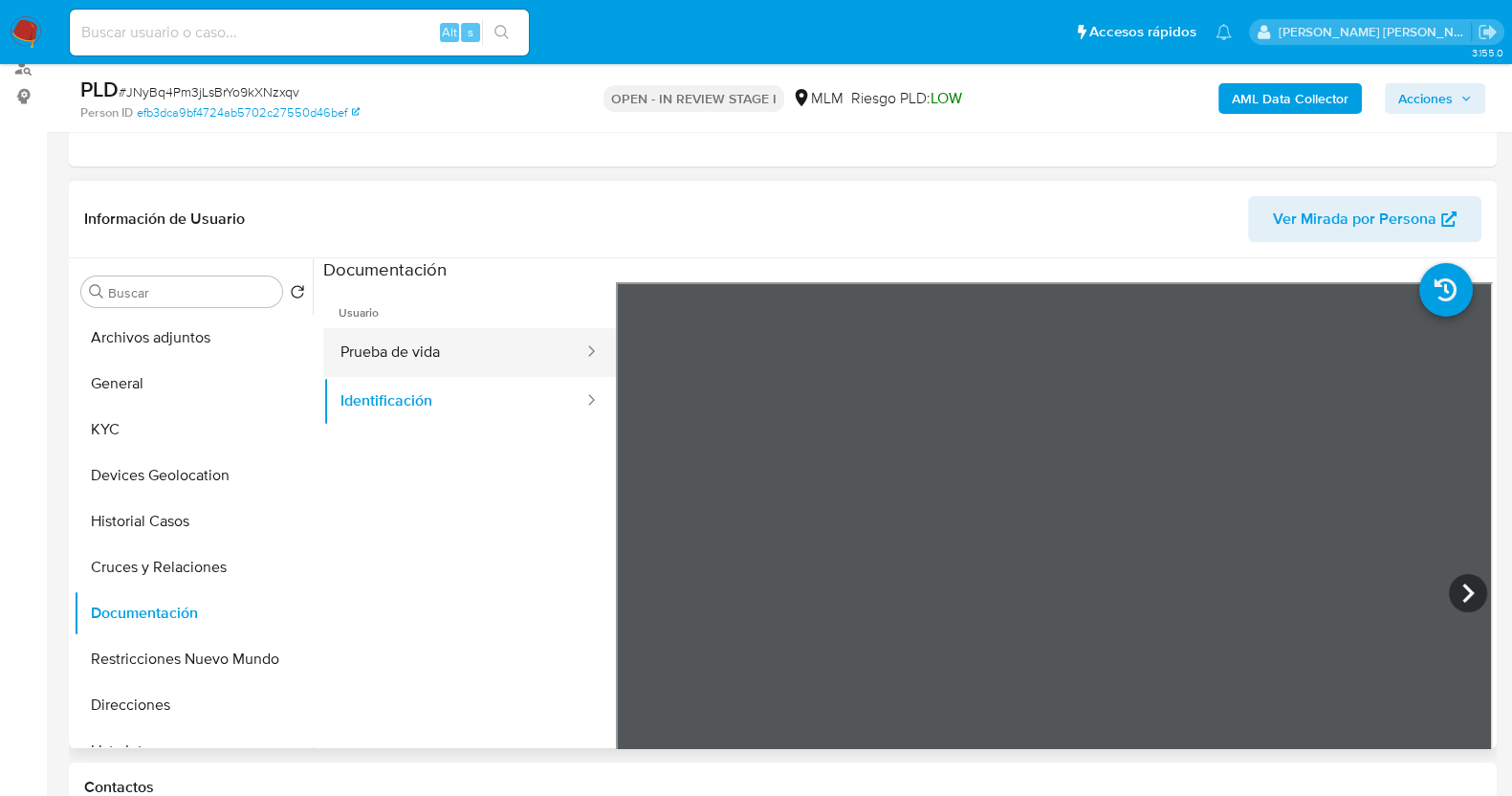
click at [498, 357] on button "Prueba de vida" at bounding box center [454, 352] width 263 height 49
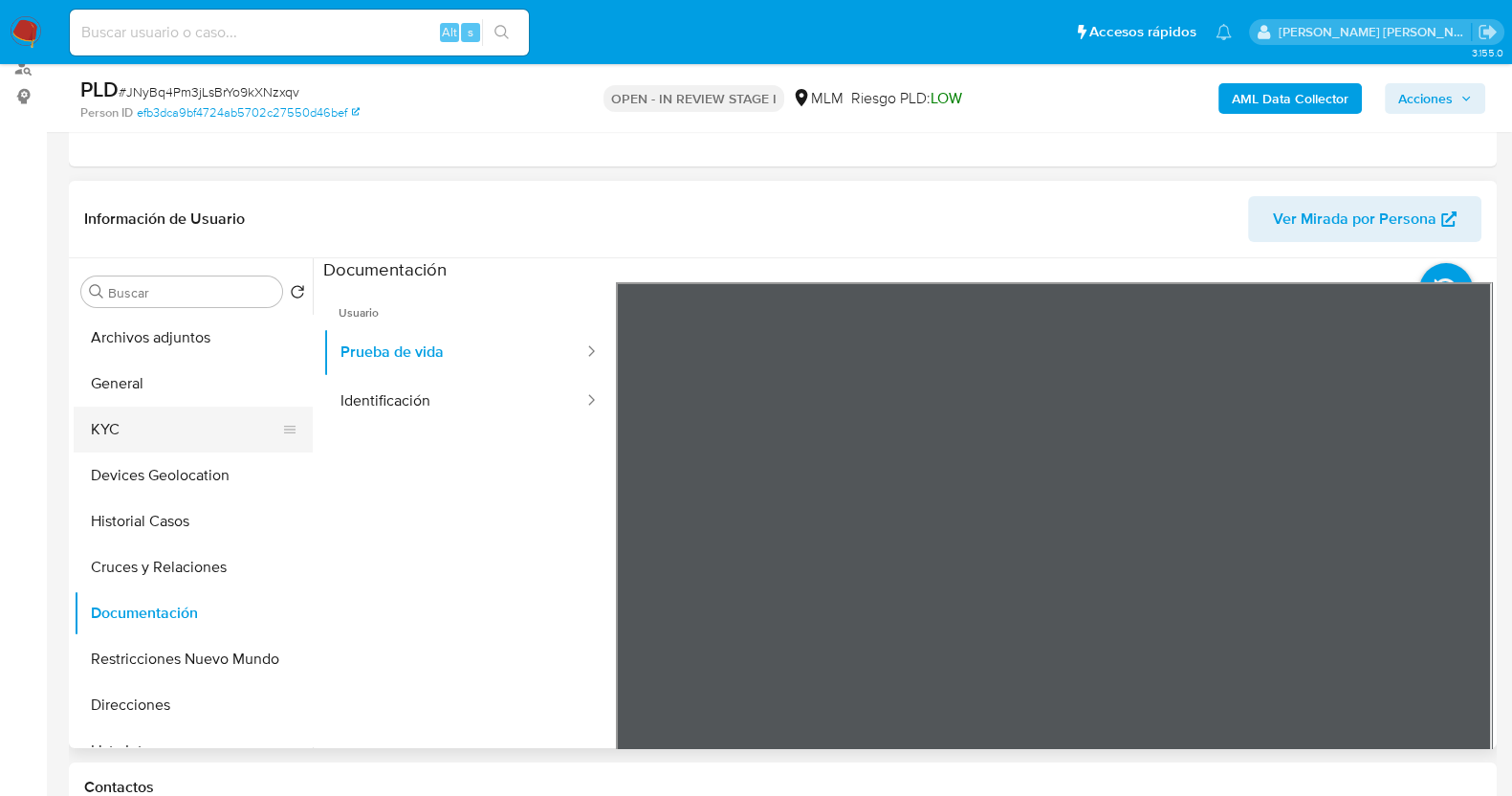
drag, startPoint x: 146, startPoint y: 439, endPoint x: 248, endPoint y: 414, distance: 105.0
click at [149, 439] on button "KYC" at bounding box center [186, 429] width 224 height 46
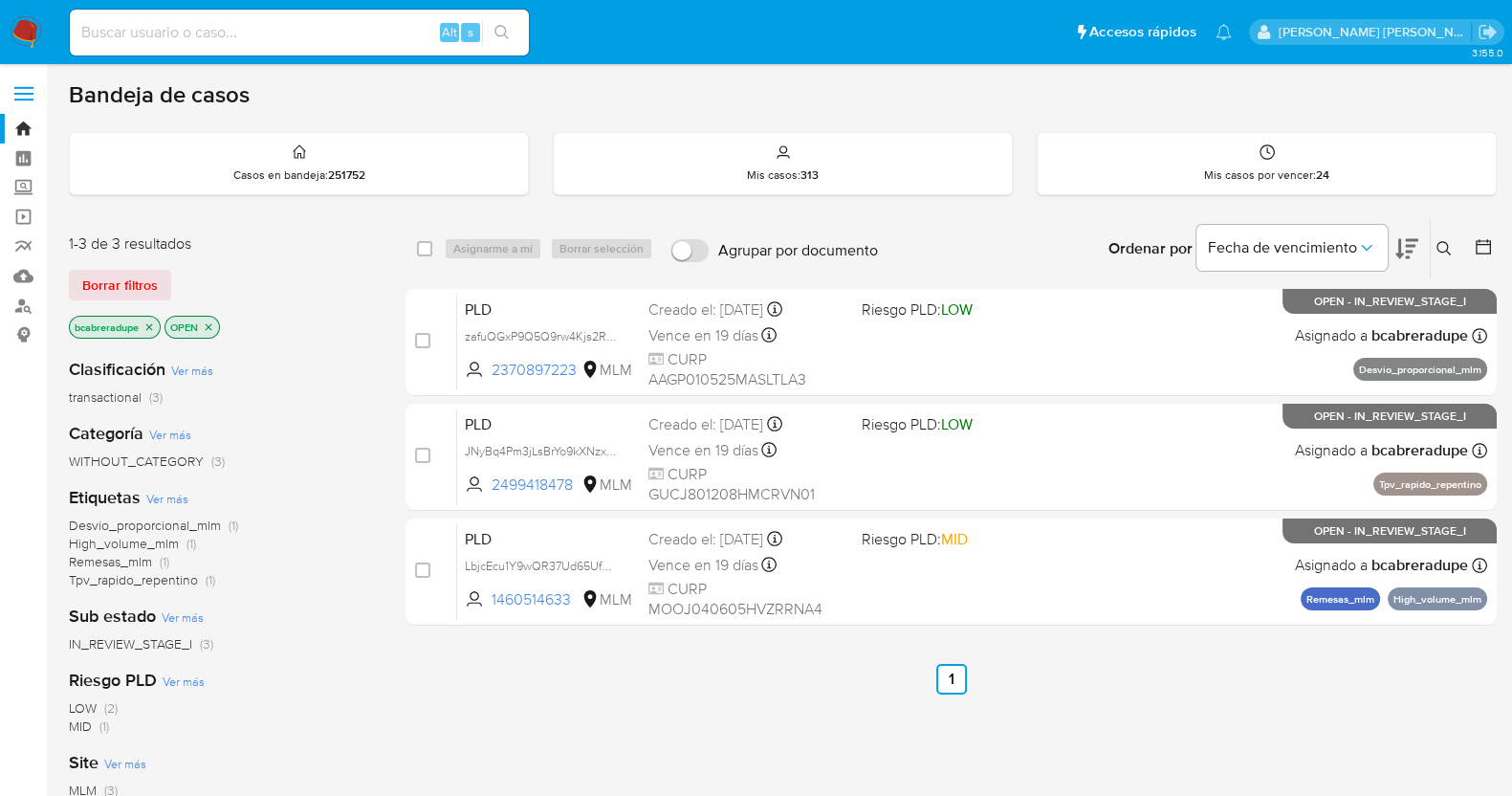
click at [244, 37] on input at bounding box center [299, 33] width 459 height 25
paste input "2498582640"
type input "2498582640"
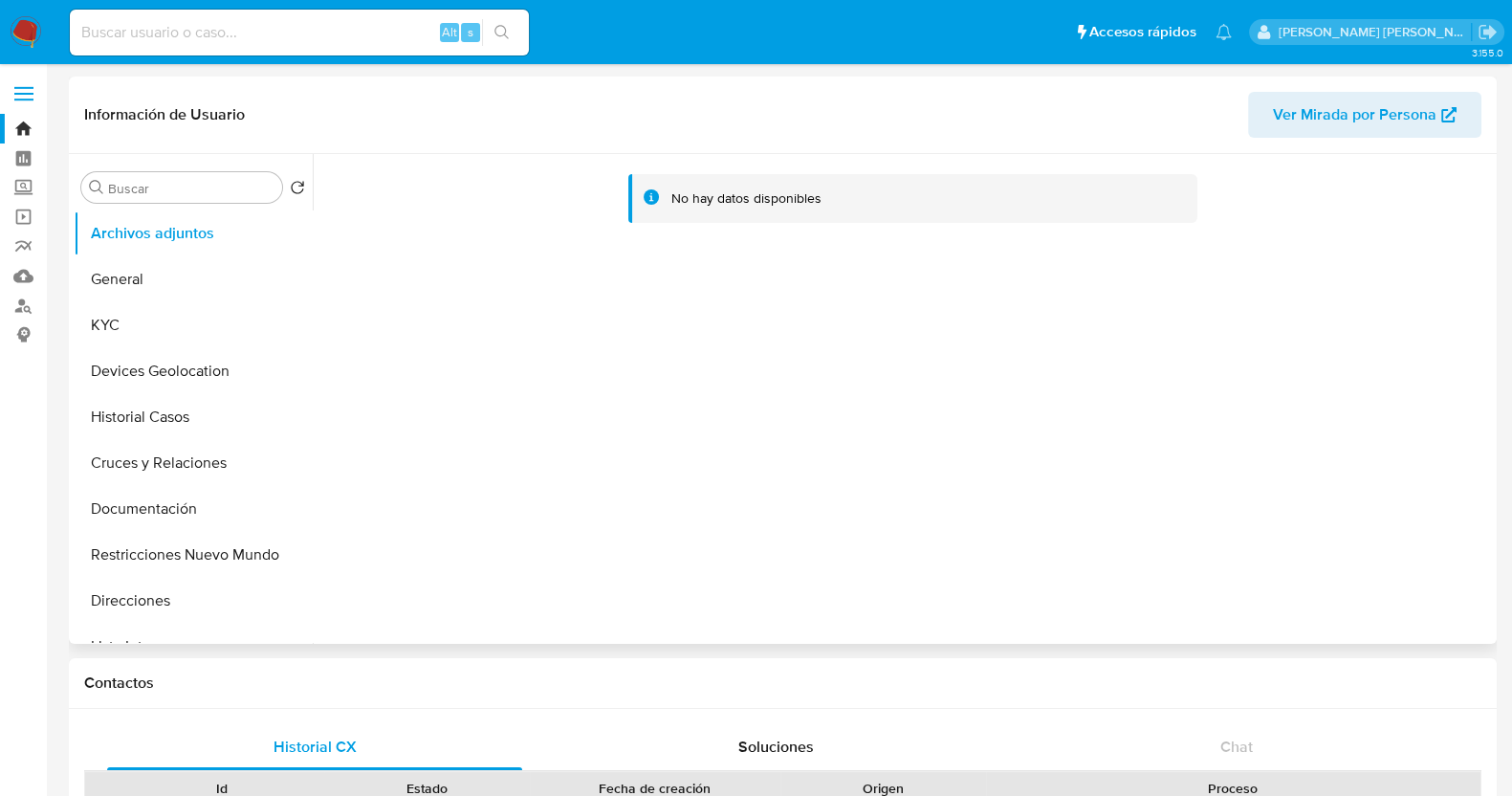
select select "10"
click at [129, 331] on button "KYC" at bounding box center [186, 325] width 224 height 46
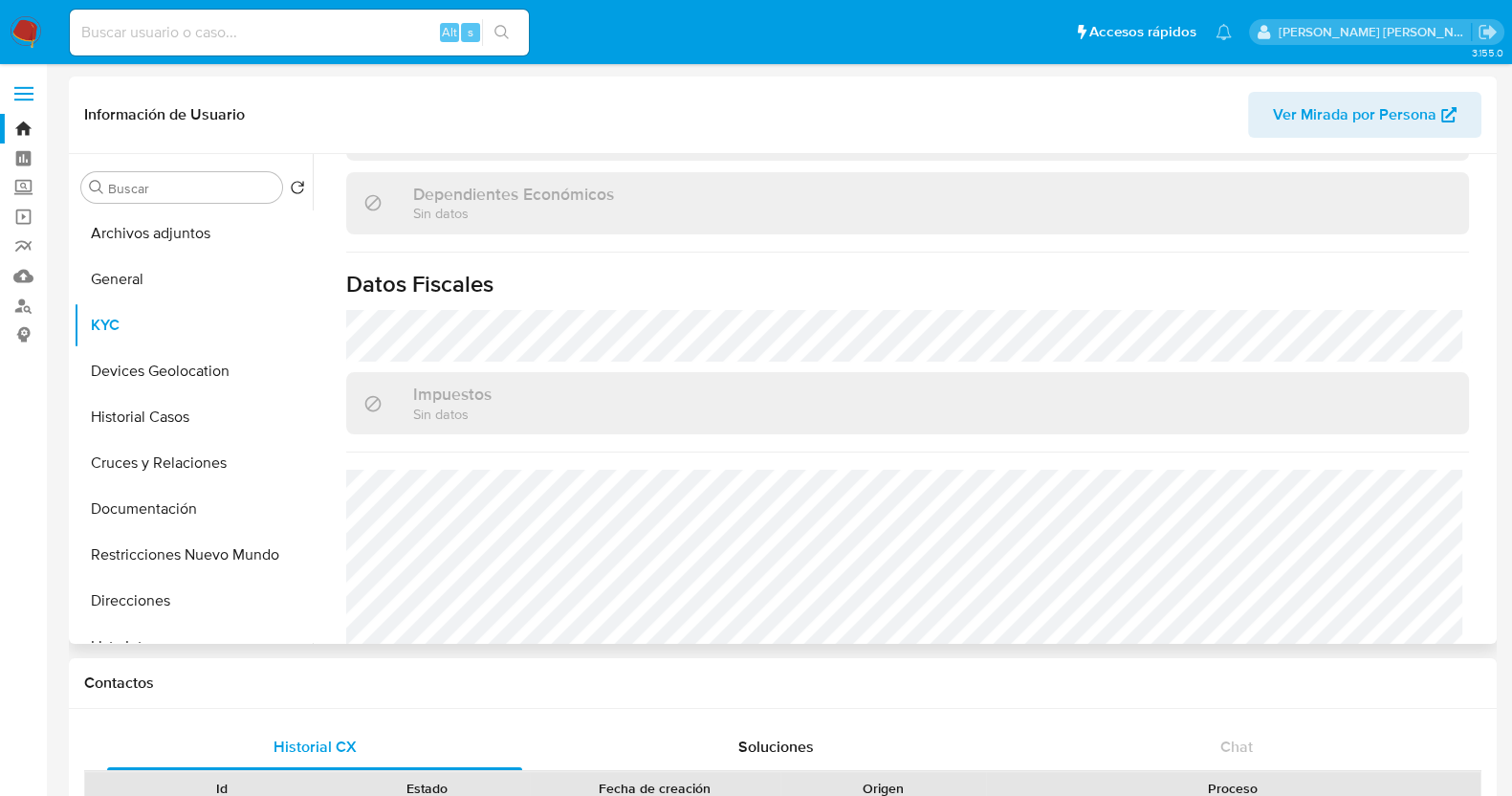
scroll to position [1195, 0]
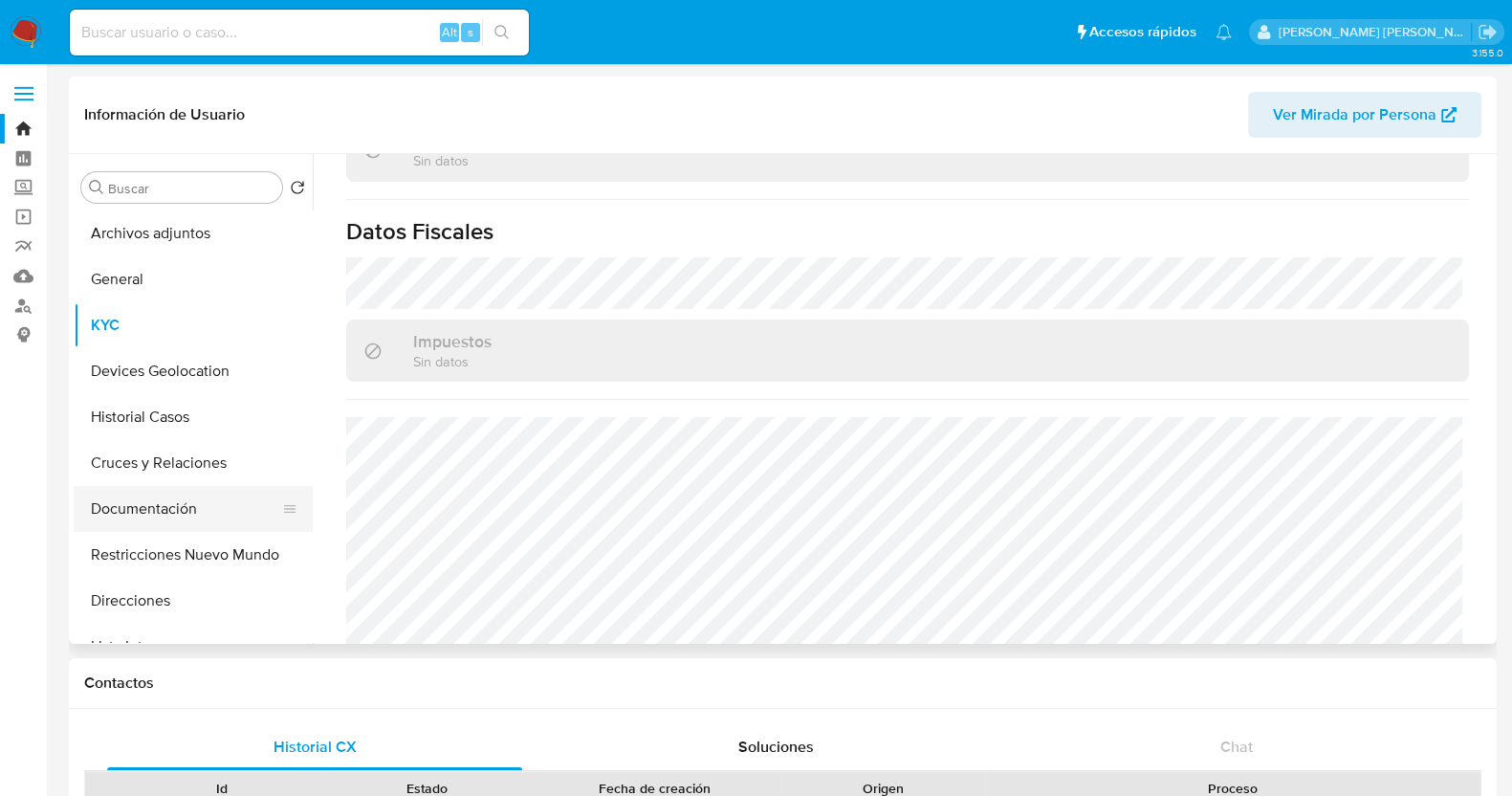
click at [164, 496] on button "Documentación" at bounding box center [186, 509] width 224 height 46
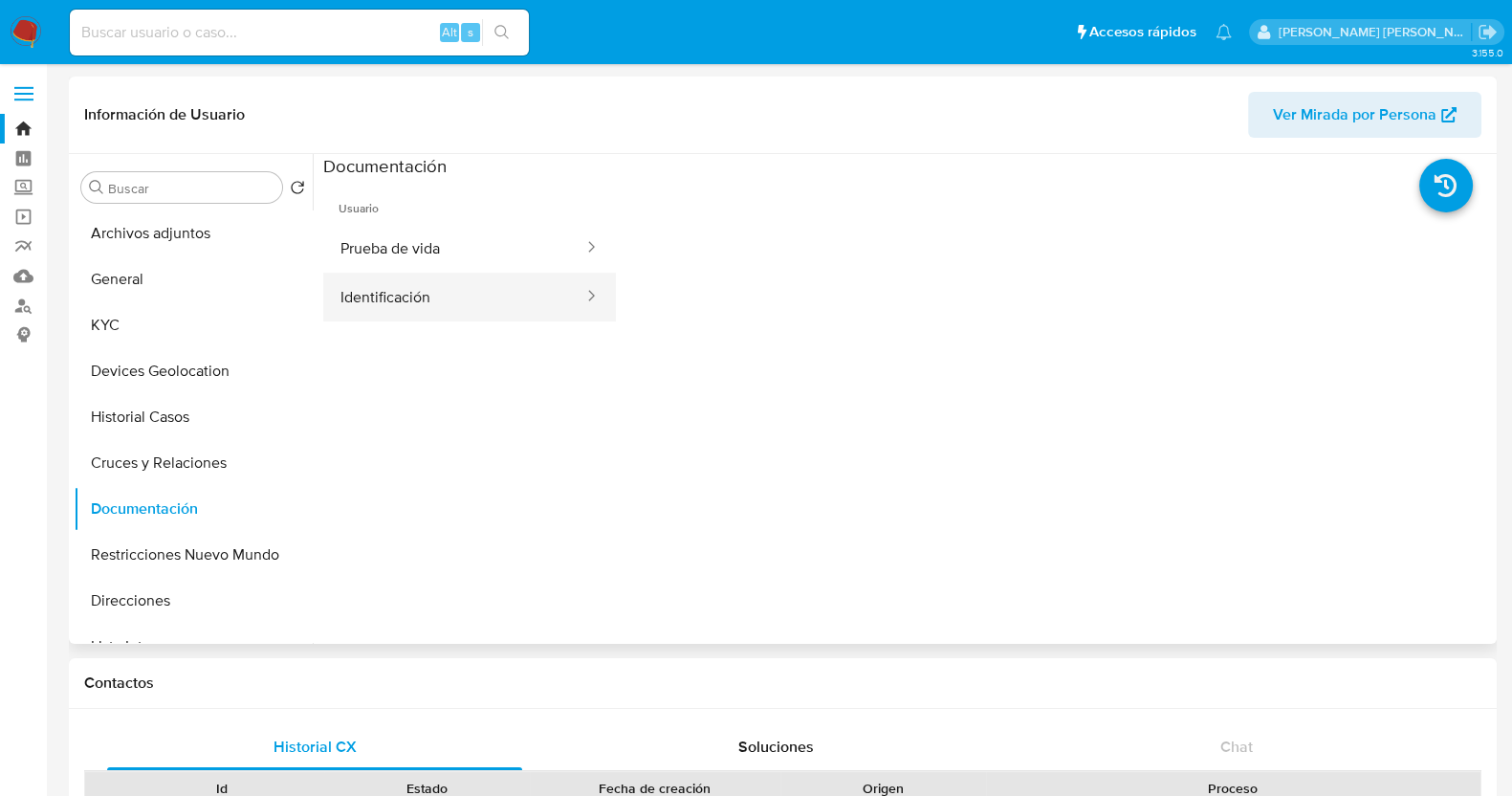
click at [478, 307] on button "Identificación" at bounding box center [454, 297] width 263 height 49
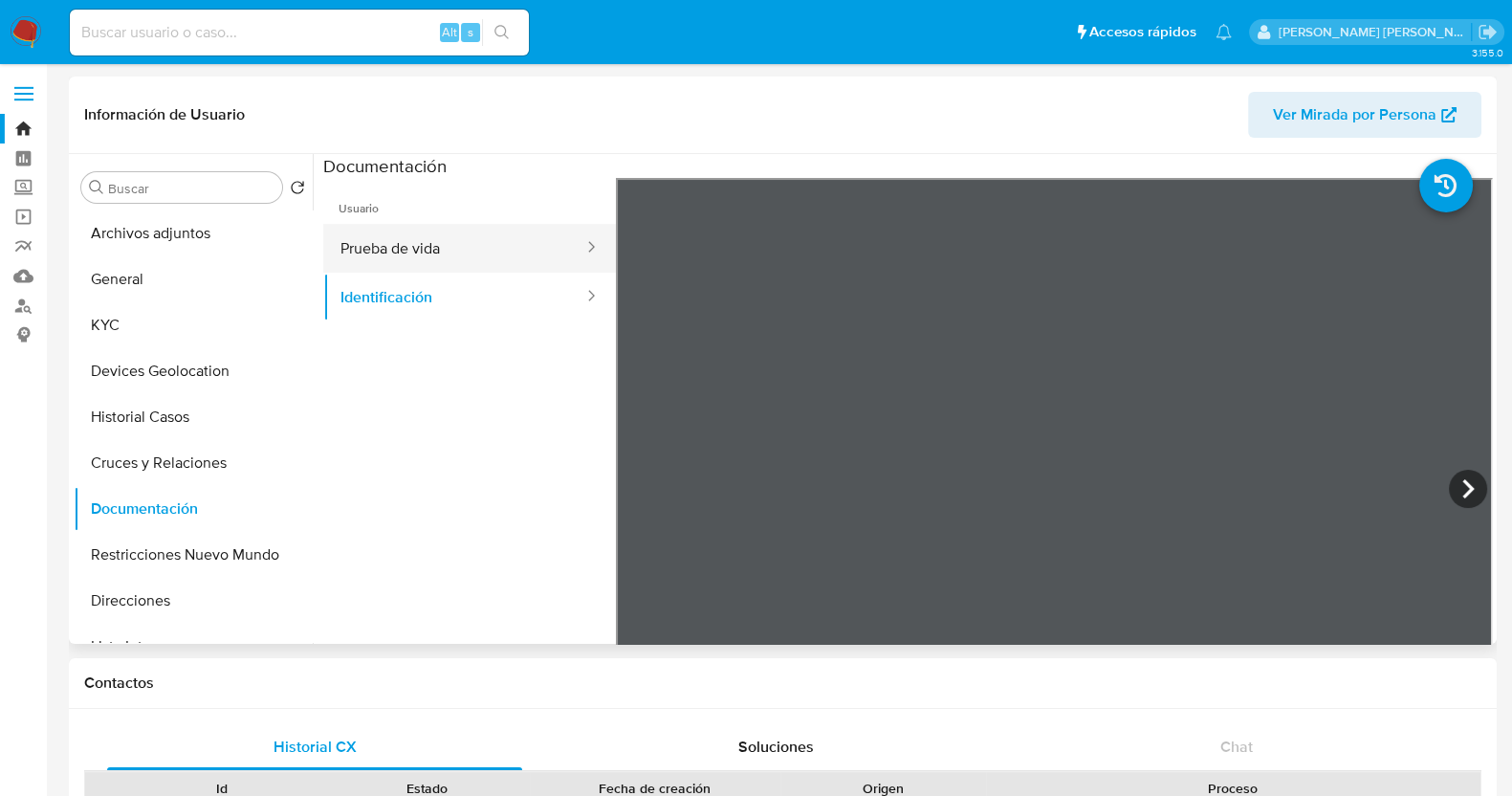
click at [522, 249] on button "Prueba de vida" at bounding box center [454, 248] width 263 height 49
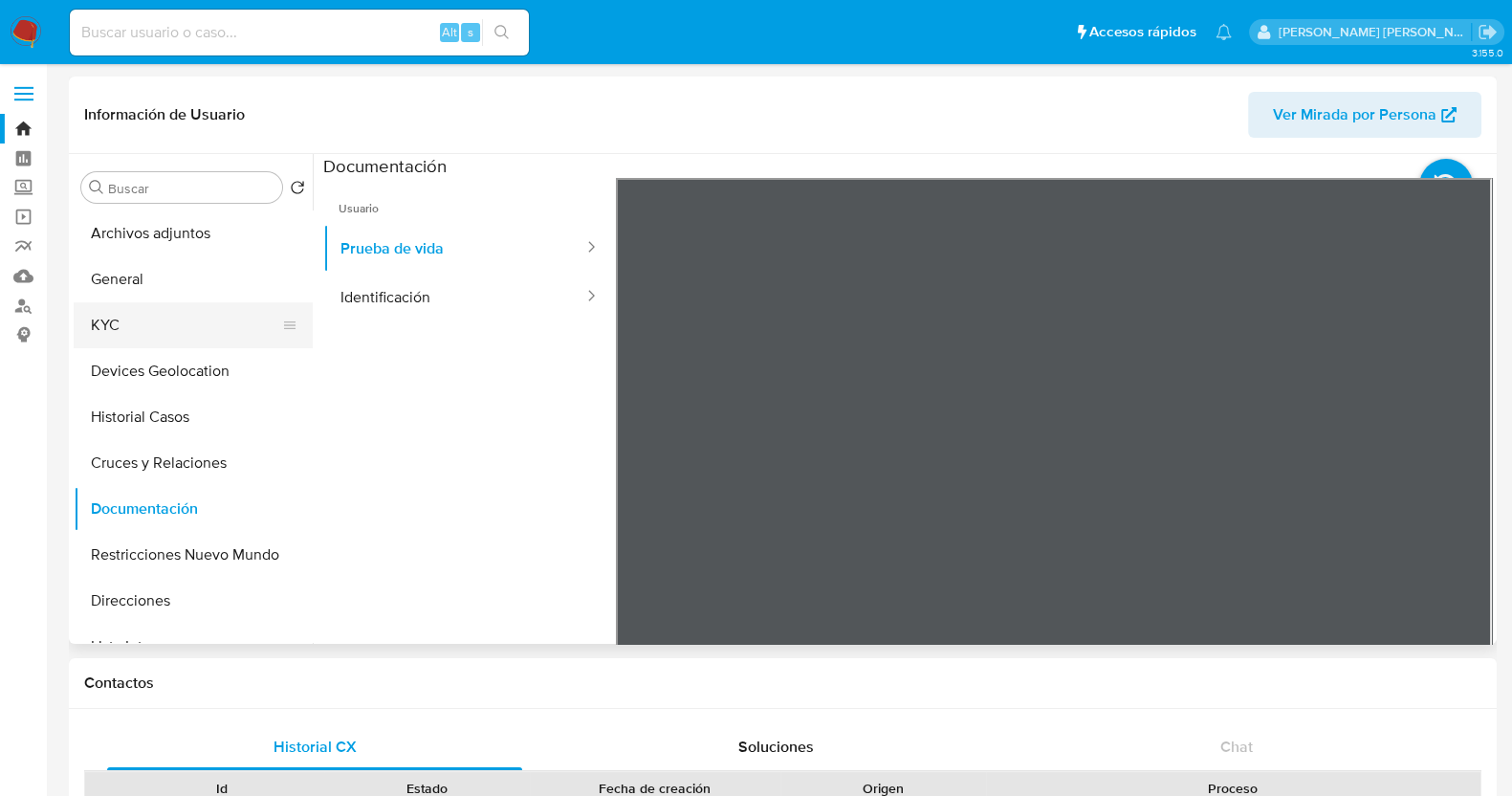
click at [162, 318] on button "KYC" at bounding box center [186, 325] width 224 height 46
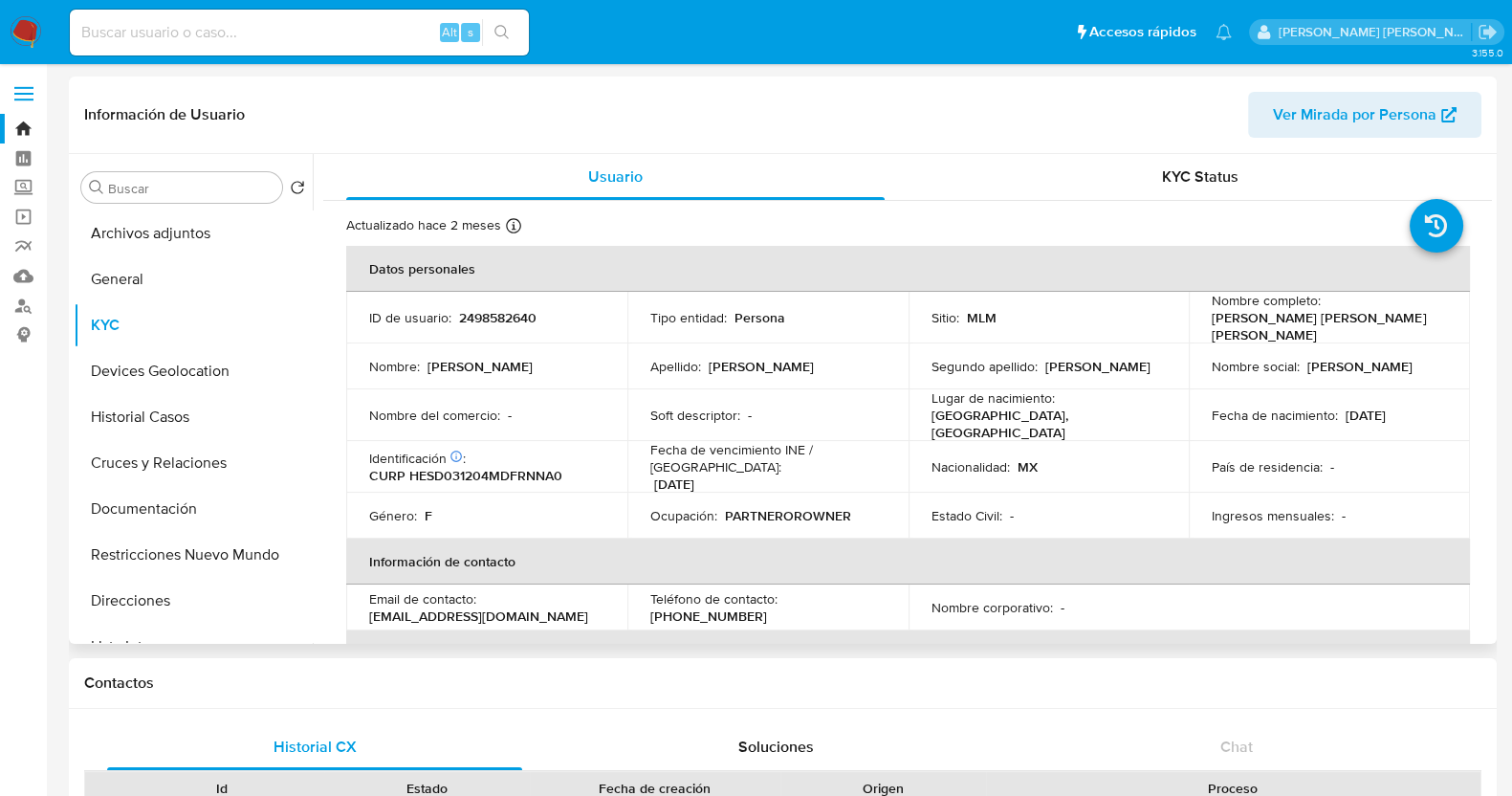
click at [211, 207] on div "Buscar Volver al orden por defecto Archivos adjuntos General KYC Devices Geoloc…" at bounding box center [194, 400] width 240 height 487
click at [206, 233] on button "Archivos adjuntos" at bounding box center [186, 234] width 224 height 46
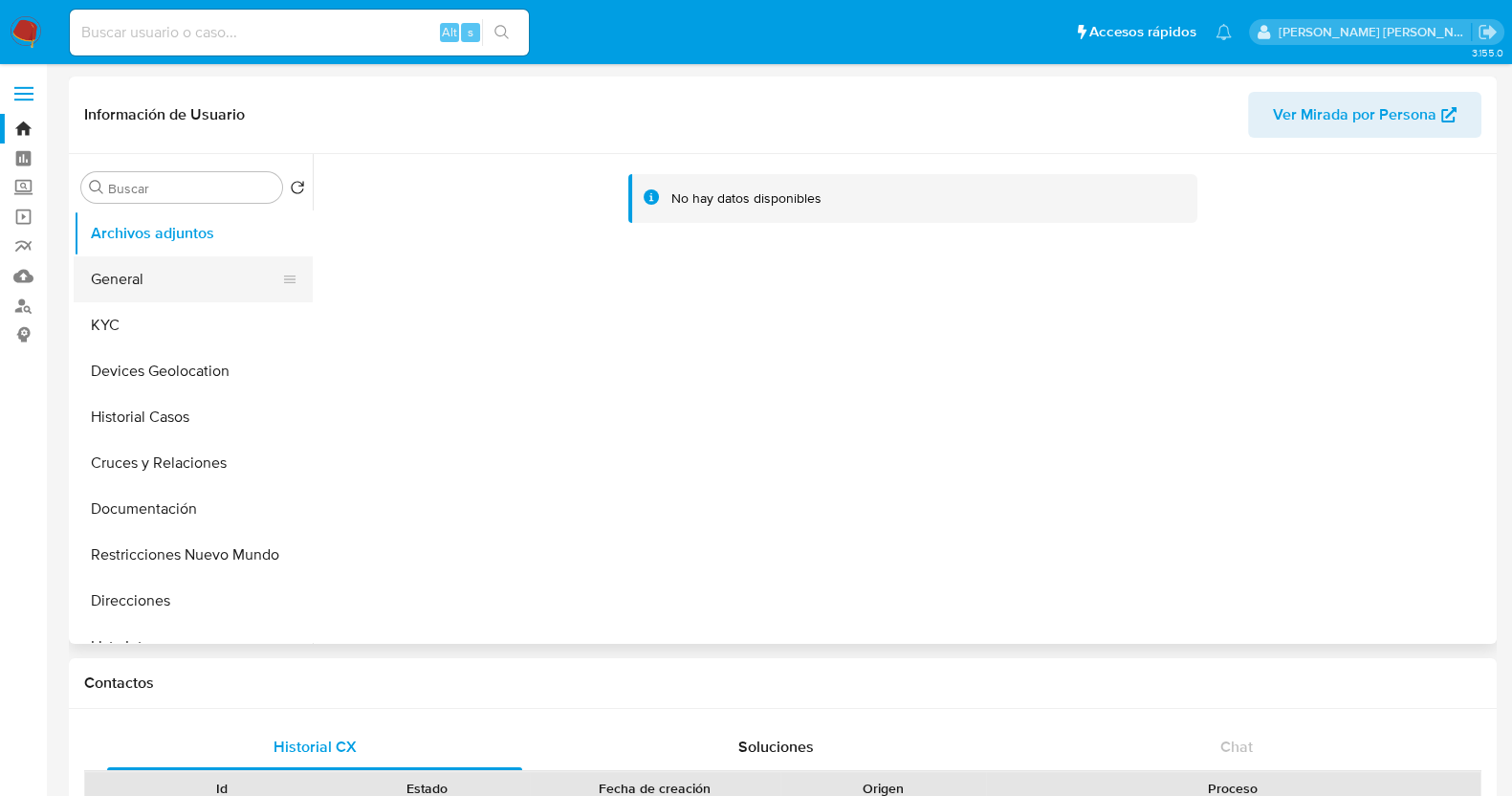
click at [225, 292] on button "General" at bounding box center [186, 280] width 224 height 46
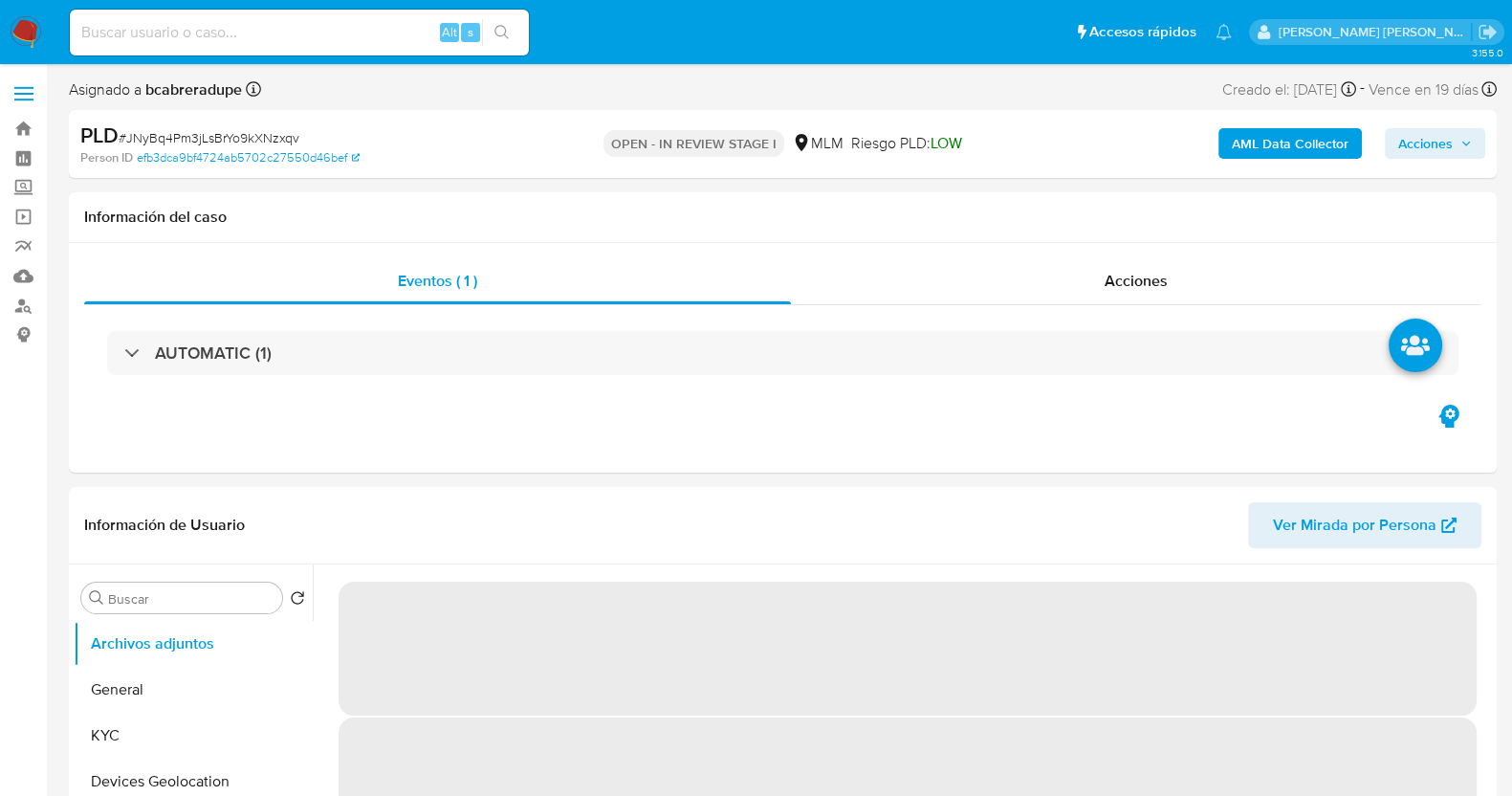
select select "10"
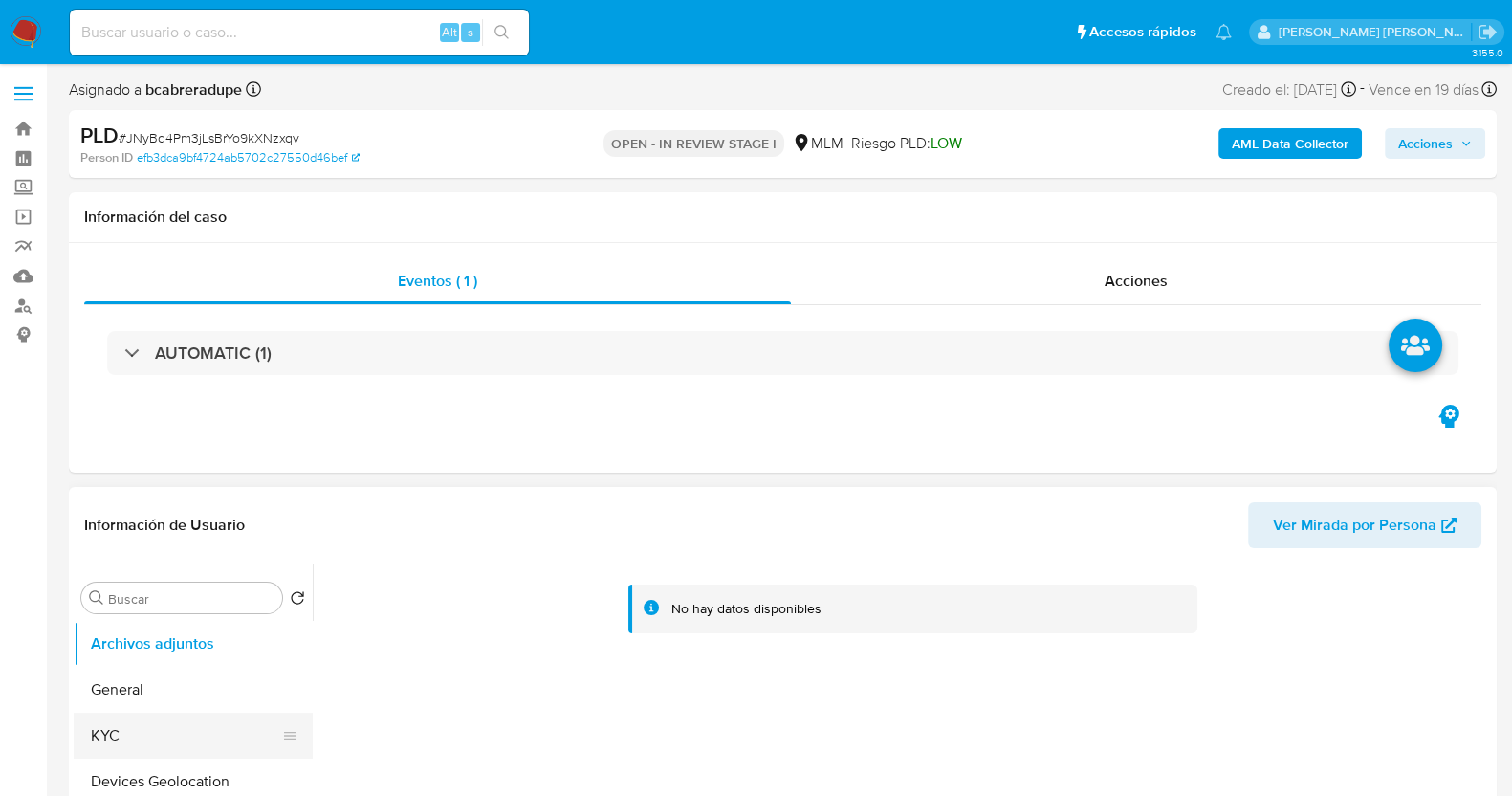
click at [149, 743] on button "KYC" at bounding box center [186, 736] width 224 height 46
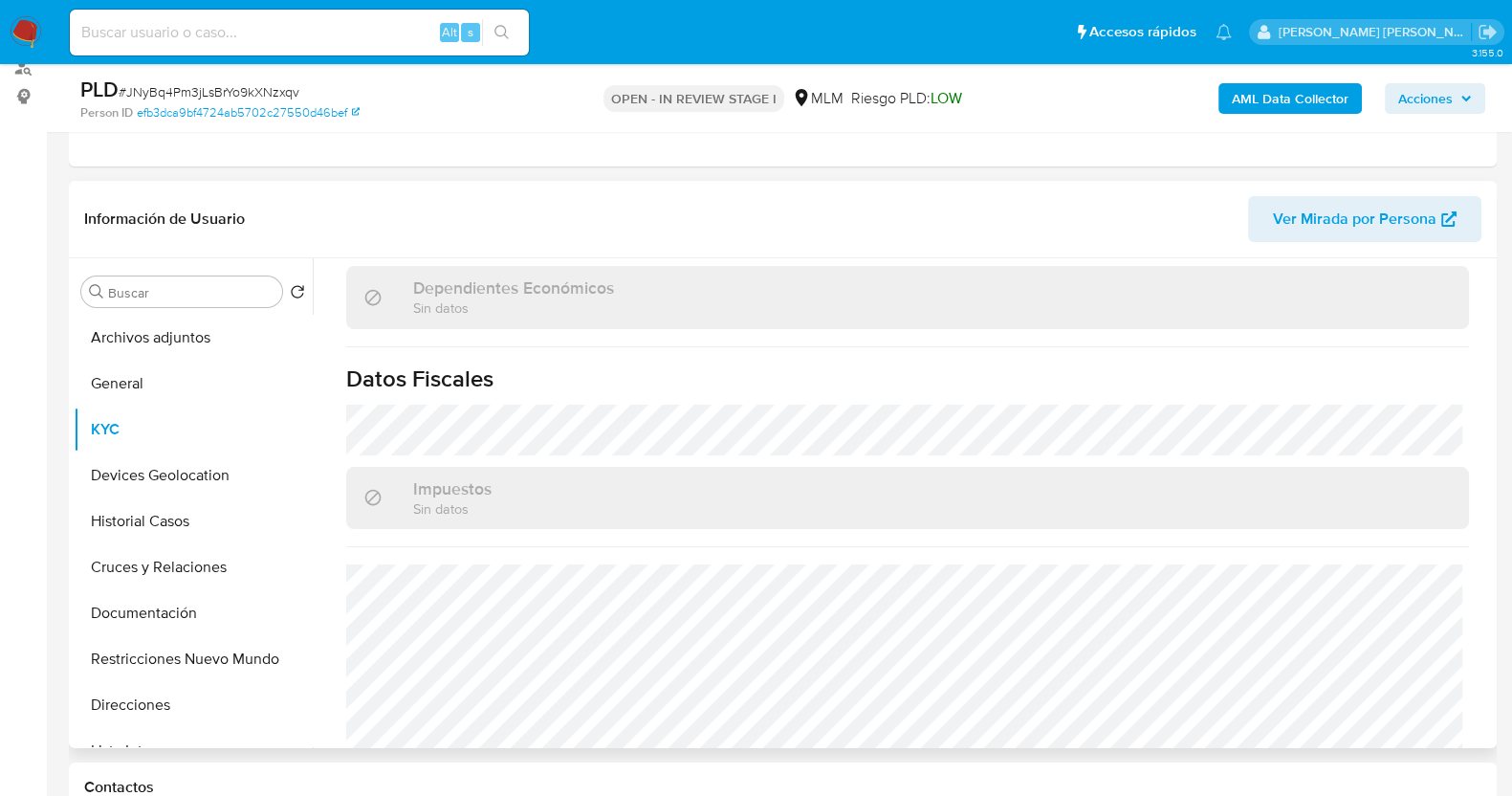
scroll to position [1201, 0]
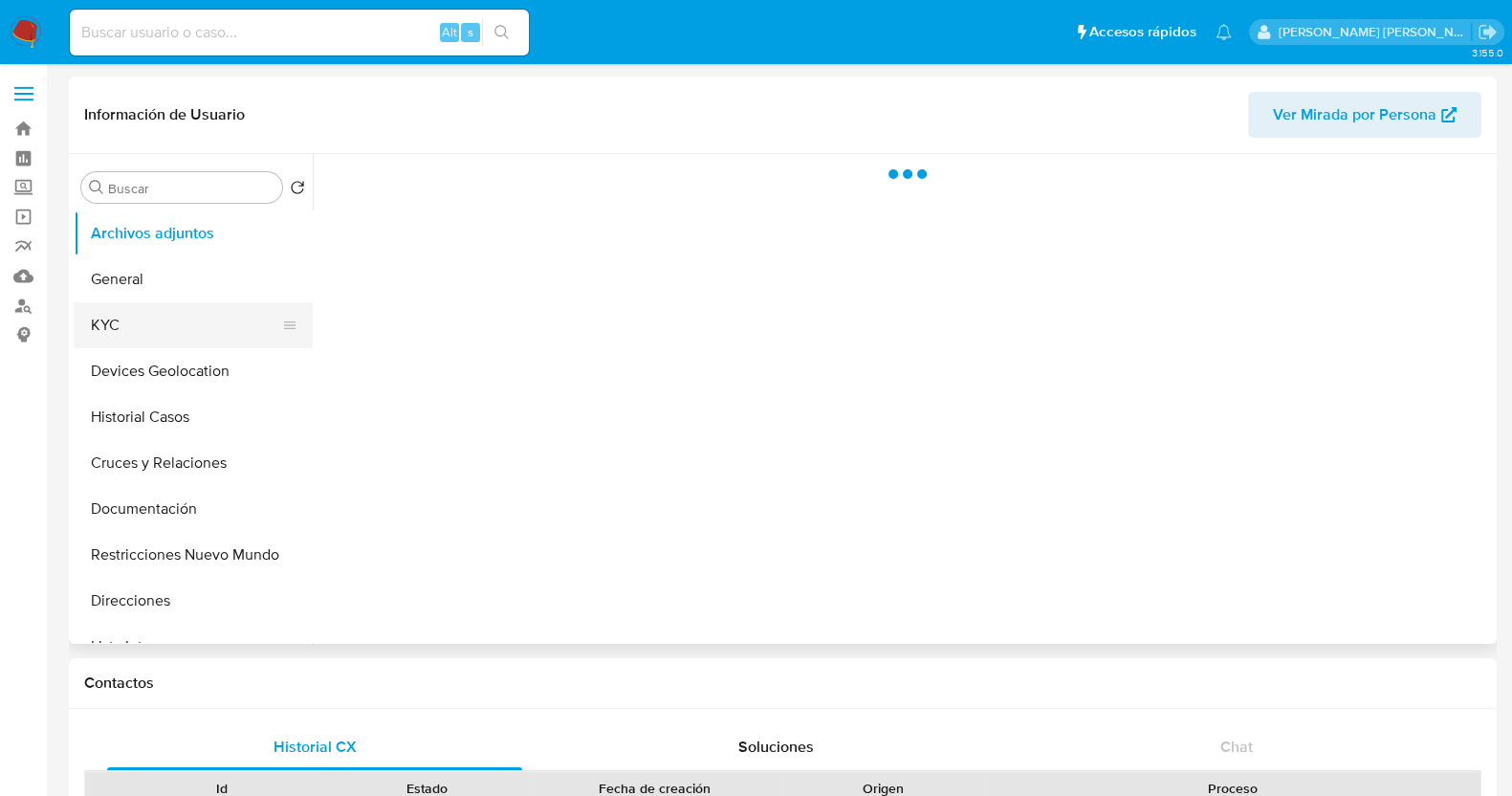
click at [140, 331] on button "KYC" at bounding box center [186, 325] width 224 height 46
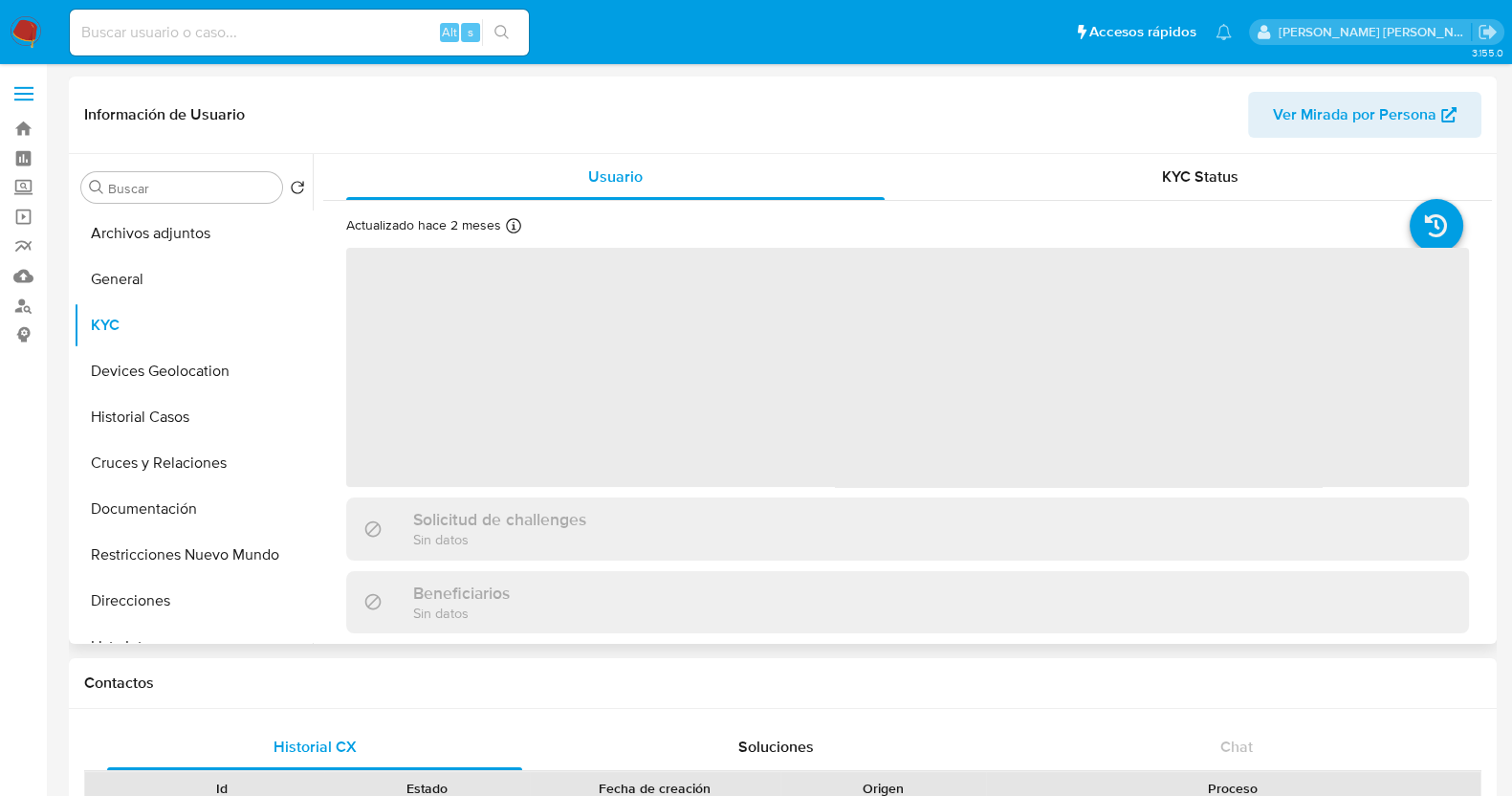
select select "10"
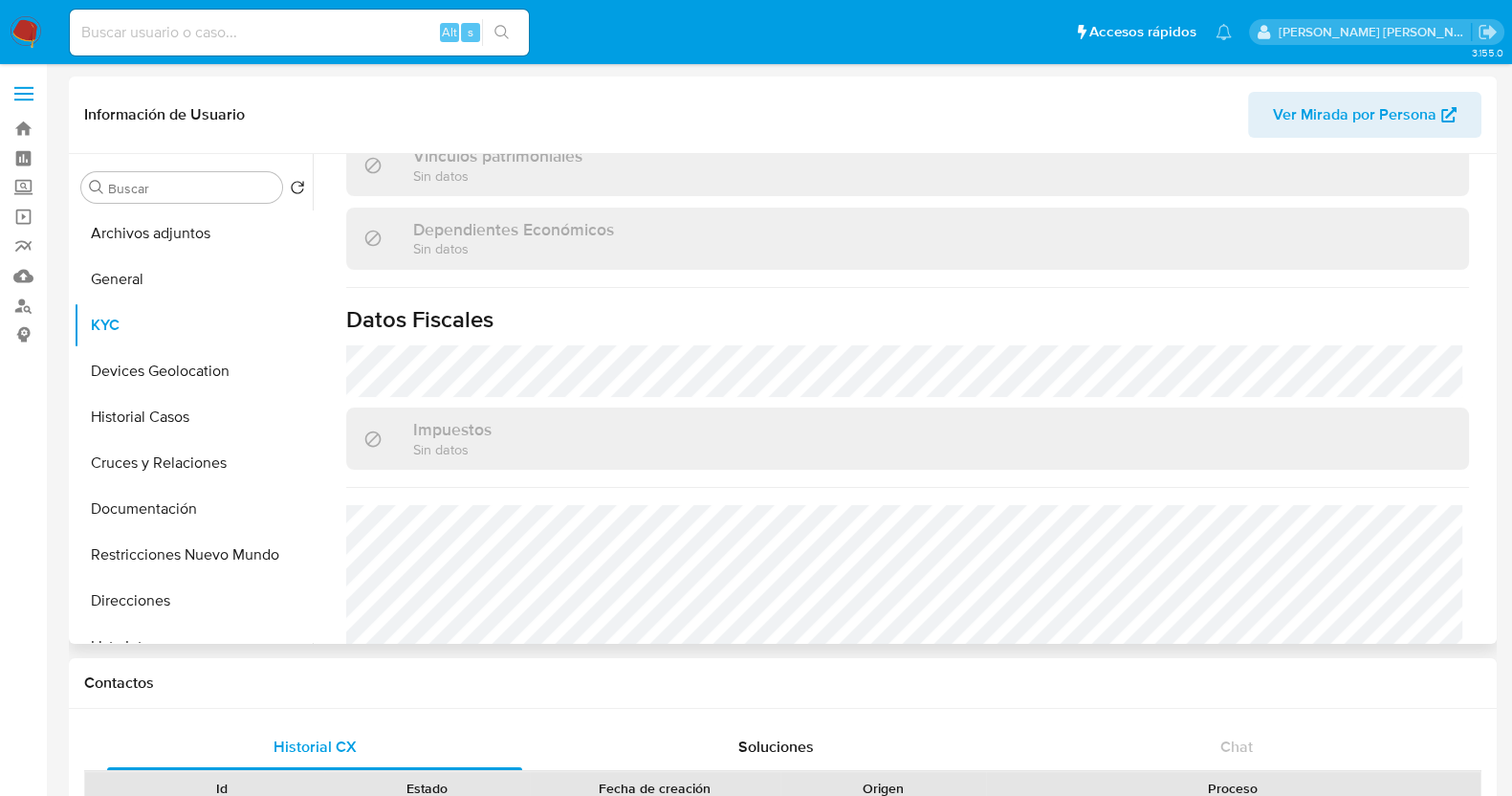
scroll to position [1201, 0]
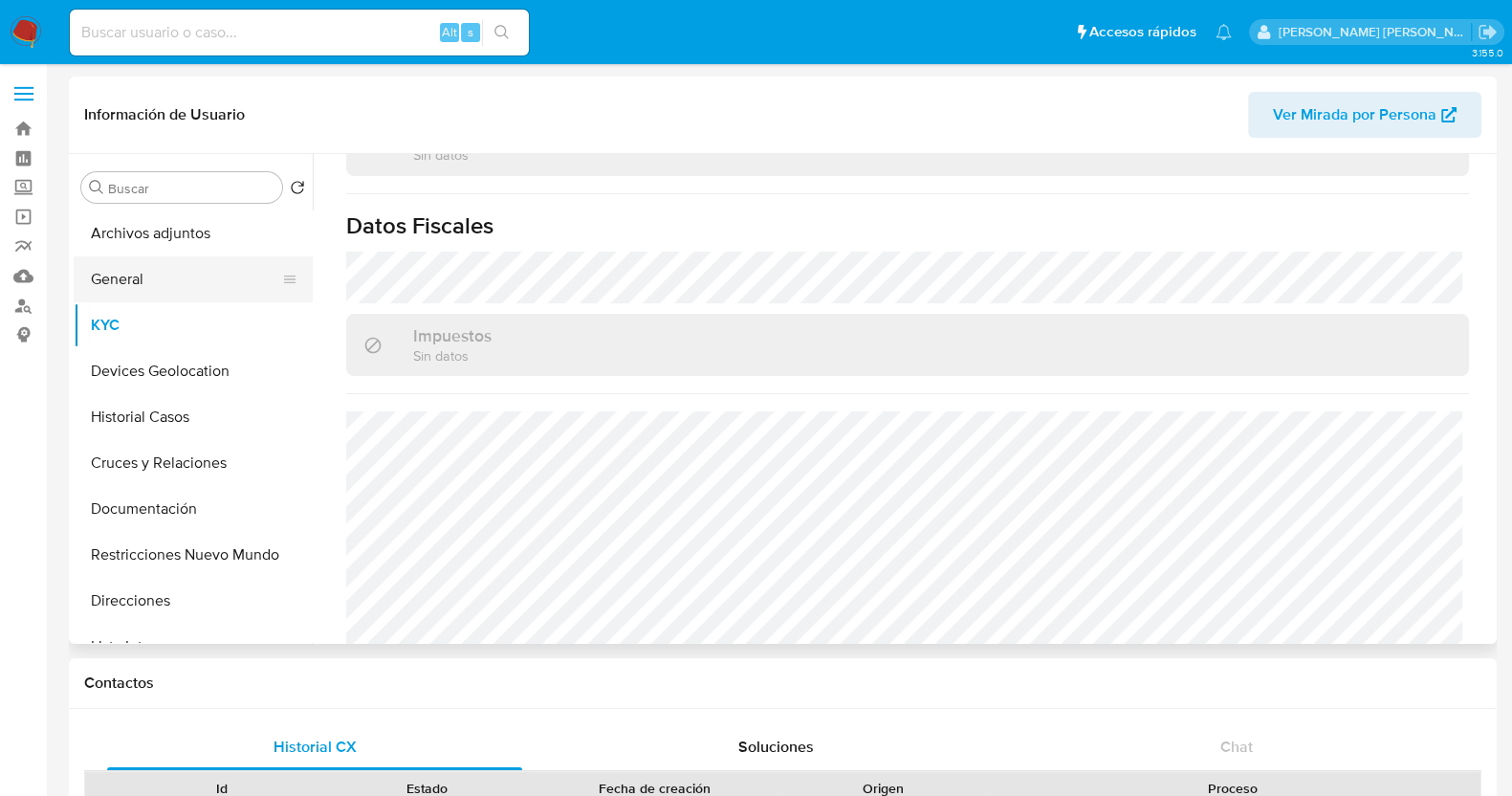
click at [122, 284] on button "General" at bounding box center [186, 280] width 224 height 46
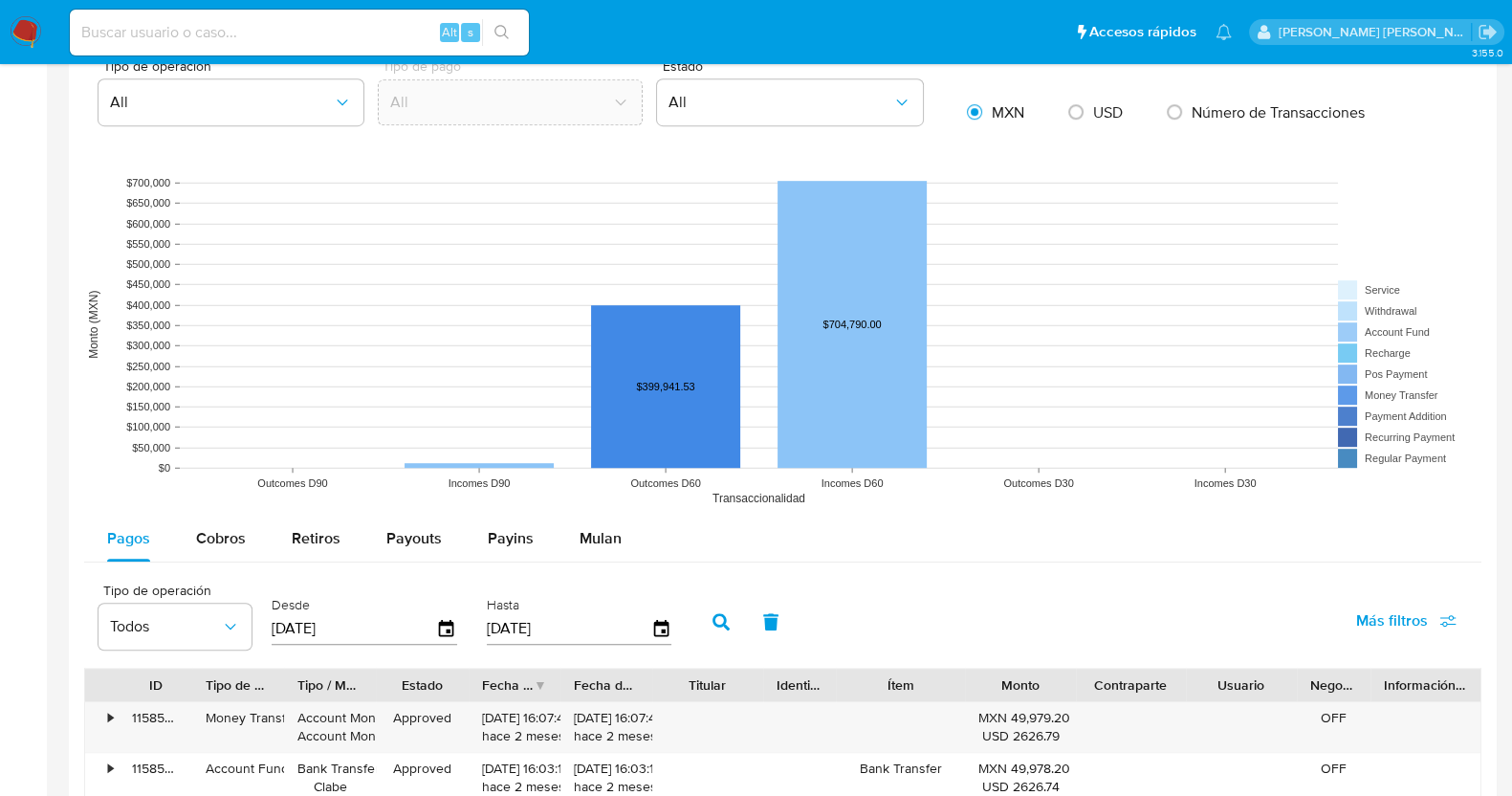
scroll to position [1434, 0]
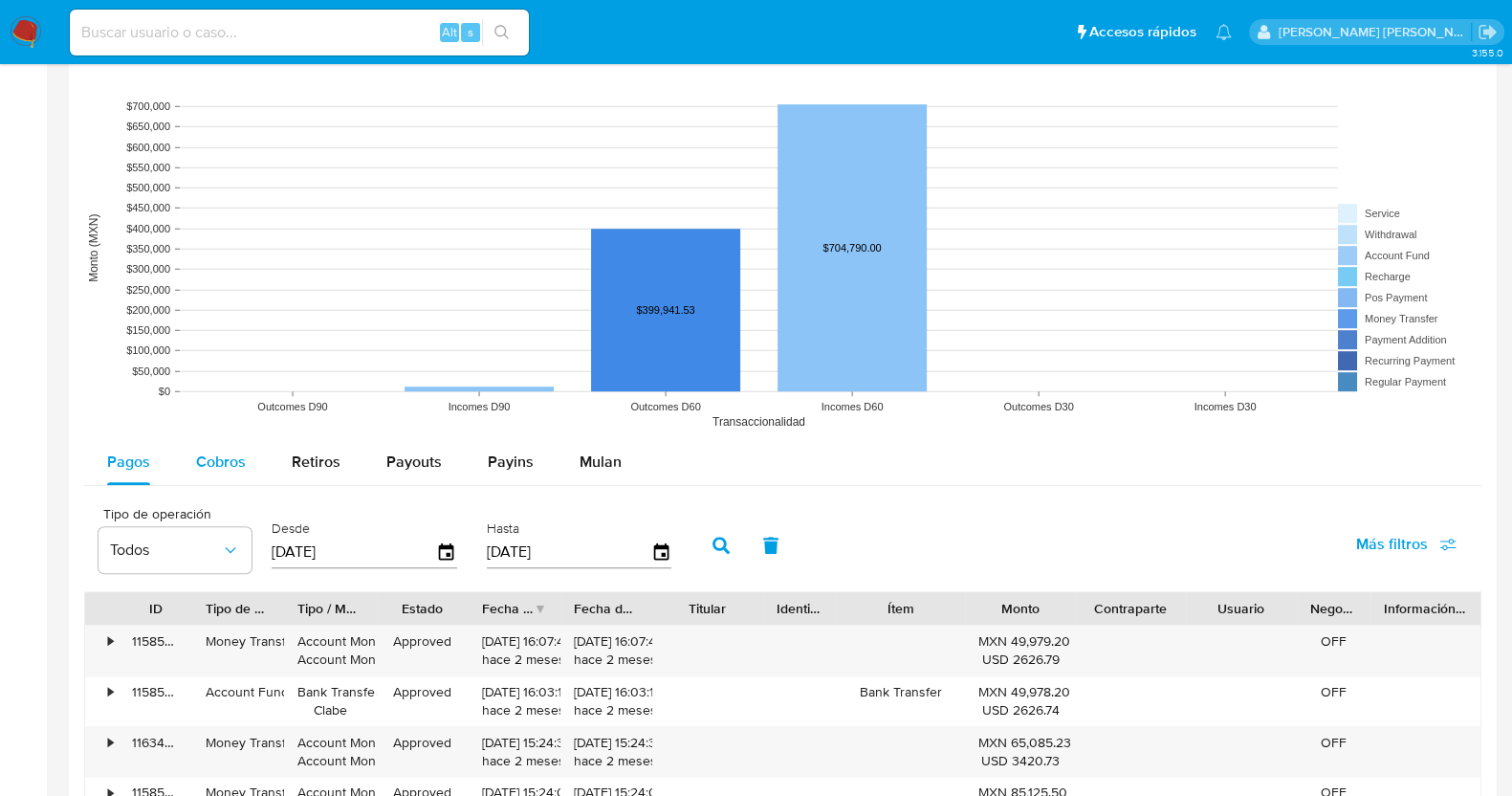
click at [225, 463] on span "Cobros" at bounding box center [221, 461] width 50 height 22
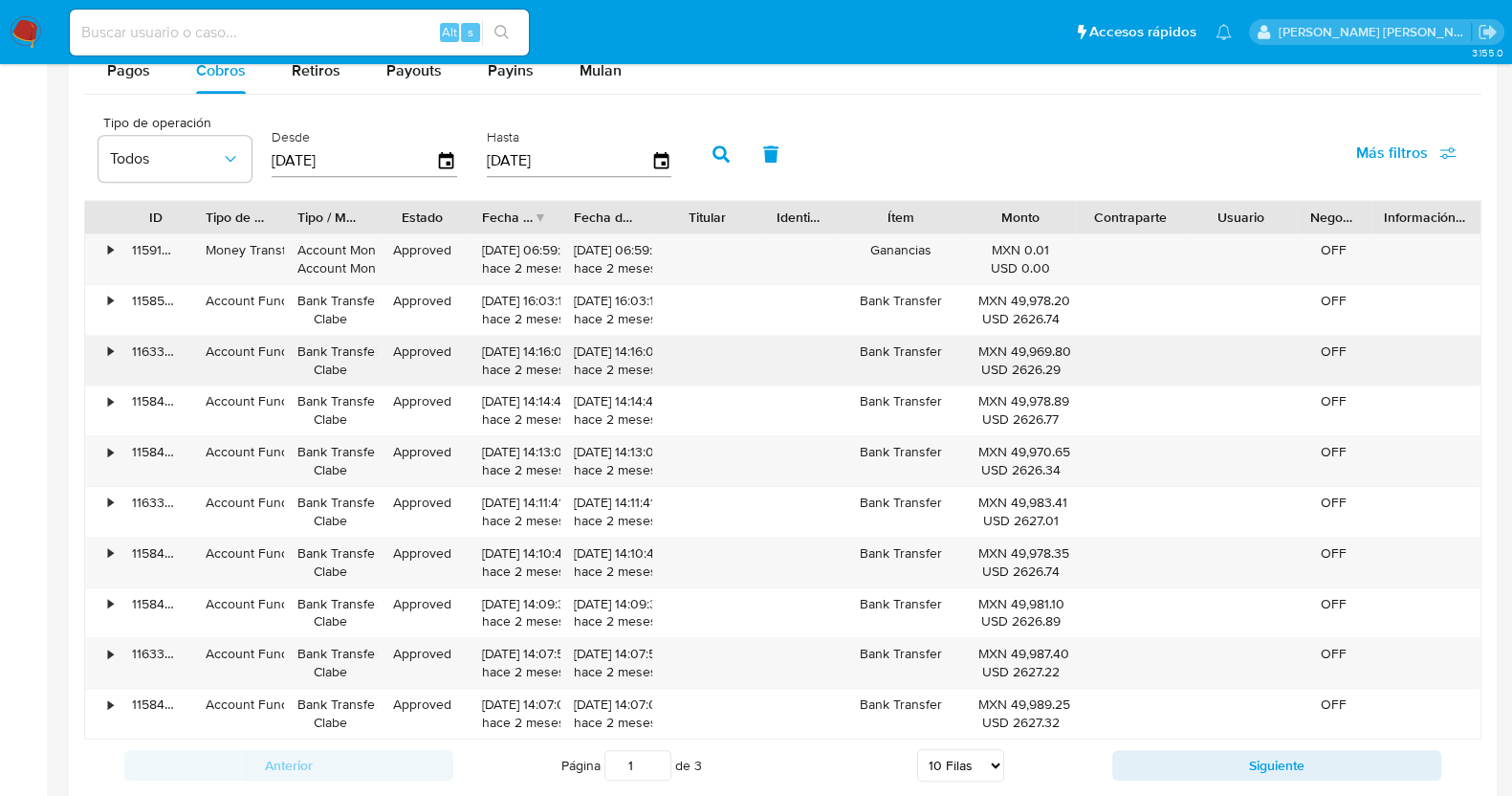
scroll to position [1912, 0]
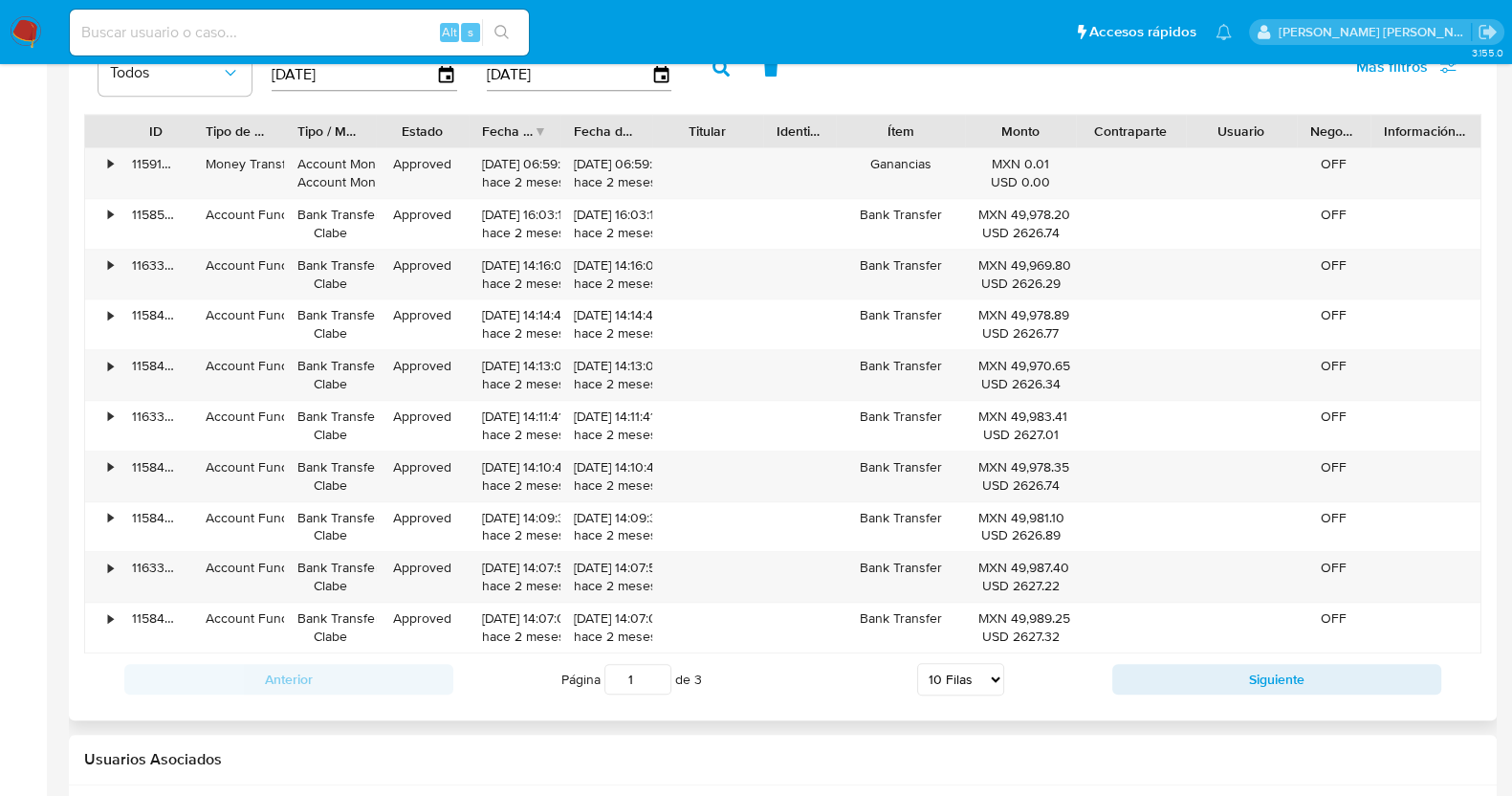
click at [967, 683] on select "5 Filas 10 Filas 20 Filas 25 Filas 50 Filas 100 Filas" at bounding box center [960, 679] width 87 height 33
select select "100"
click at [917, 663] on select "5 Filas 10 Filas 20 Filas 25 Filas 50 Filas 100 Filas" at bounding box center [960, 679] width 87 height 33
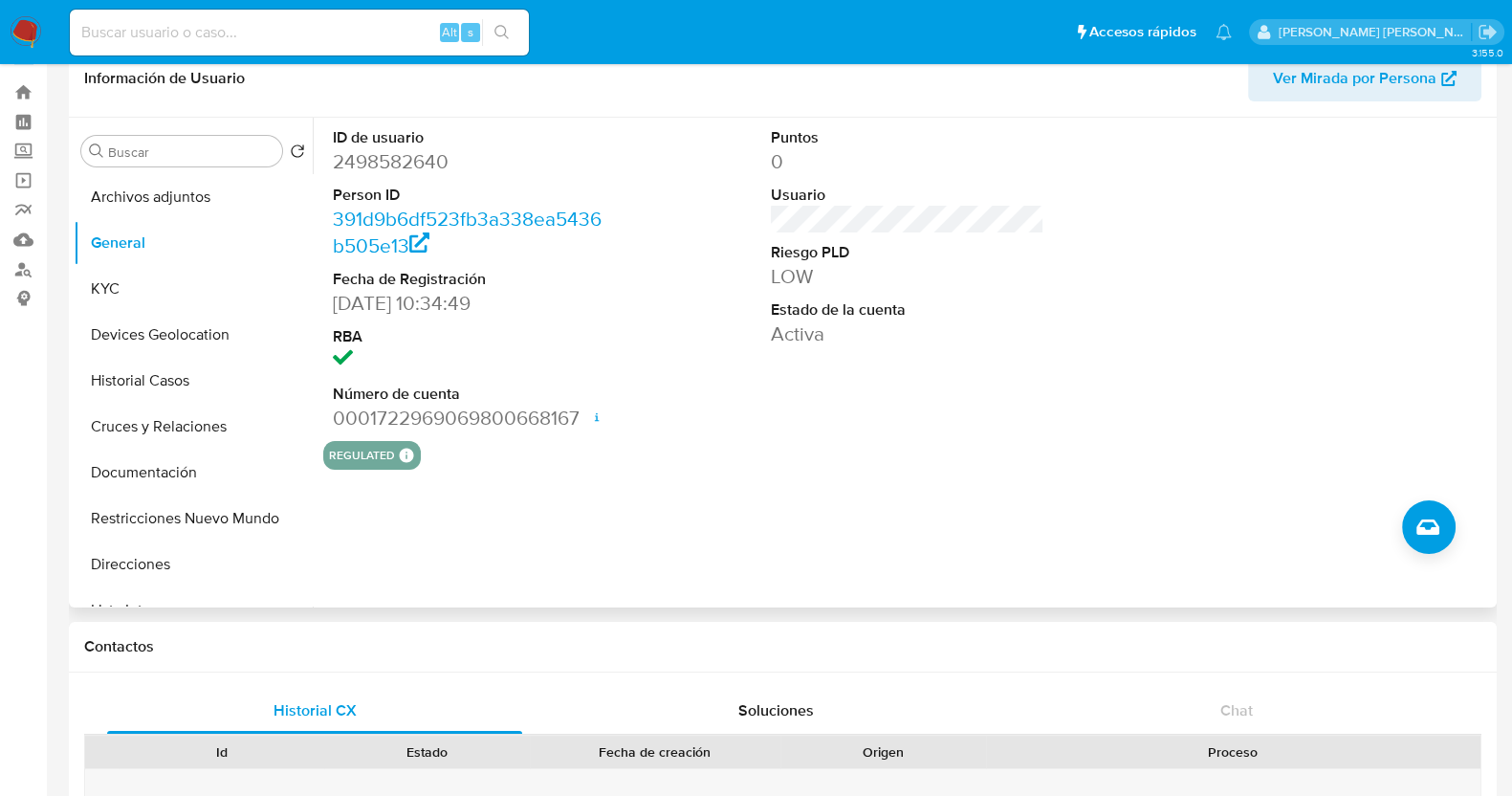
scroll to position [0, 0]
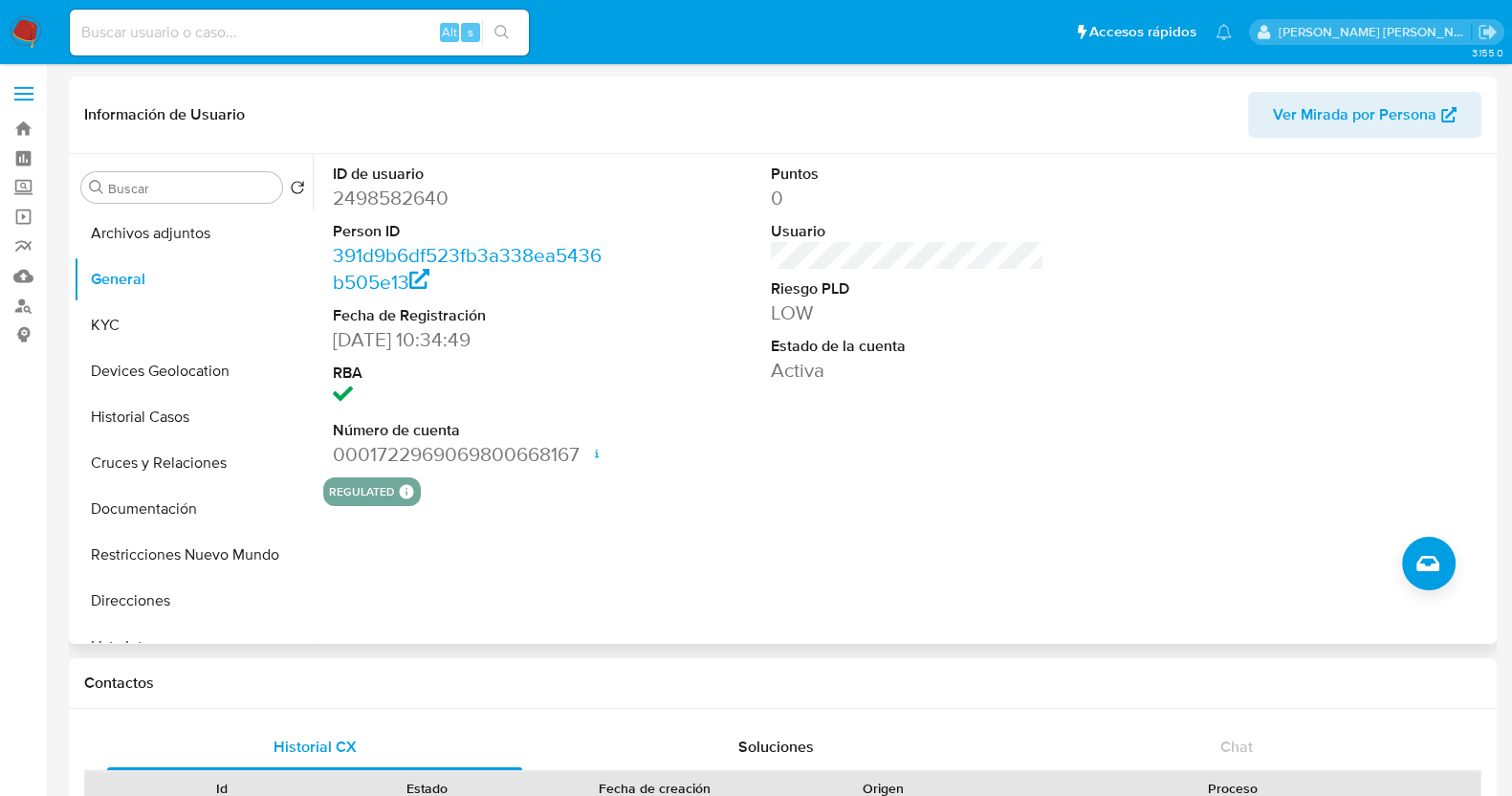
click at [713, 242] on div "ID de usuario 2498582640 Person ID 391d9b6df523fb3a338ea5436b505e13 Fecha de Re…" at bounding box center [907, 315] width 1169 height 323
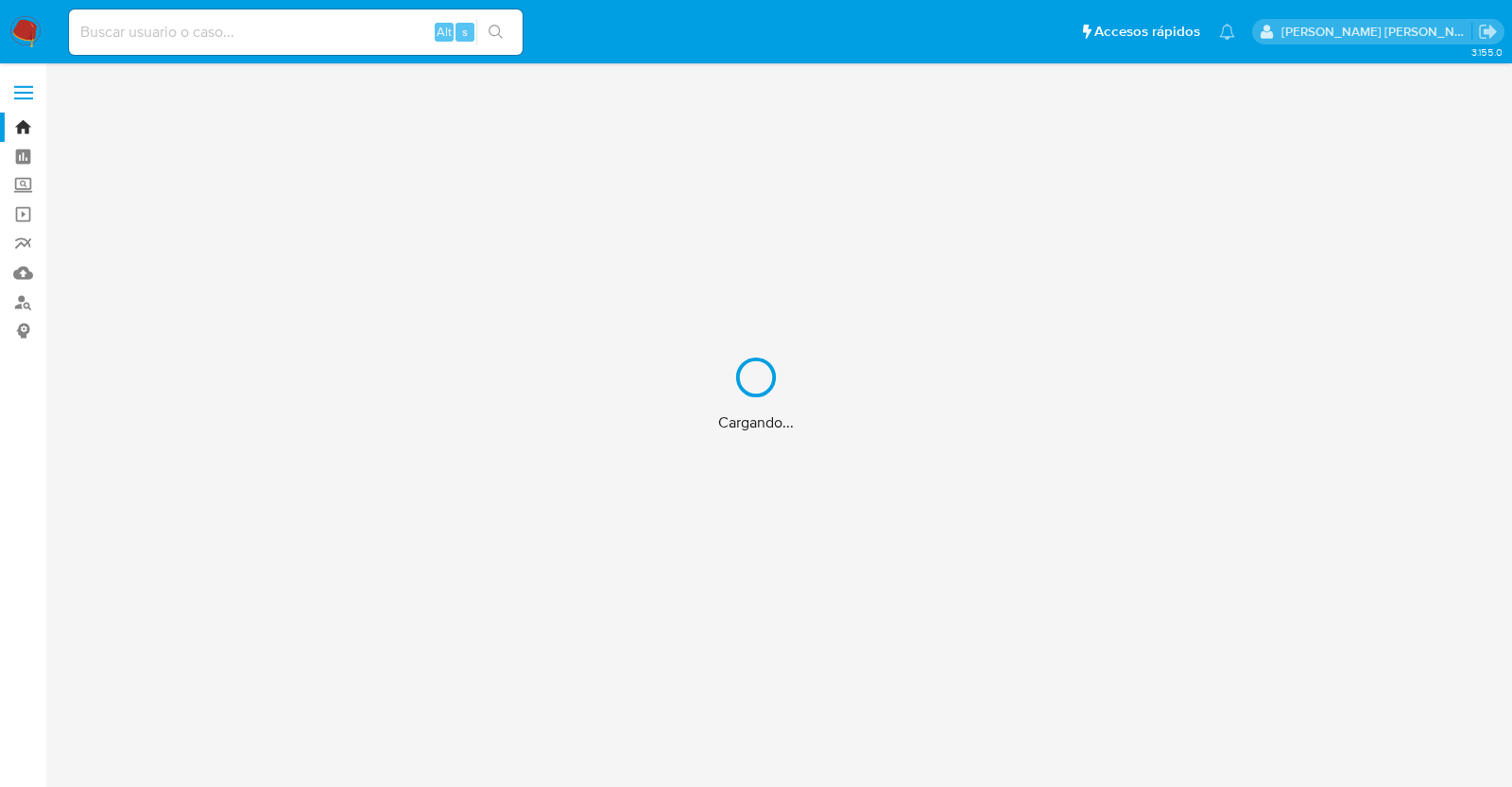
click at [330, 38] on div "Cargando..." at bounding box center [756, 393] width 1512 height 787
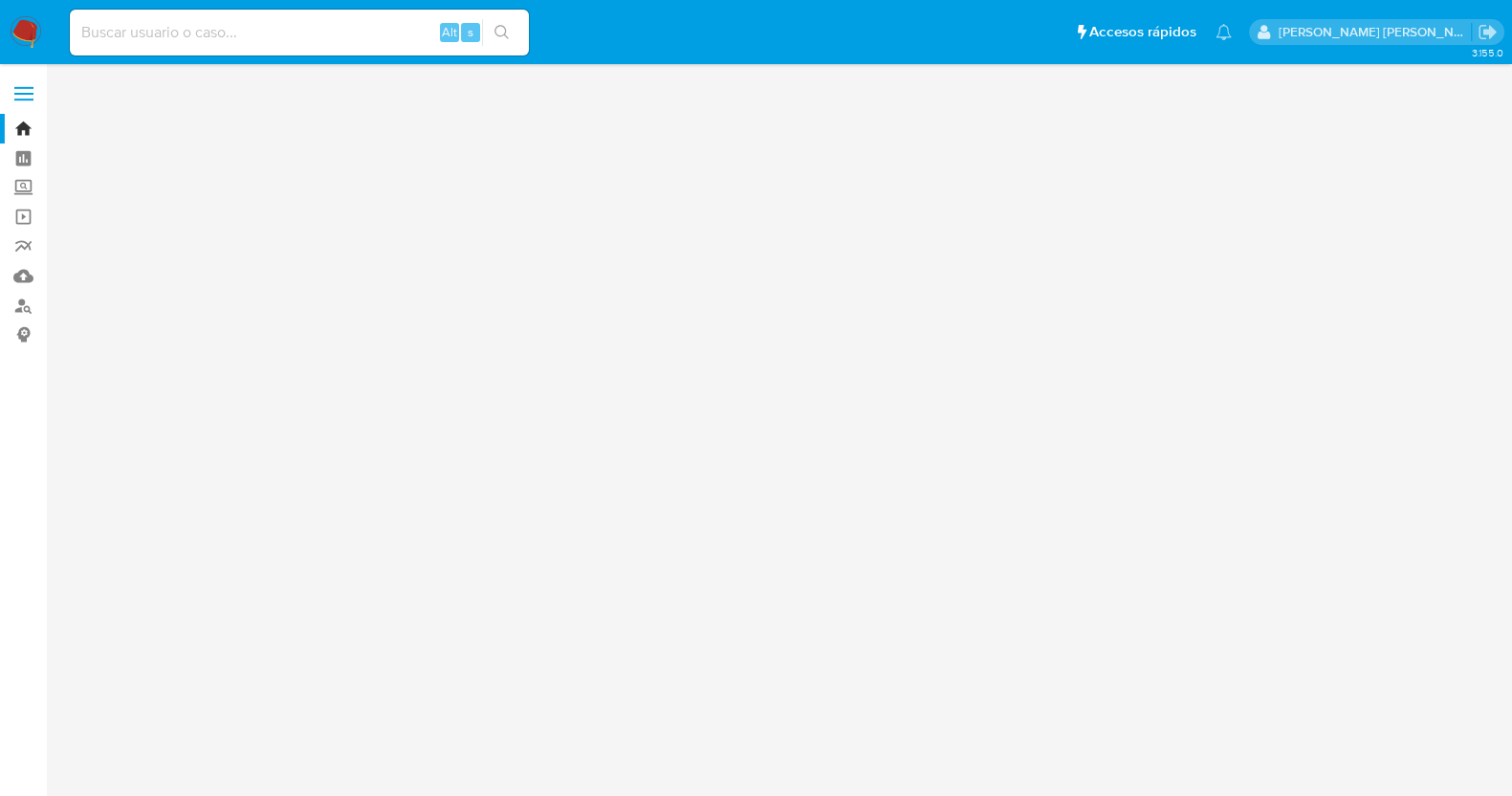
click at [355, 36] on input at bounding box center [299, 33] width 459 height 25
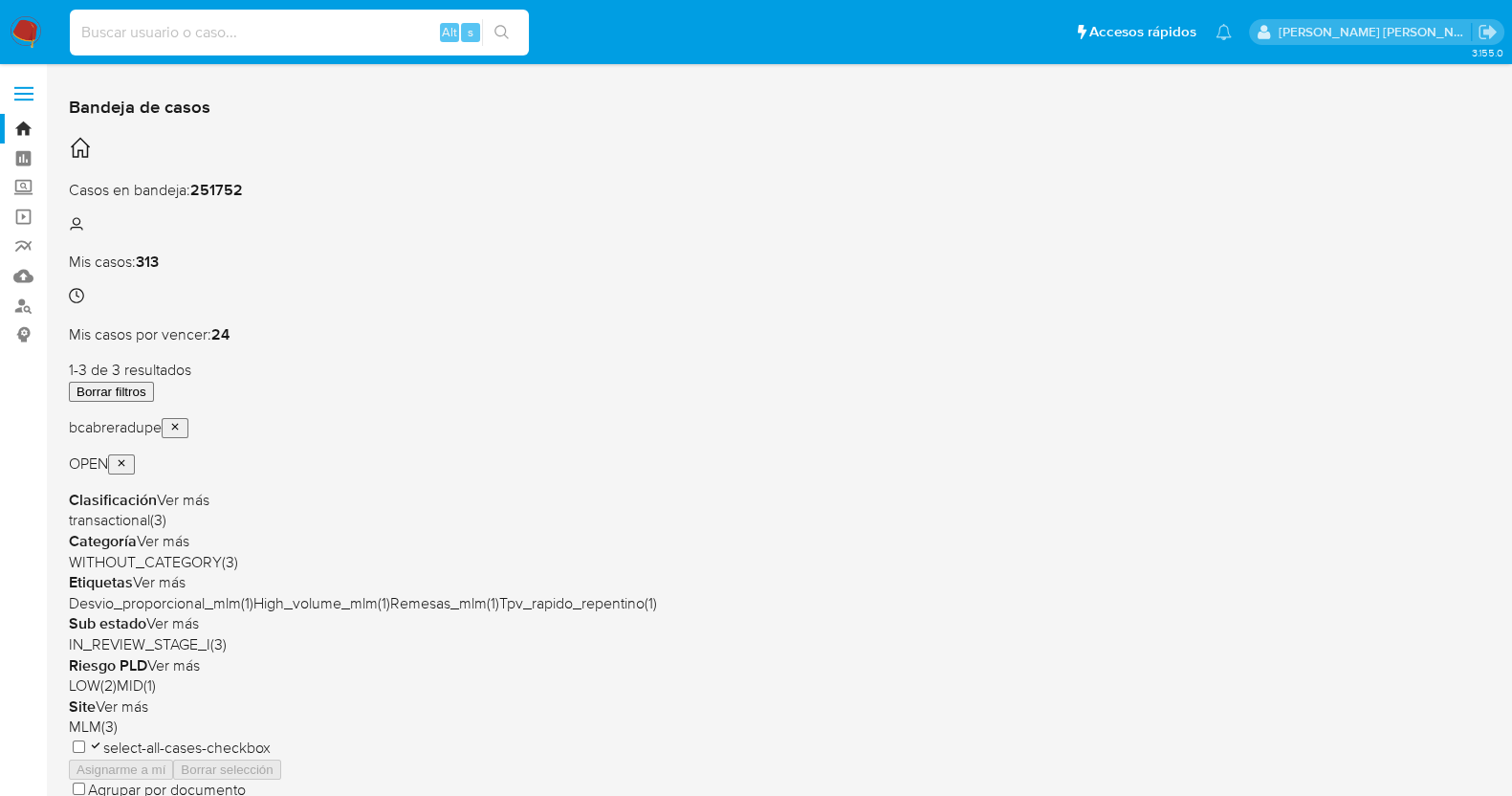
paste input "2499239768"
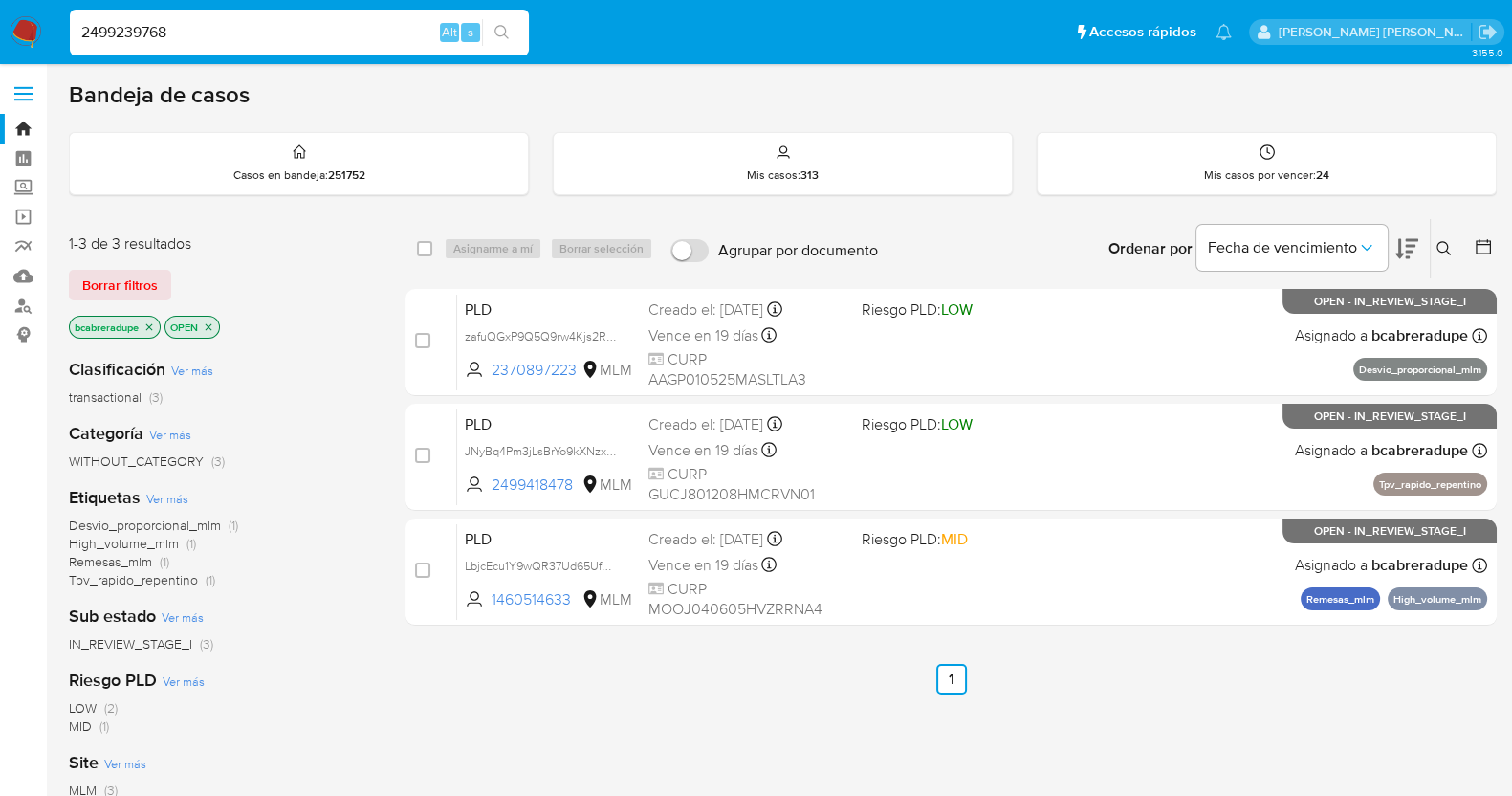
type input "2499239768"
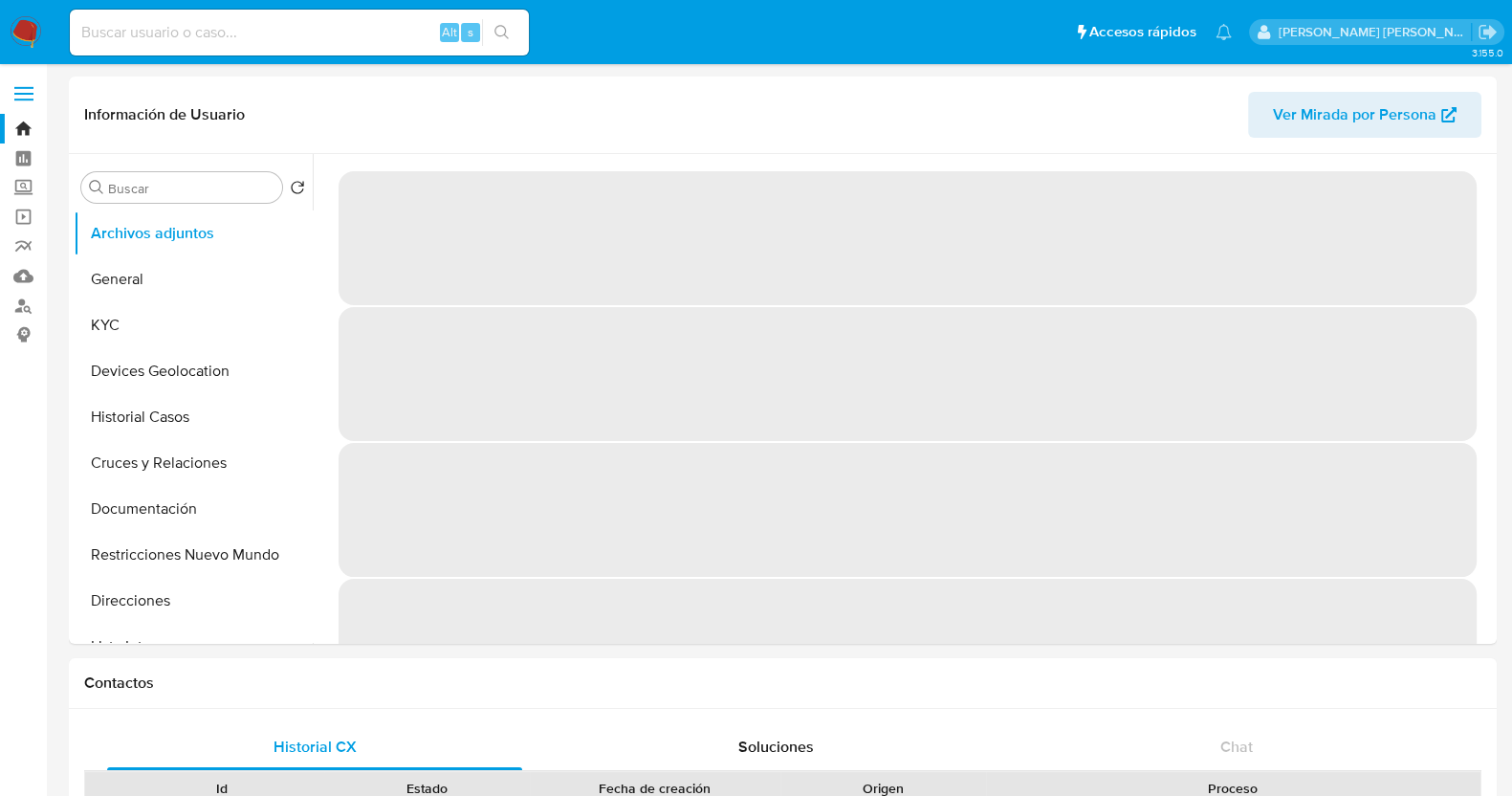
select select "10"
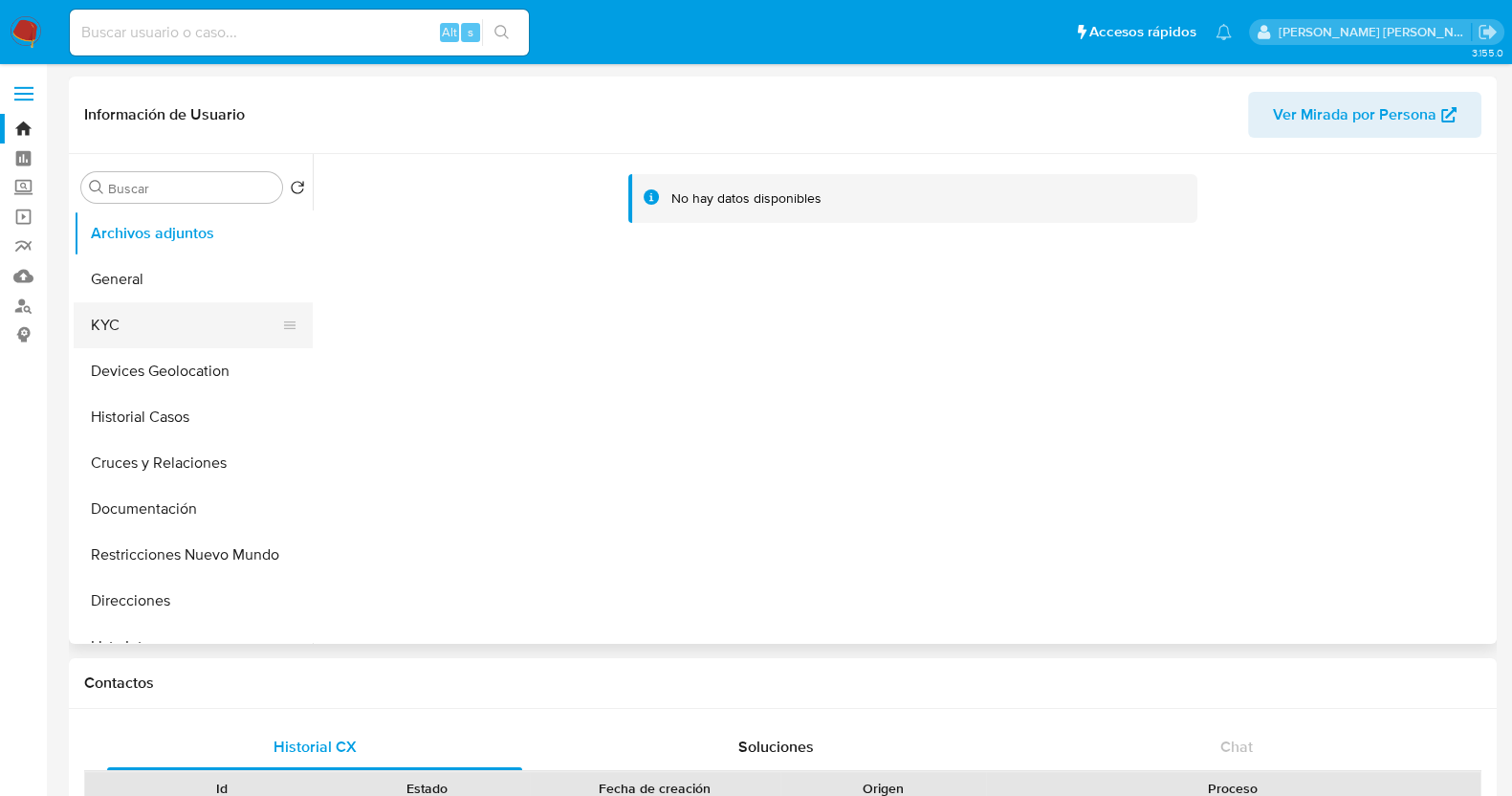
click at [123, 326] on button "KYC" at bounding box center [186, 325] width 224 height 46
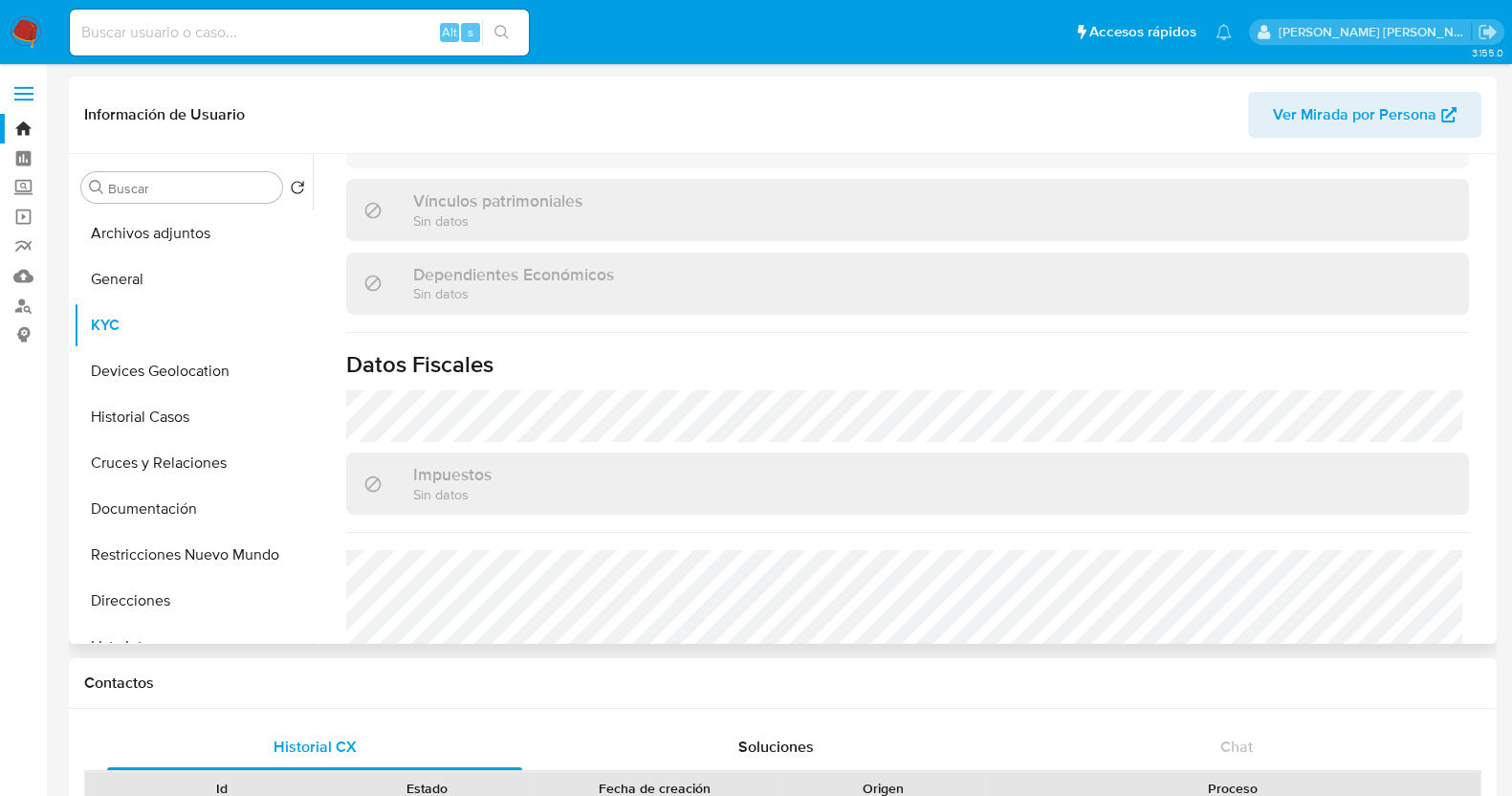
scroll to position [1201, 0]
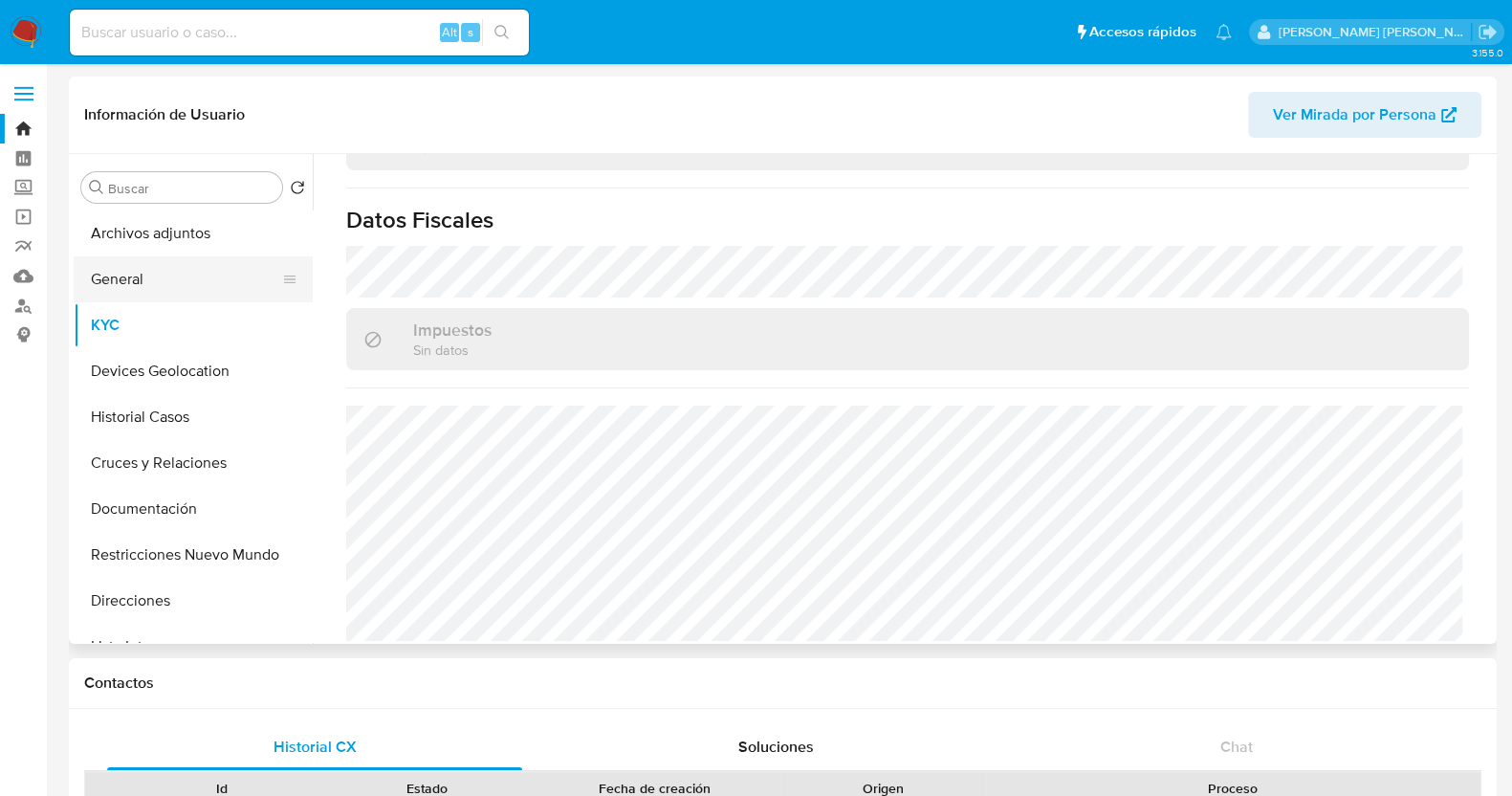
drag, startPoint x: 136, startPoint y: 282, endPoint x: 139, endPoint y: 292, distance: 10.4
click at [138, 282] on button "General" at bounding box center [186, 280] width 224 height 46
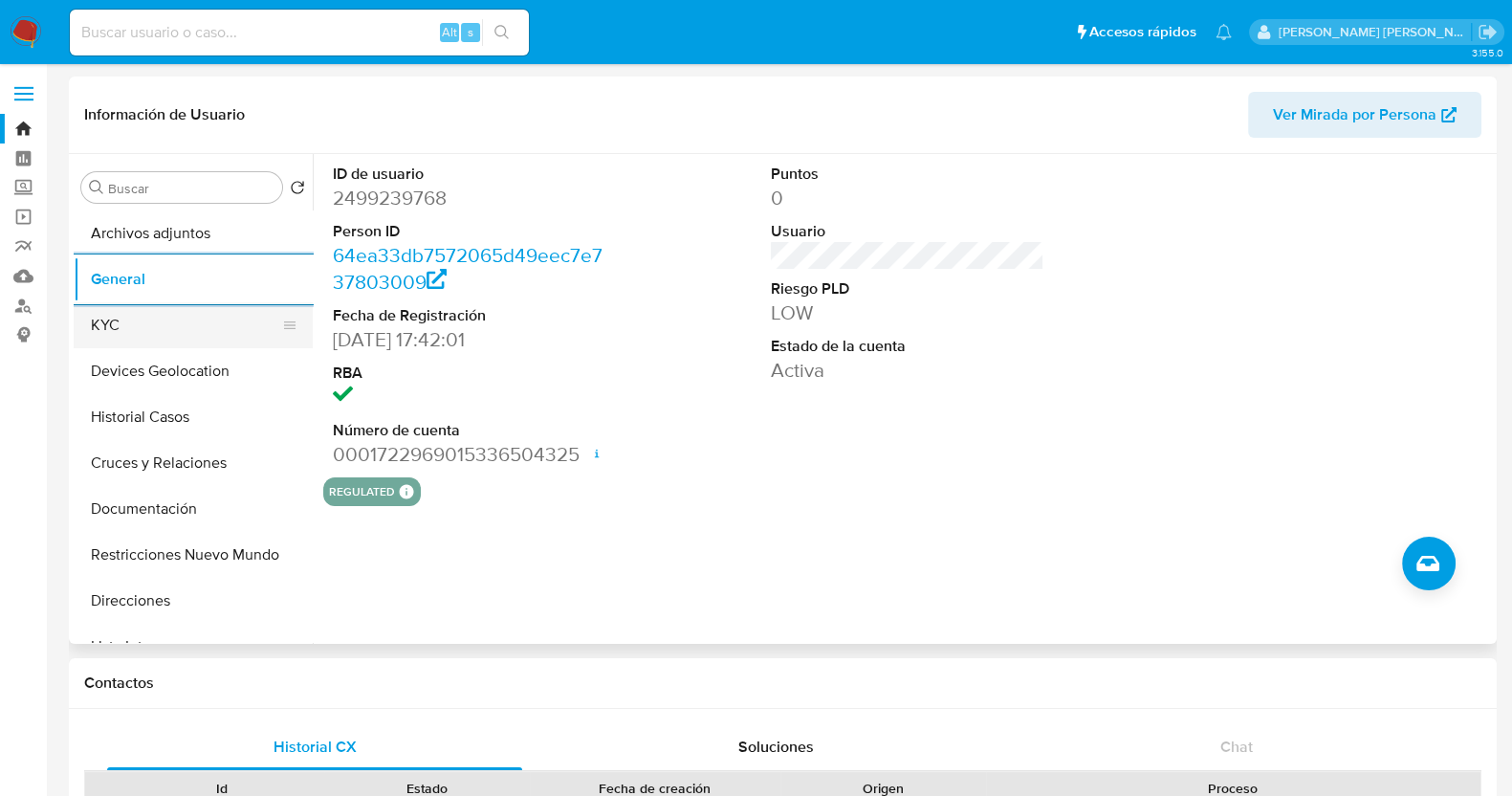
click at [177, 331] on button "KYC" at bounding box center [186, 325] width 224 height 46
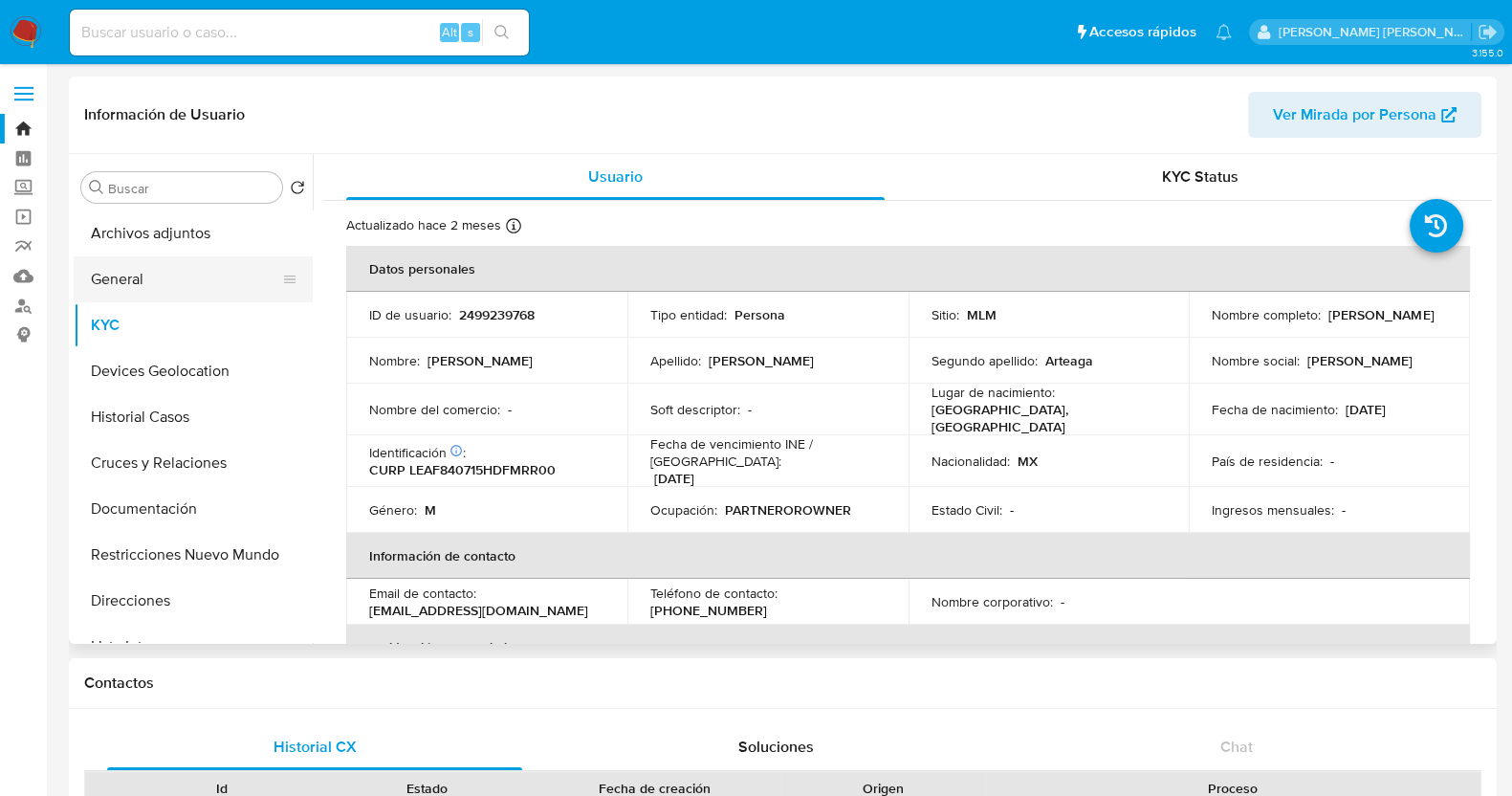
click at [161, 284] on button "General" at bounding box center [186, 280] width 224 height 46
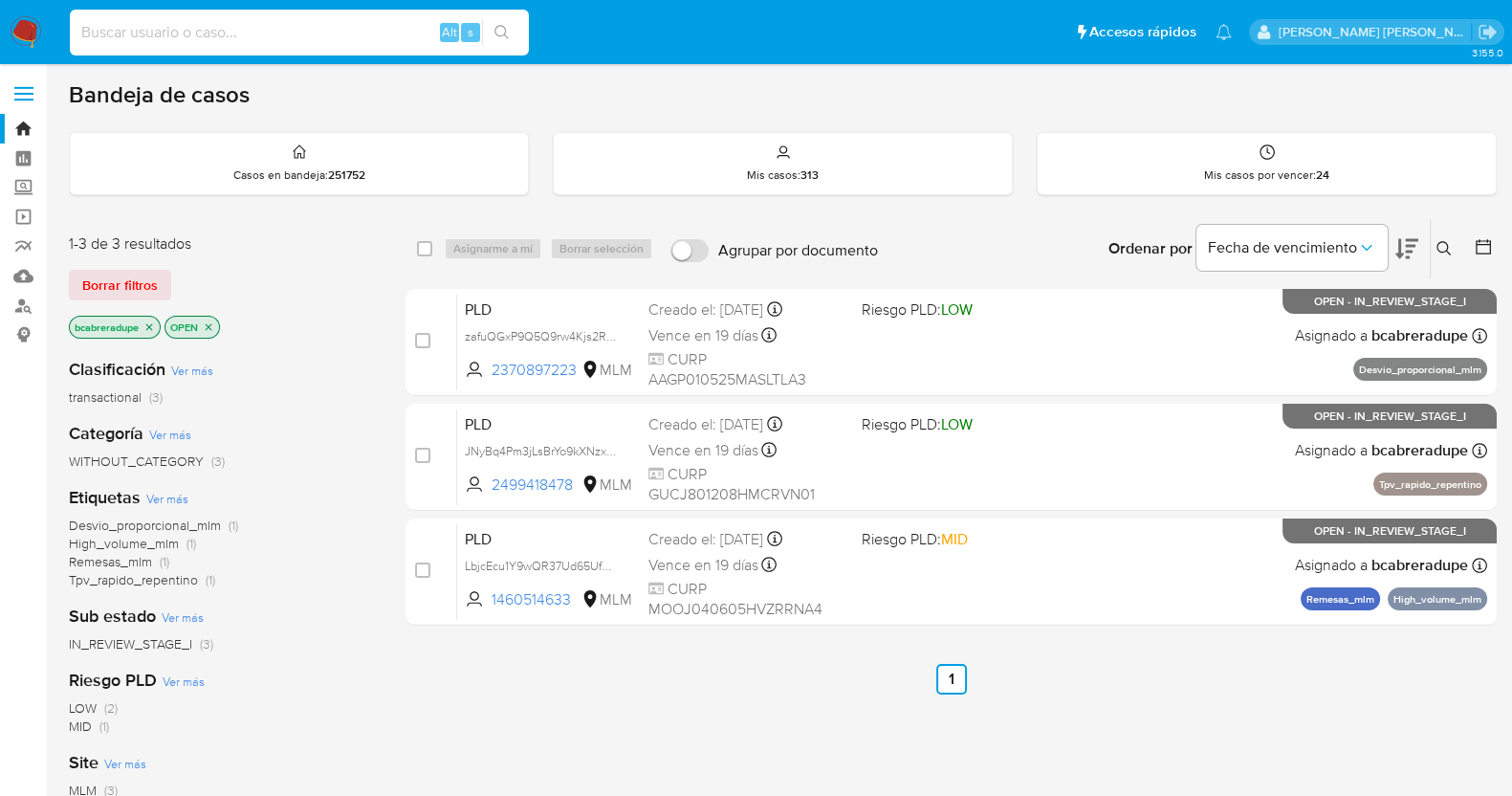
click at [370, 38] on input at bounding box center [299, 33] width 459 height 25
paste input "2464792240"
type input "2464792240"
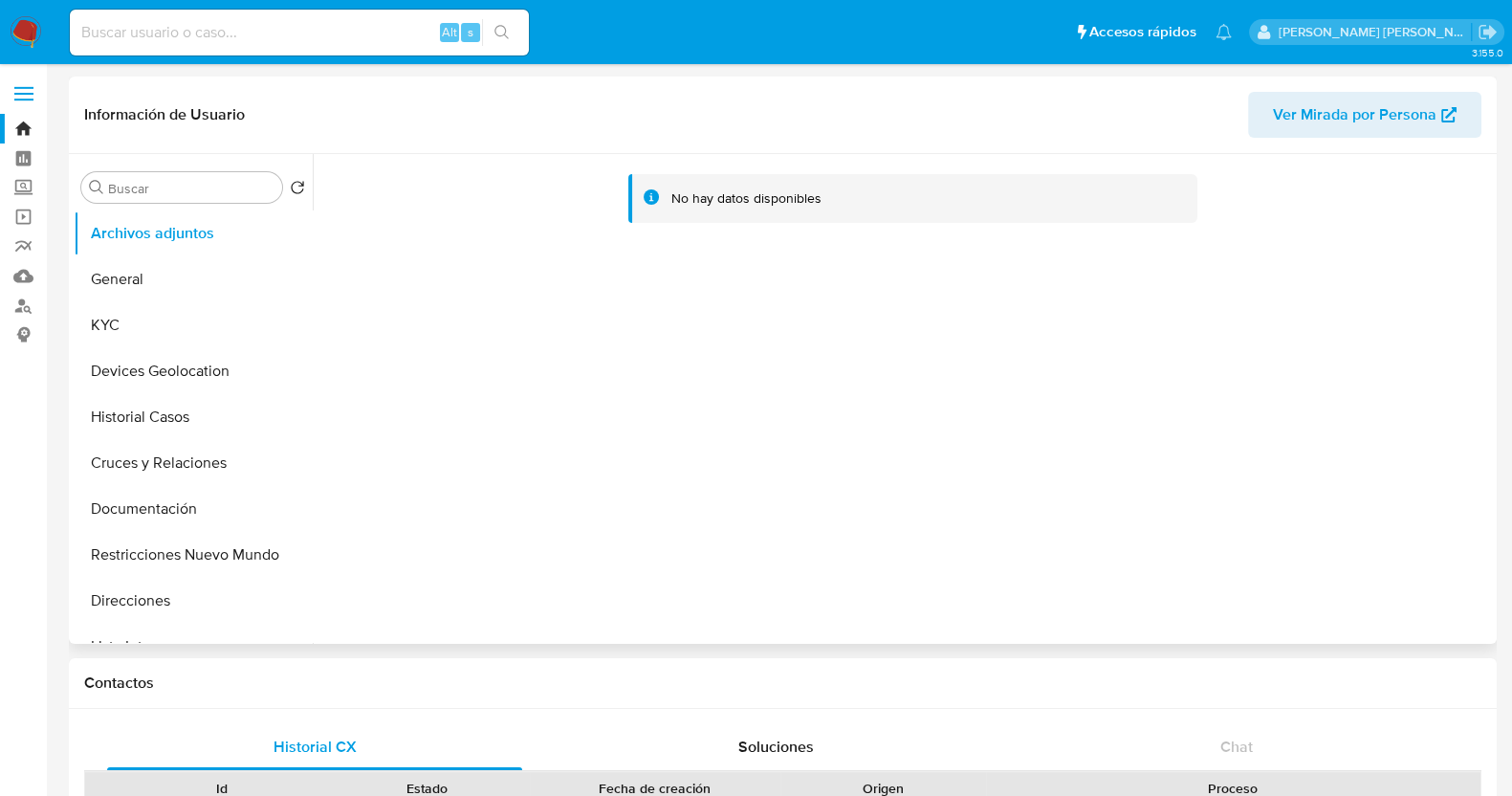
select select "10"
click at [146, 322] on button "KYC" at bounding box center [186, 325] width 224 height 46
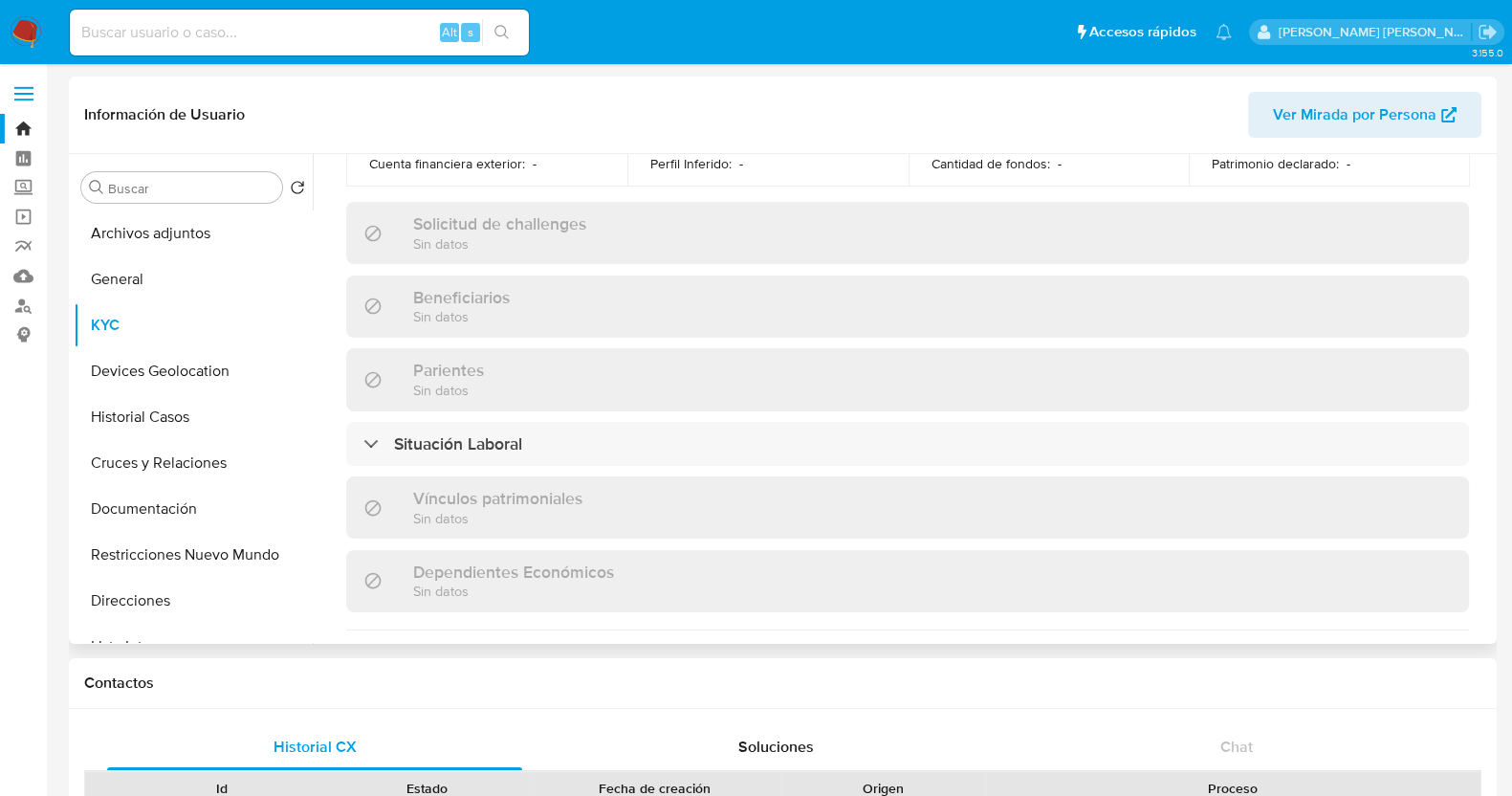
scroll to position [723, 0]
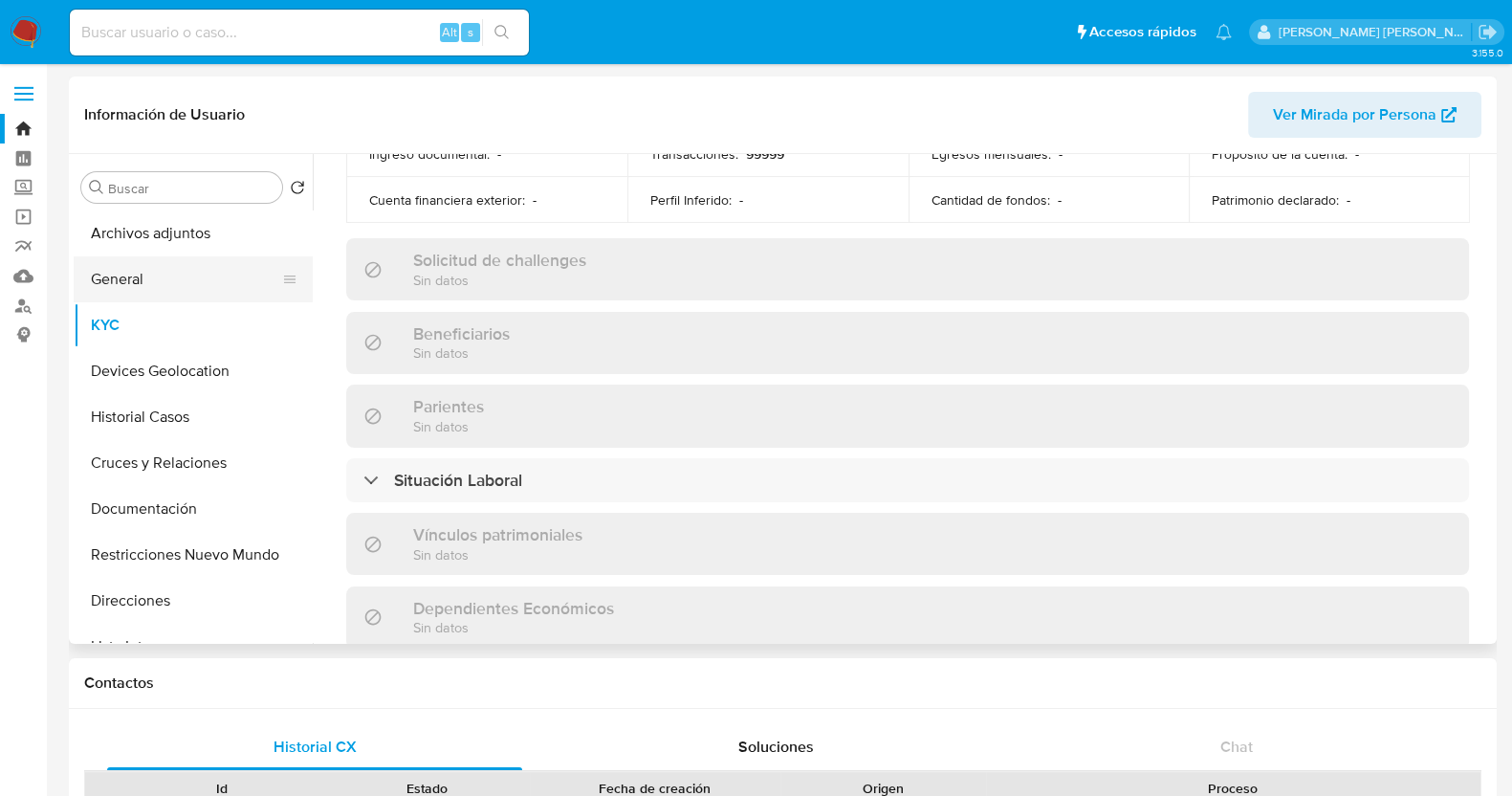
click at [161, 270] on button "General" at bounding box center [186, 280] width 224 height 46
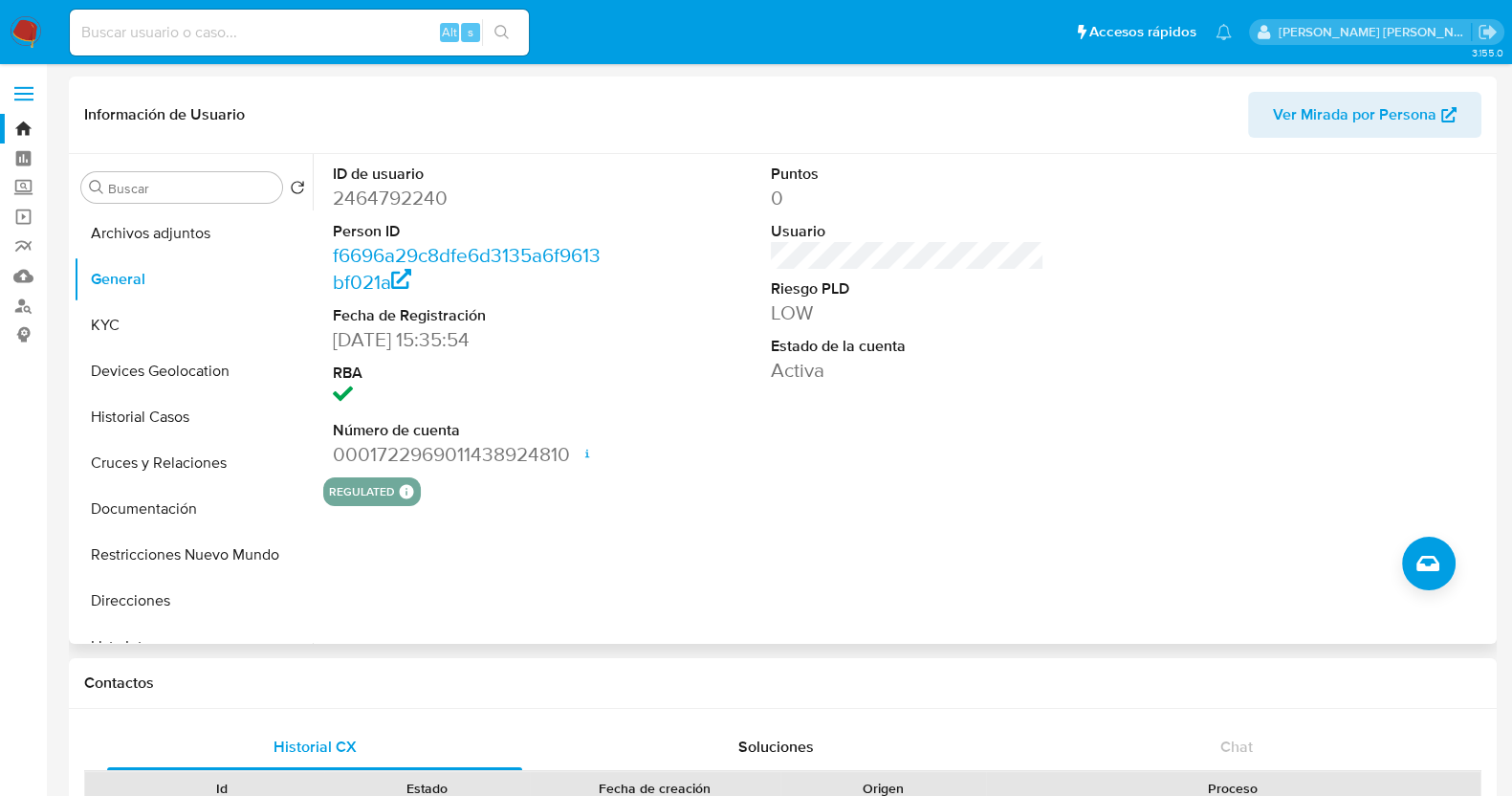
click at [385, 193] on dd "2464792240" at bounding box center [470, 198] width 274 height 27
copy dd "2464792240"
click at [161, 318] on button "KYC" at bounding box center [186, 325] width 224 height 46
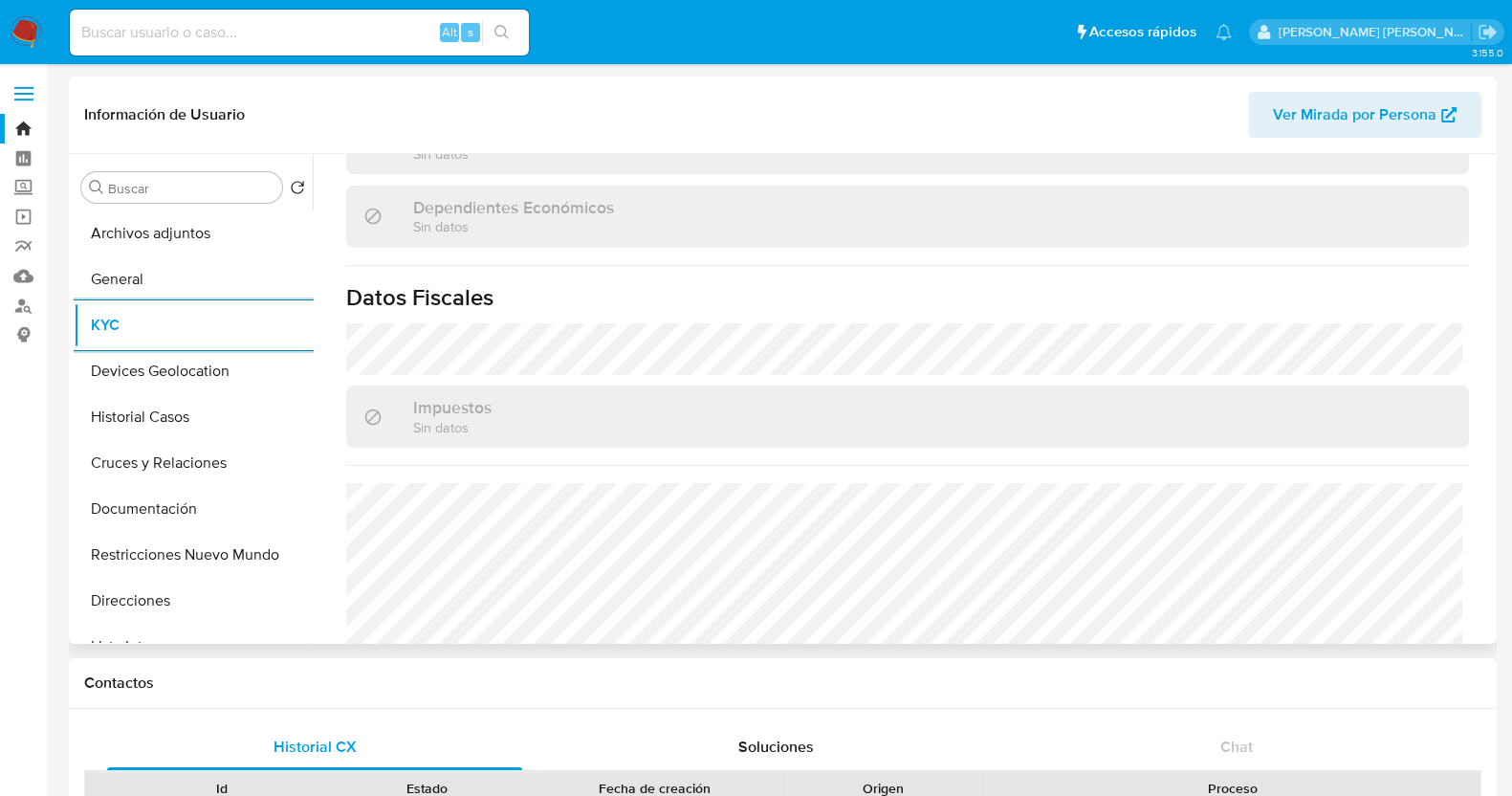
scroll to position [1195, 0]
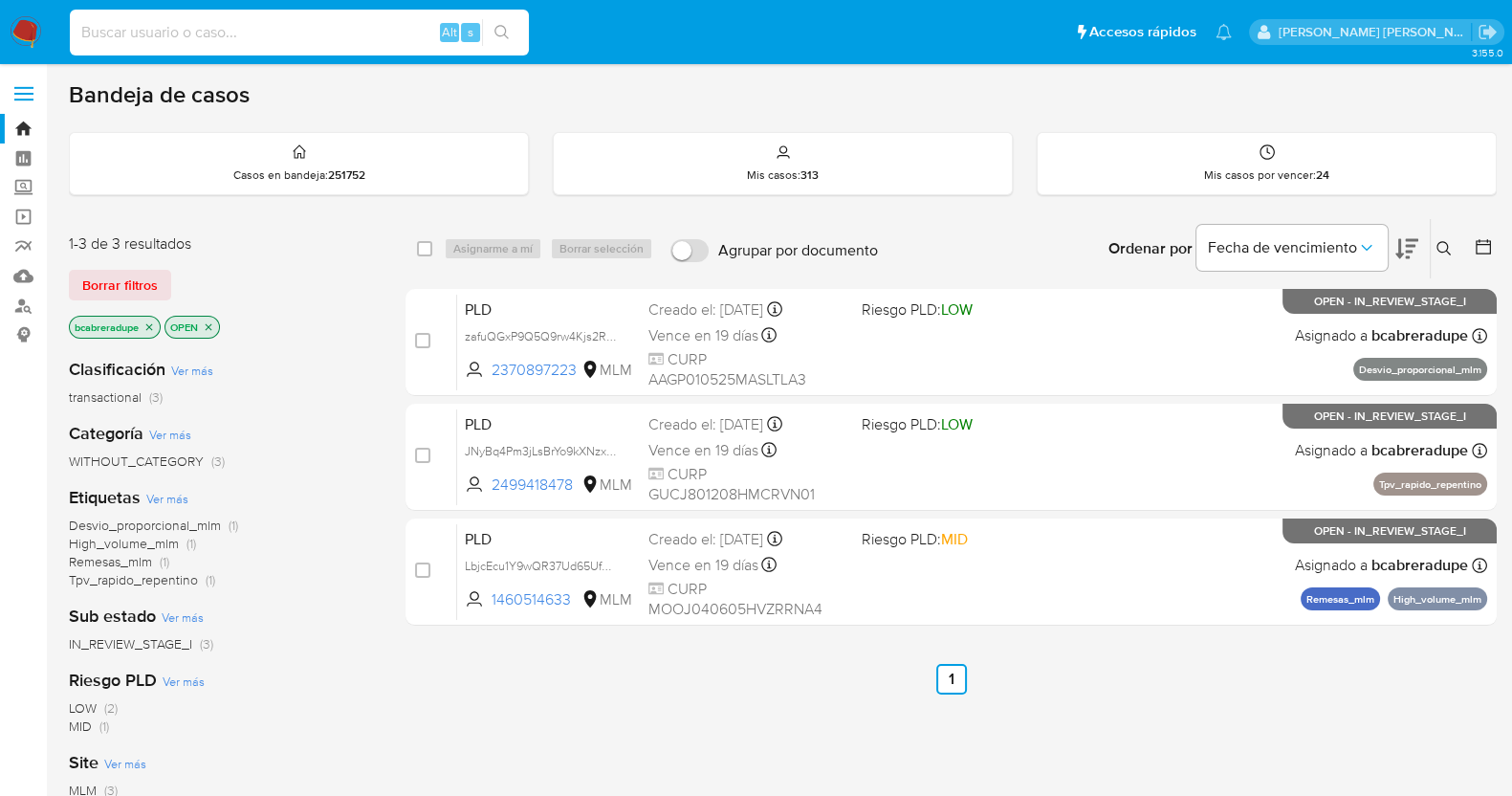
click at [329, 39] on input at bounding box center [299, 33] width 459 height 25
paste input "2482396890"
type input "2482396890"
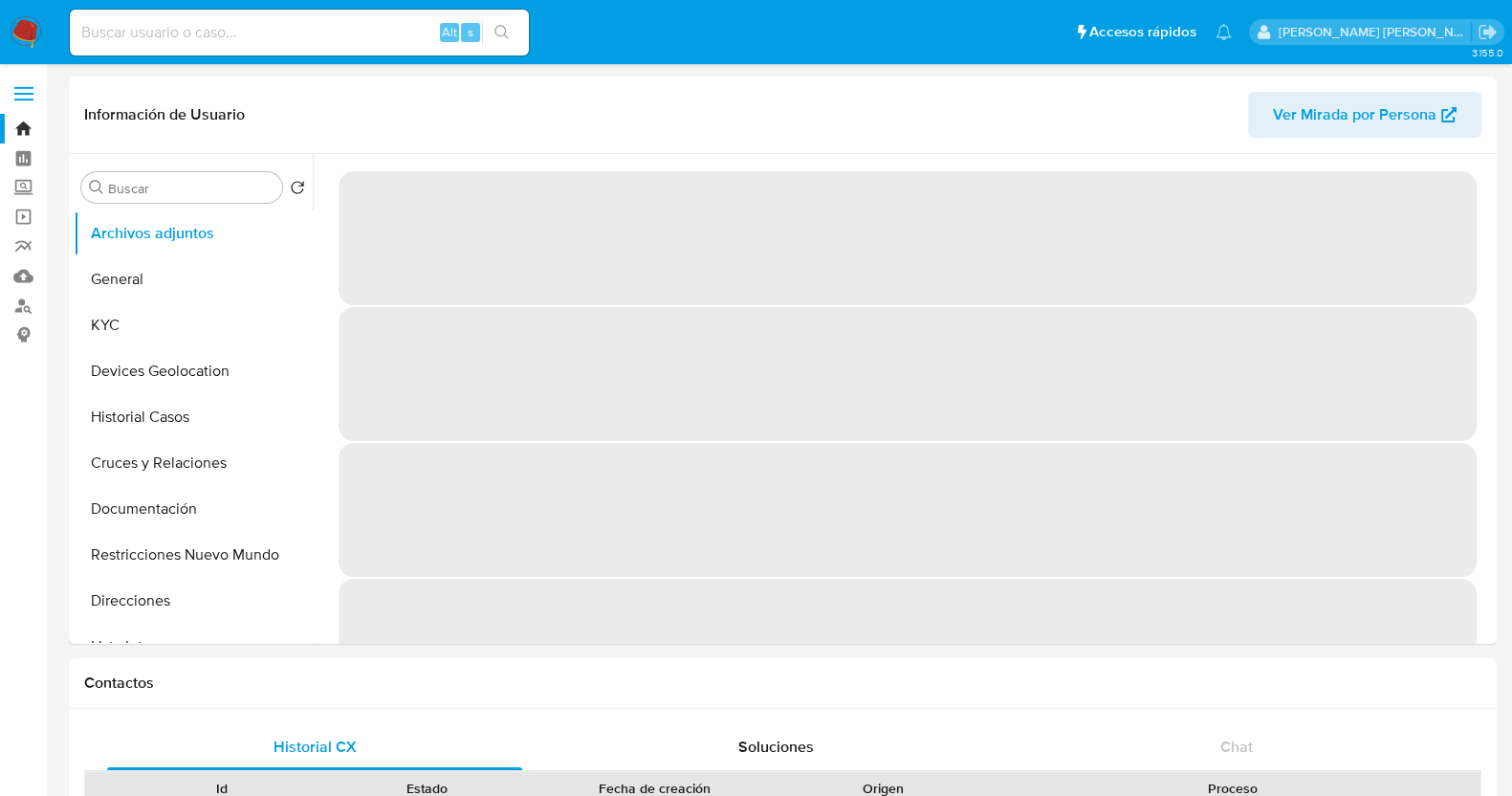
select select "10"
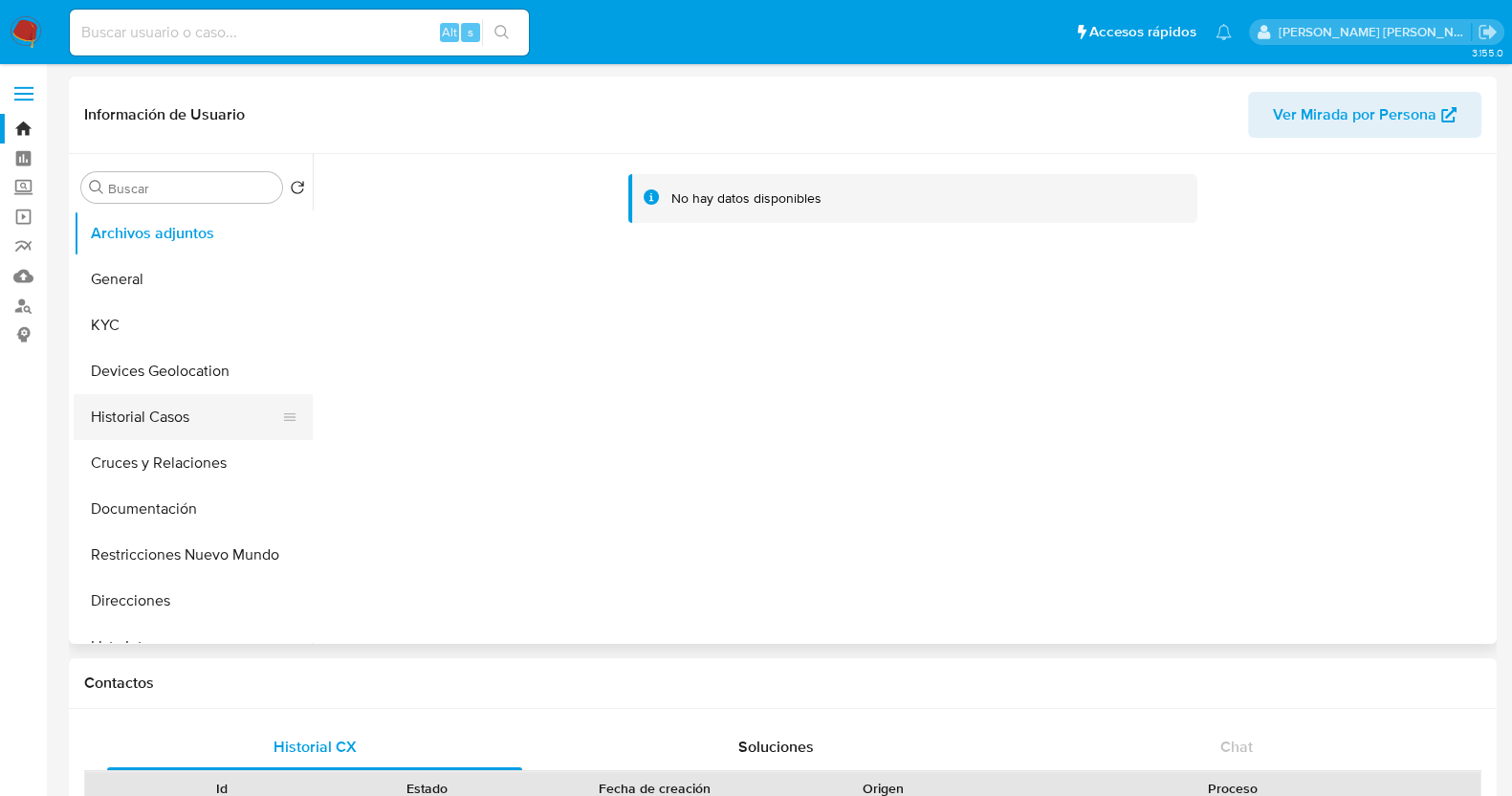
click at [193, 418] on button "Historial Casos" at bounding box center [186, 417] width 224 height 46
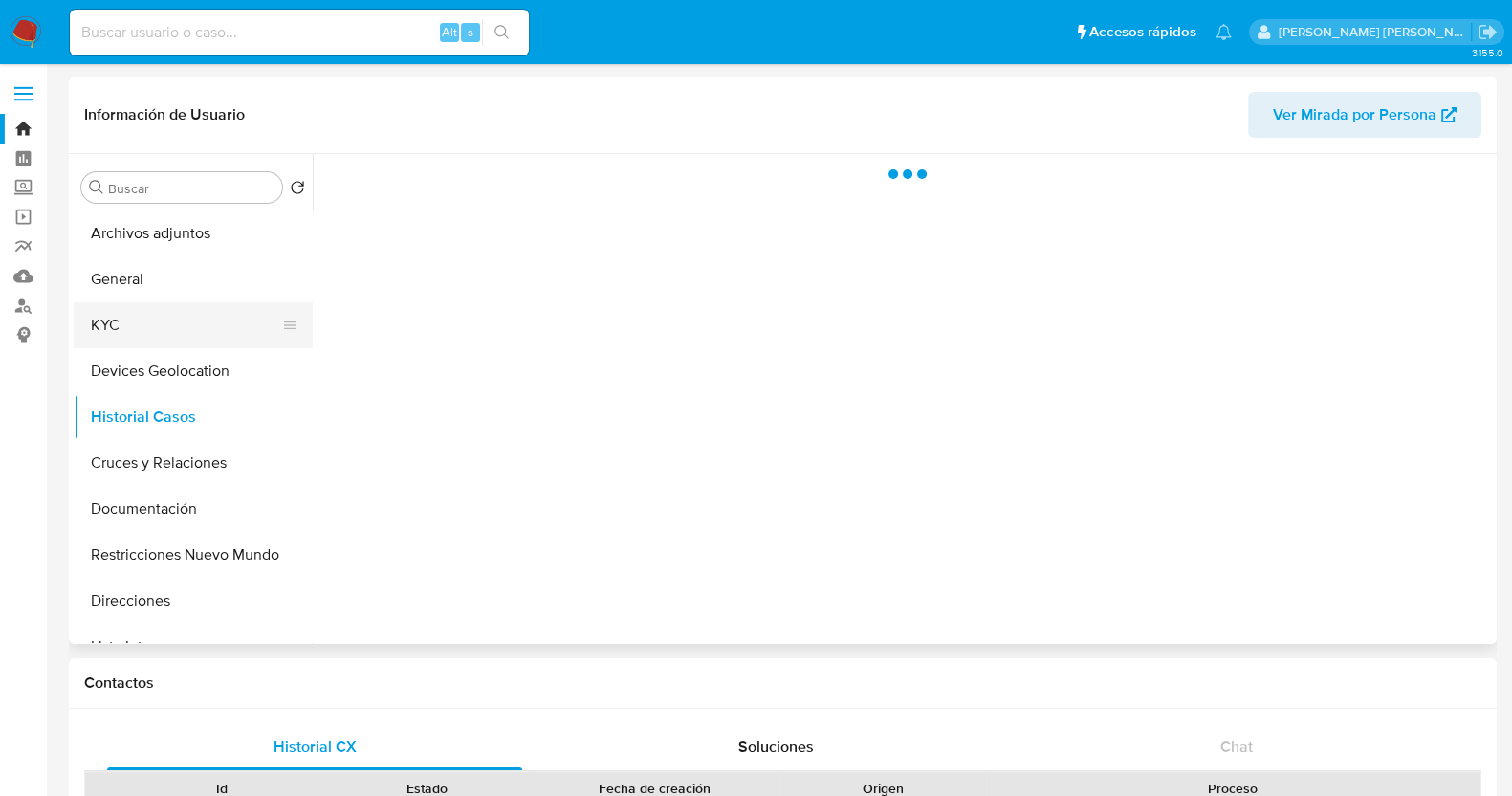
click at [166, 335] on button "KYC" at bounding box center [186, 325] width 224 height 46
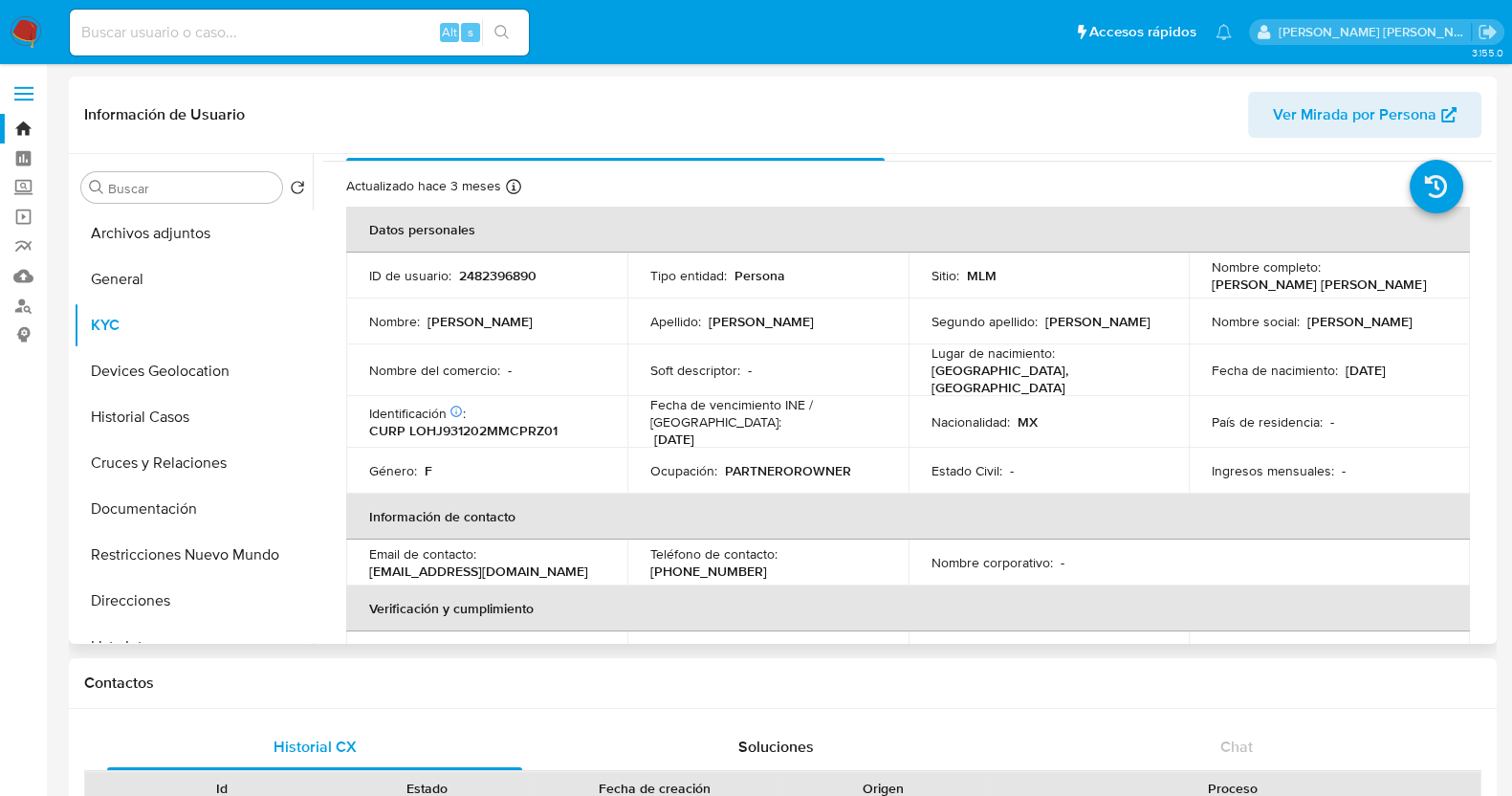
scroll to position [6, 0]
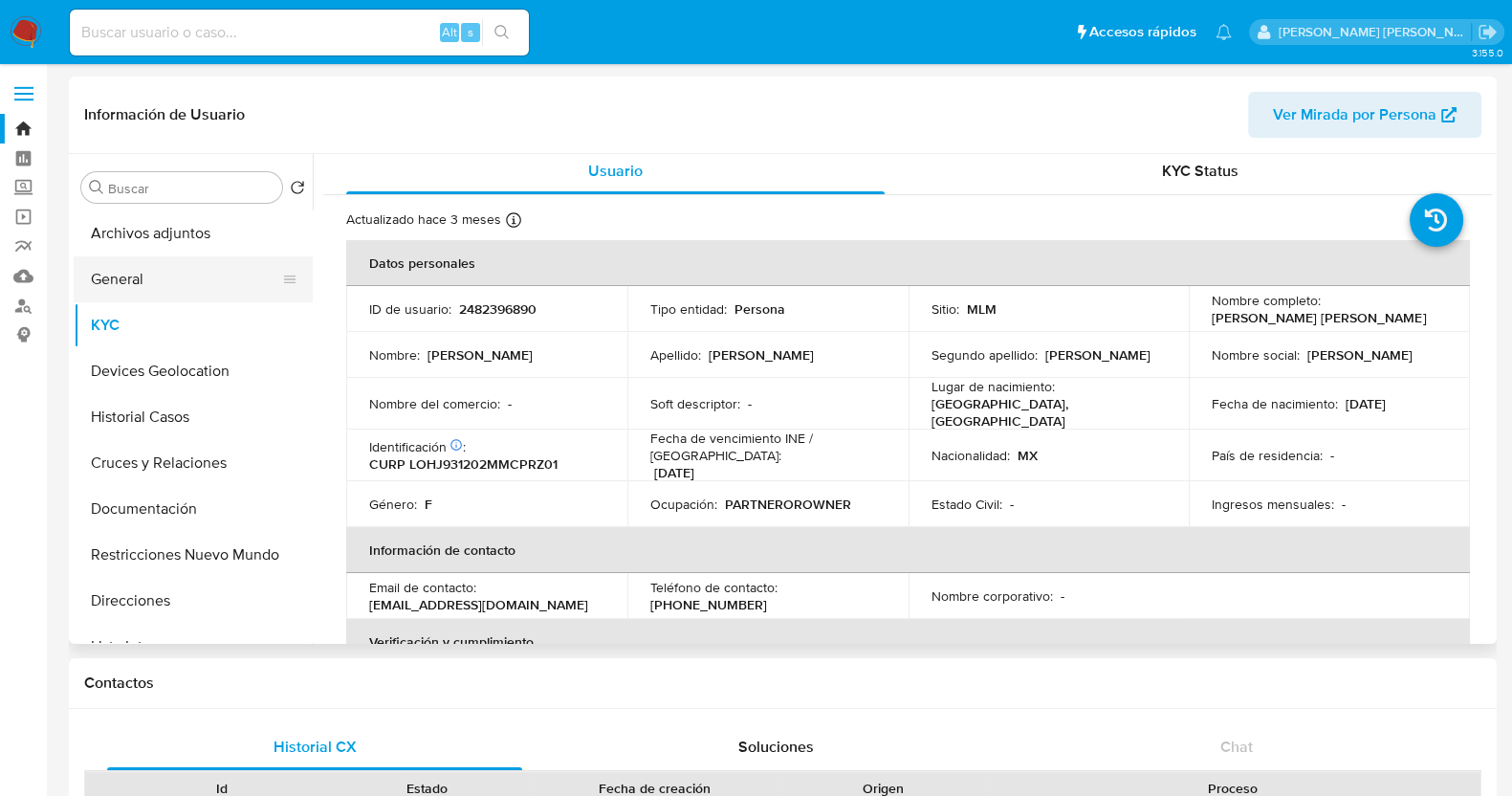
click at [153, 287] on button "General" at bounding box center [186, 280] width 224 height 46
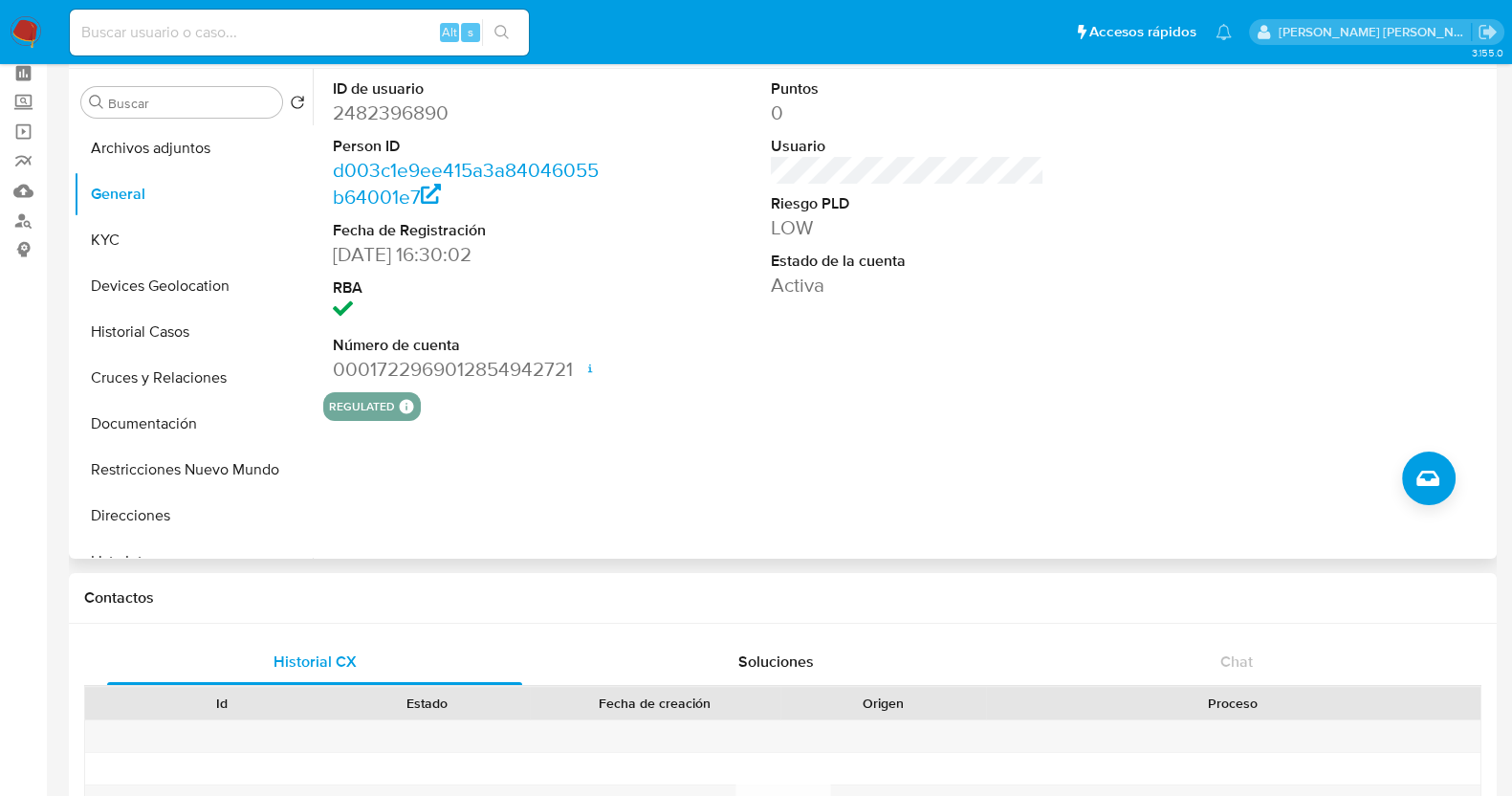
scroll to position [0, 0]
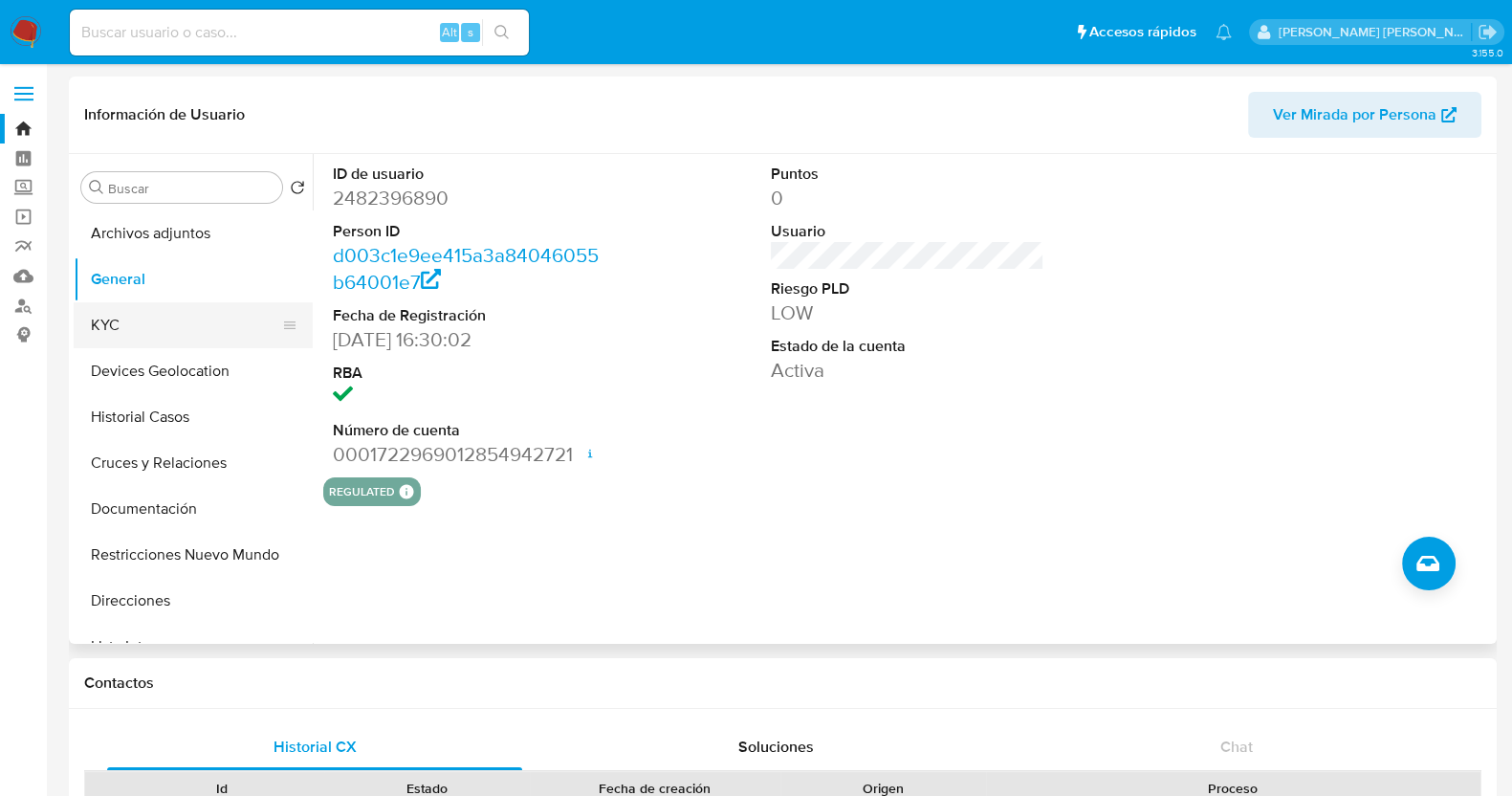
click at [156, 322] on button "KYC" at bounding box center [186, 325] width 224 height 46
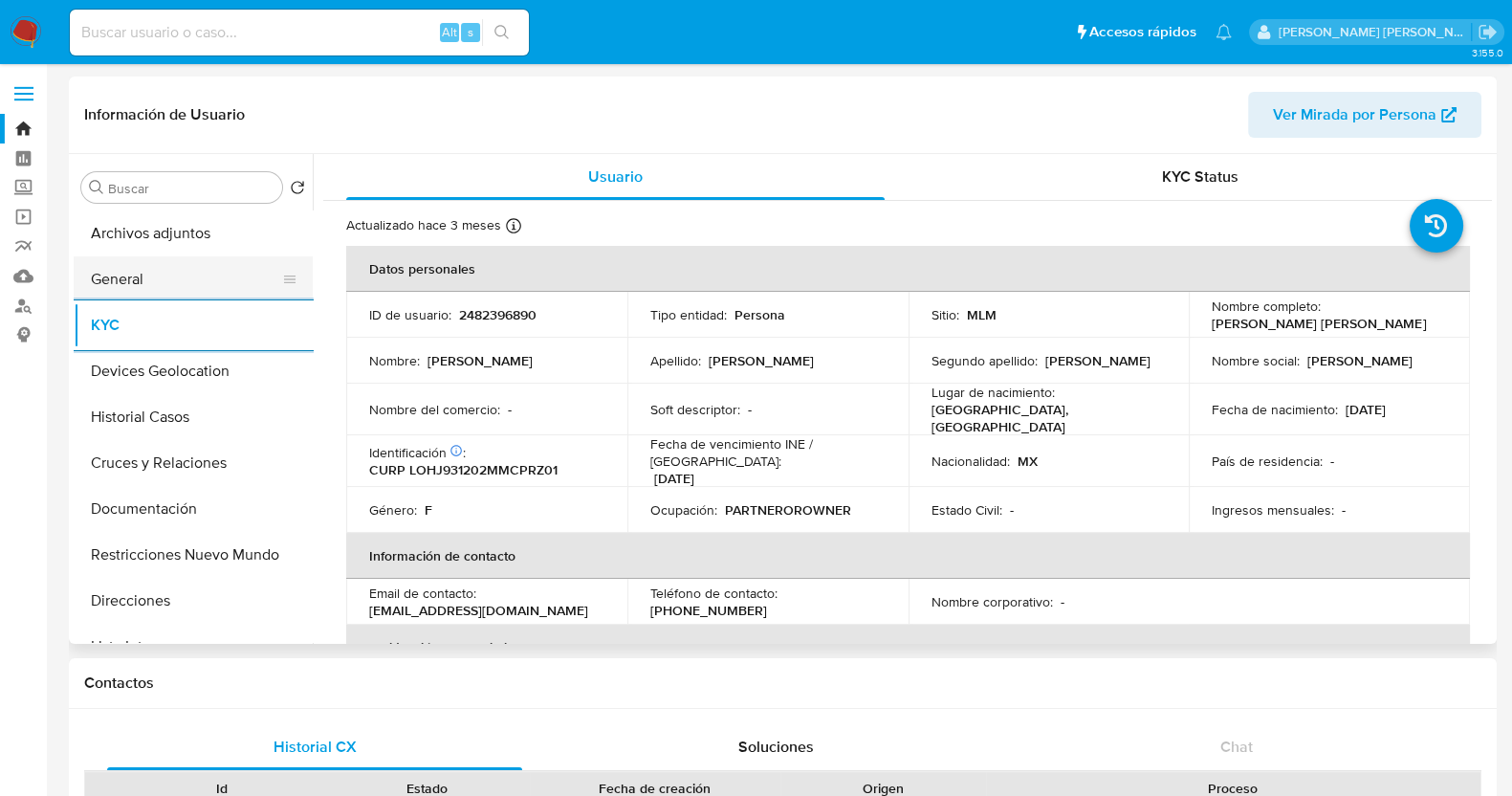
drag, startPoint x: 142, startPoint y: 286, endPoint x: 206, endPoint y: 286, distance: 64.0
click at [143, 286] on button "General" at bounding box center [186, 280] width 224 height 46
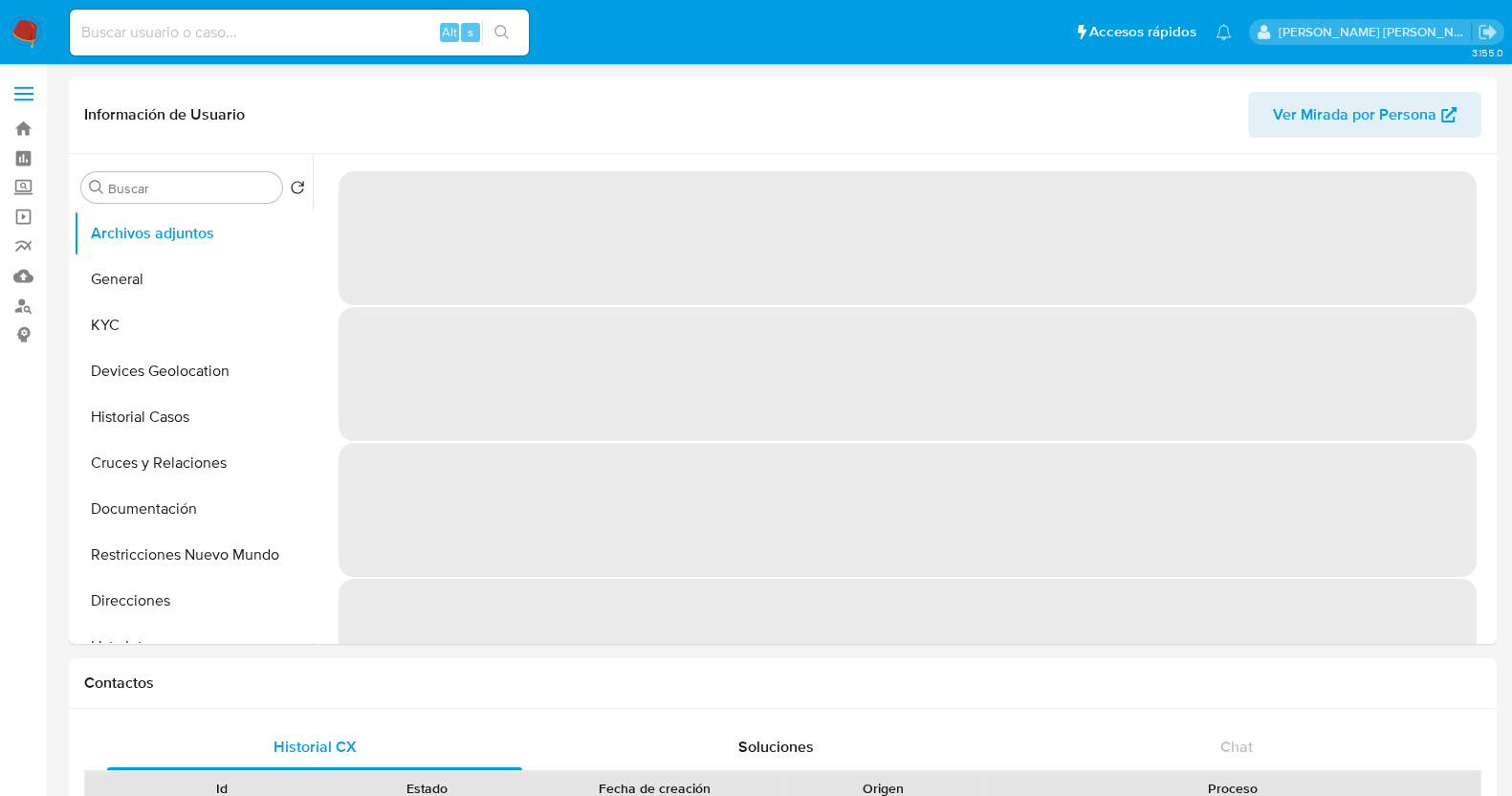
select select "10"
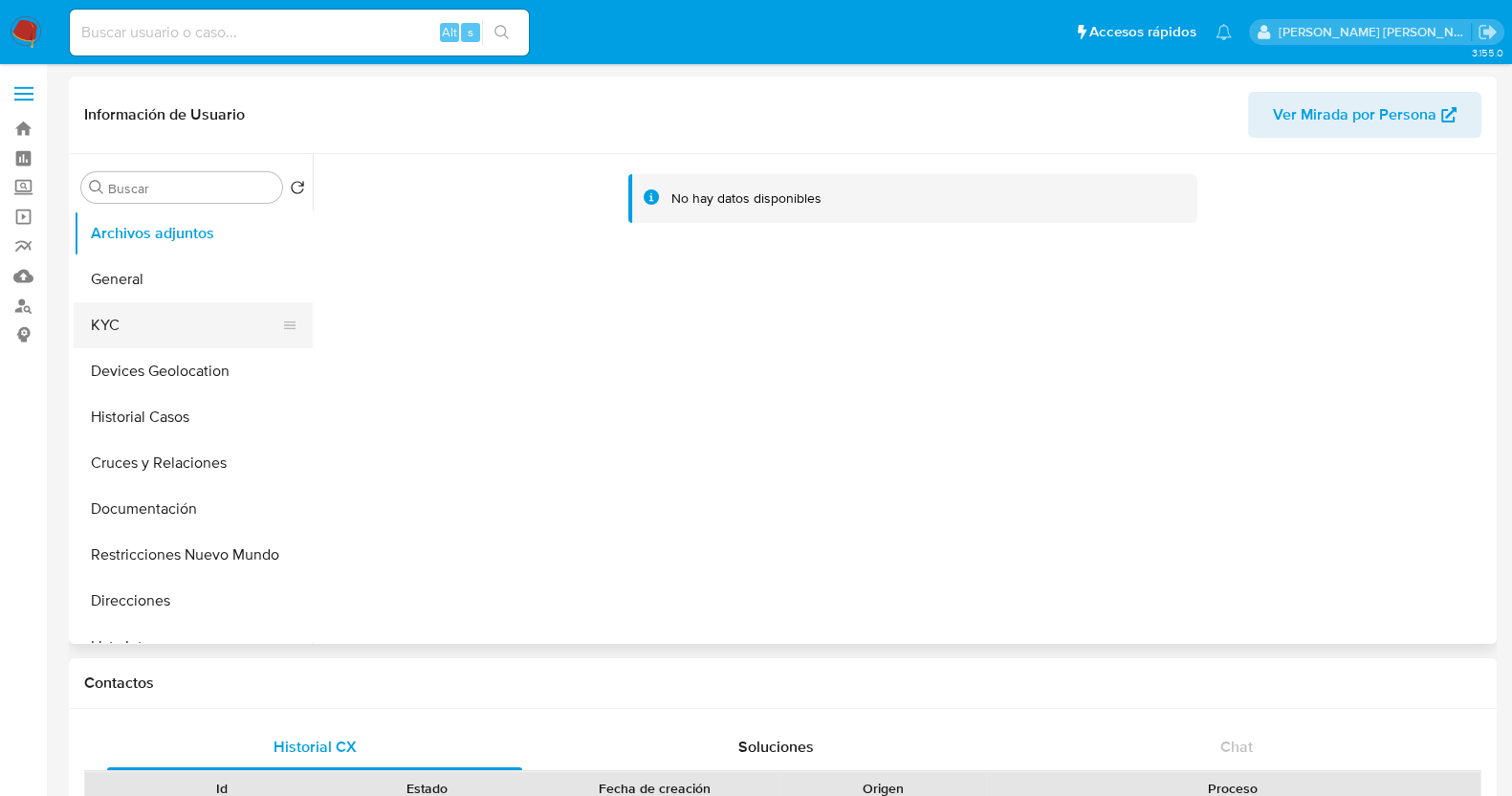
click at [168, 325] on button "KYC" at bounding box center [186, 325] width 224 height 46
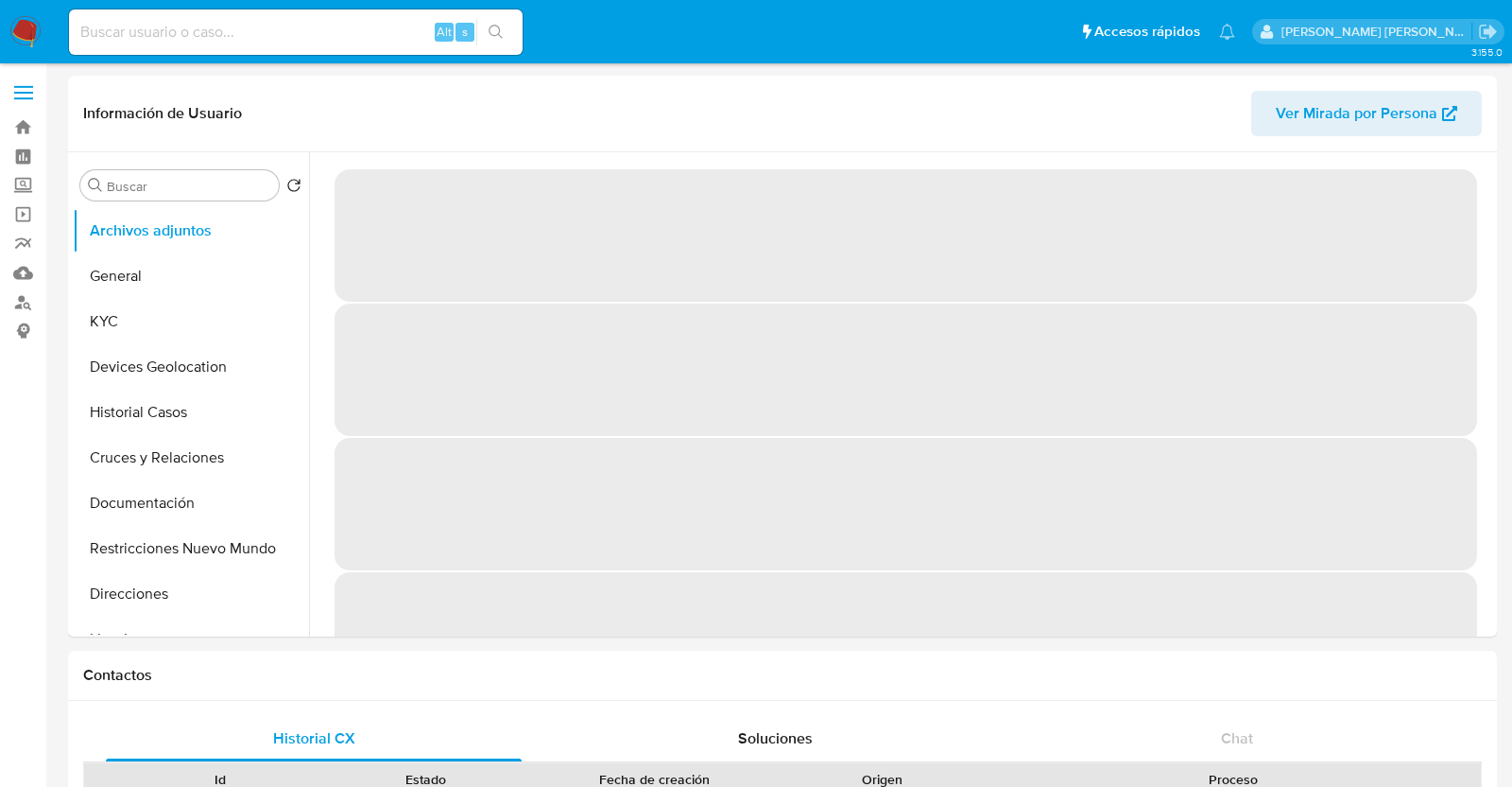
select select "10"
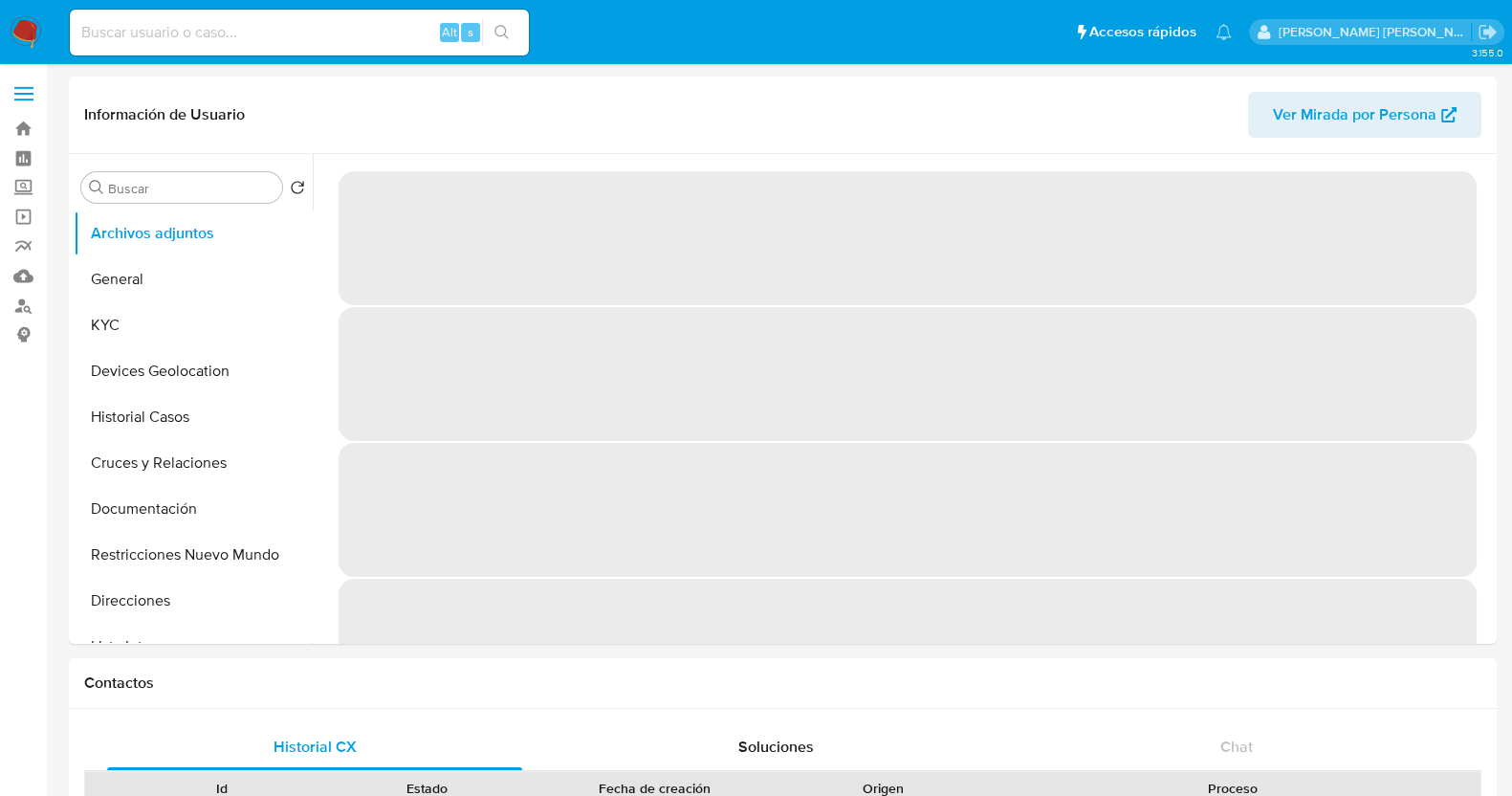
select select "10"
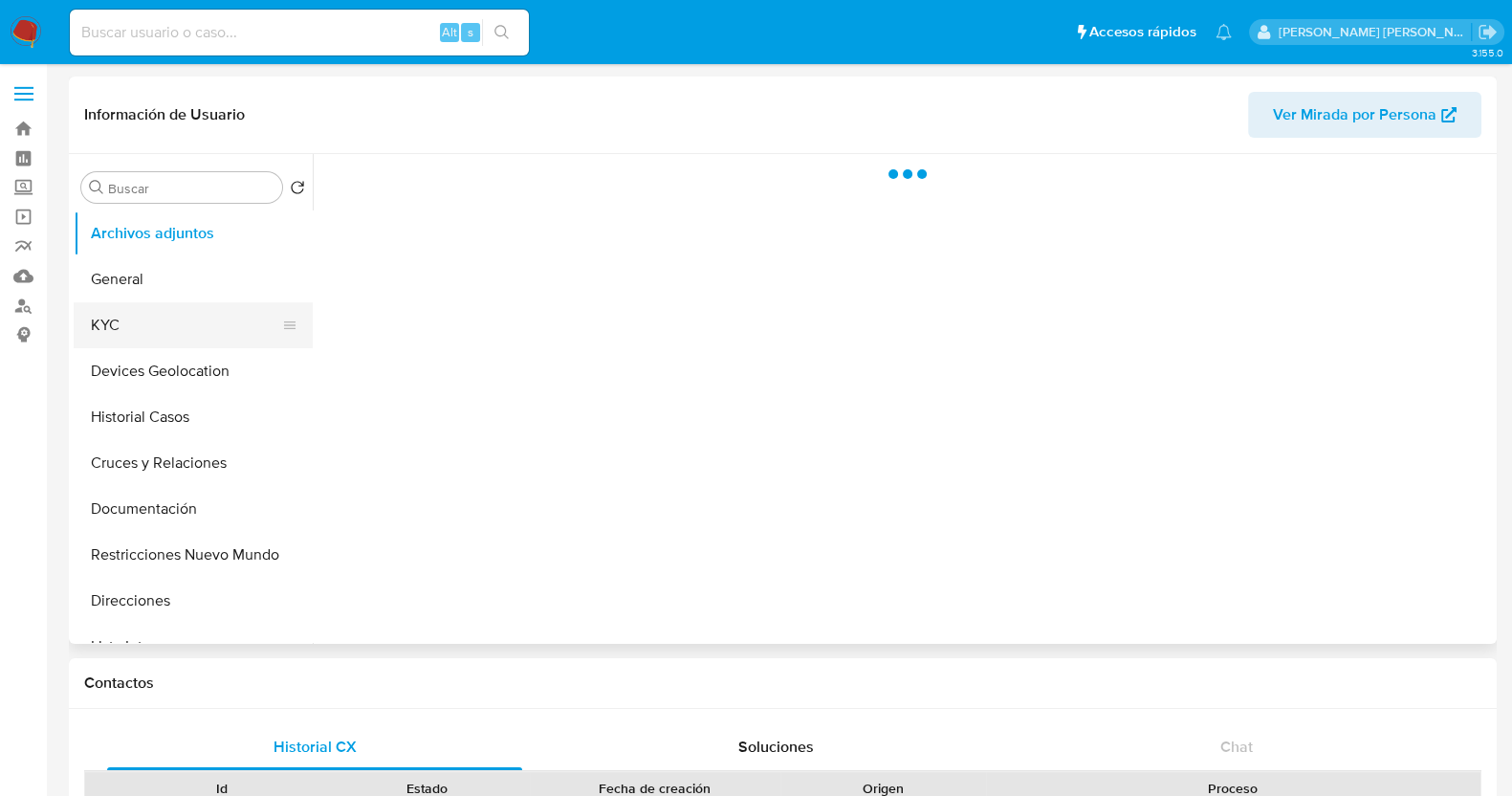
click at [154, 325] on button "KYC" at bounding box center [186, 325] width 224 height 46
select select "10"
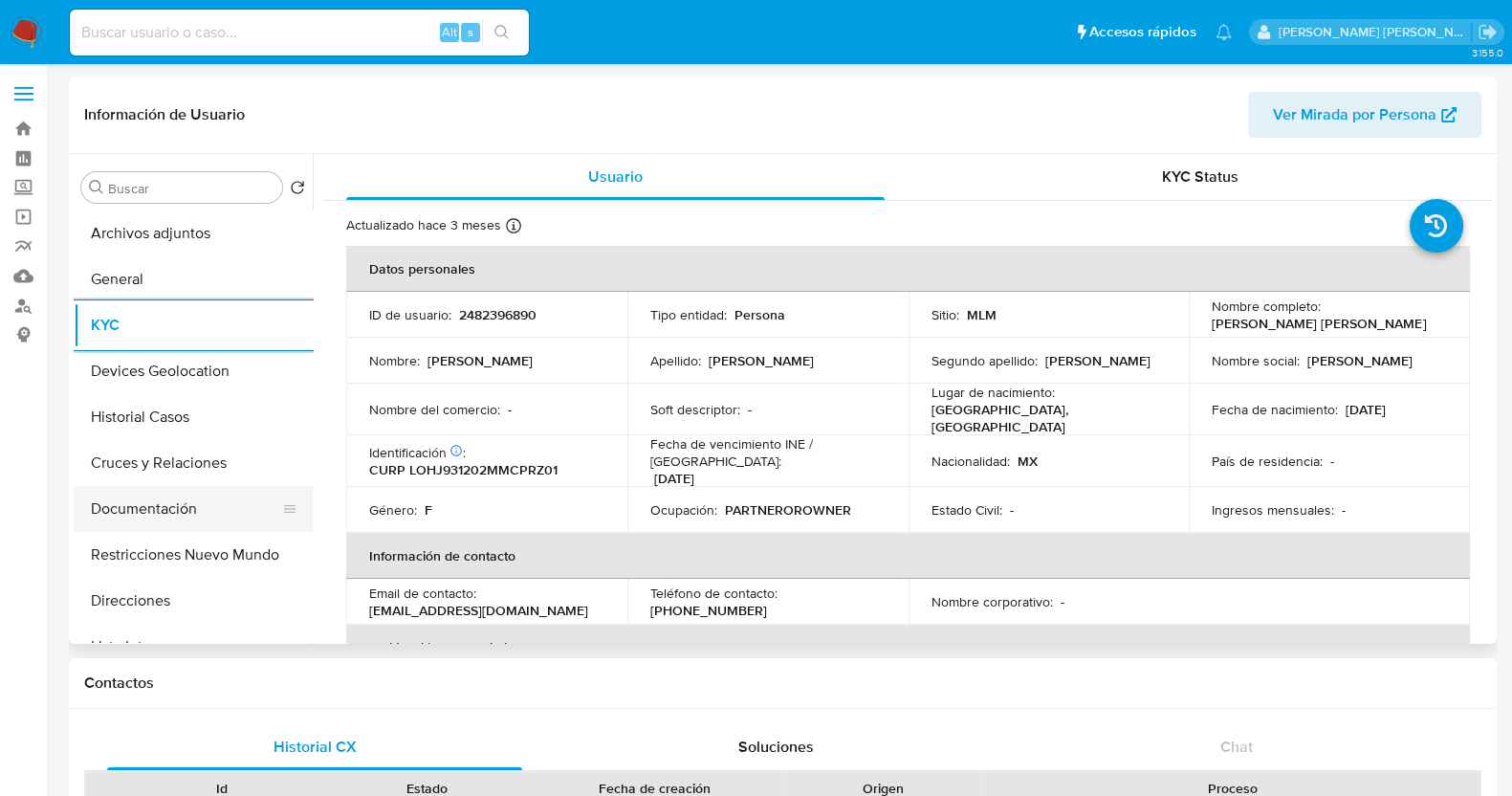
click at [156, 506] on button "Documentación" at bounding box center [186, 509] width 224 height 46
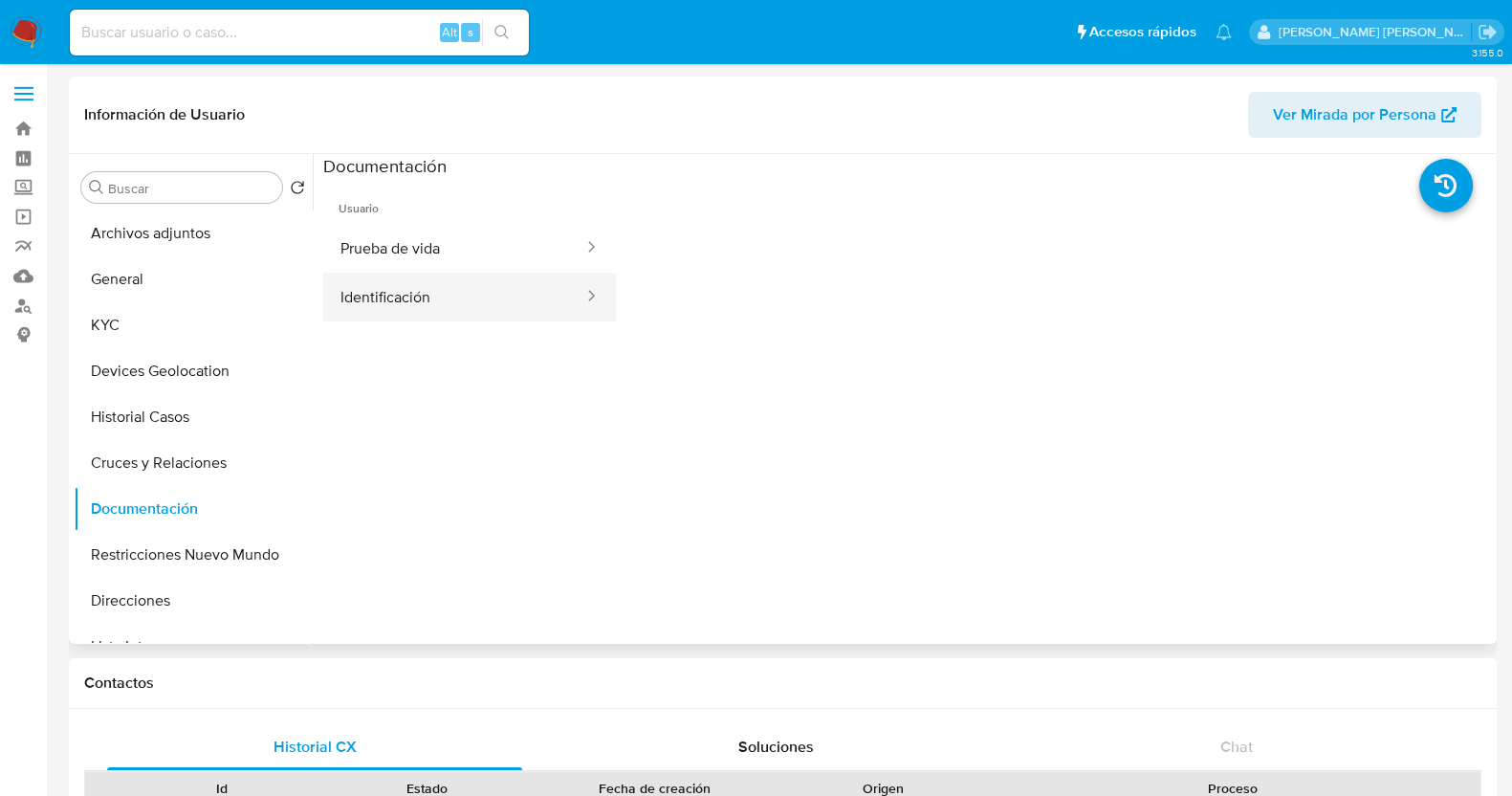
click at [502, 303] on button "Identificación" at bounding box center [454, 297] width 263 height 49
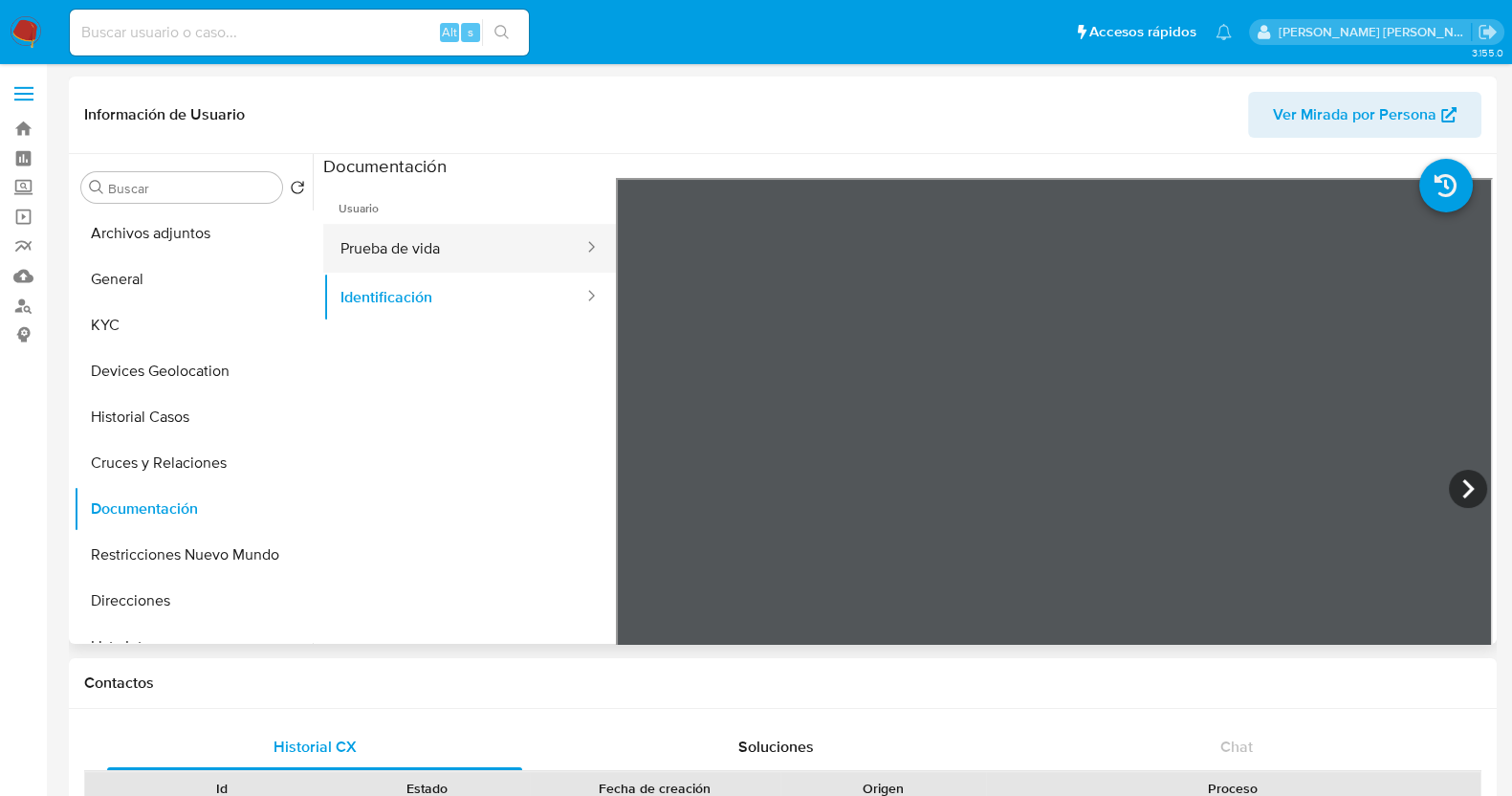
click at [473, 244] on button "Prueba de vida" at bounding box center [454, 248] width 263 height 49
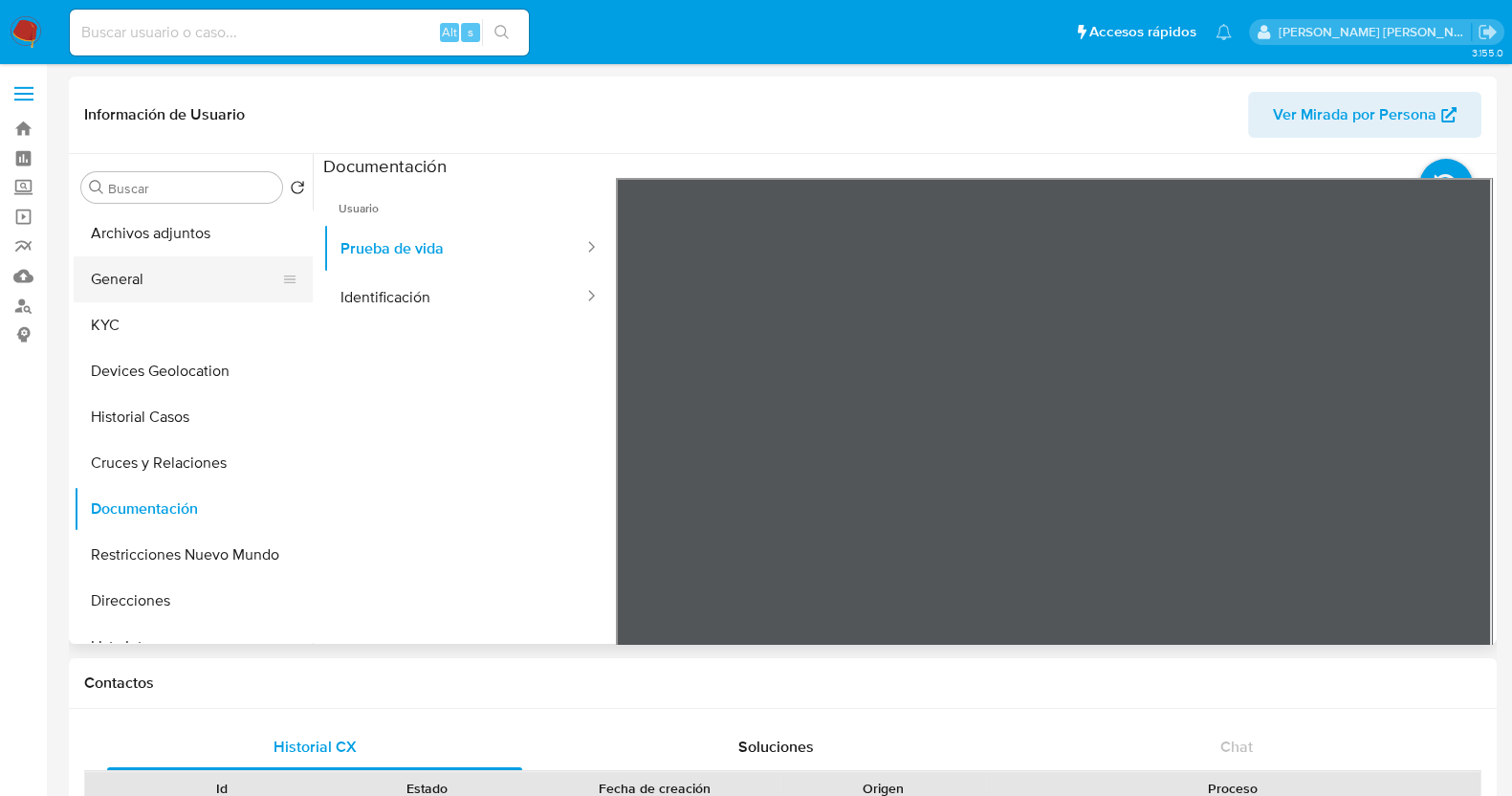
click at [182, 285] on button "General" at bounding box center [186, 280] width 224 height 46
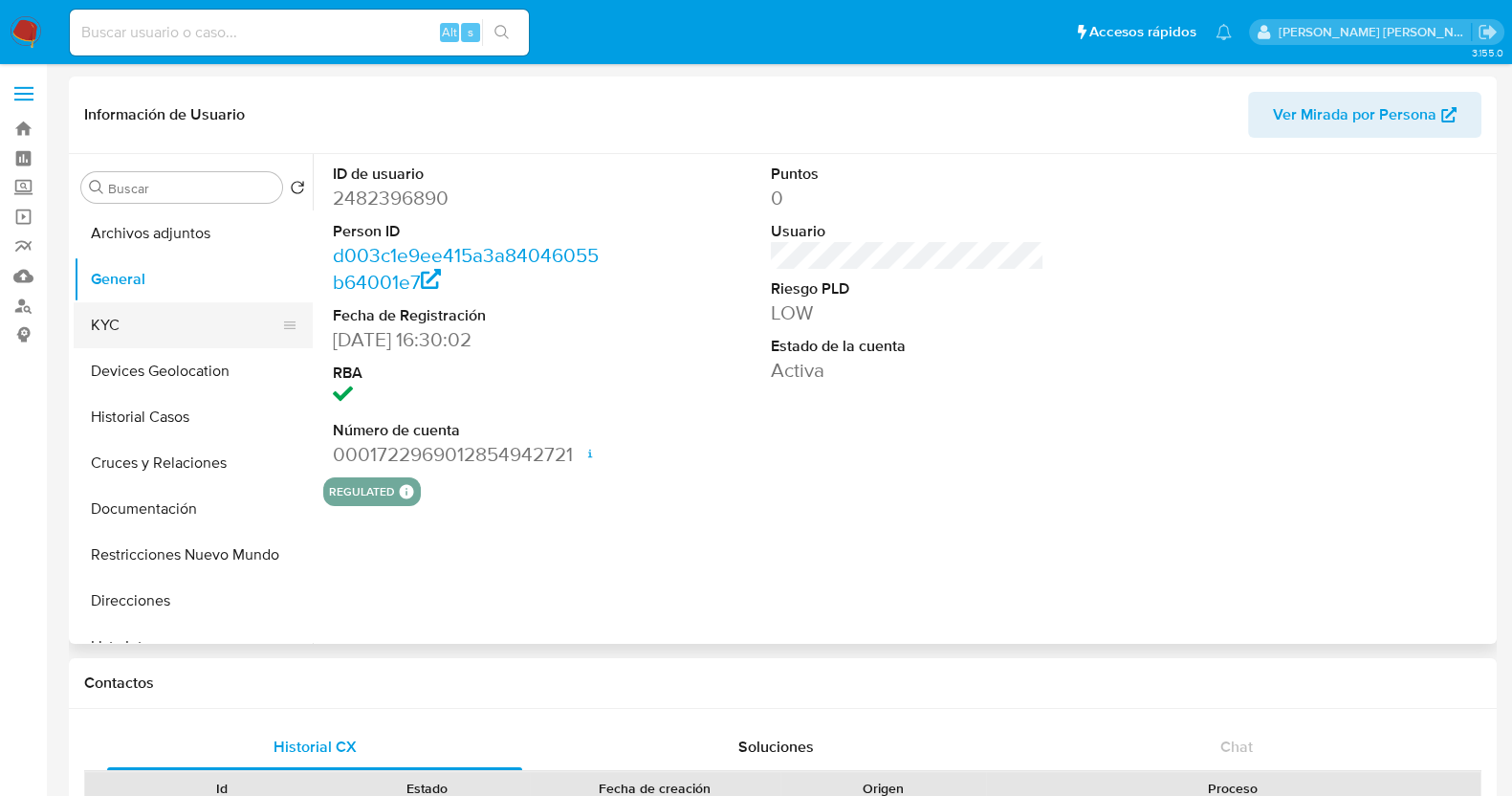
click at [226, 322] on button "KYC" at bounding box center [186, 325] width 224 height 46
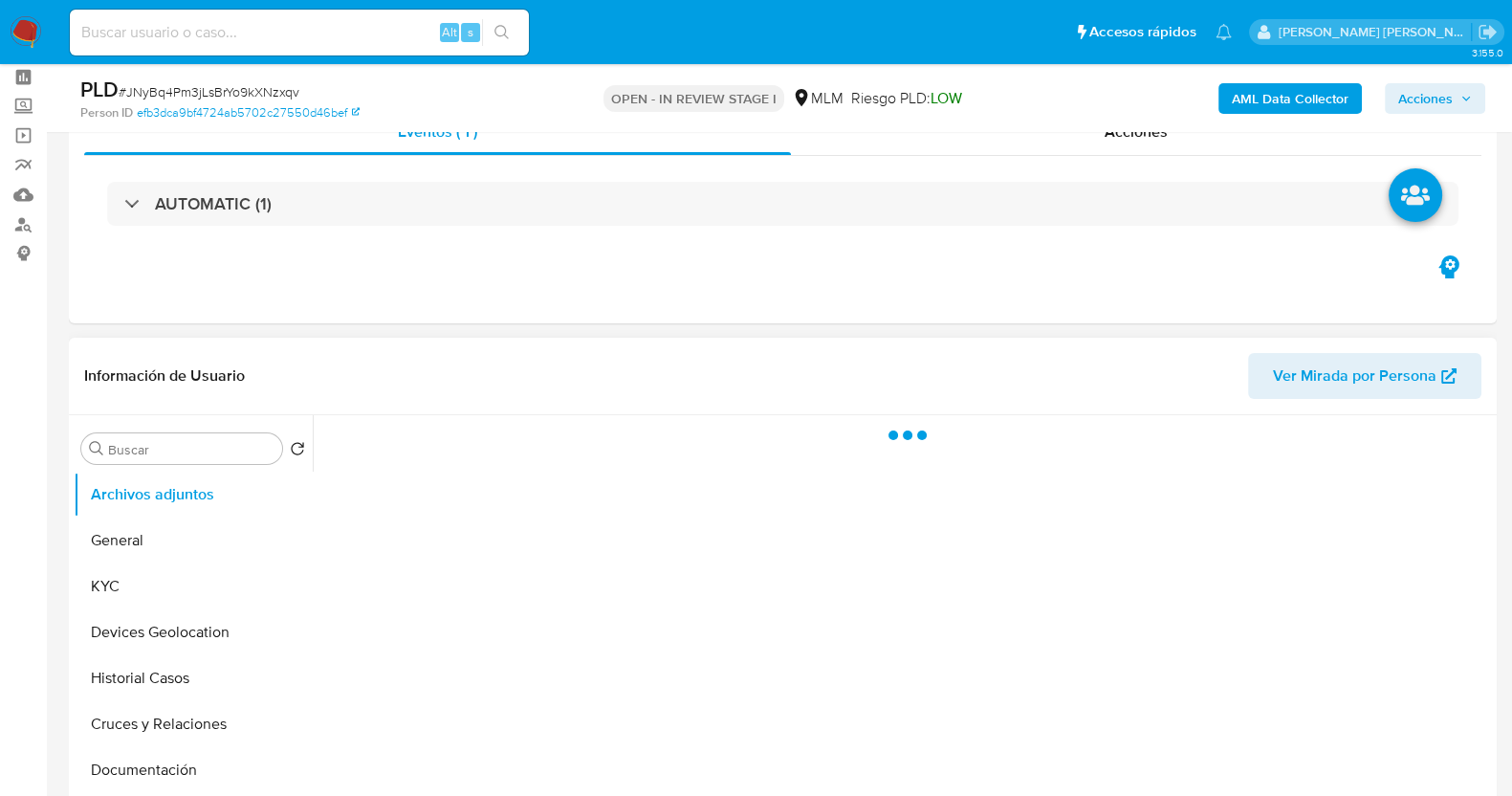
scroll to position [119, 0]
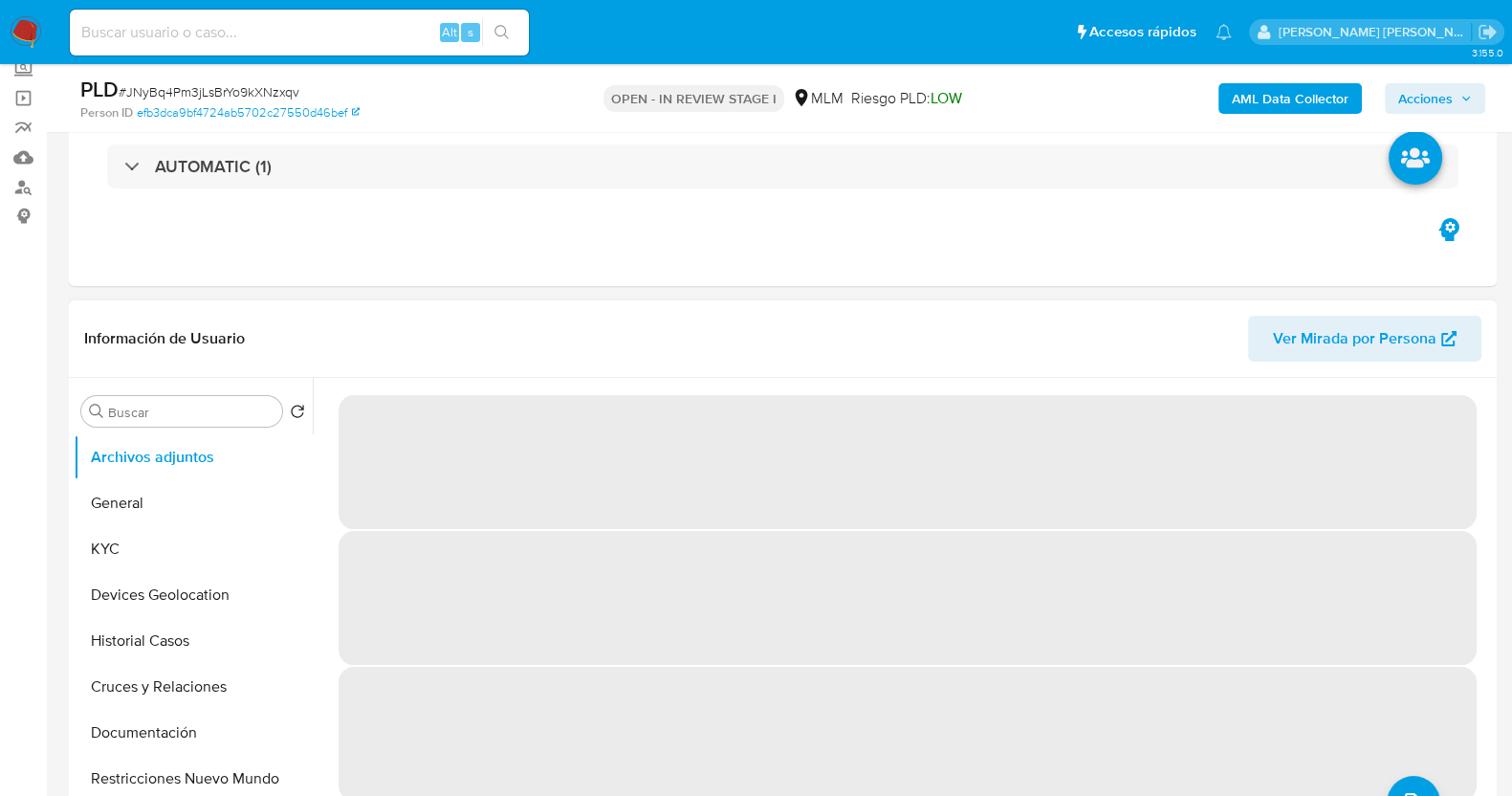
select select "10"
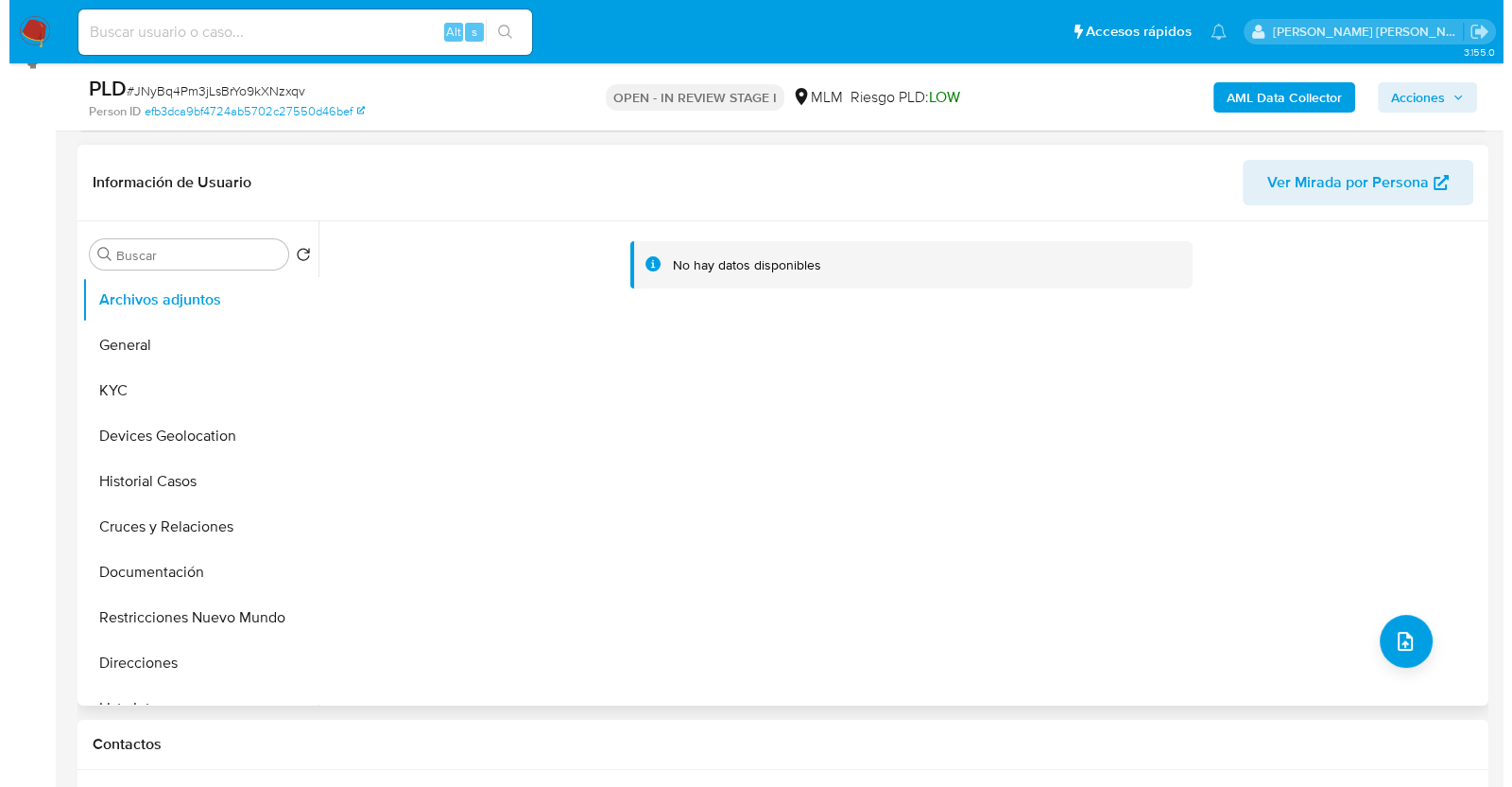
scroll to position [354, 0]
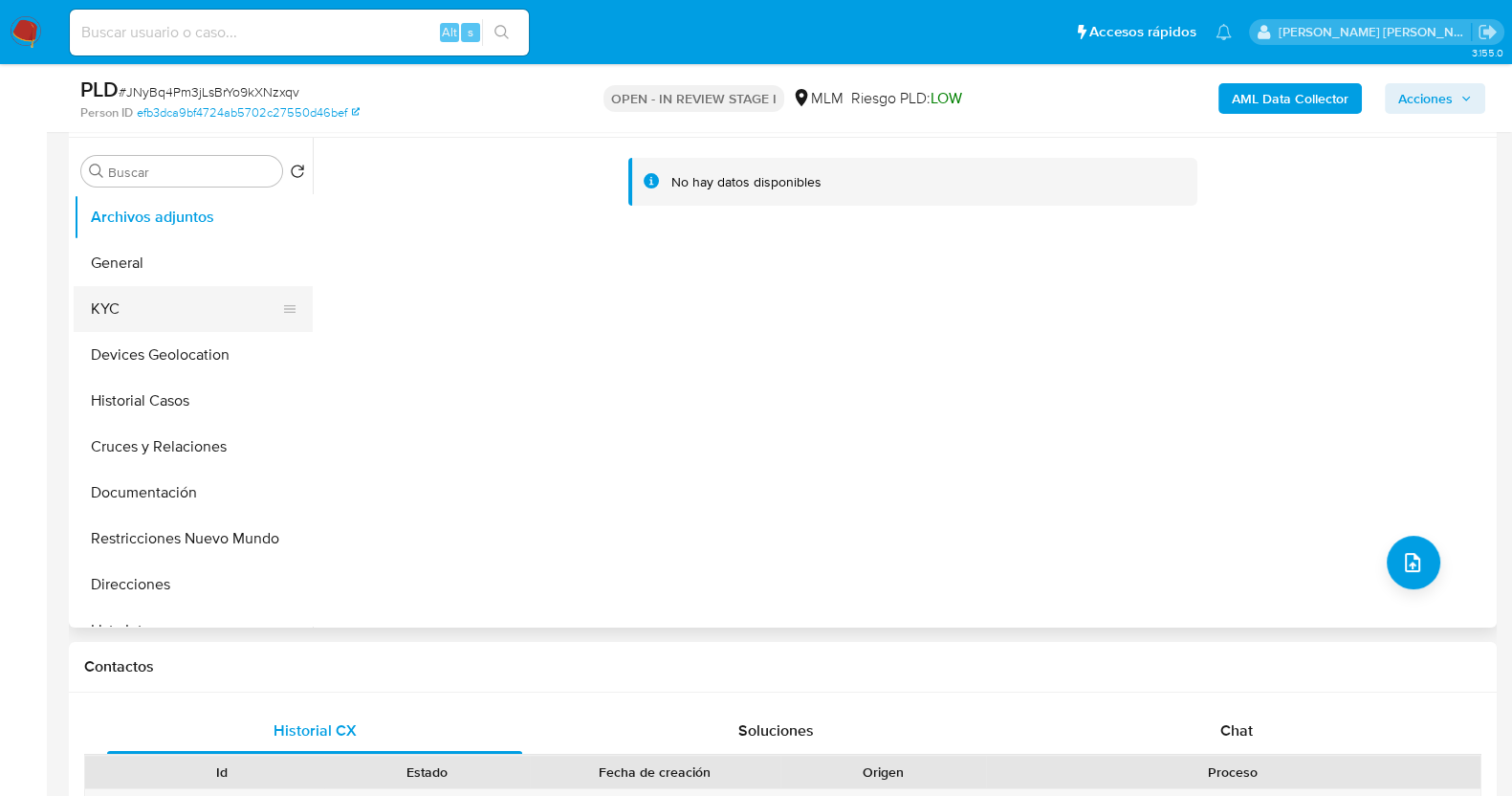
click at [125, 296] on button "KYC" at bounding box center [186, 308] width 224 height 46
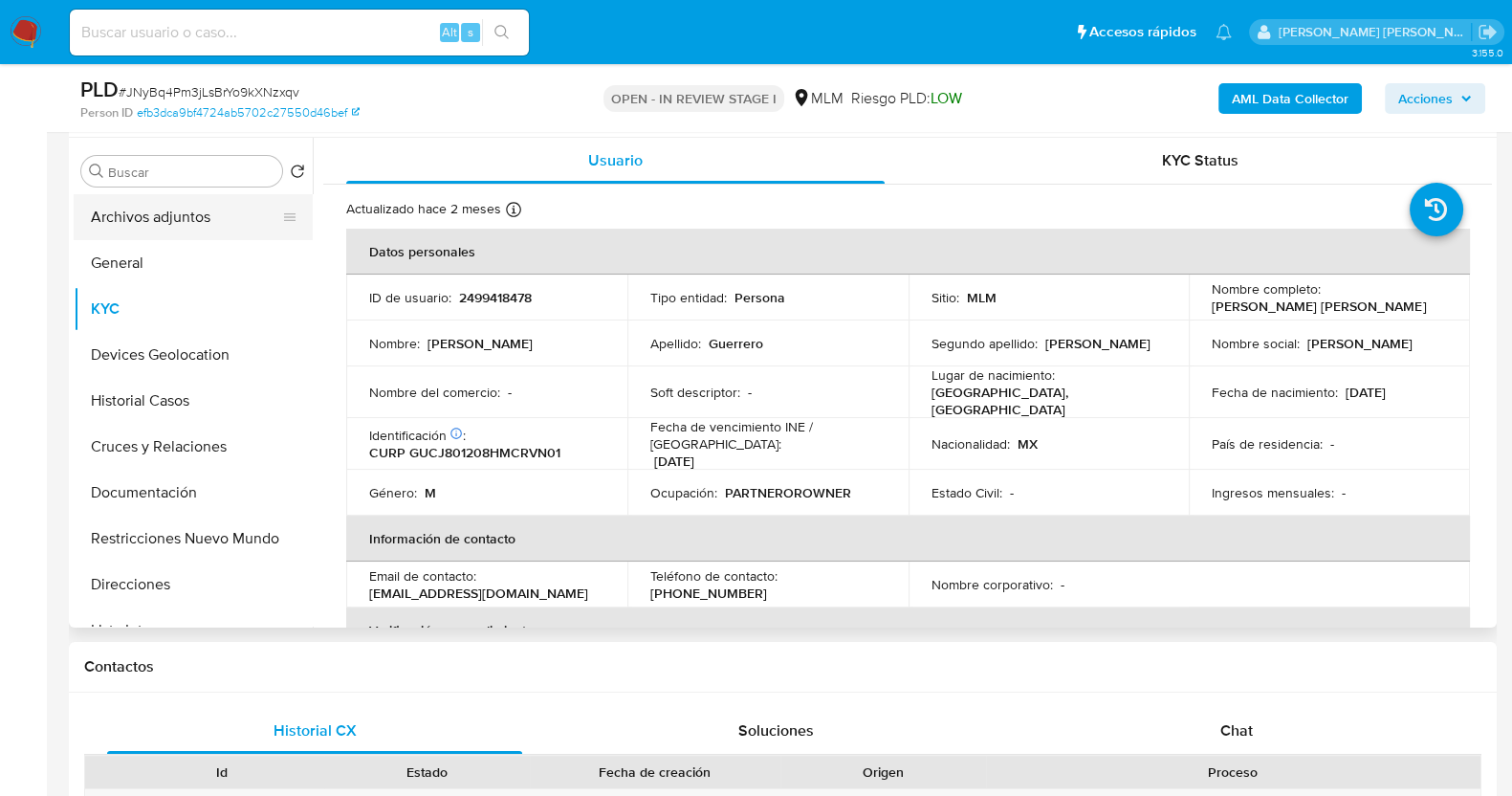
click at [171, 224] on button "Archivos adjuntos" at bounding box center [186, 217] width 224 height 46
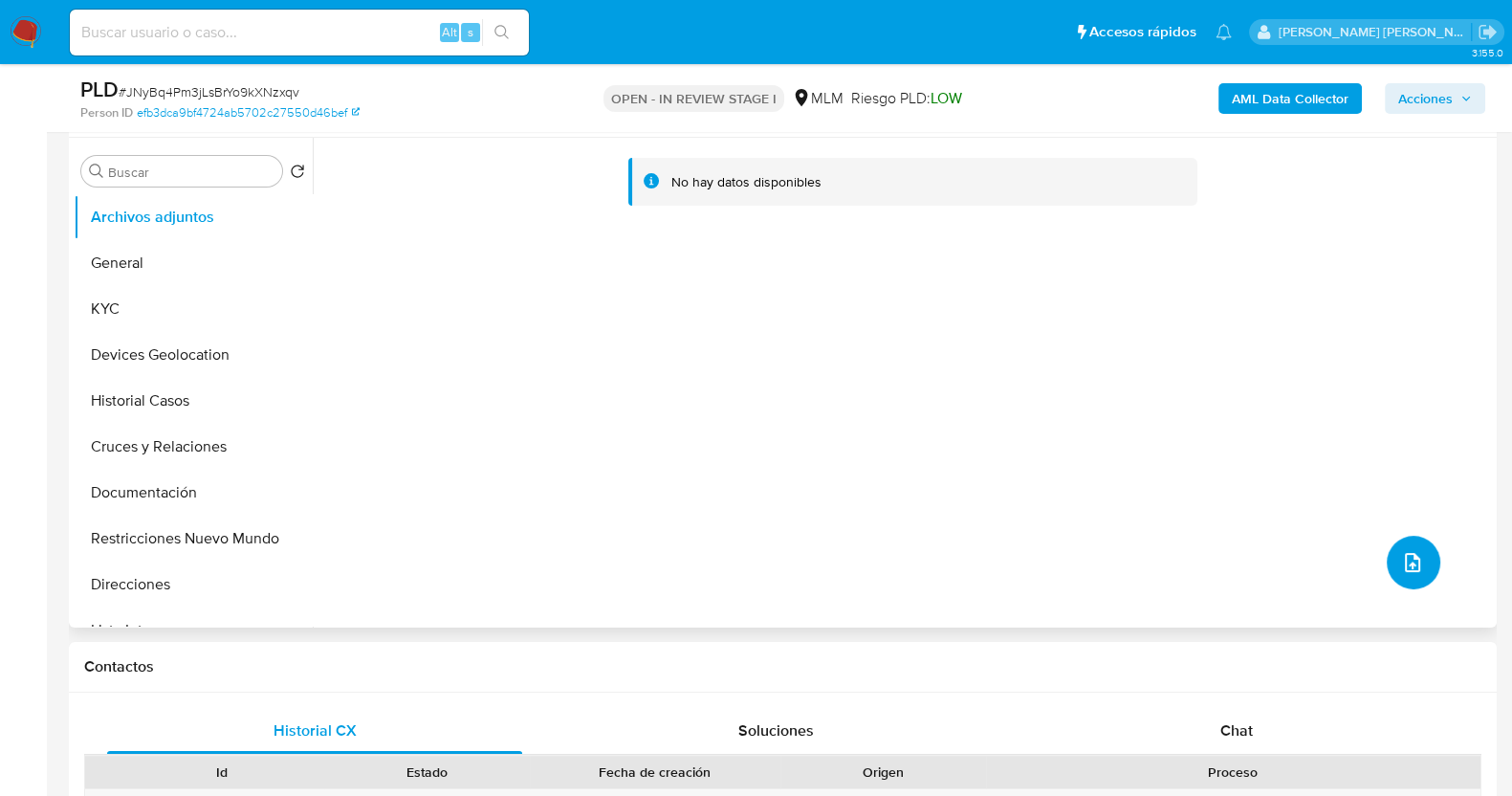
click at [1403, 576] on button "upload-file" at bounding box center [1413, 562] width 54 height 54
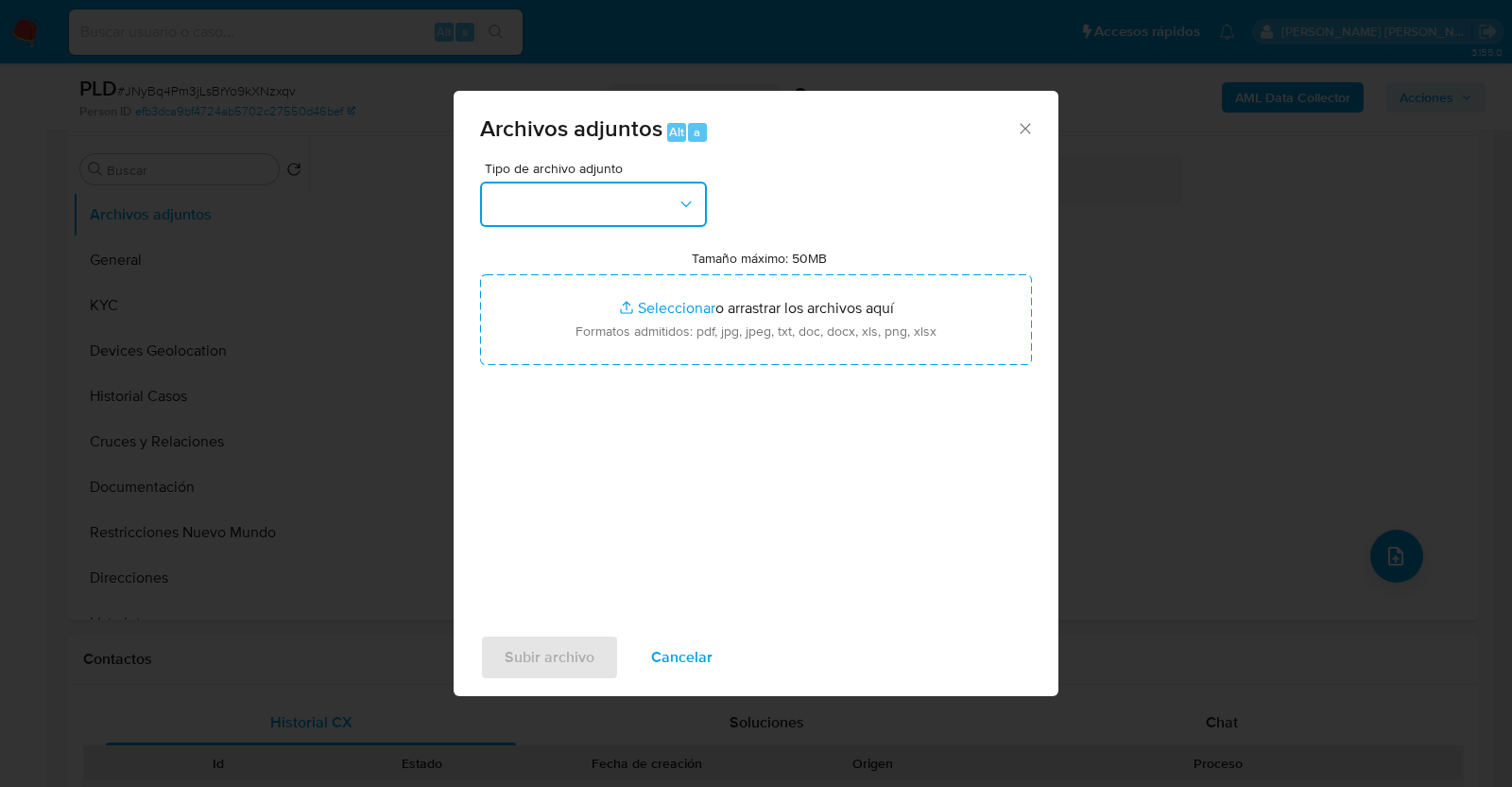
click at [617, 212] on button "button" at bounding box center [594, 205] width 227 height 45
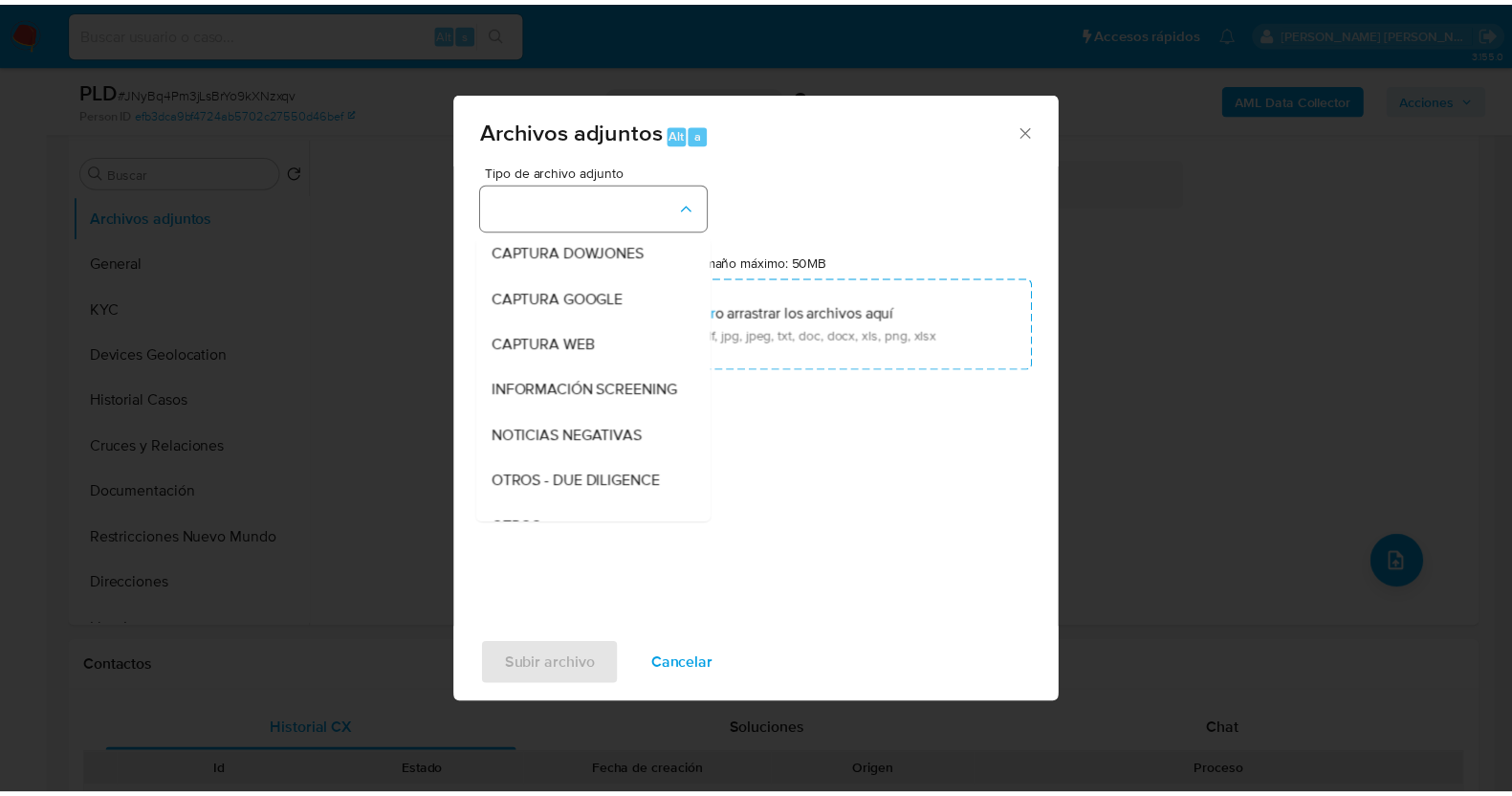
scroll to position [100, 0]
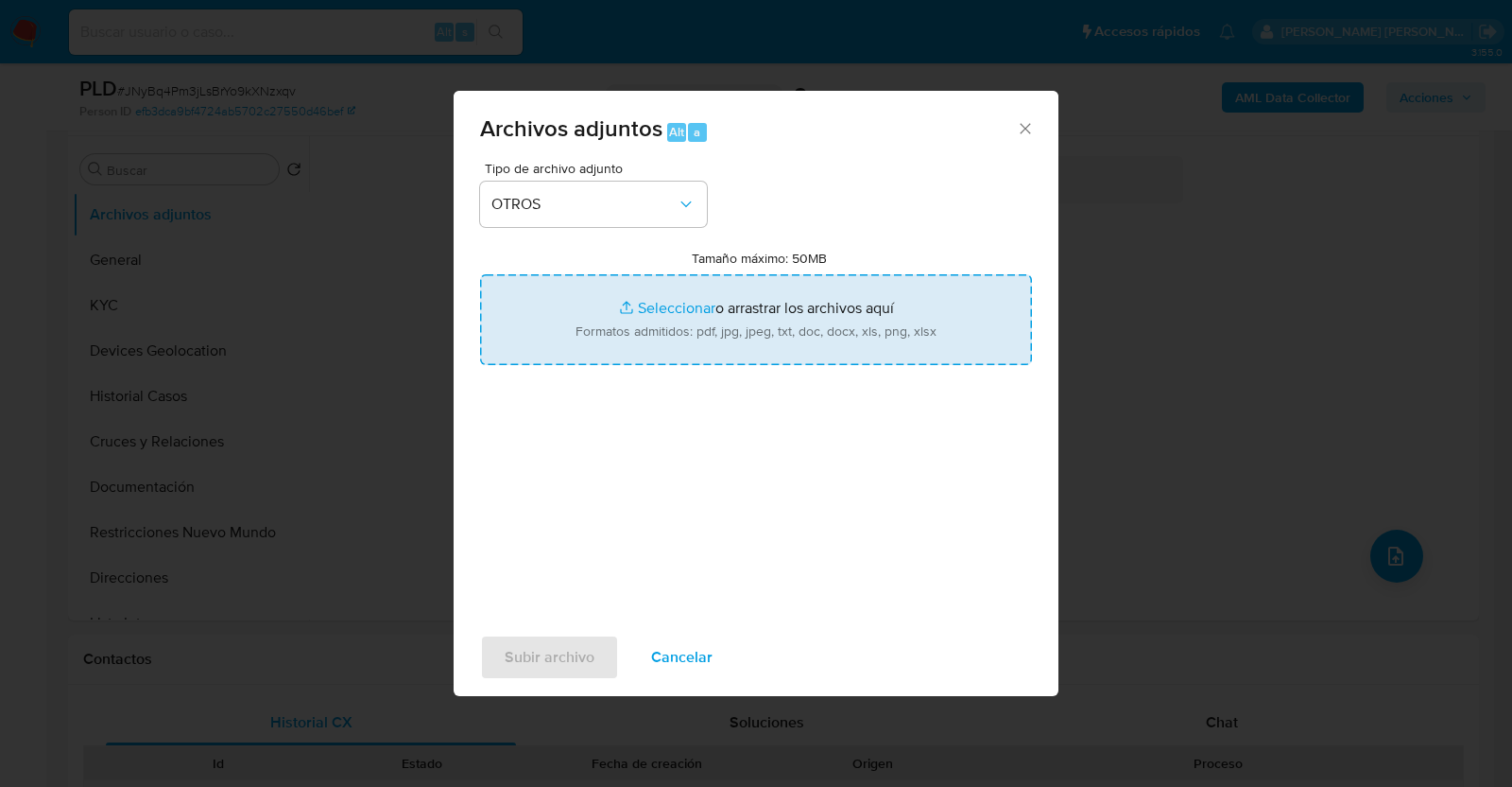
type input "C:\fakepath\2499418478_JUAN GUERRERO_JUL2025.pdf"
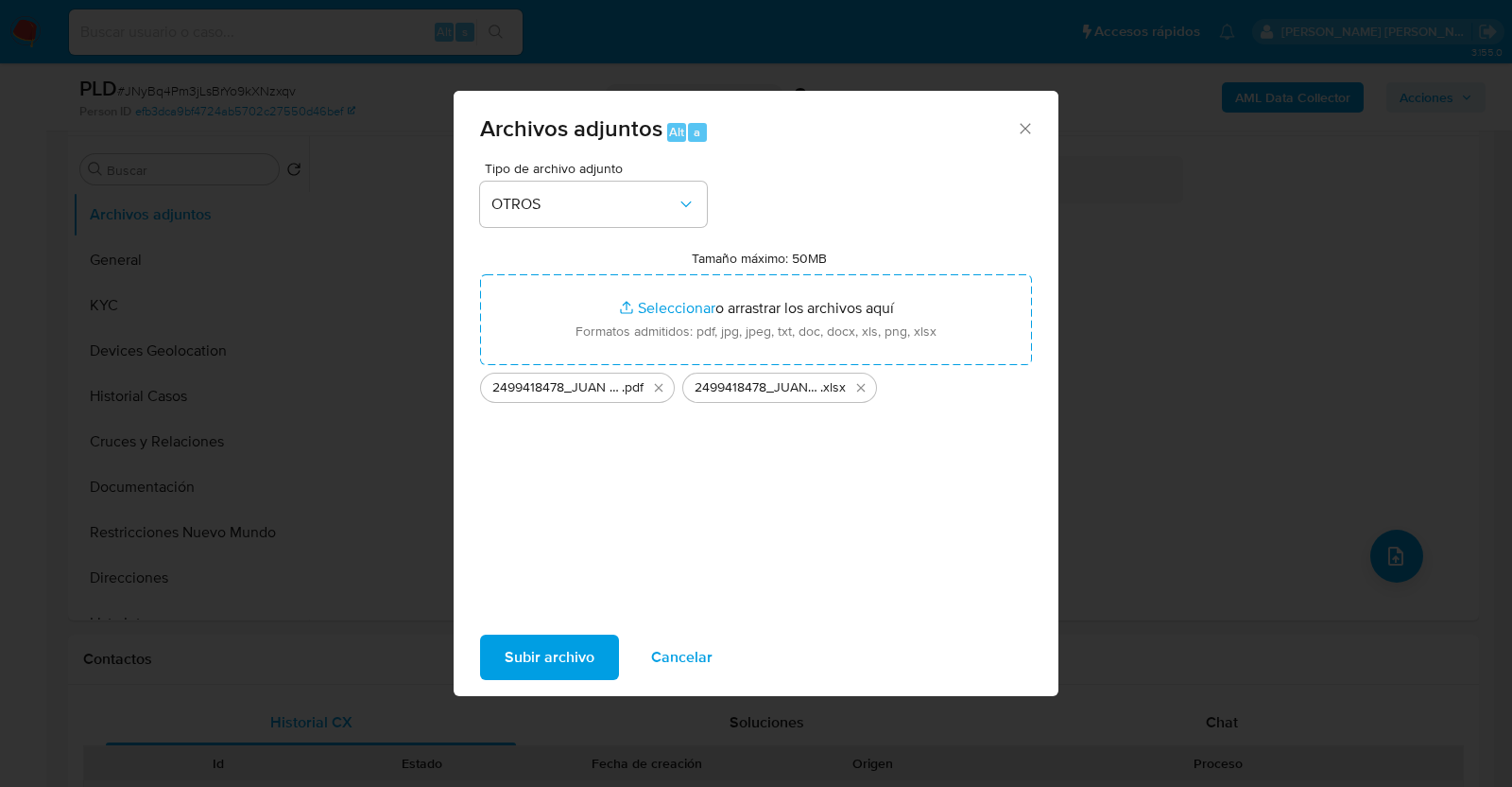
click at [567, 659] on span "Subir archivo" at bounding box center [549, 657] width 90 height 42
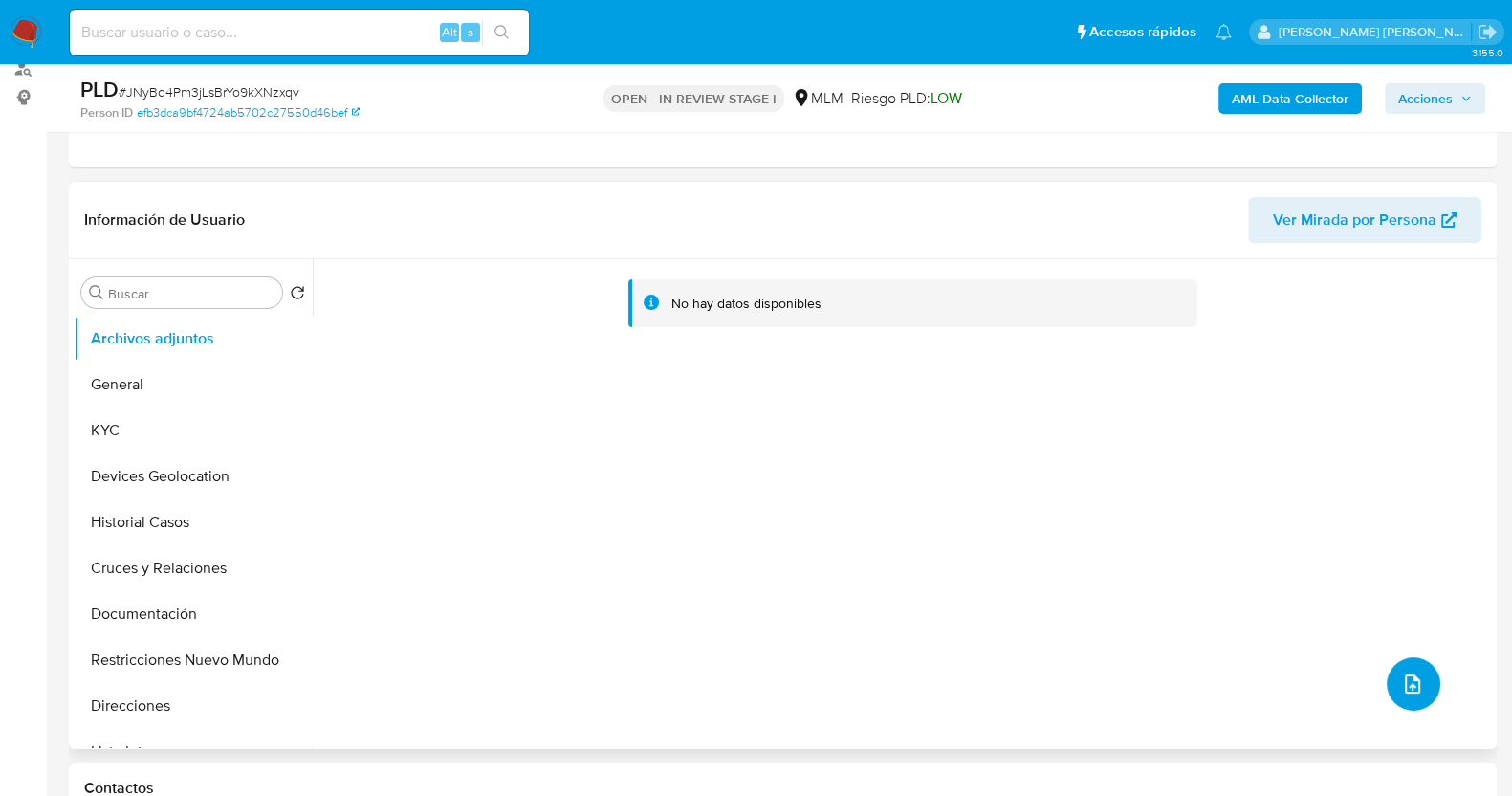
scroll to position [119, 0]
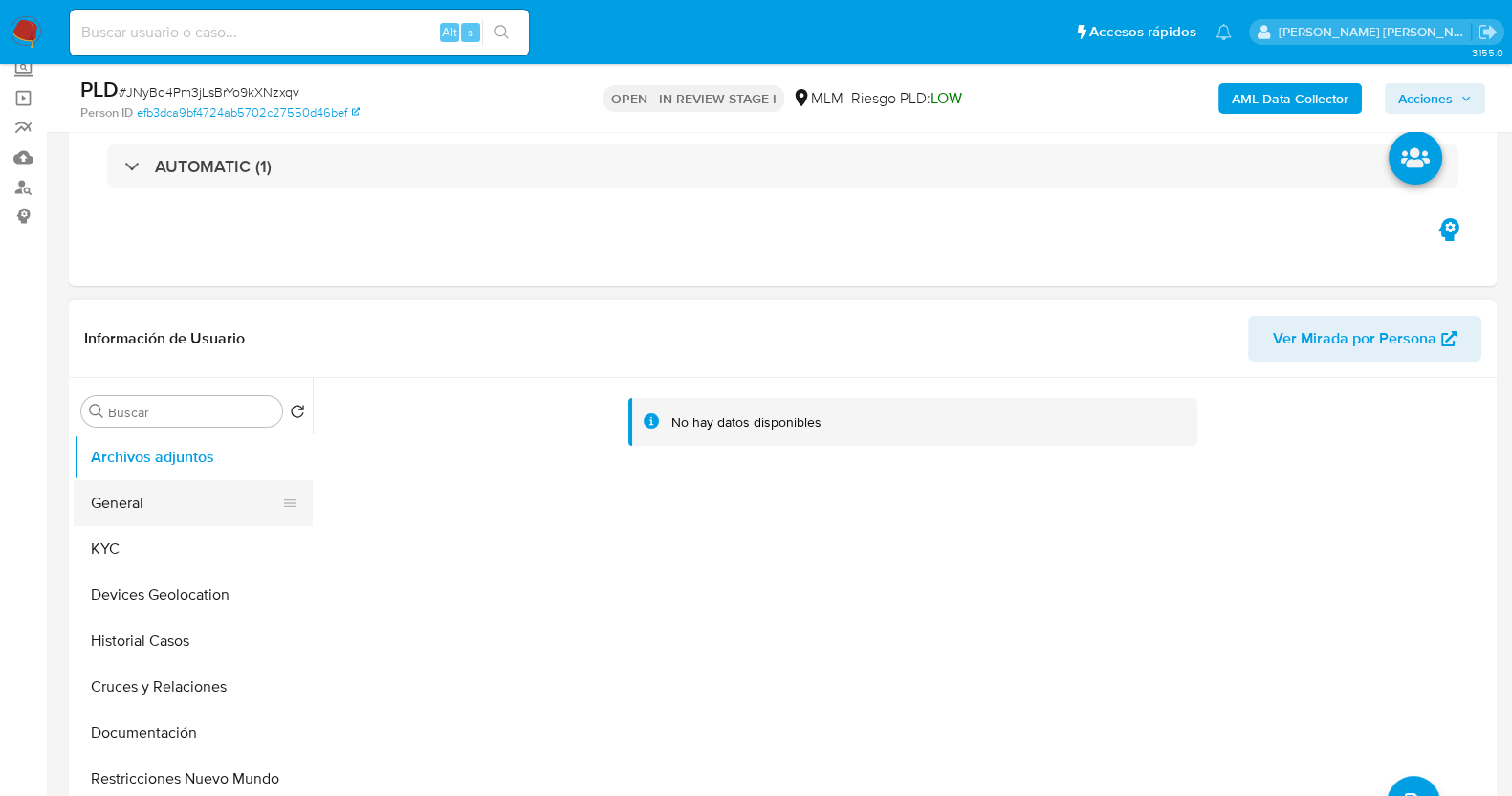
drag, startPoint x: 144, startPoint y: 505, endPoint x: 150, endPoint y: 479, distance: 26.7
click at [145, 505] on button "General" at bounding box center [186, 503] width 224 height 46
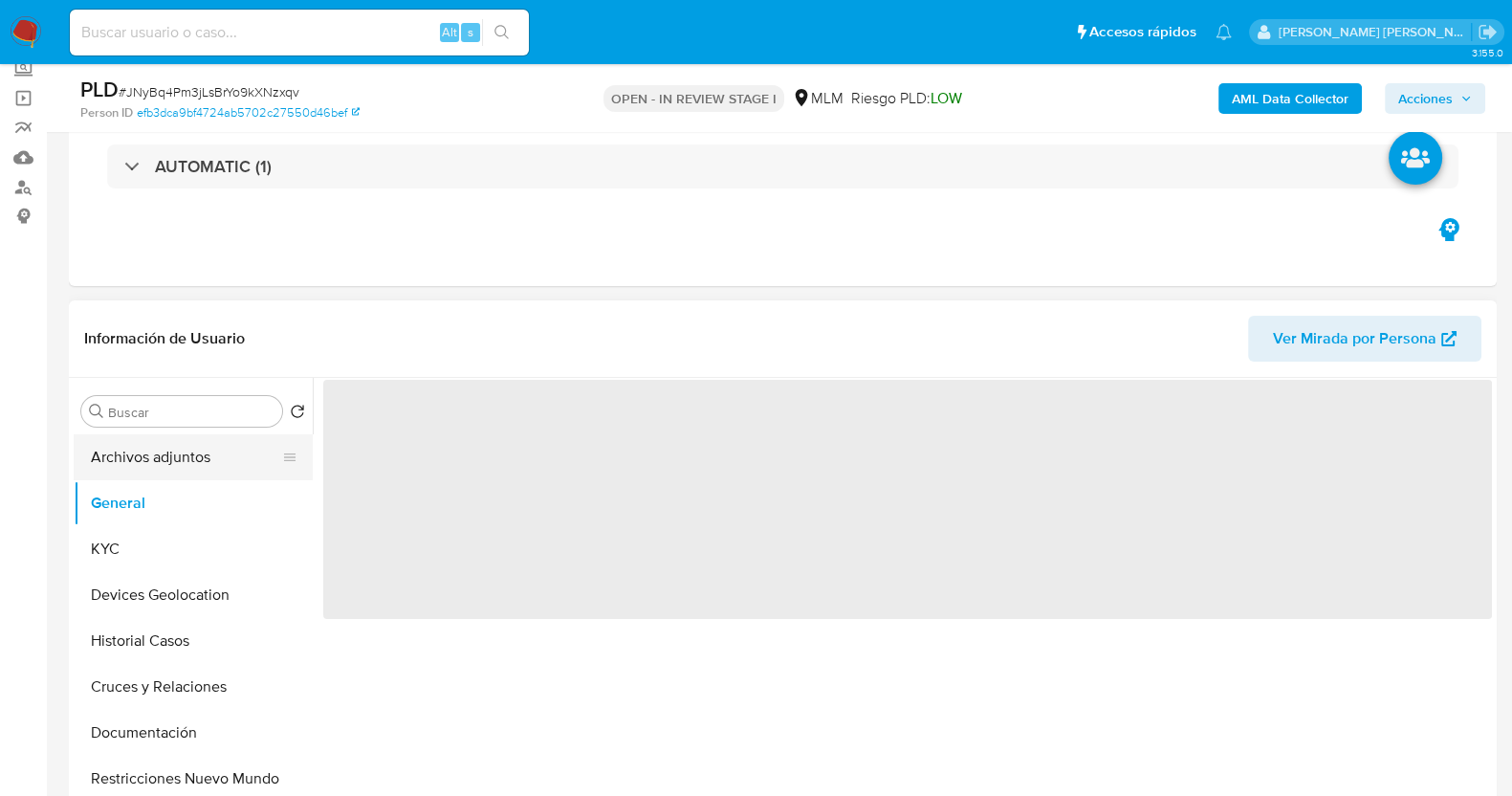
click at [155, 456] on button "Archivos adjuntos" at bounding box center [186, 457] width 224 height 46
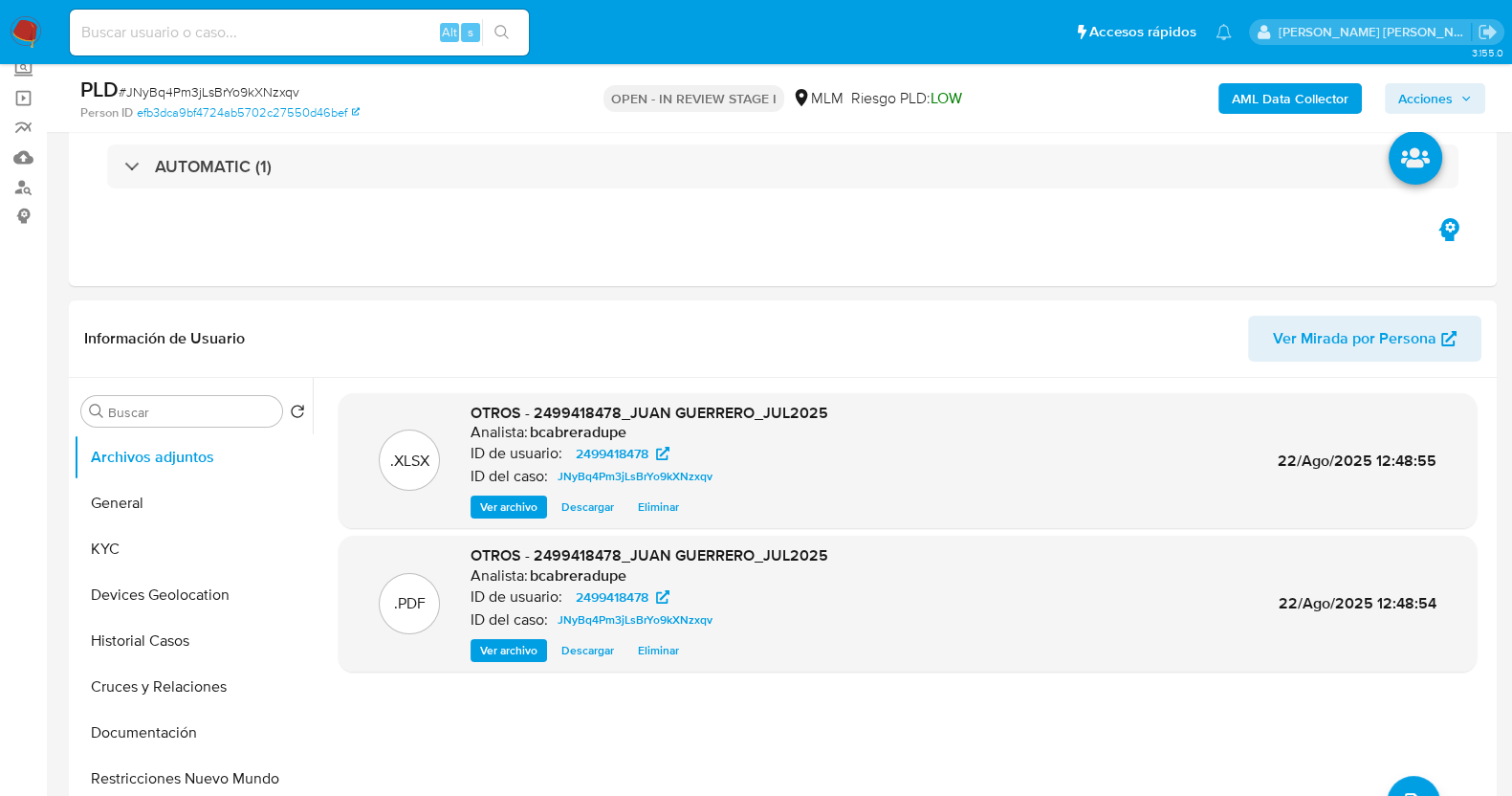
click at [1433, 102] on span "Acciones" at bounding box center [1425, 99] width 55 height 31
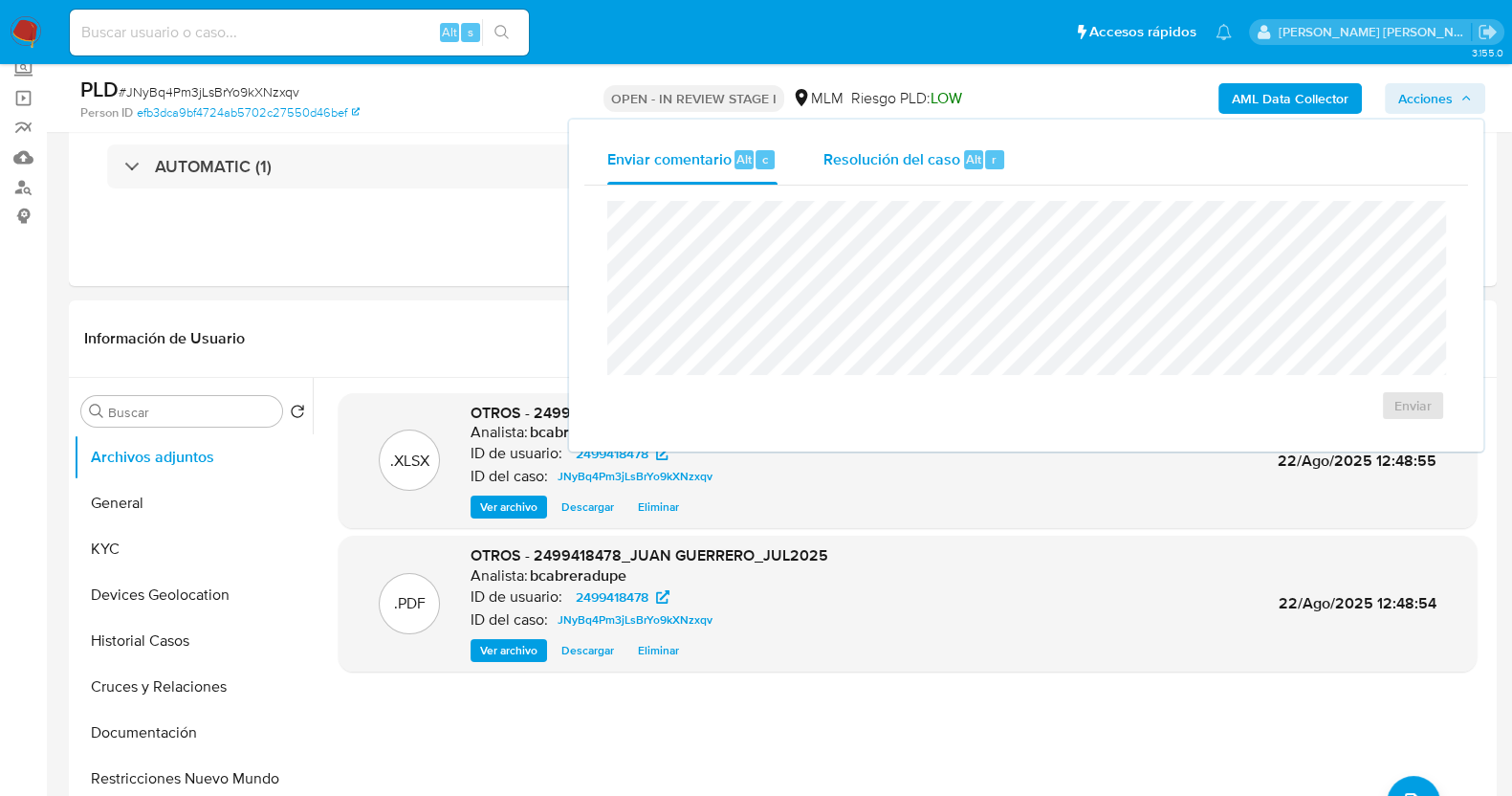
drag, startPoint x: 843, startPoint y: 145, endPoint x: 851, endPoint y: 180, distance: 35.9
click at [844, 145] on div "Resolución del caso Alt r" at bounding box center [914, 160] width 183 height 50
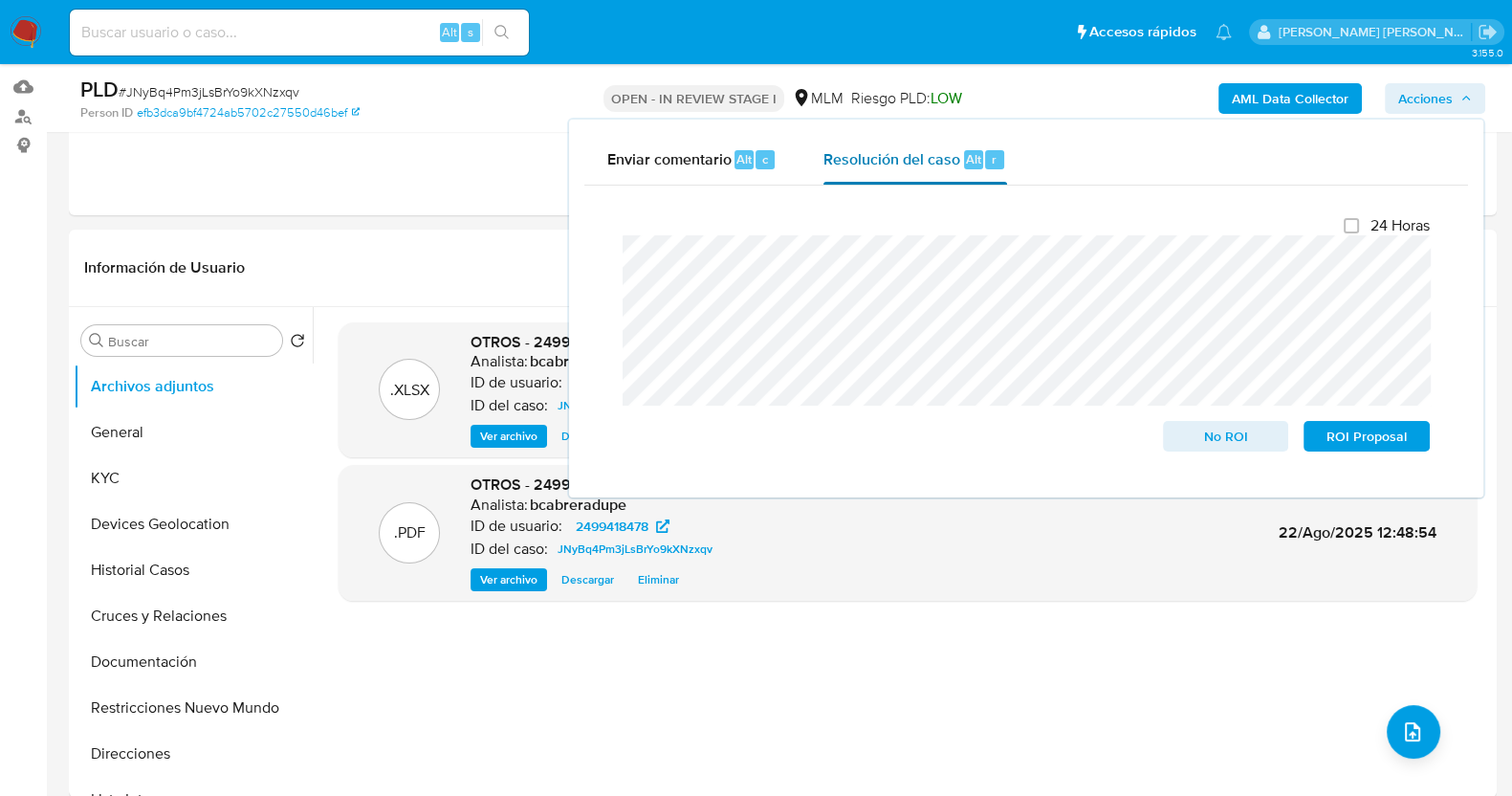
scroll to position [239, 0]
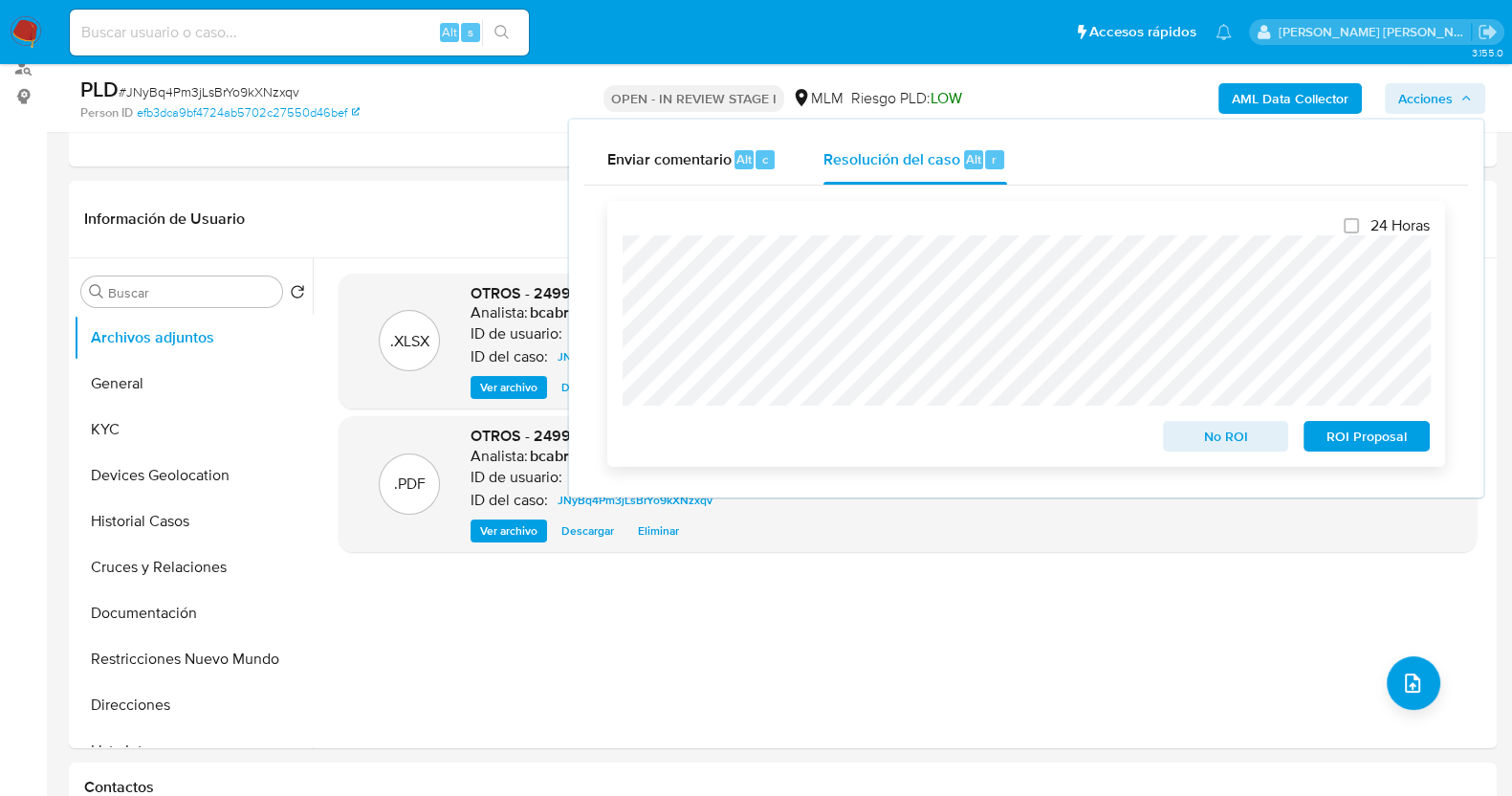
click at [1382, 443] on span "ROI Proposal" at bounding box center [1367, 436] width 100 height 27
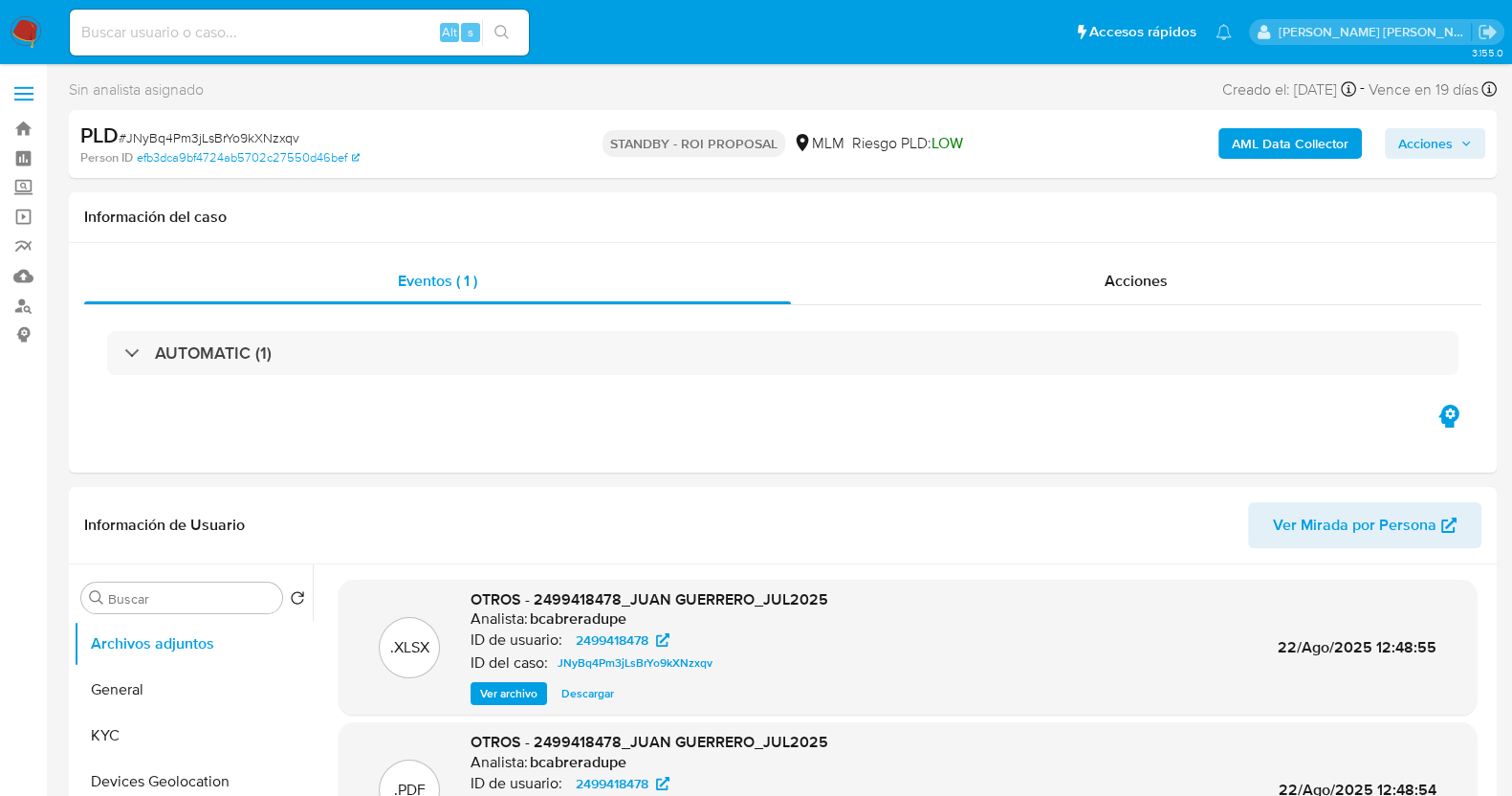
select select "10"
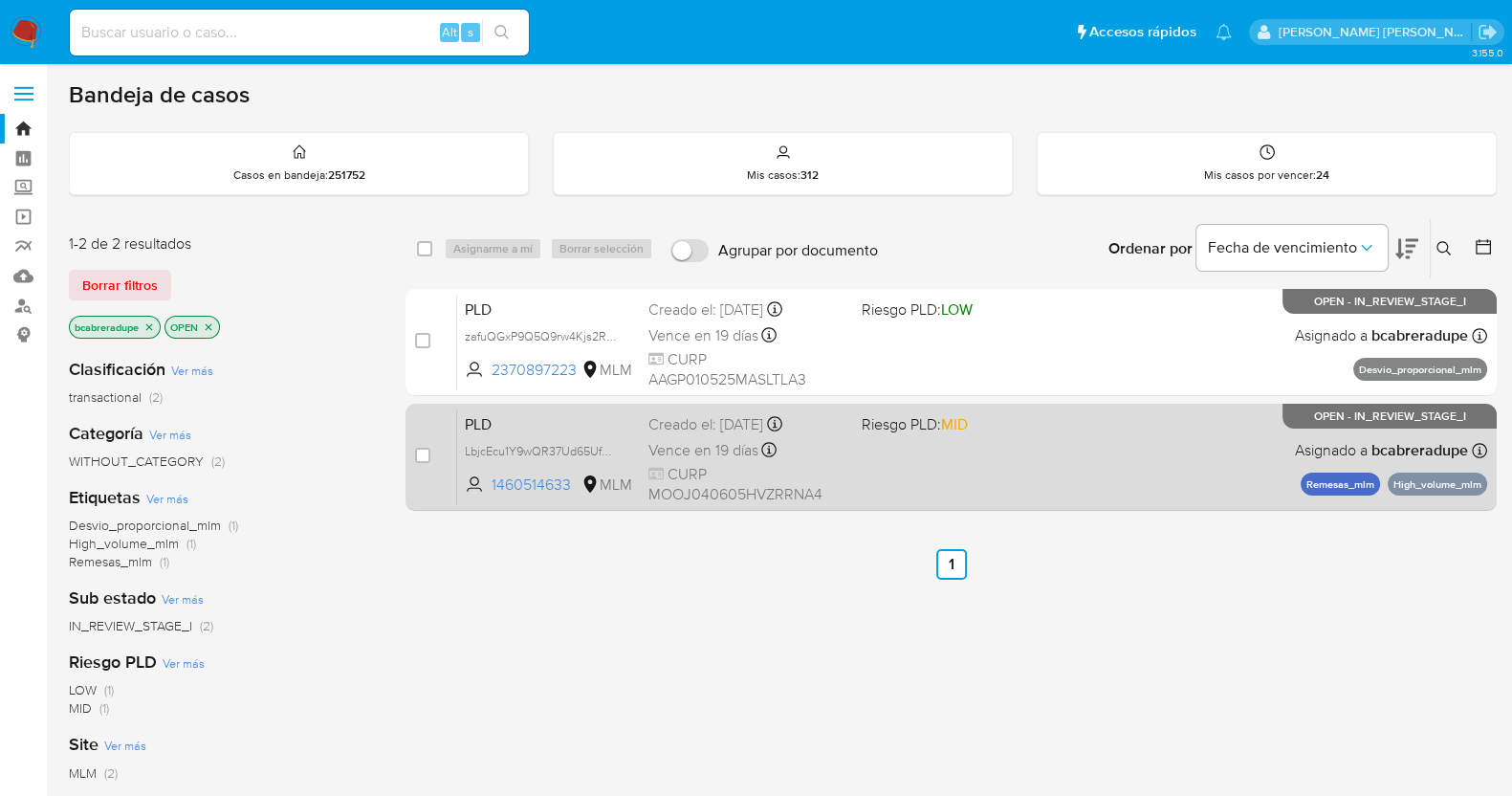
click at [941, 443] on div "PLD LbjcEcu1Y9wQR37Ud65UfHbC 1460514633 MLM Riesgo PLD: MID Creado el: 12/07/20…" at bounding box center [972, 456] width 1030 height 97
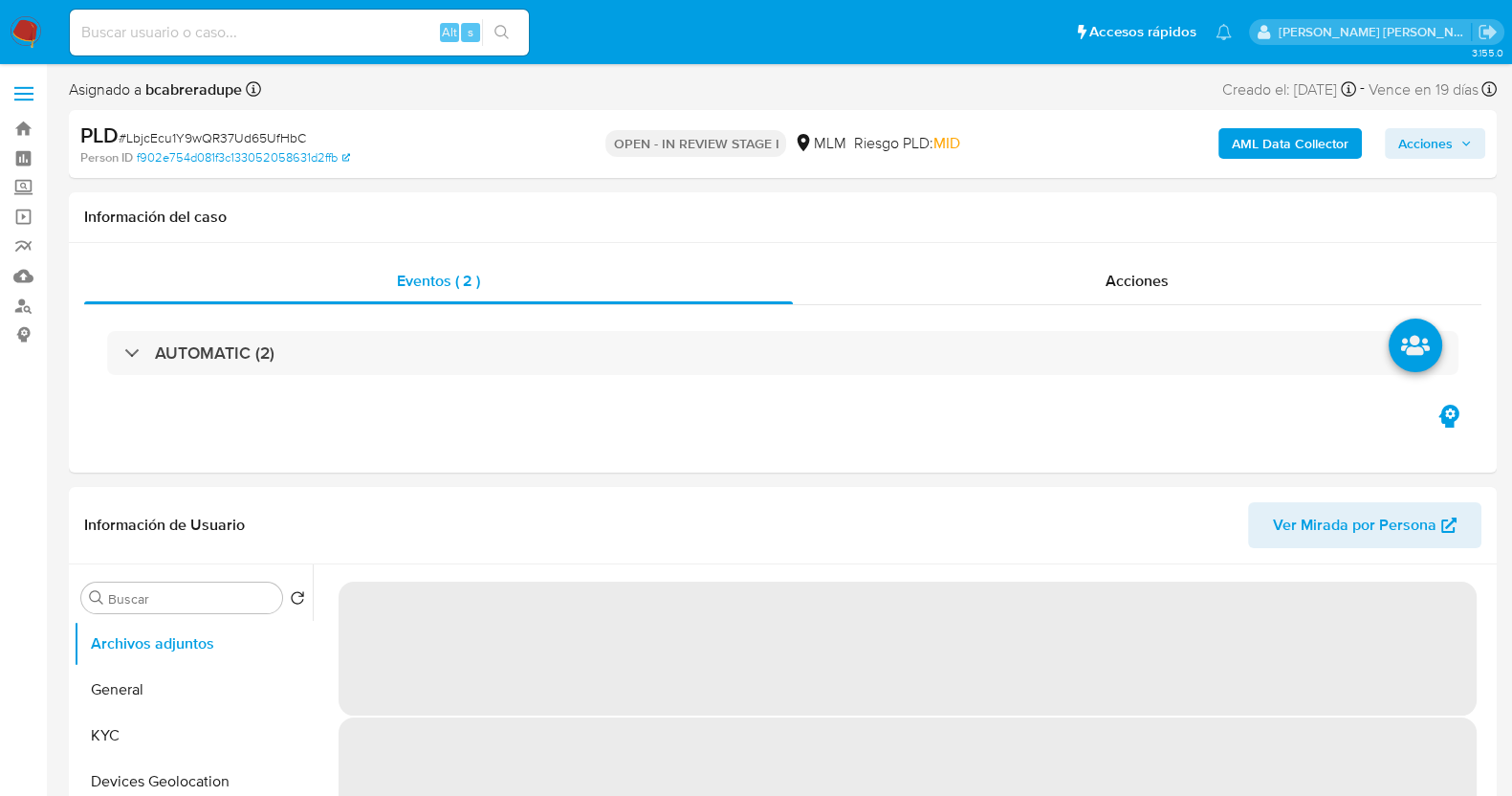
select select "10"
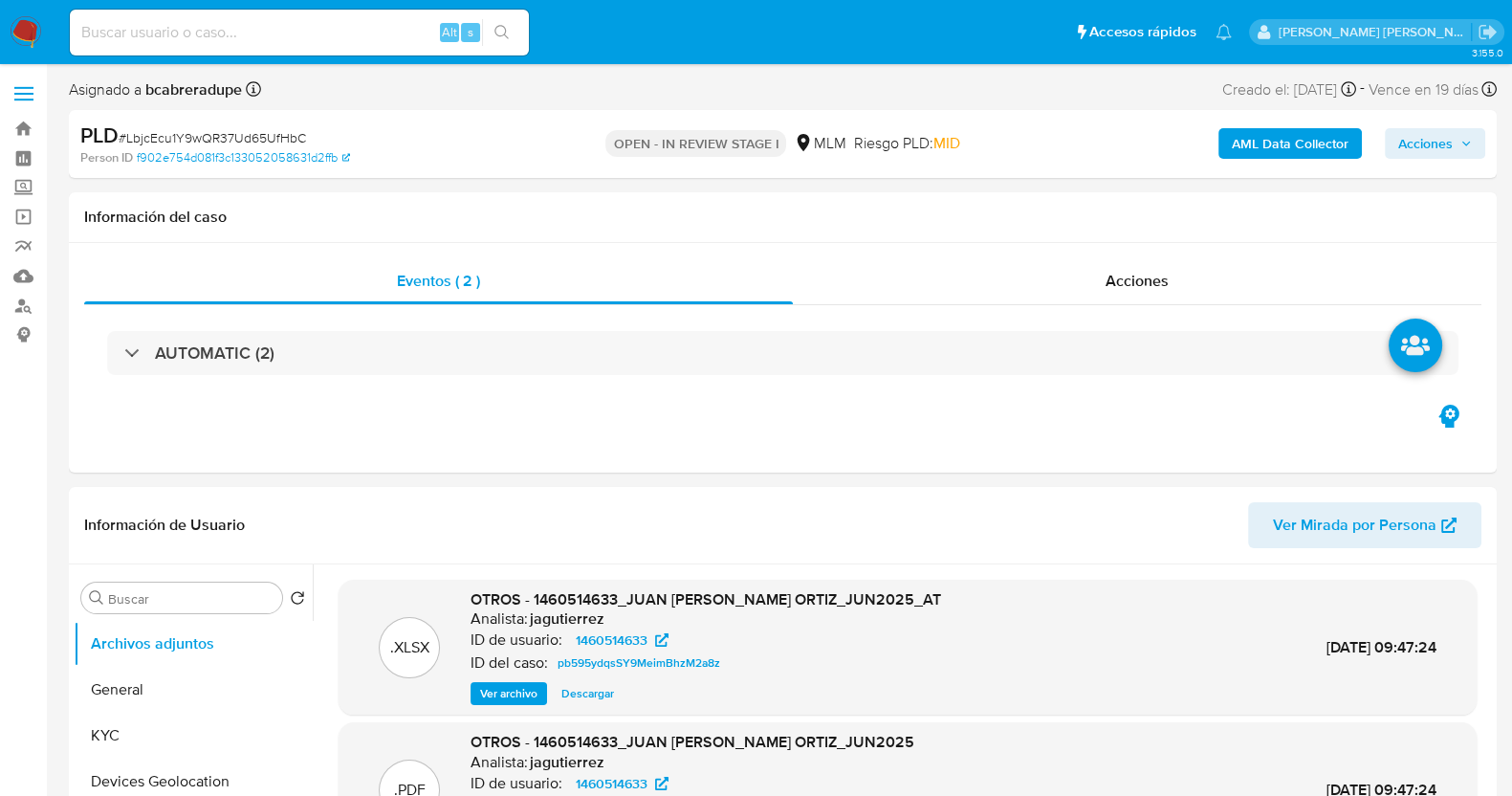
select select "10"
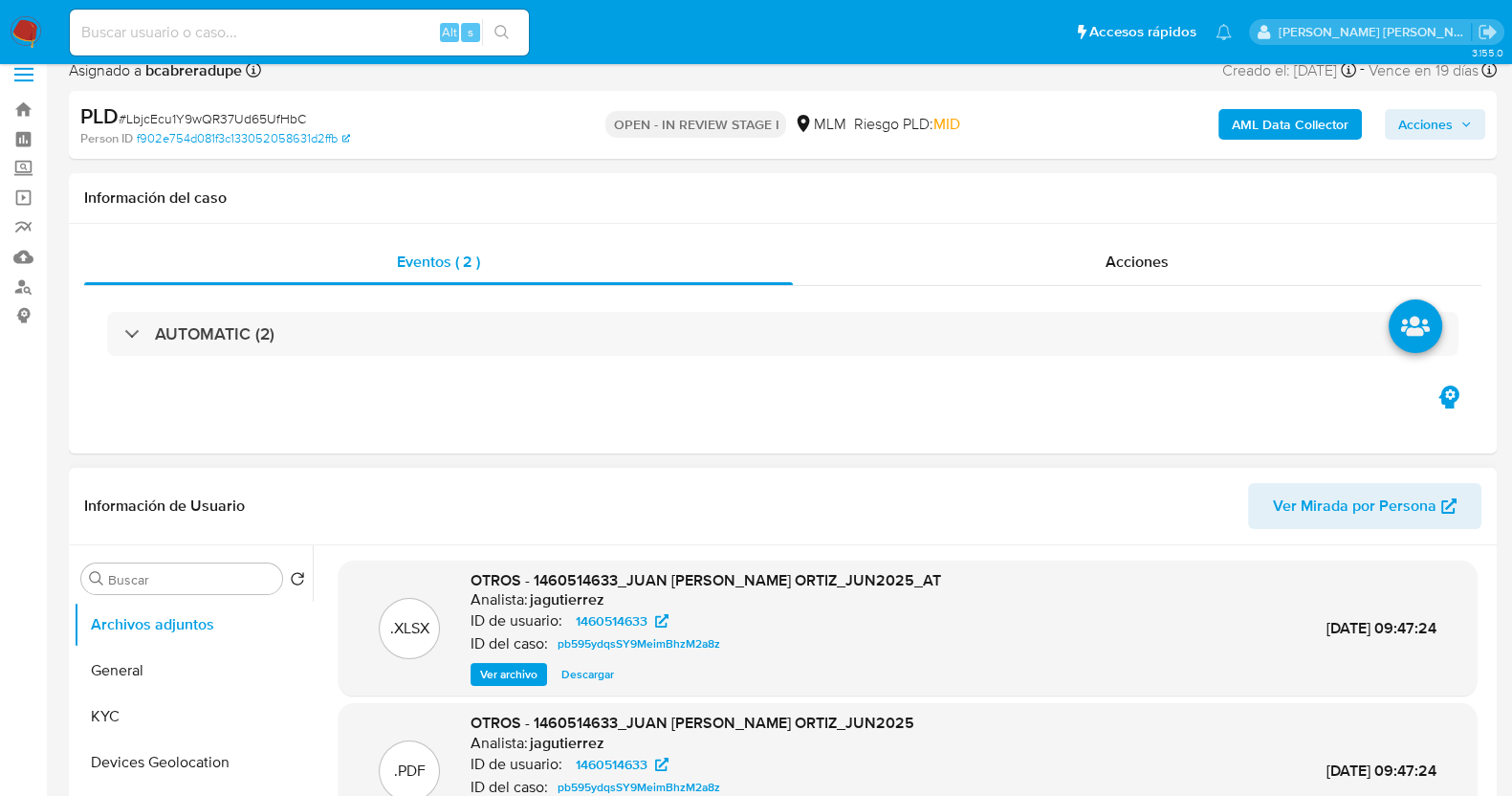
scroll to position [239, 0]
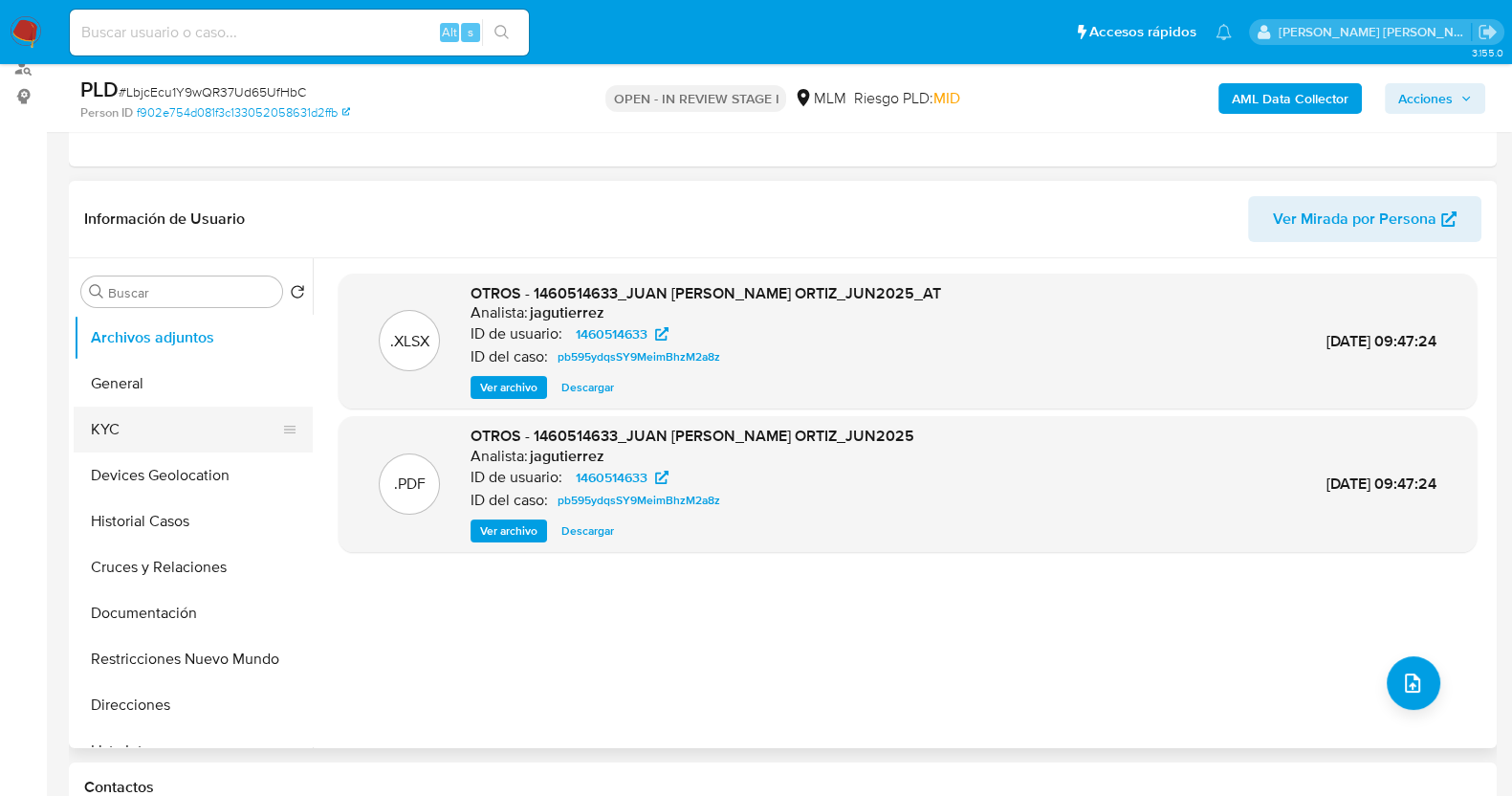
click at [145, 421] on button "KYC" at bounding box center [186, 429] width 224 height 46
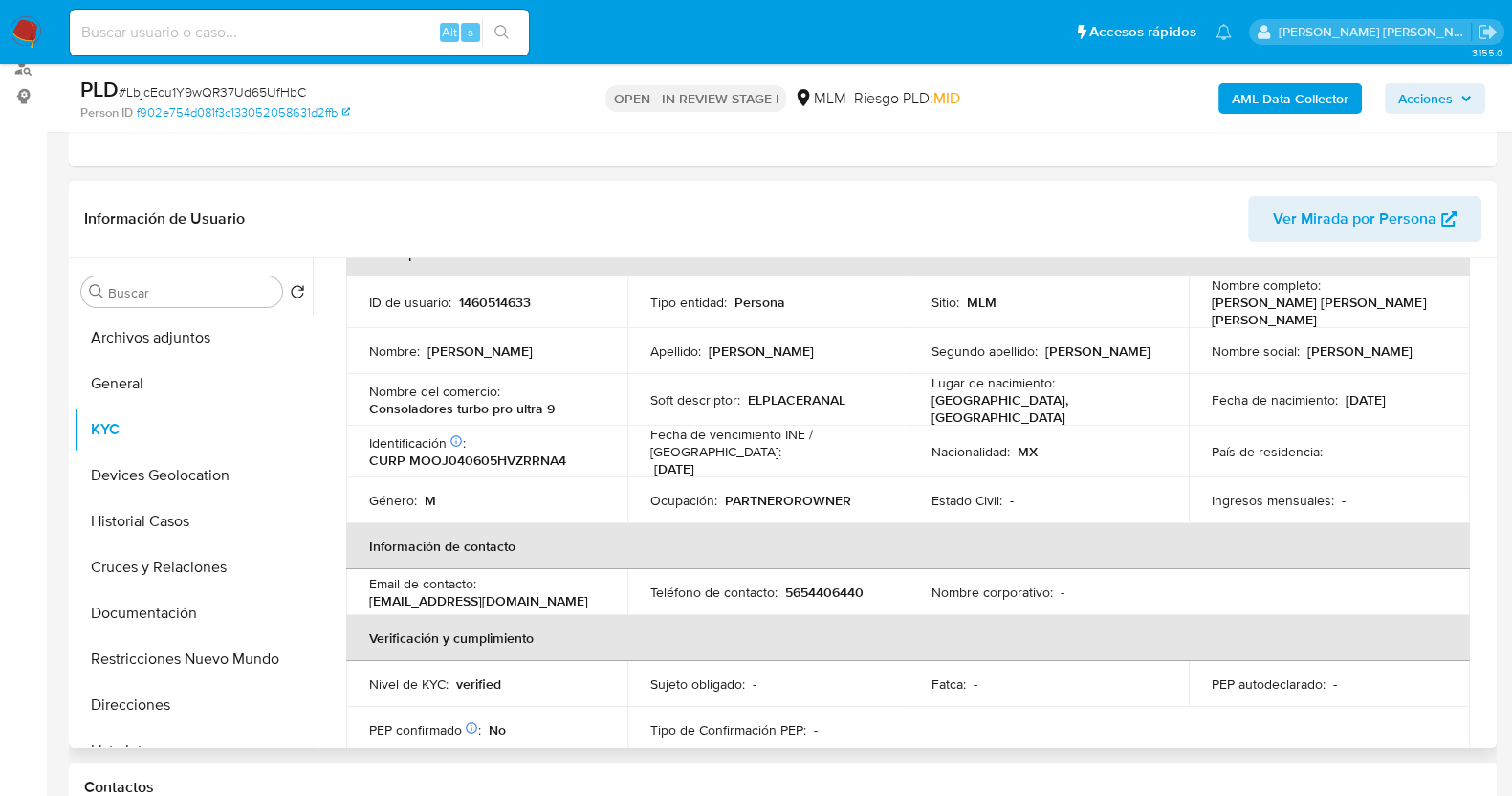
scroll to position [0, 0]
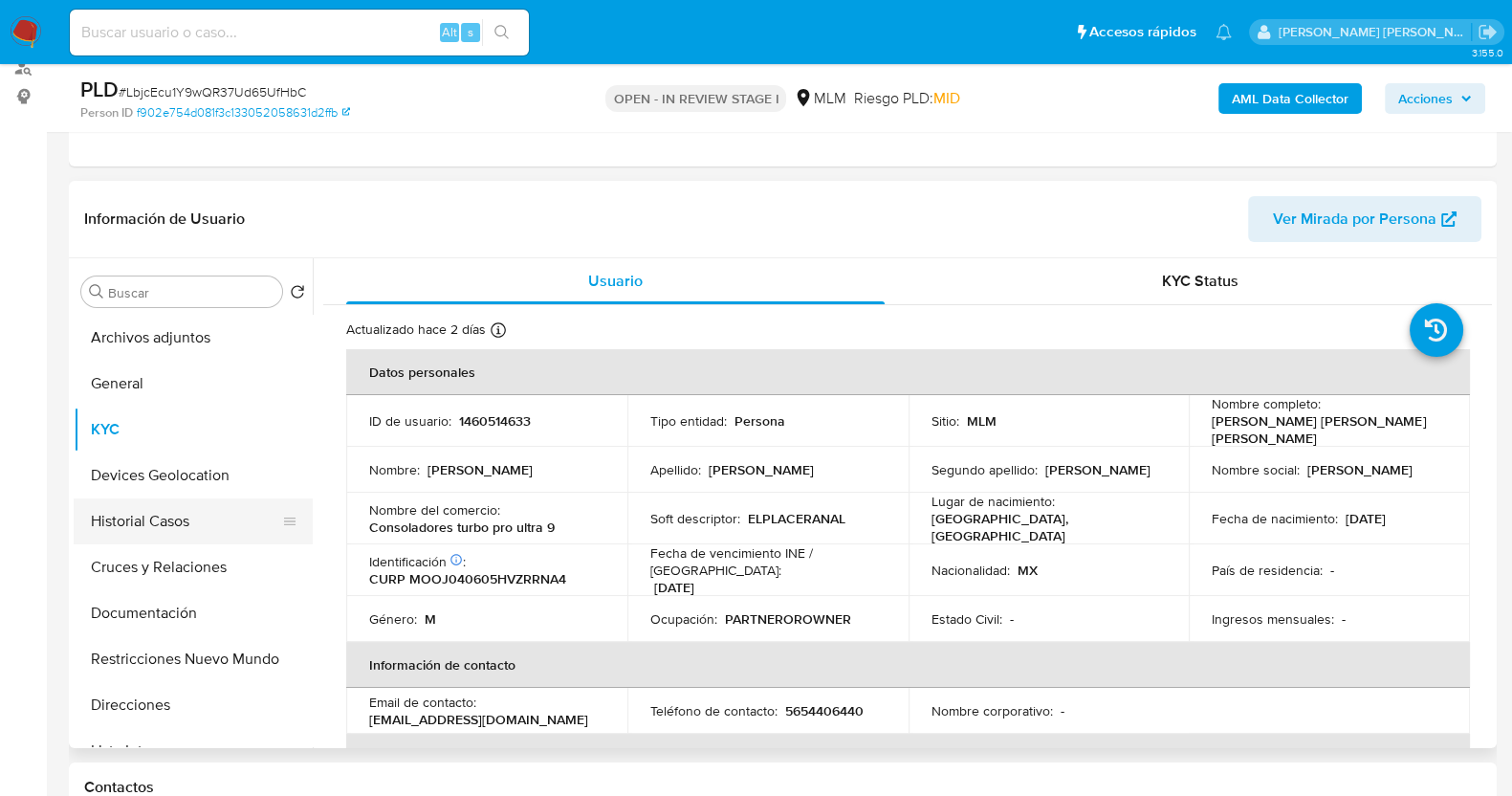
click at [157, 518] on button "Historial Casos" at bounding box center [186, 521] width 224 height 46
